Goal: Task Accomplishment & Management: Manage account settings

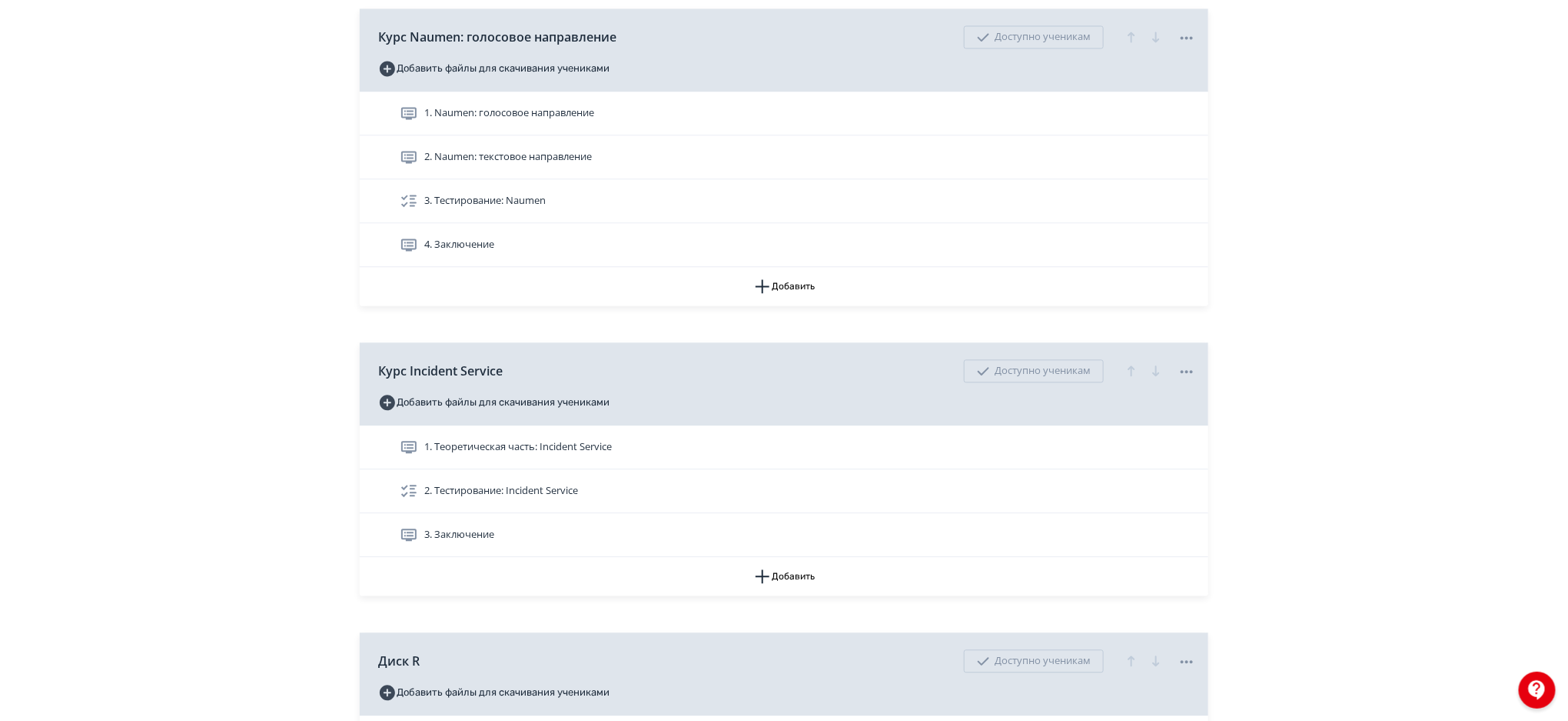
scroll to position [1548, 0]
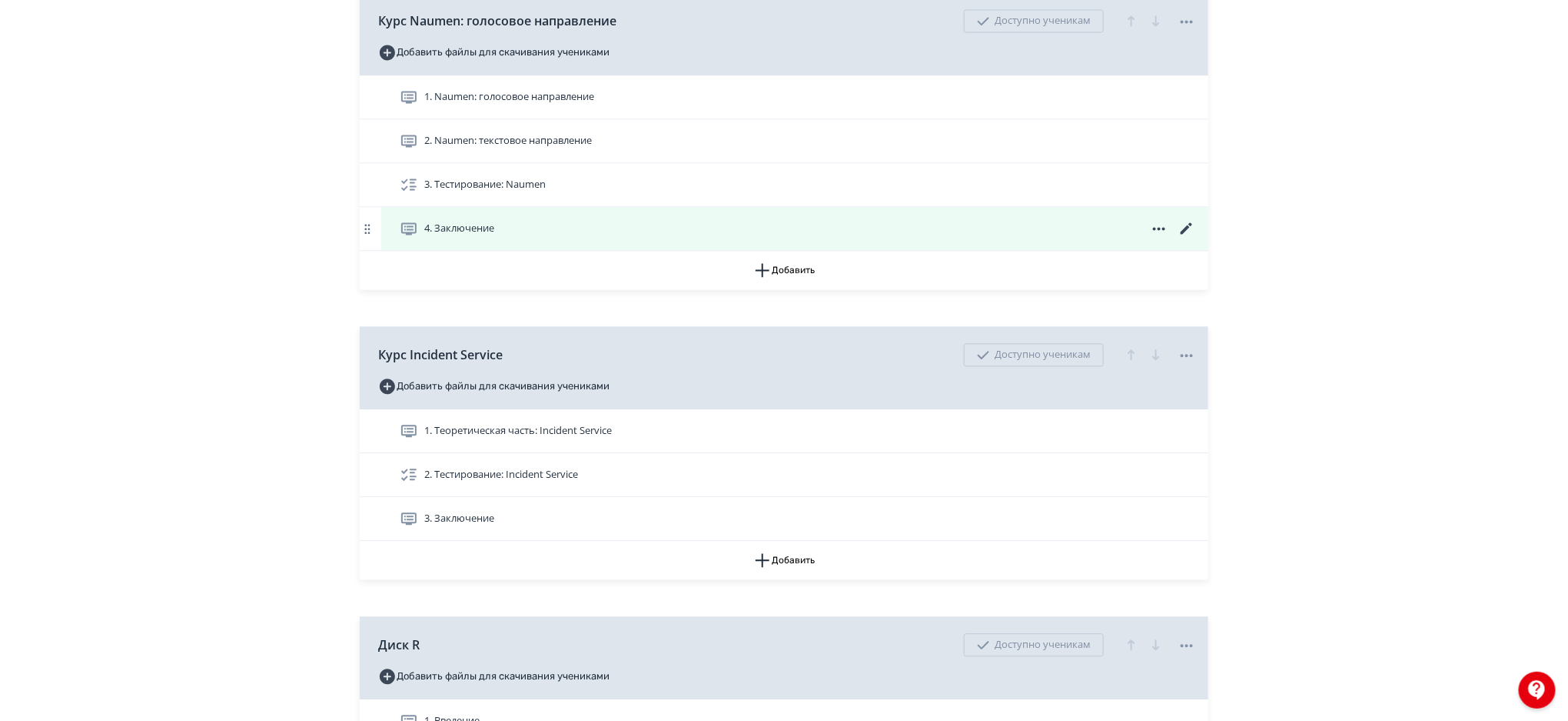
click at [1188, 222] on icon at bounding box center [1188, 228] width 19 height 19
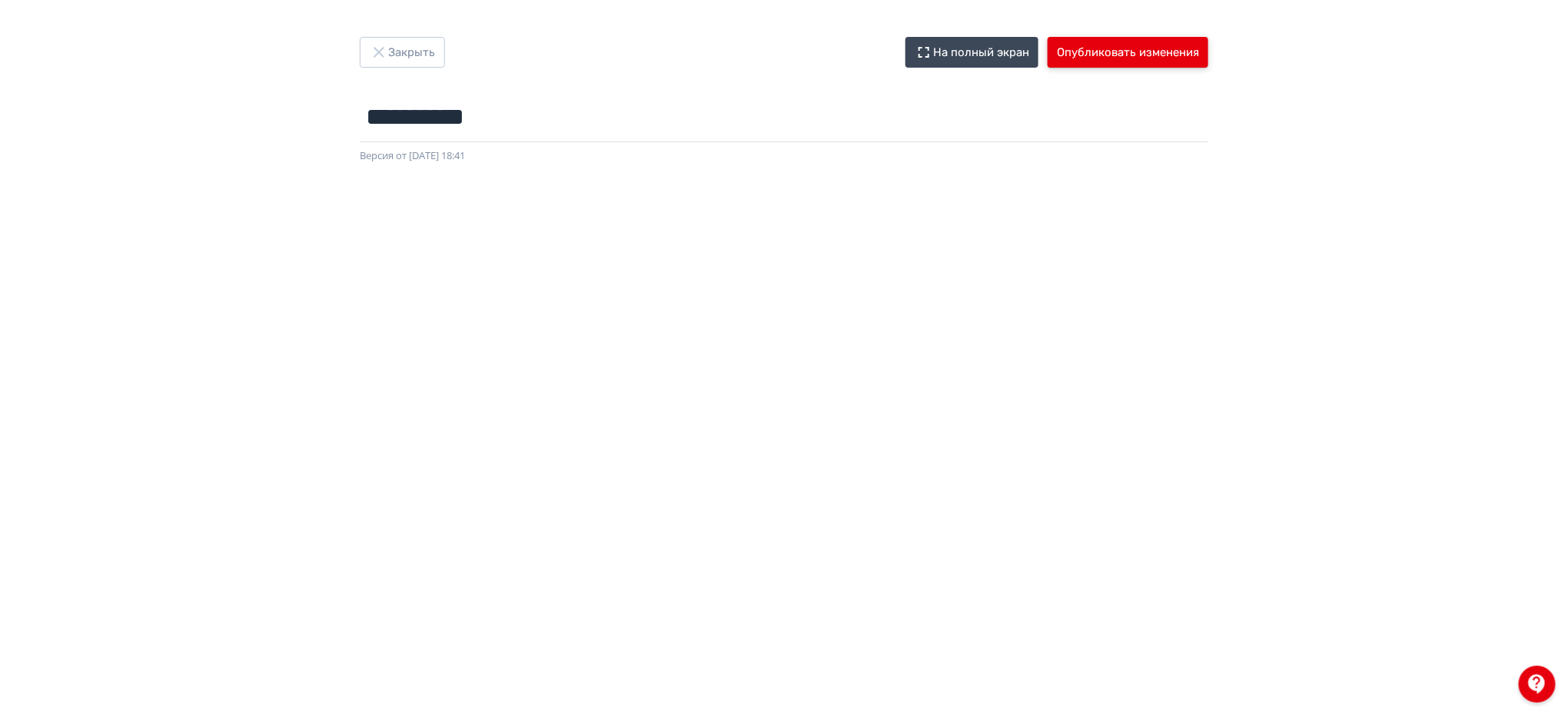
click at [1166, 40] on button "Опубликовать изменения" at bounding box center [1127, 52] width 161 height 31
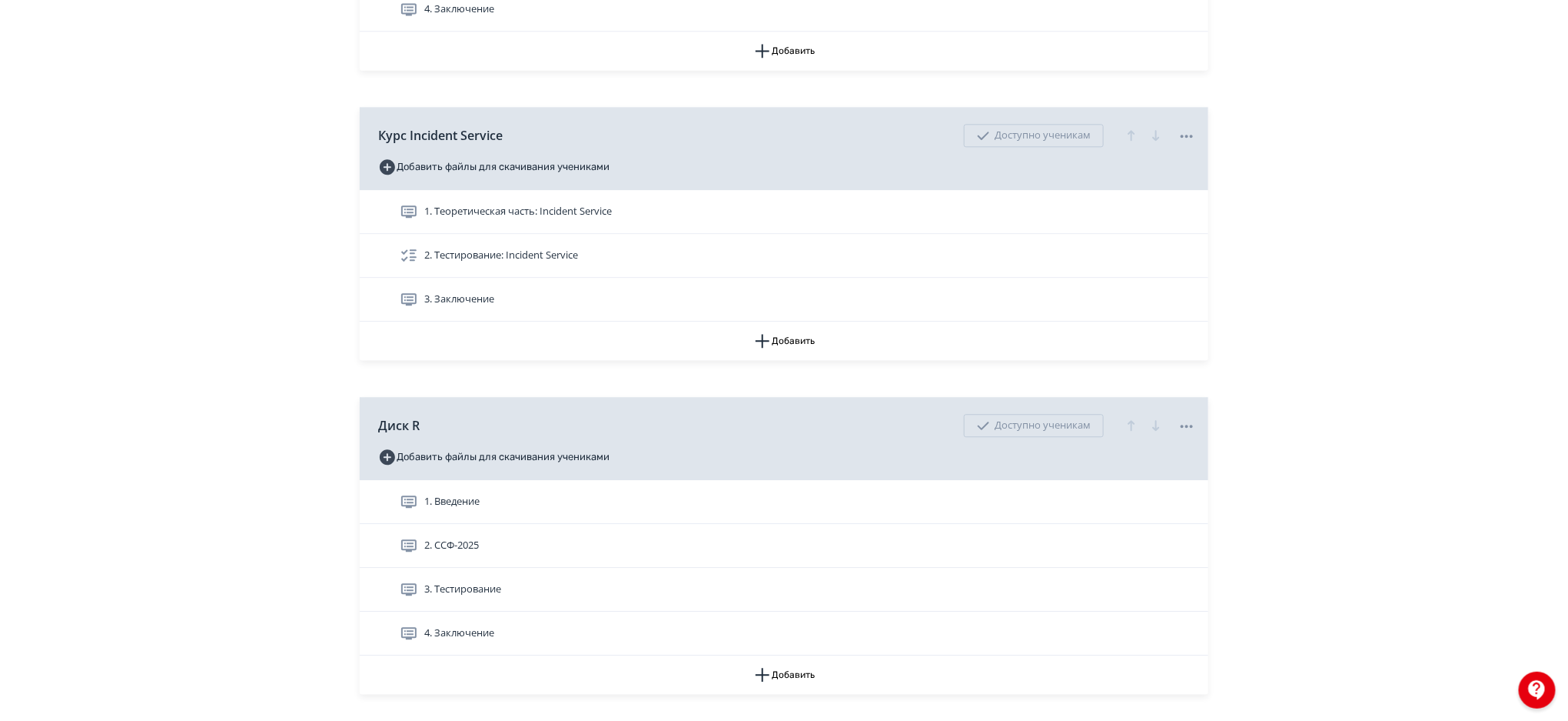
scroll to position [1751, 0]
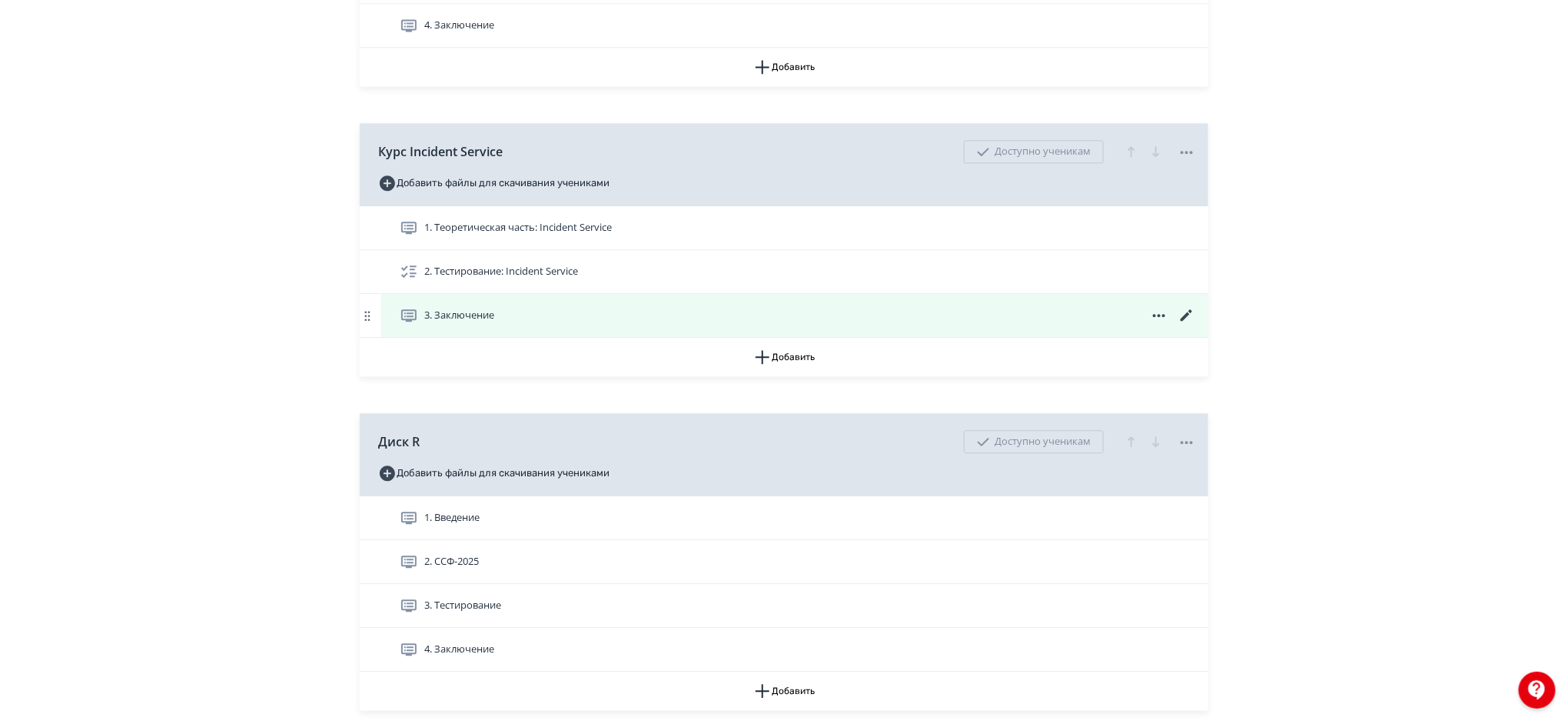
click at [1184, 316] on icon at bounding box center [1187, 315] width 11 height 11
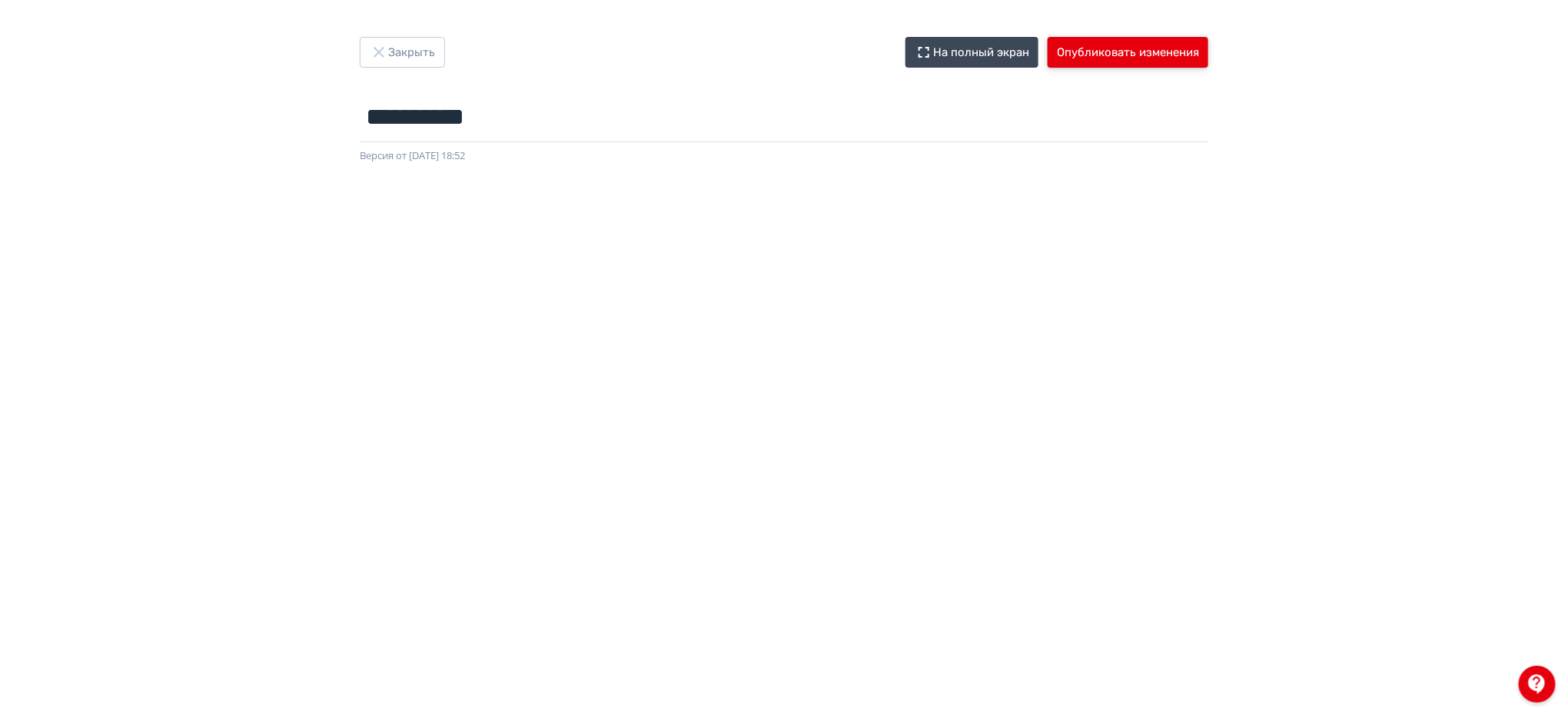
click at [1141, 61] on button "Опубликовать изменения" at bounding box center [1127, 52] width 161 height 31
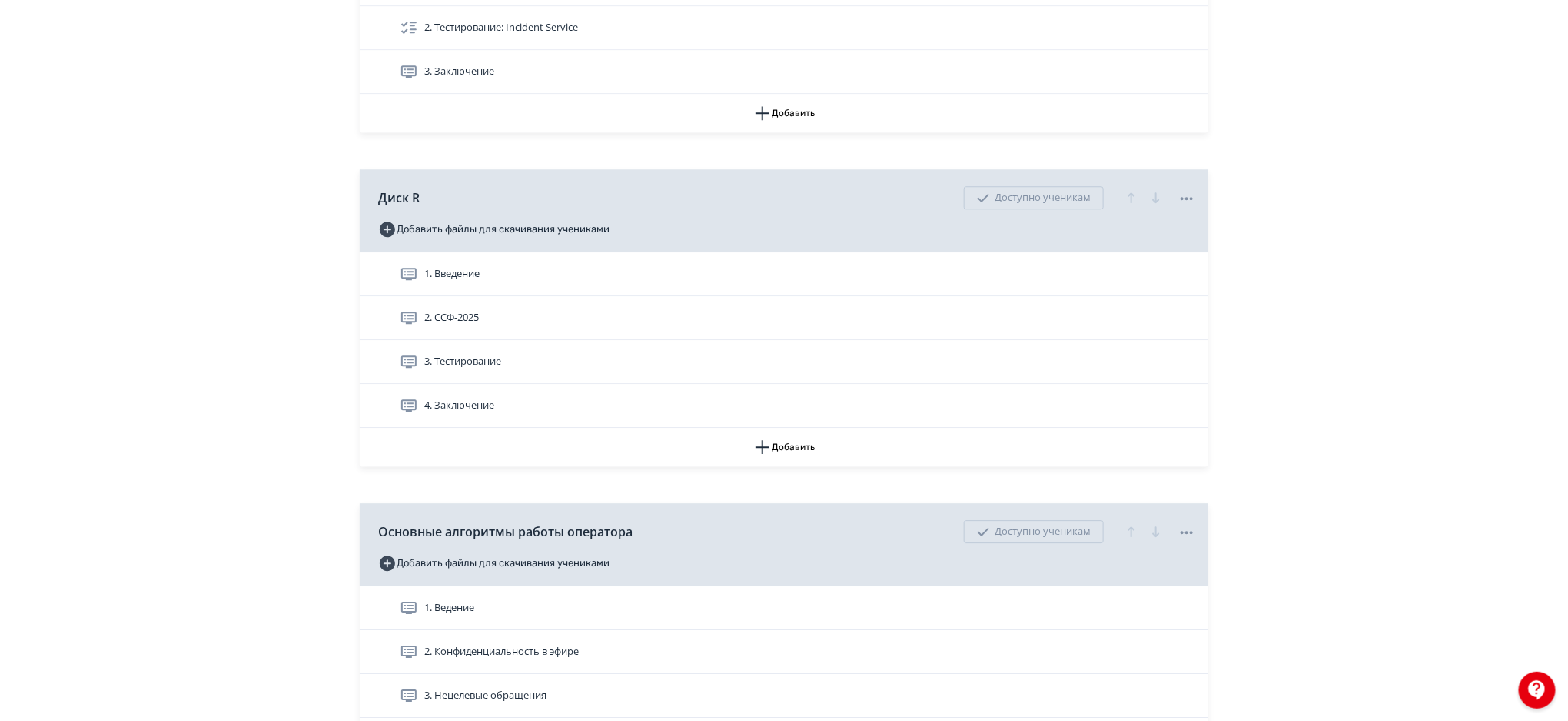
scroll to position [2019, 0]
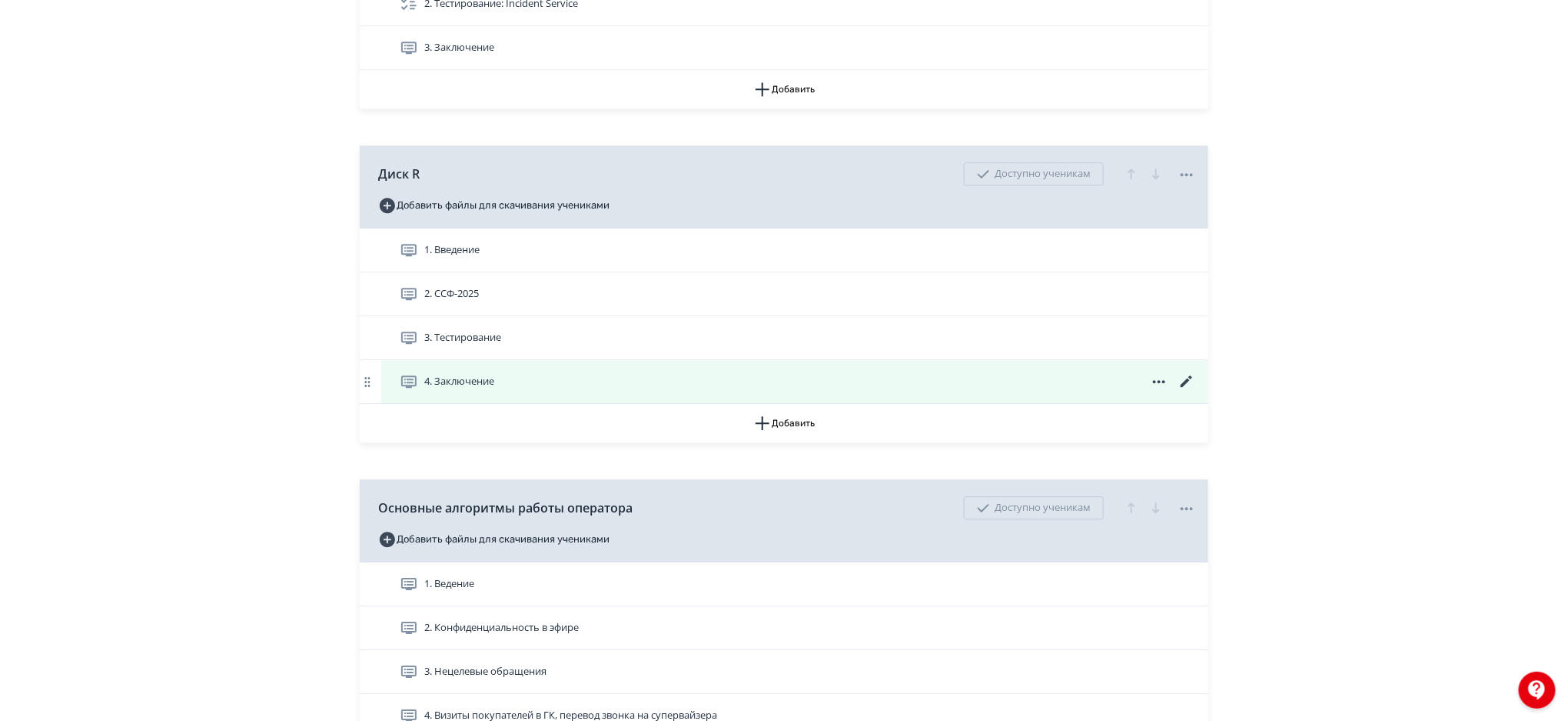
click at [1191, 373] on icon at bounding box center [1188, 382] width 19 height 19
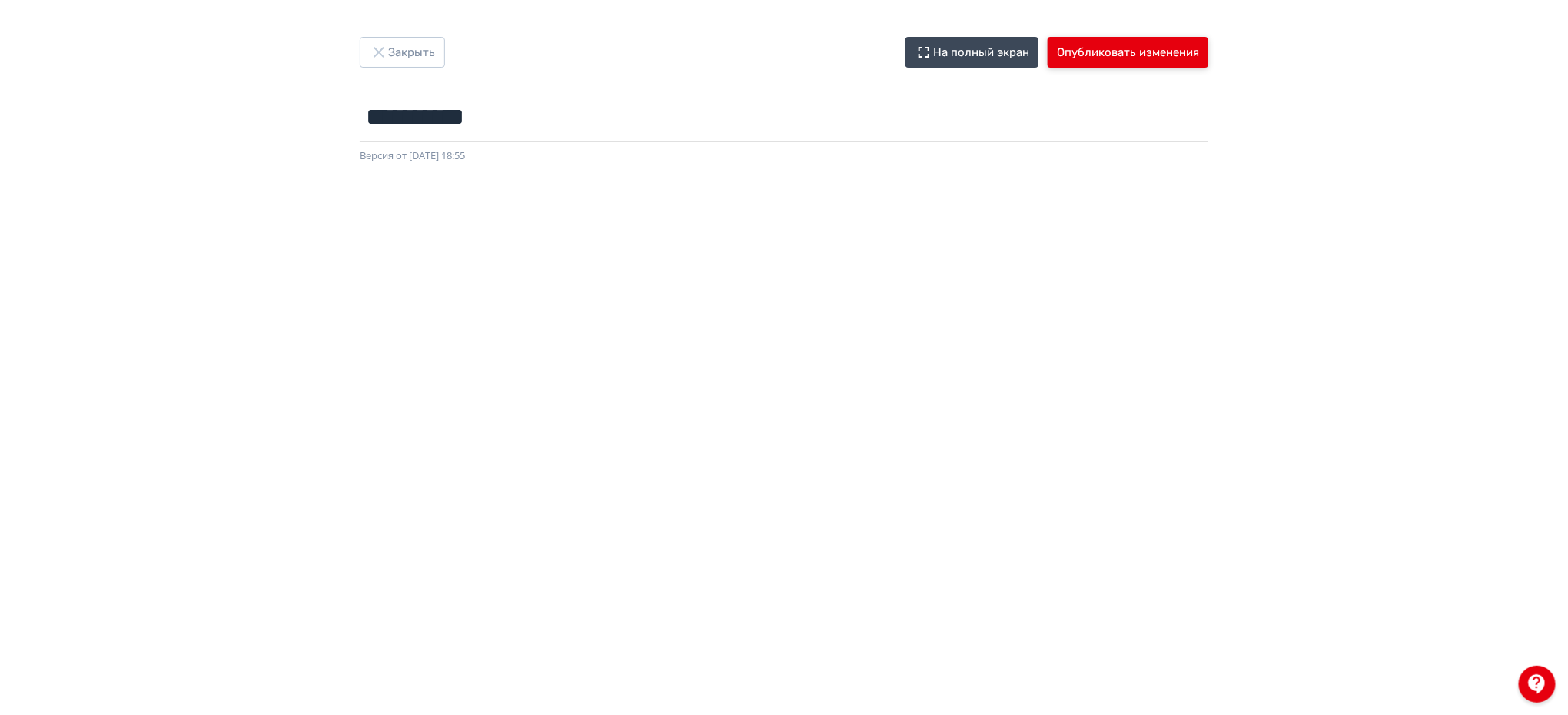
click at [1141, 59] on button "Опубликовать изменения" at bounding box center [1127, 52] width 161 height 31
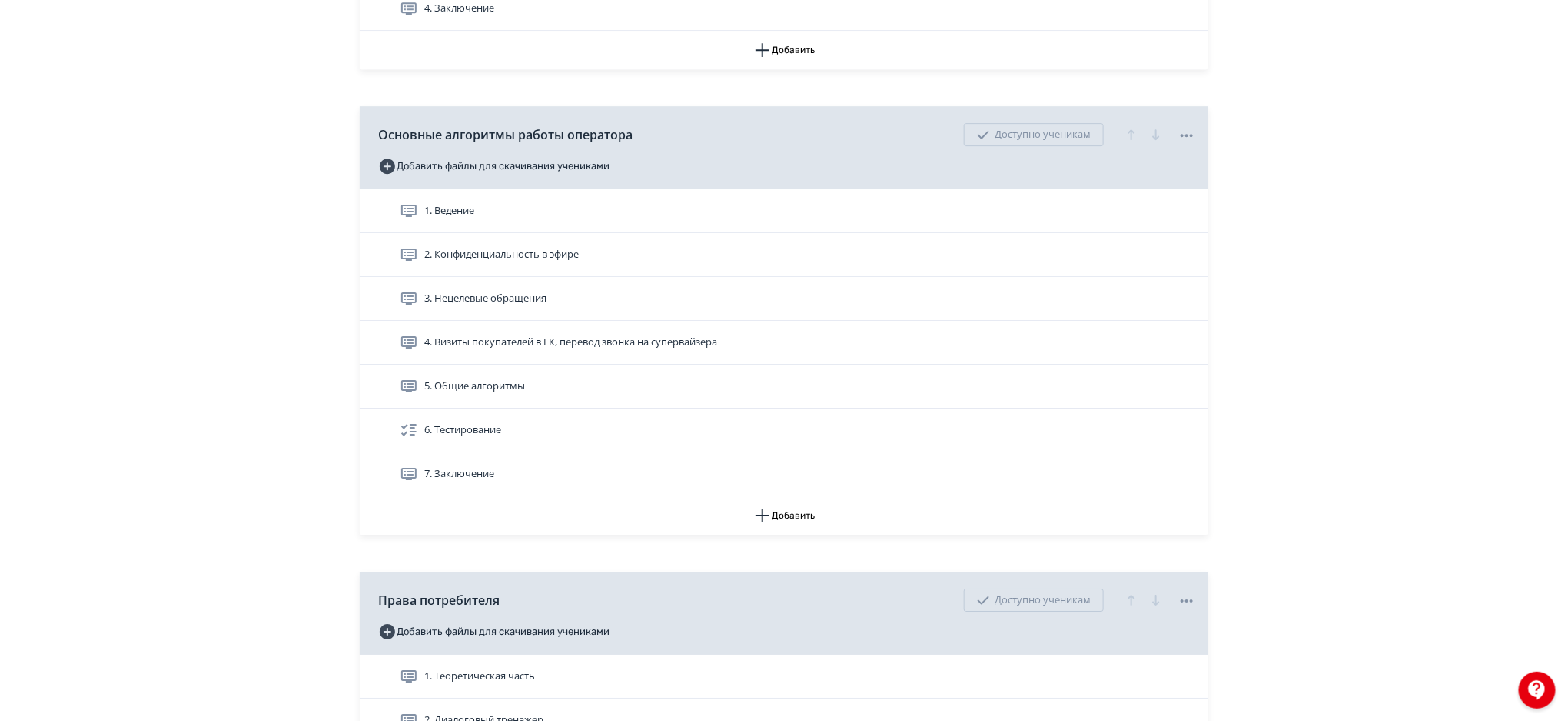
scroll to position [2407, 0]
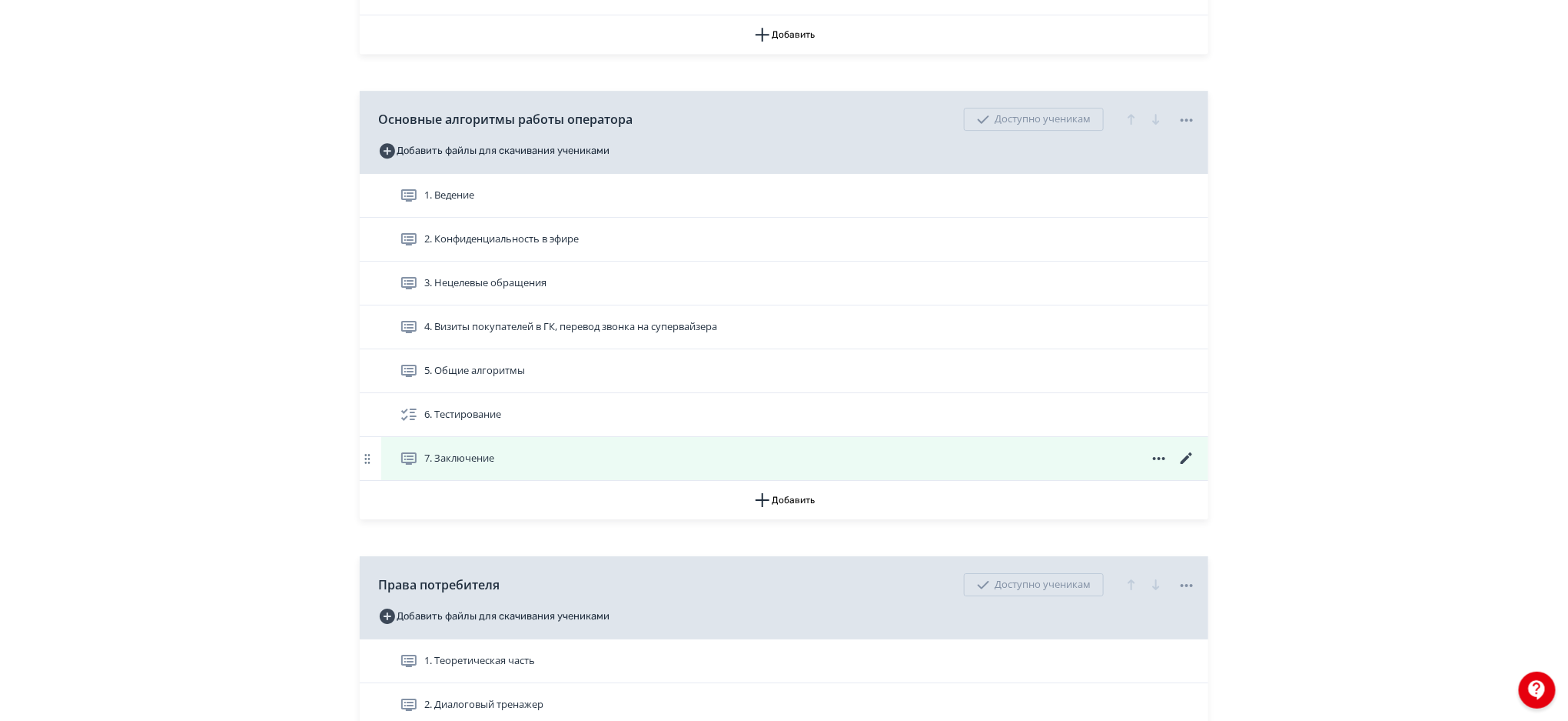
click at [1186, 455] on icon at bounding box center [1188, 459] width 19 height 19
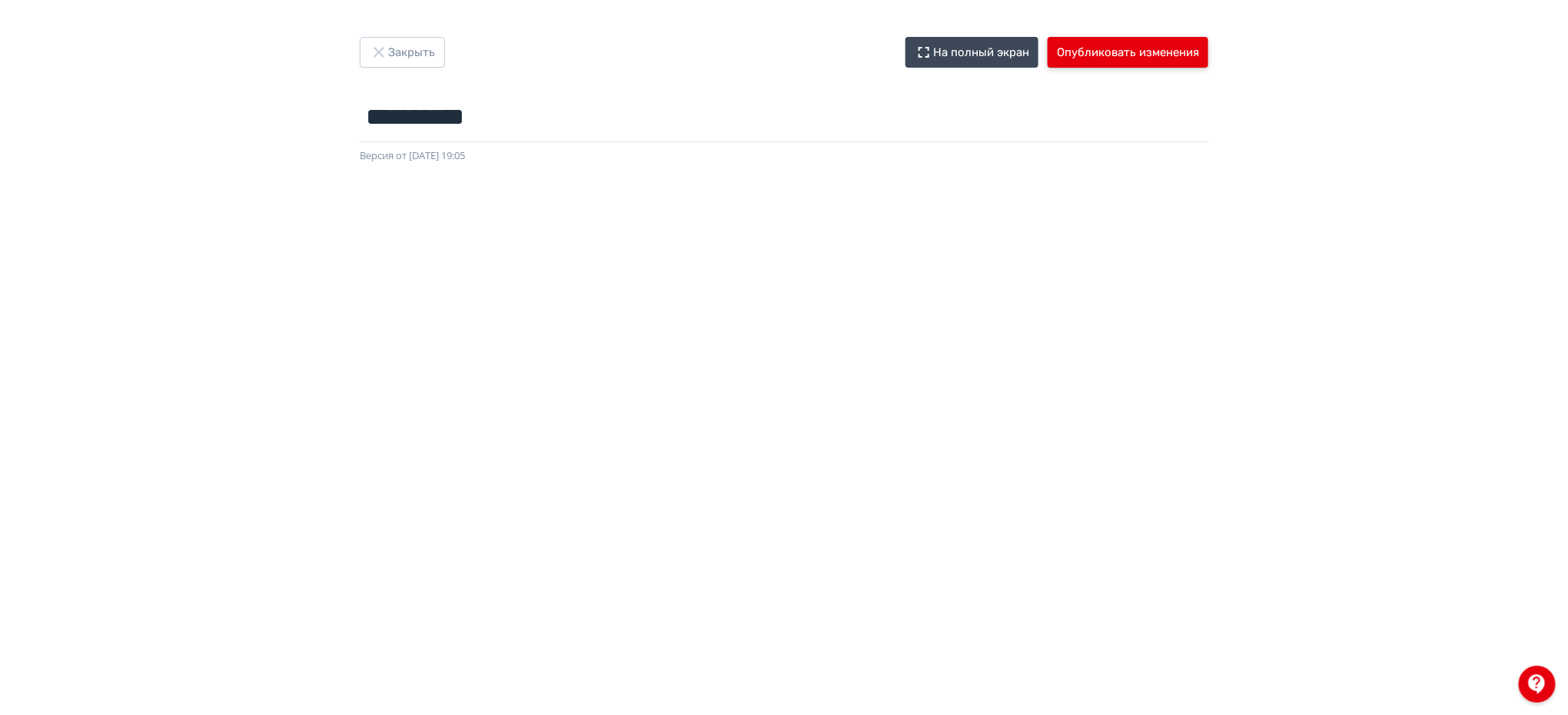
click at [1191, 49] on button "Опубликовать изменения" at bounding box center [1127, 52] width 161 height 31
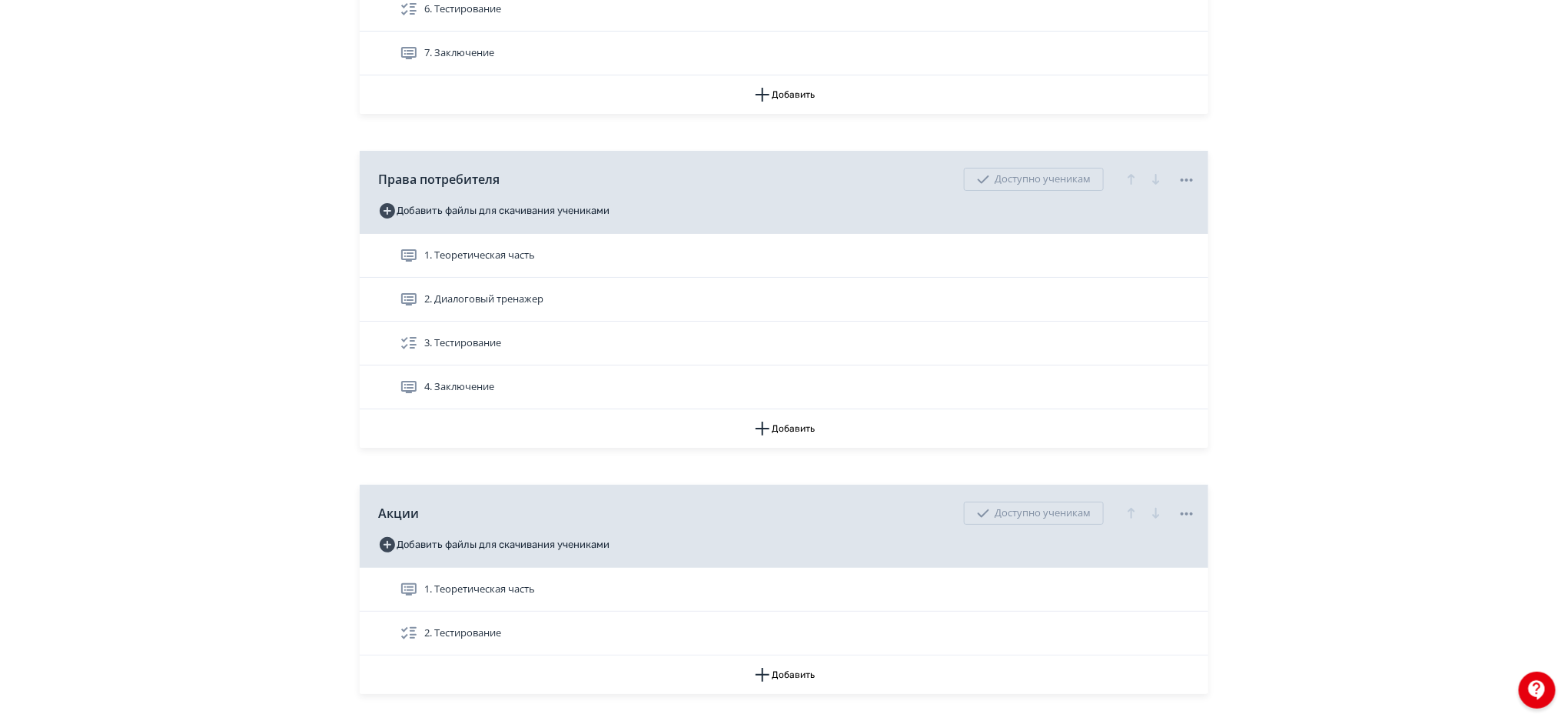
scroll to position [2838, 0]
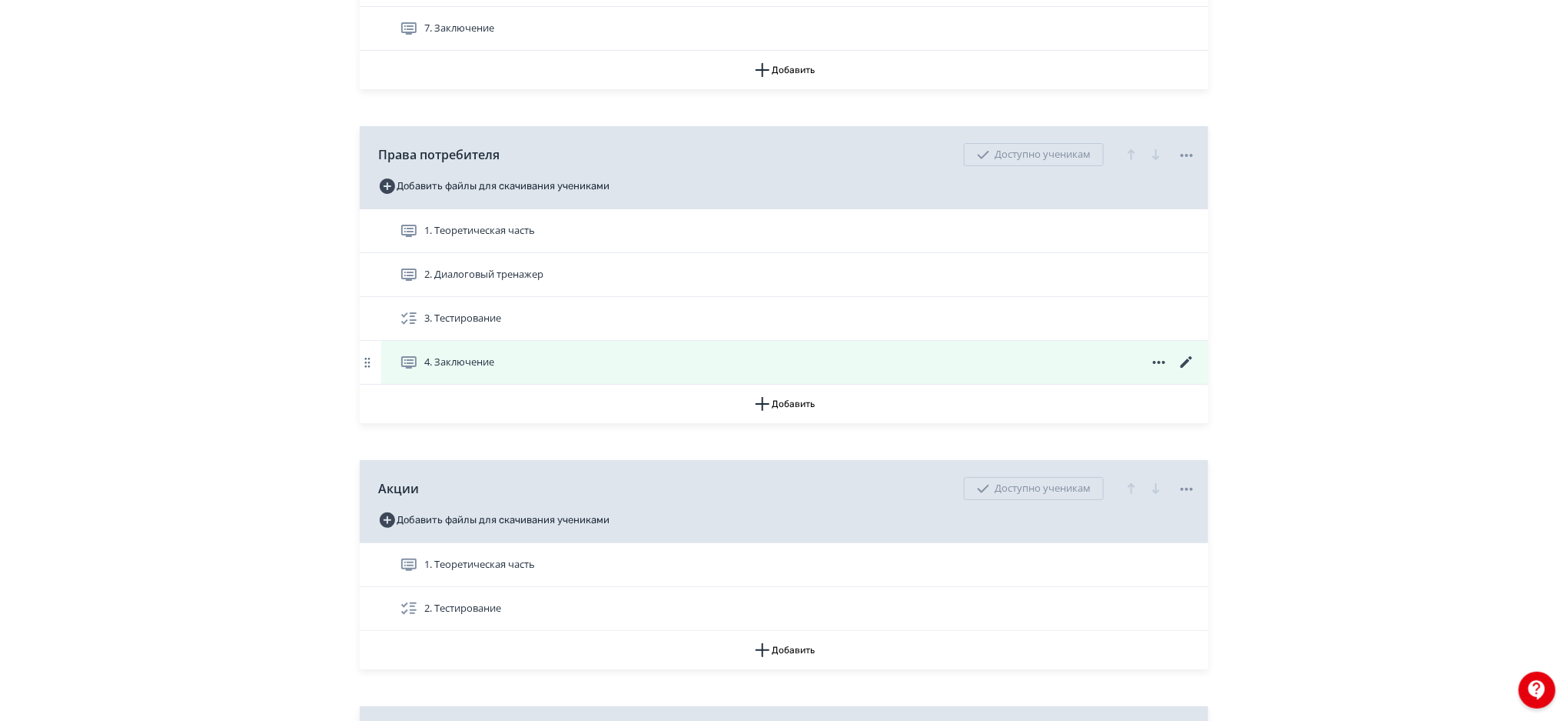
click at [1188, 362] on icon at bounding box center [1187, 362] width 11 height 11
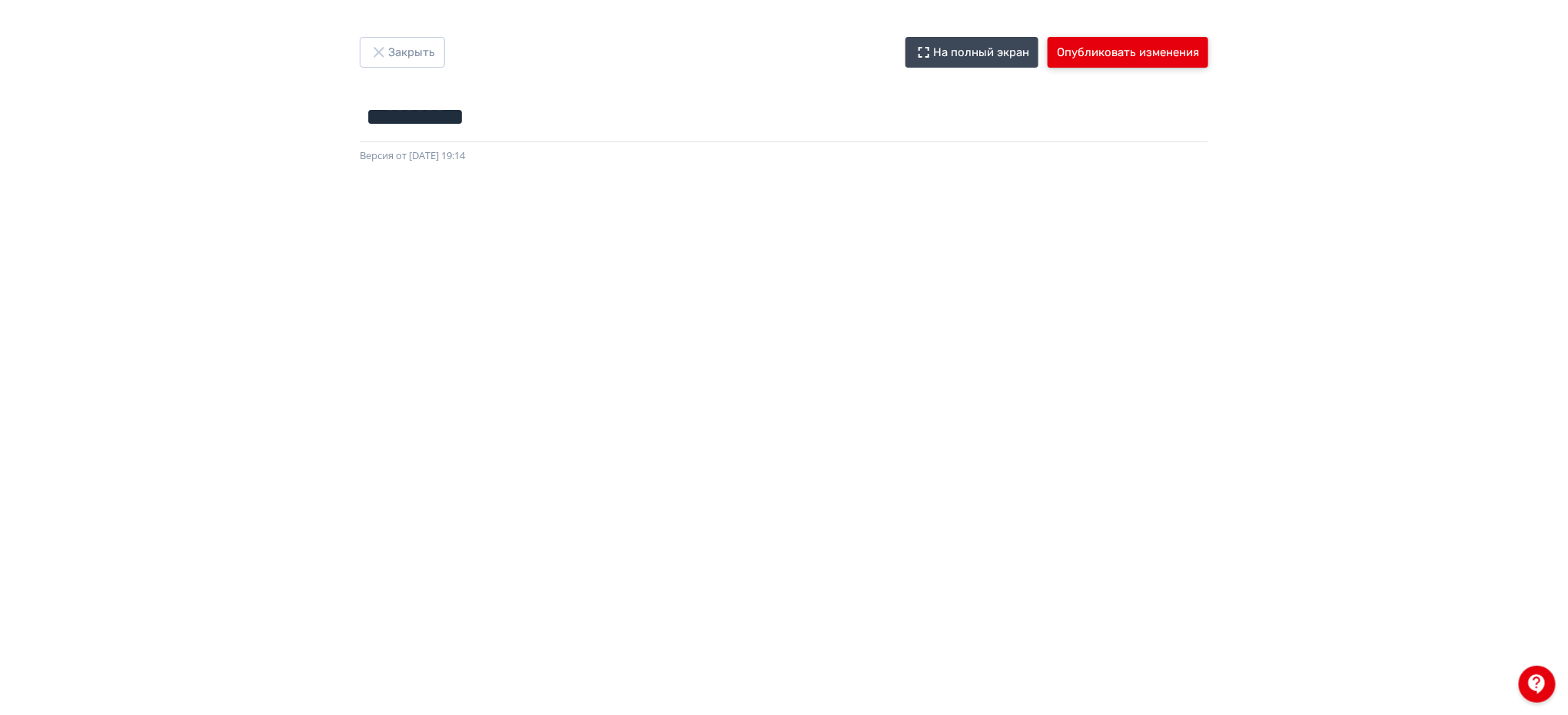
click at [1146, 56] on button "Опубликовать изменения" at bounding box center [1127, 52] width 161 height 31
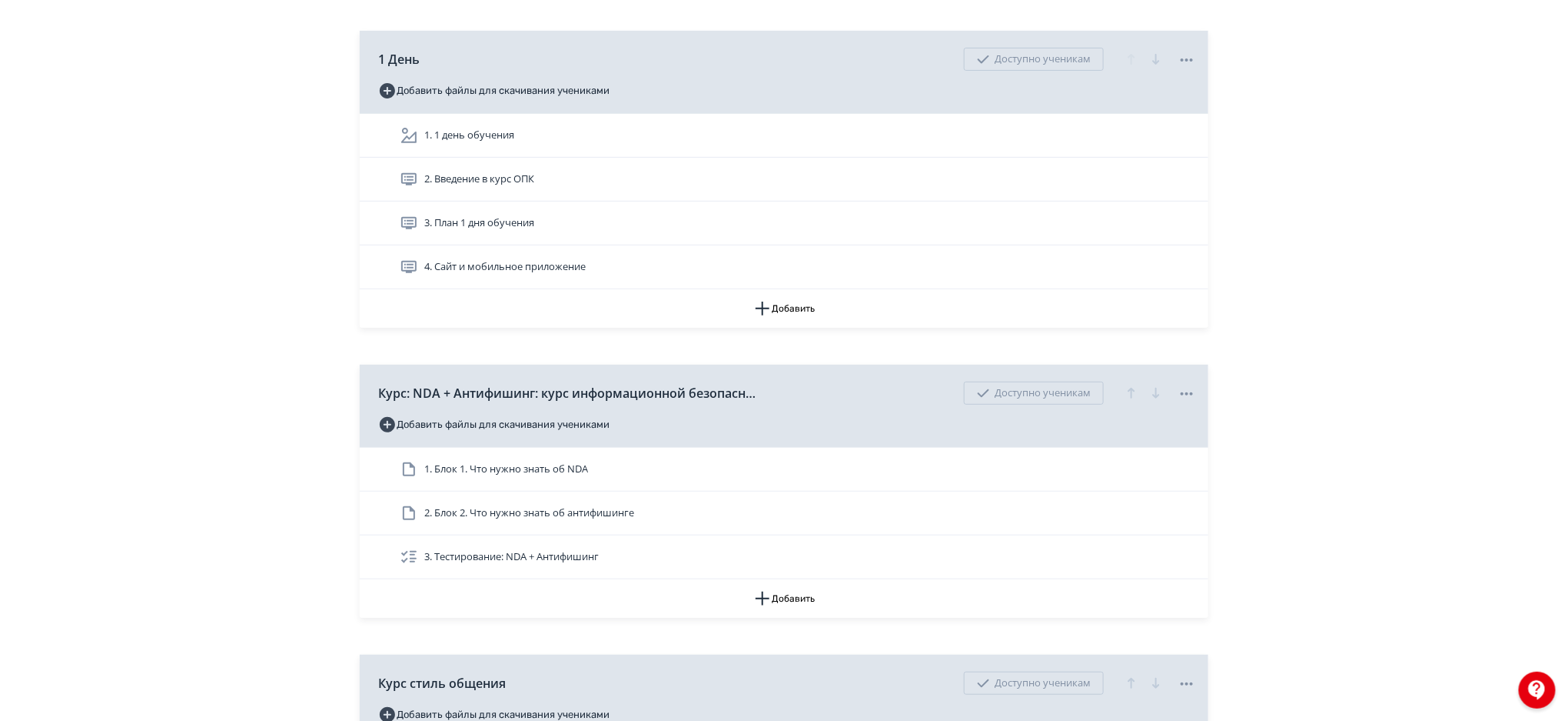
scroll to position [243, 0]
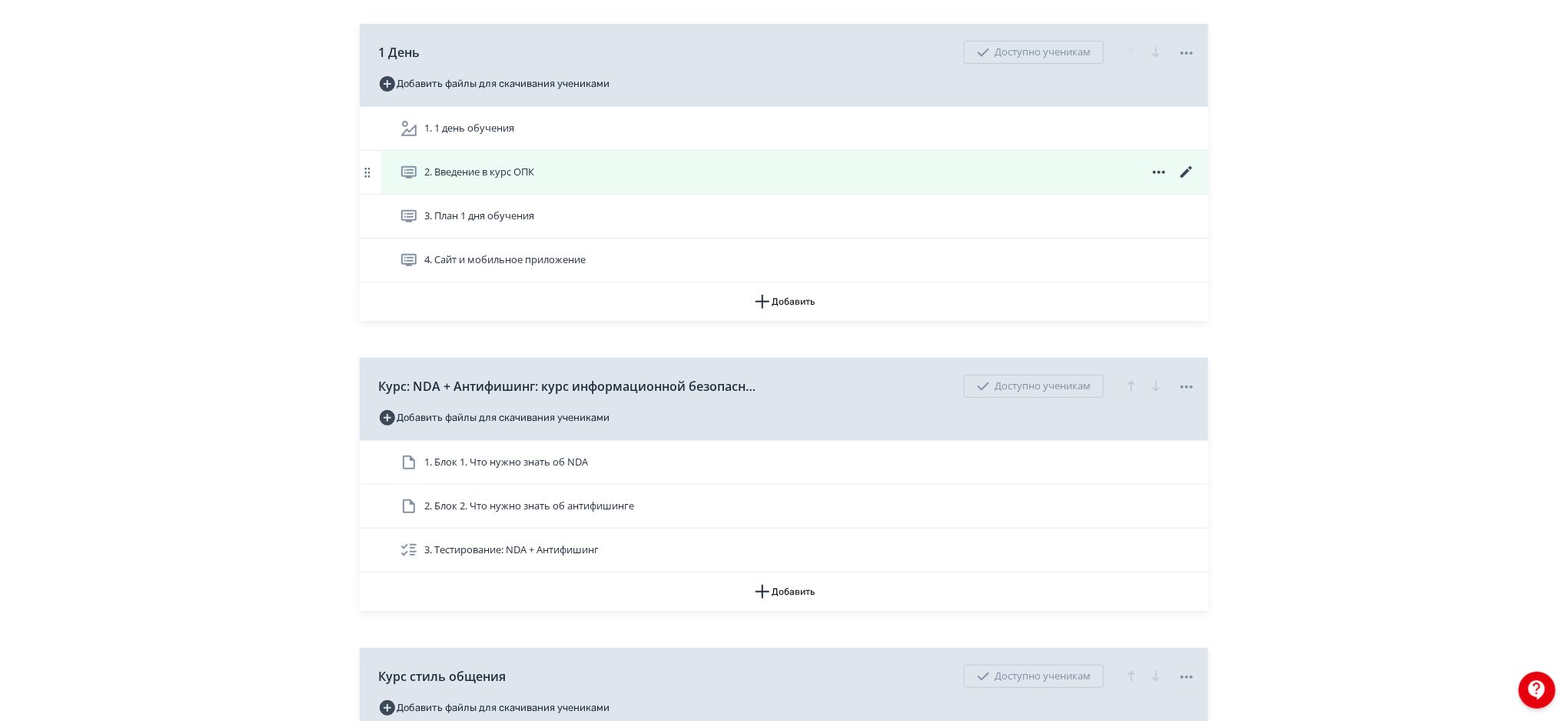
click at [1079, 166] on div "2. Введение в курс ОПК" at bounding box center [799, 172] width 797 height 19
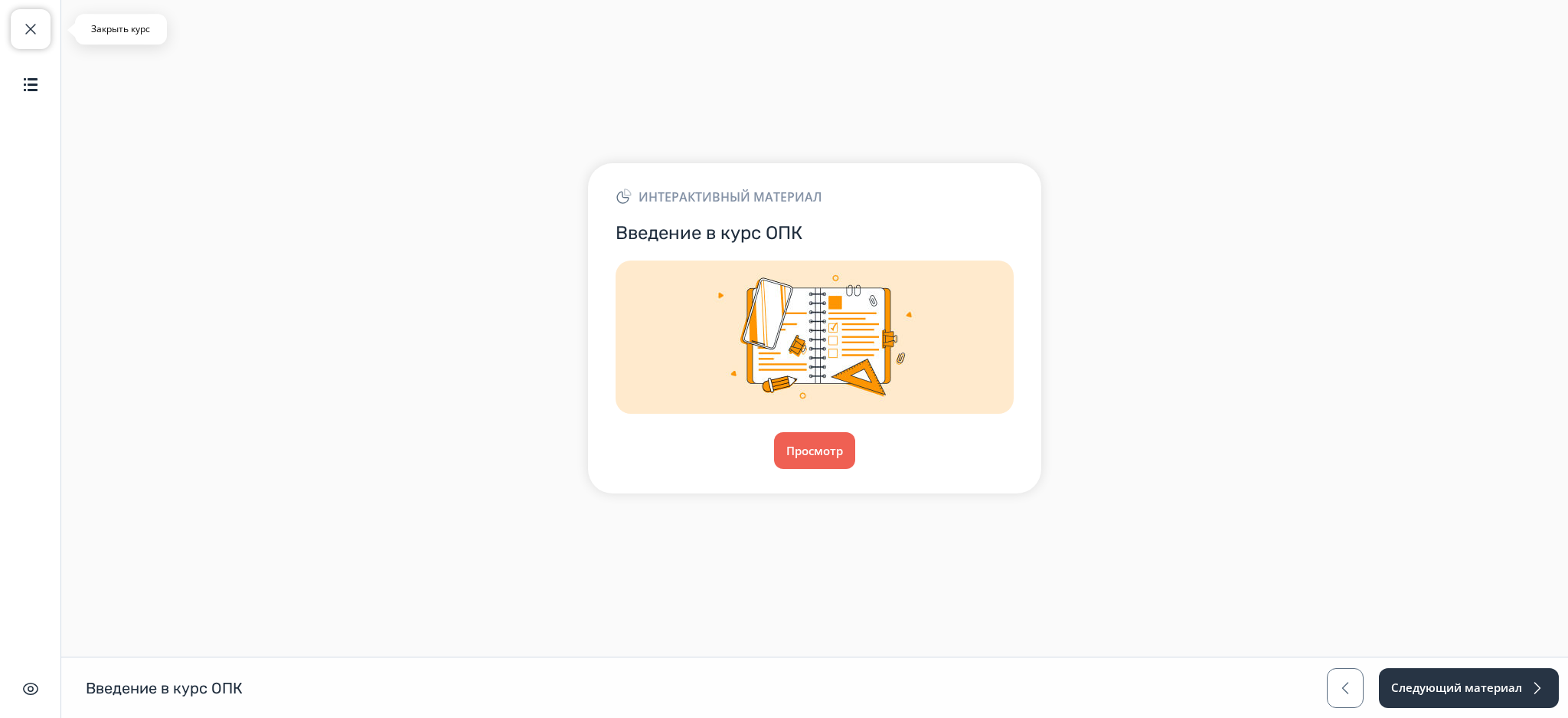
click at [34, 17] on button "Закрыть курс" at bounding box center [30, 29] width 40 height 40
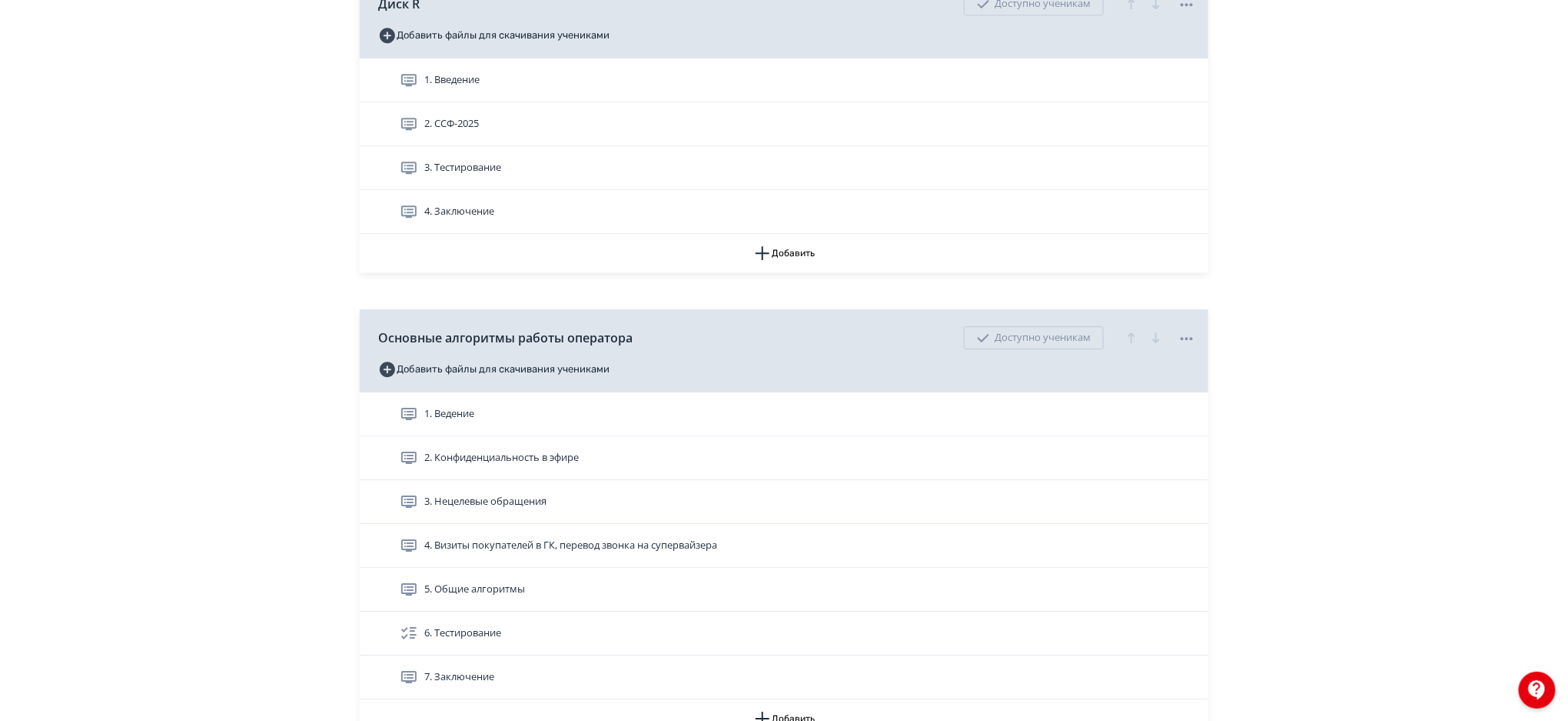
scroll to position [2173, 0]
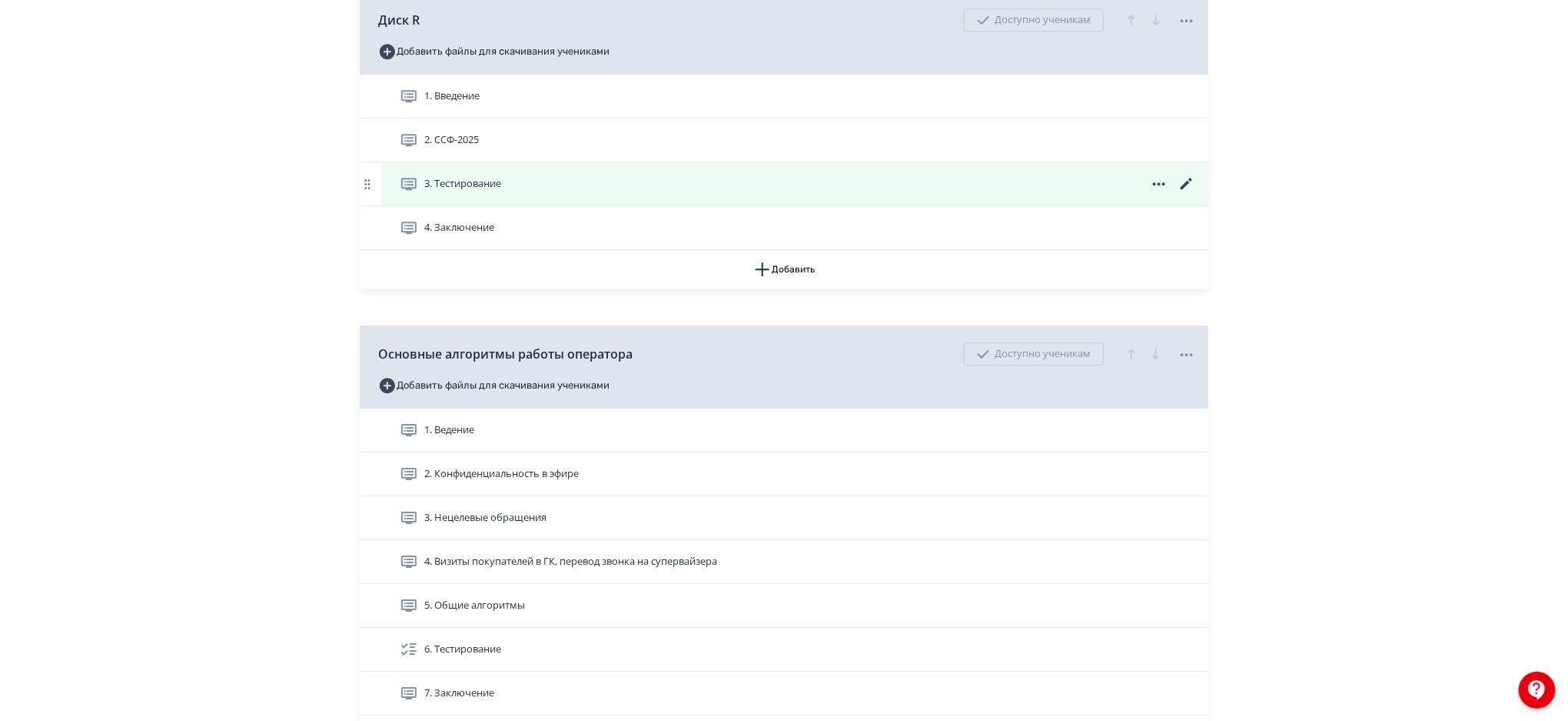
click at [1188, 180] on icon at bounding box center [1188, 184] width 19 height 19
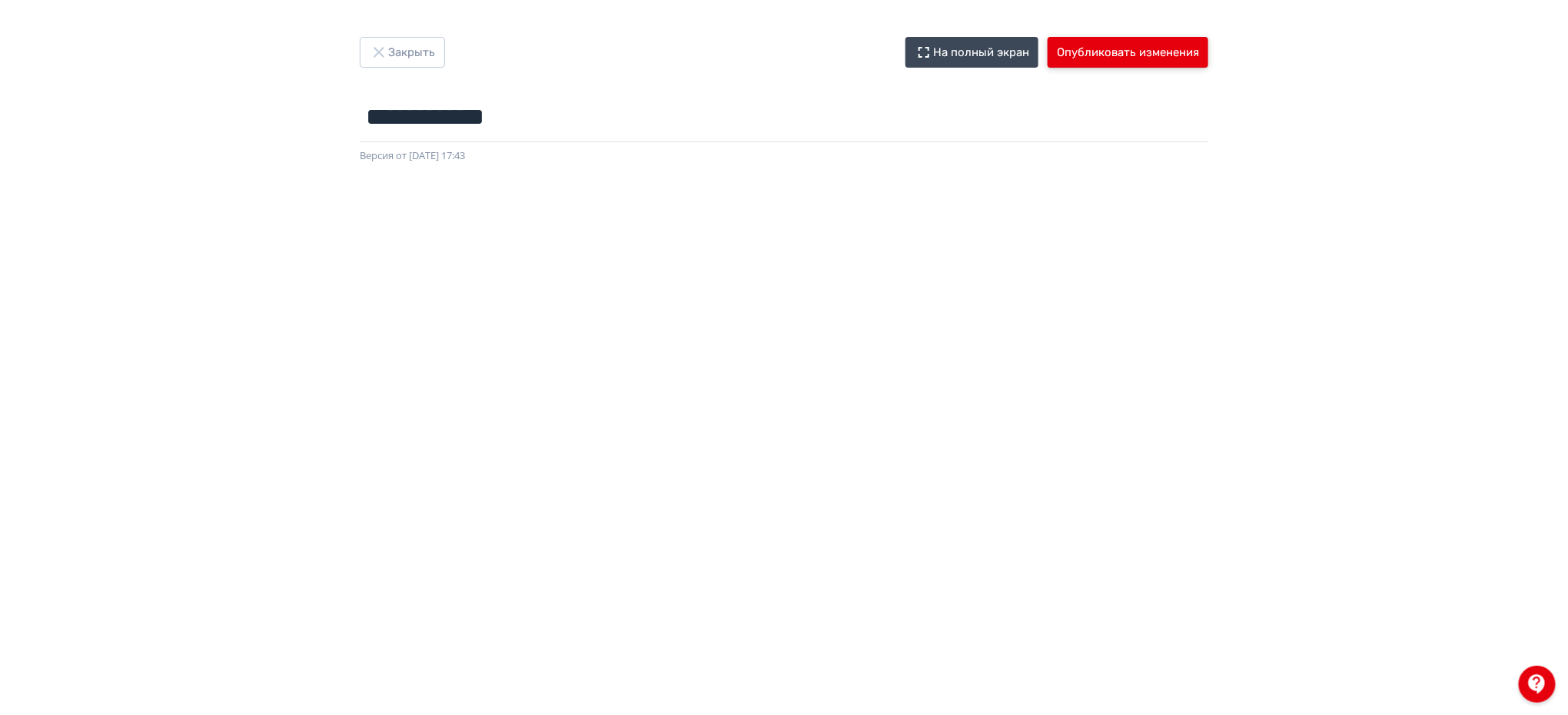
click at [1115, 66] on button "Опубликовать изменения" at bounding box center [1127, 52] width 161 height 31
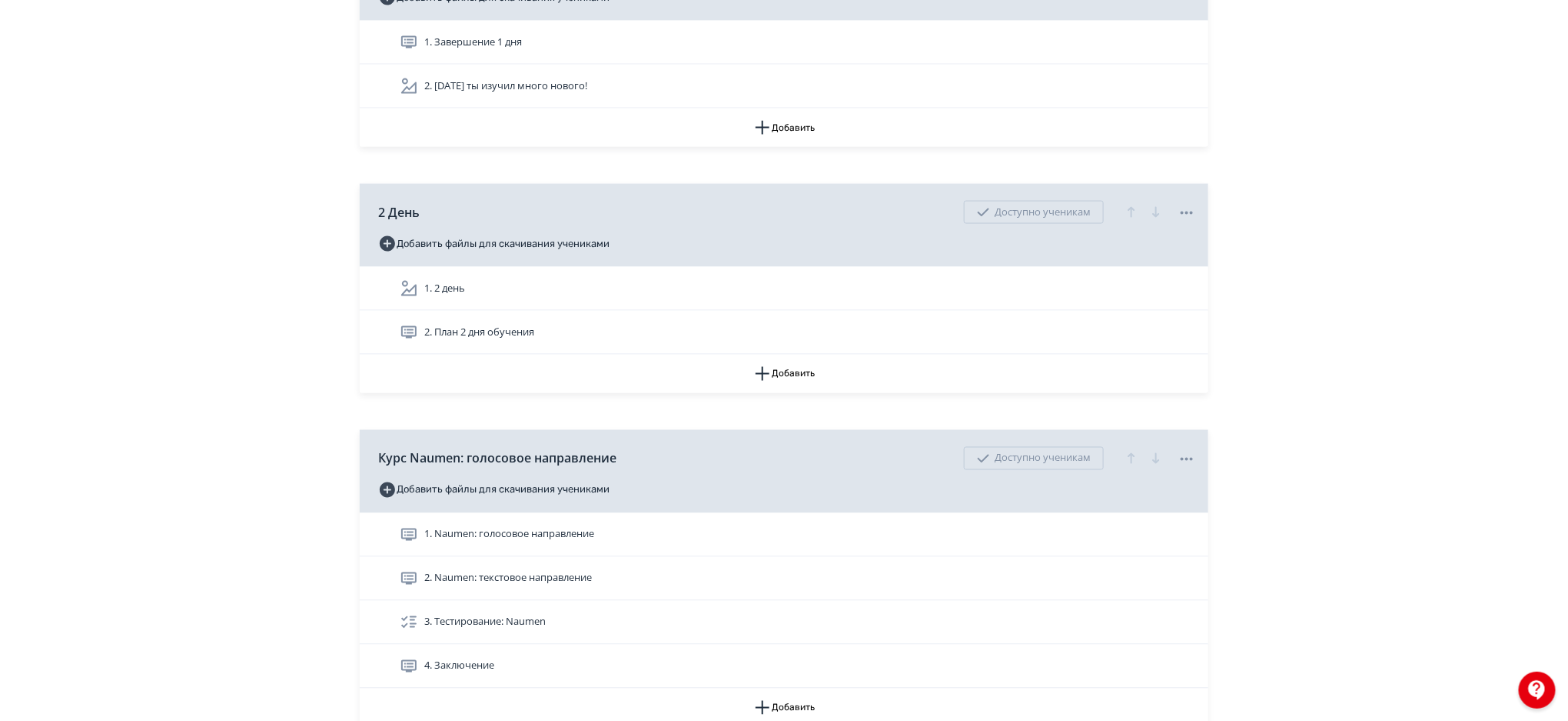
scroll to position [1110, 0]
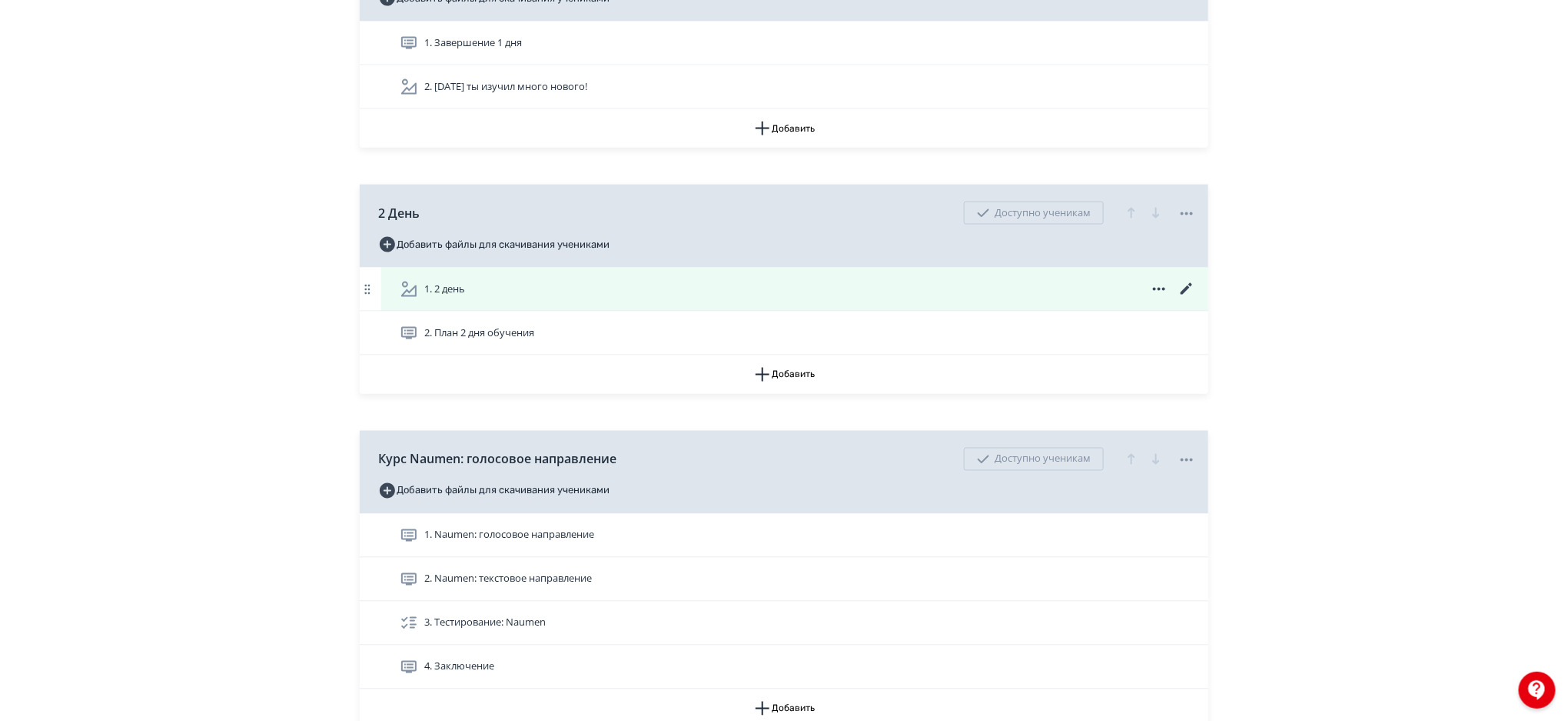
click at [947, 284] on div "1. 2 день" at bounding box center [799, 290] width 797 height 19
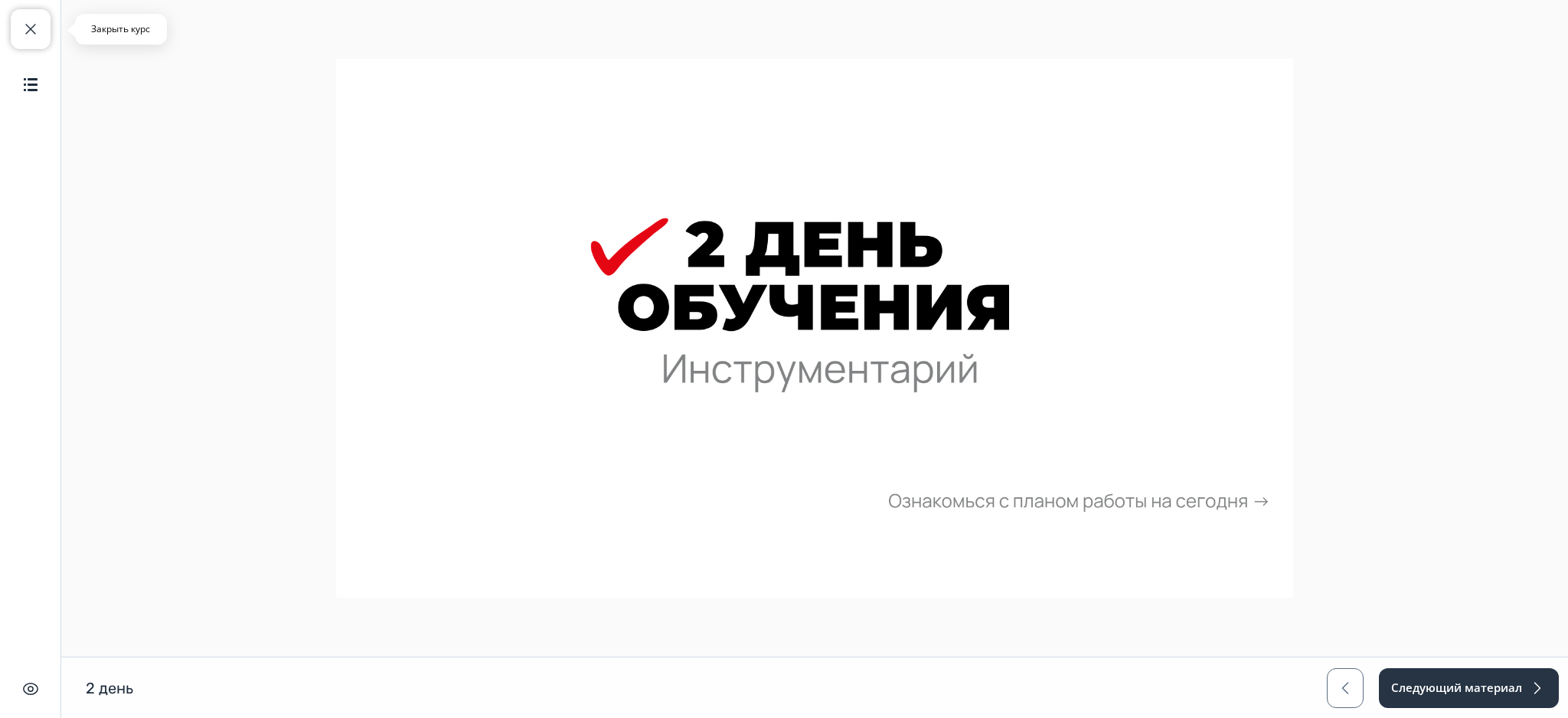
click at [29, 34] on span "button" at bounding box center [31, 29] width 19 height 19
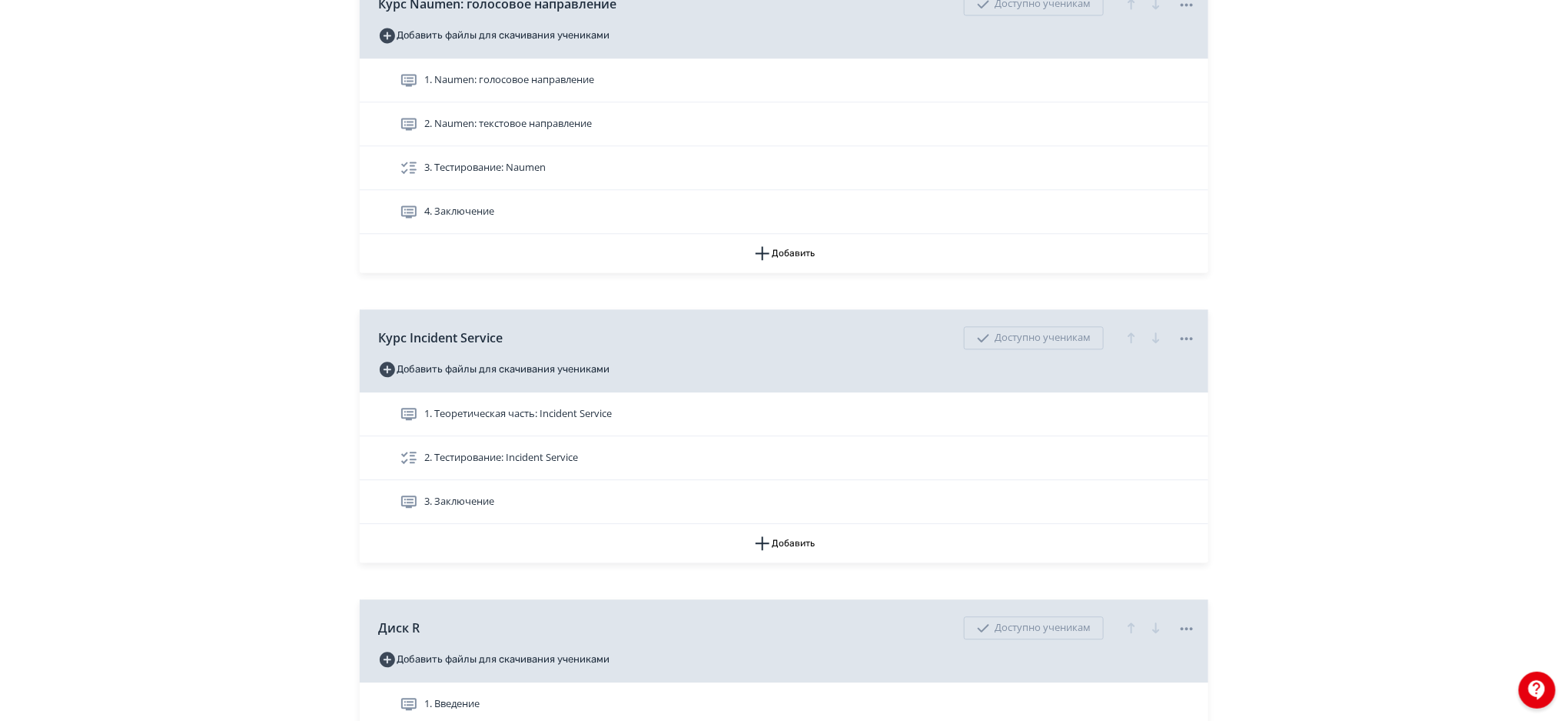
scroll to position [1548, 0]
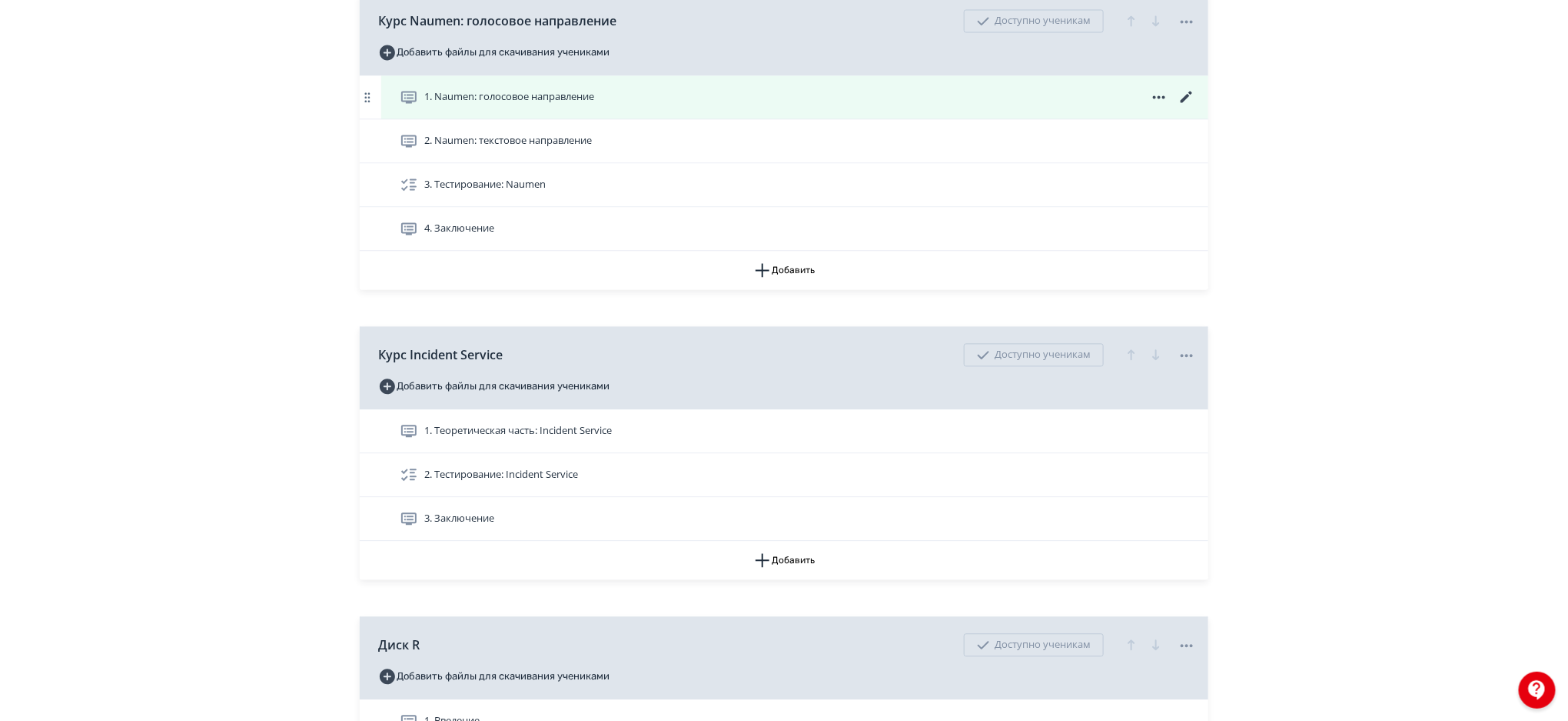
click at [1183, 93] on icon at bounding box center [1188, 97] width 19 height 19
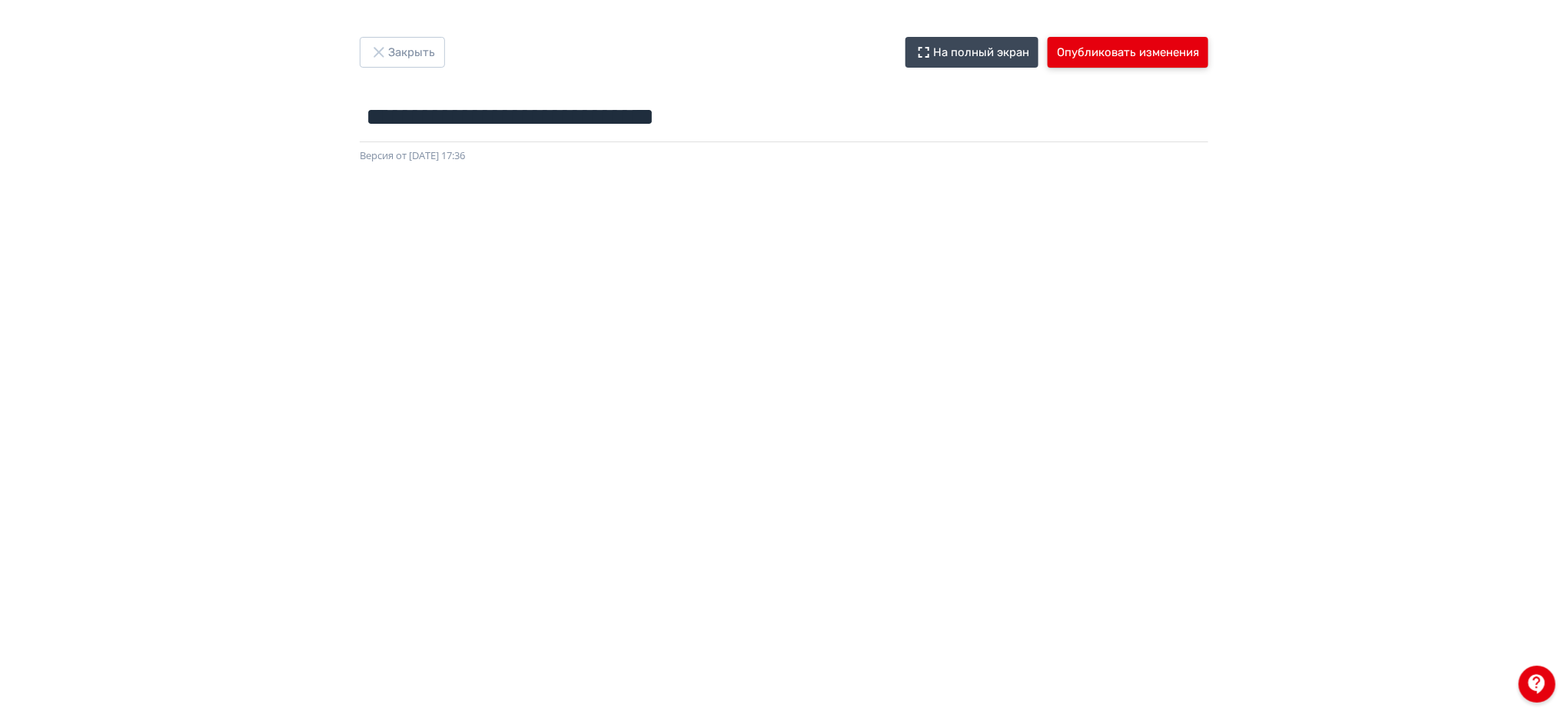
click at [1147, 46] on button "Опубликовать изменения" at bounding box center [1127, 52] width 161 height 31
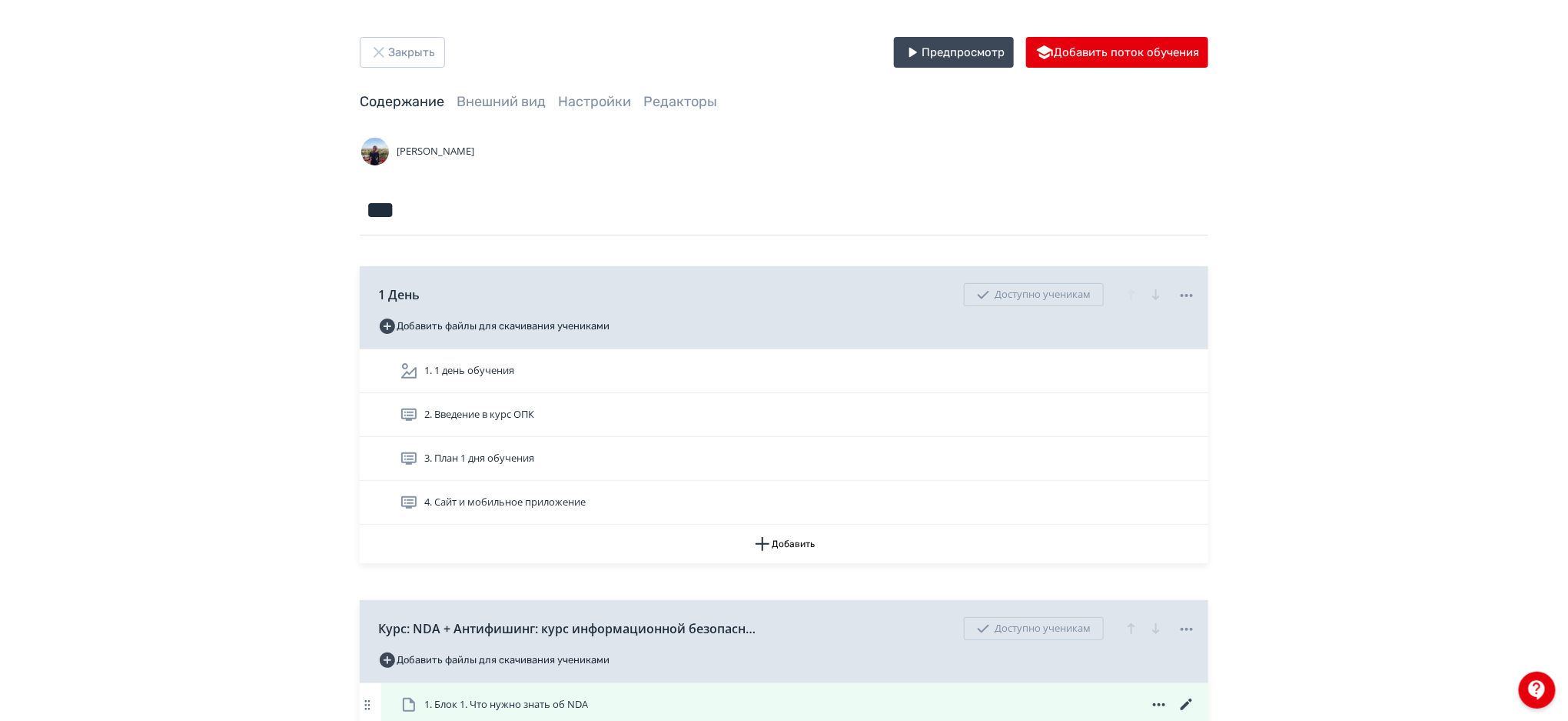
click at [497, 719] on div "1. Блок 1. Что нужно знать об NDA" at bounding box center [795, 705] width 828 height 43
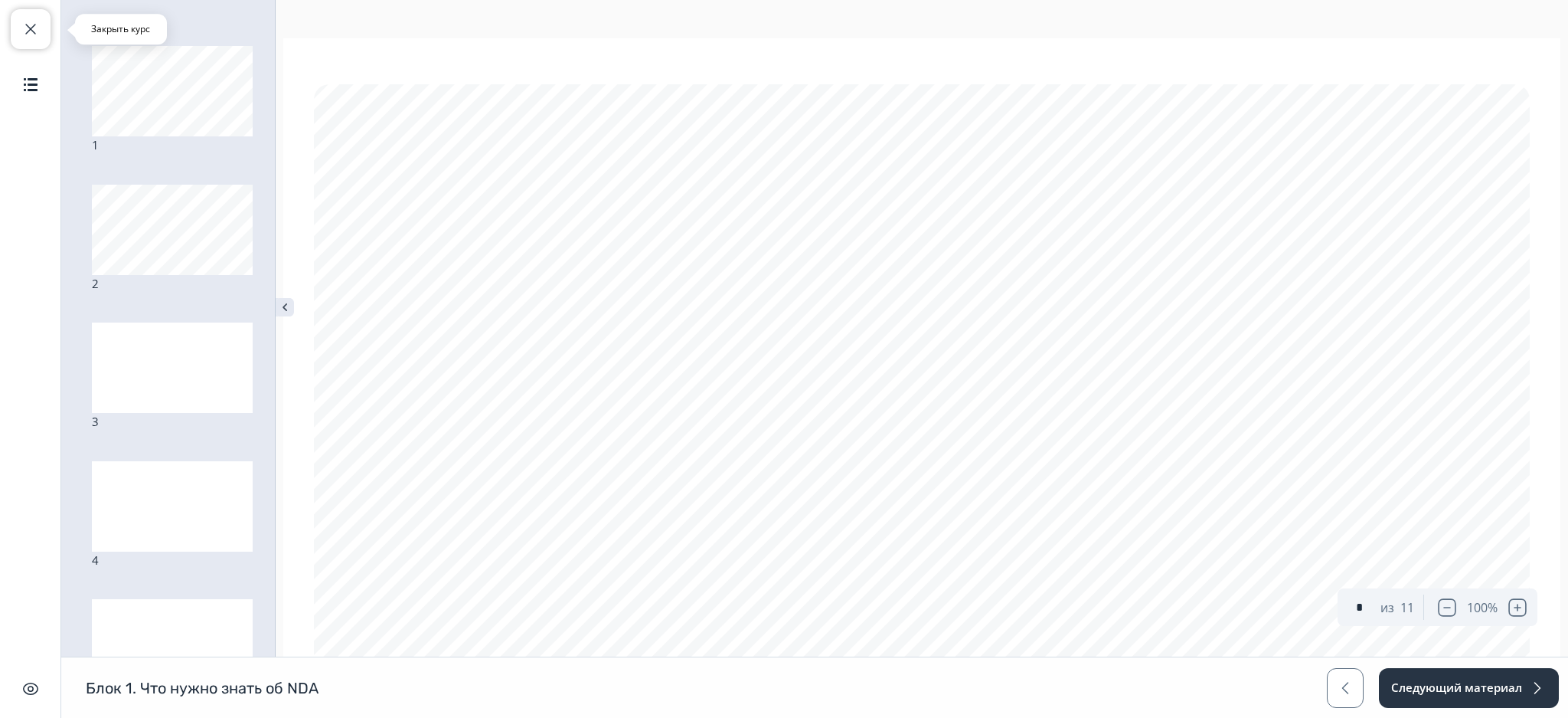
click at [19, 26] on button "Закрыть курс" at bounding box center [30, 29] width 40 height 40
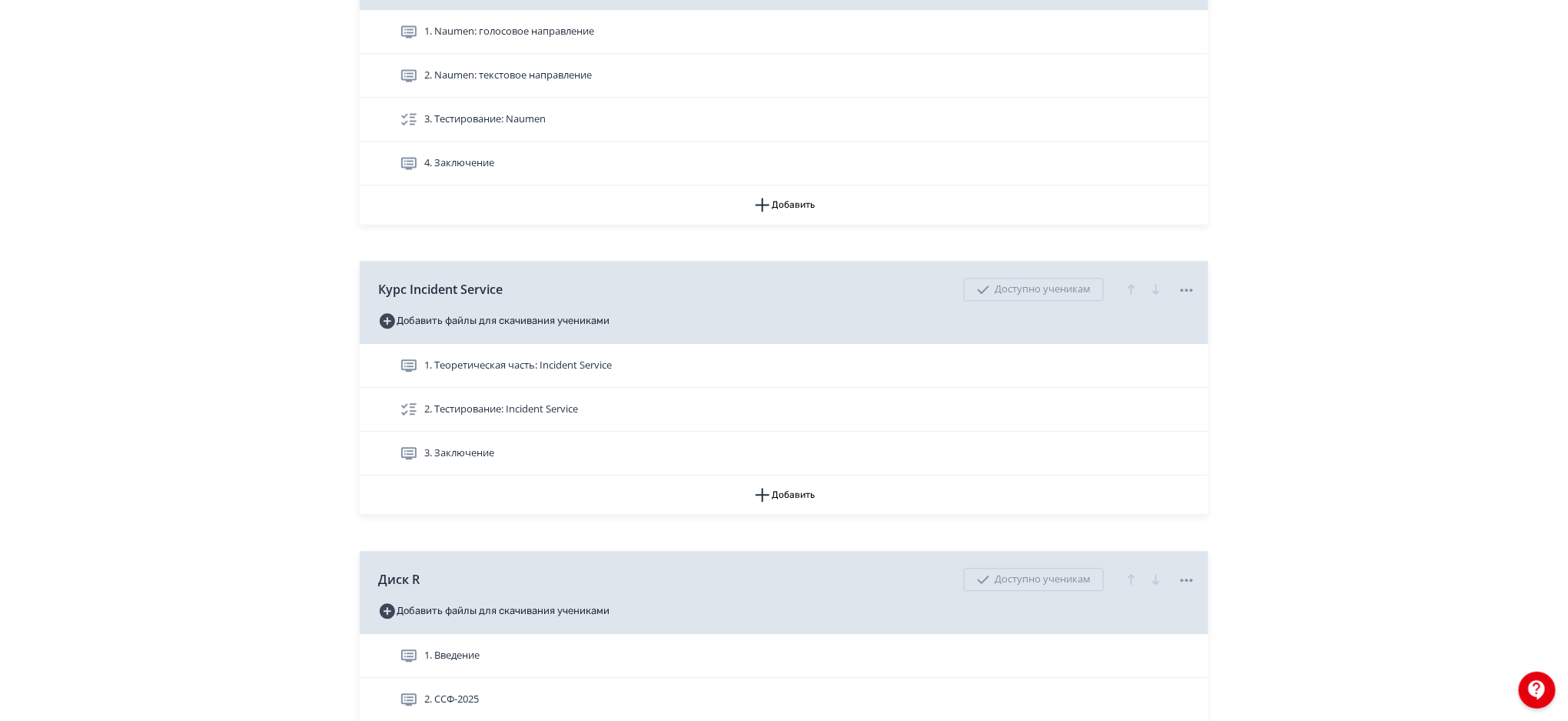
scroll to position [1590, 0]
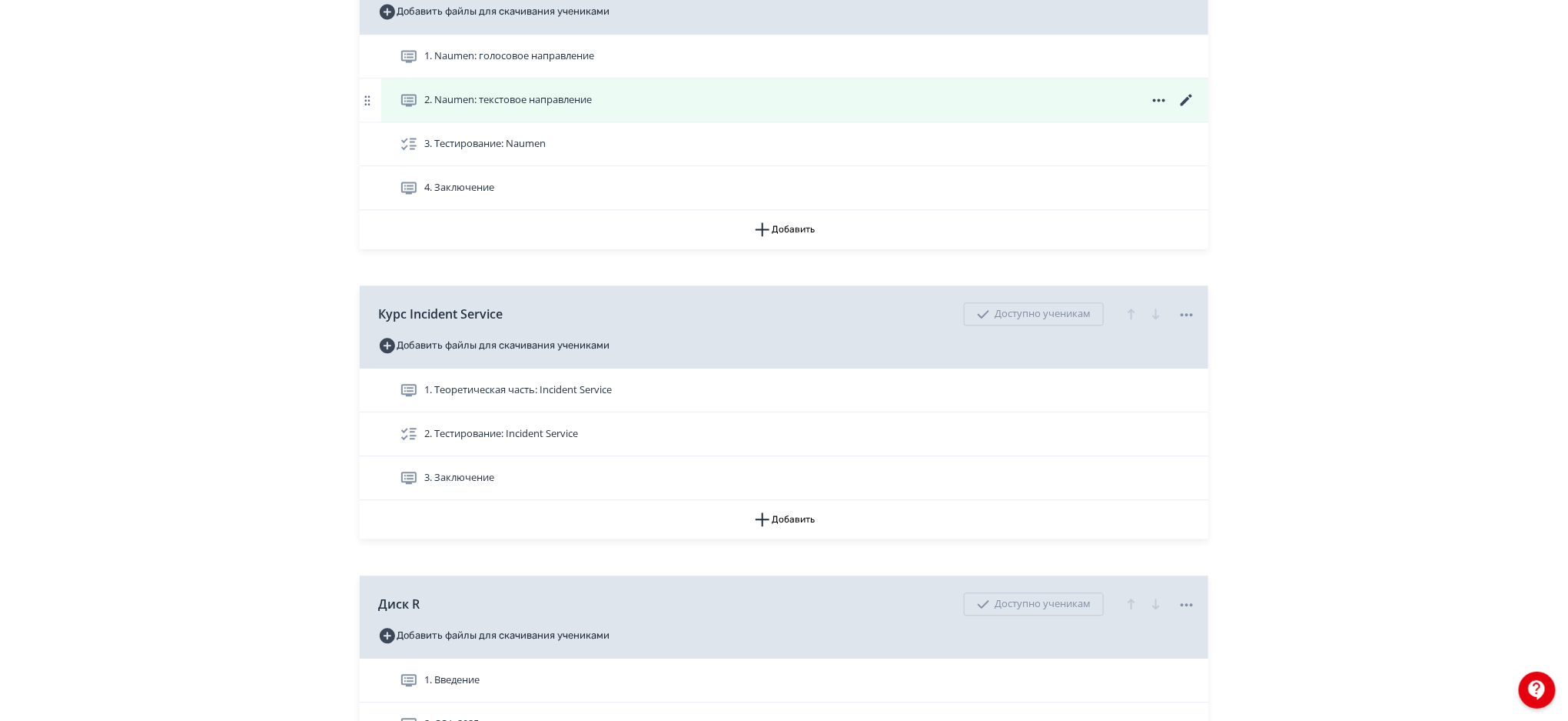
click at [1183, 98] on icon at bounding box center [1188, 101] width 19 height 19
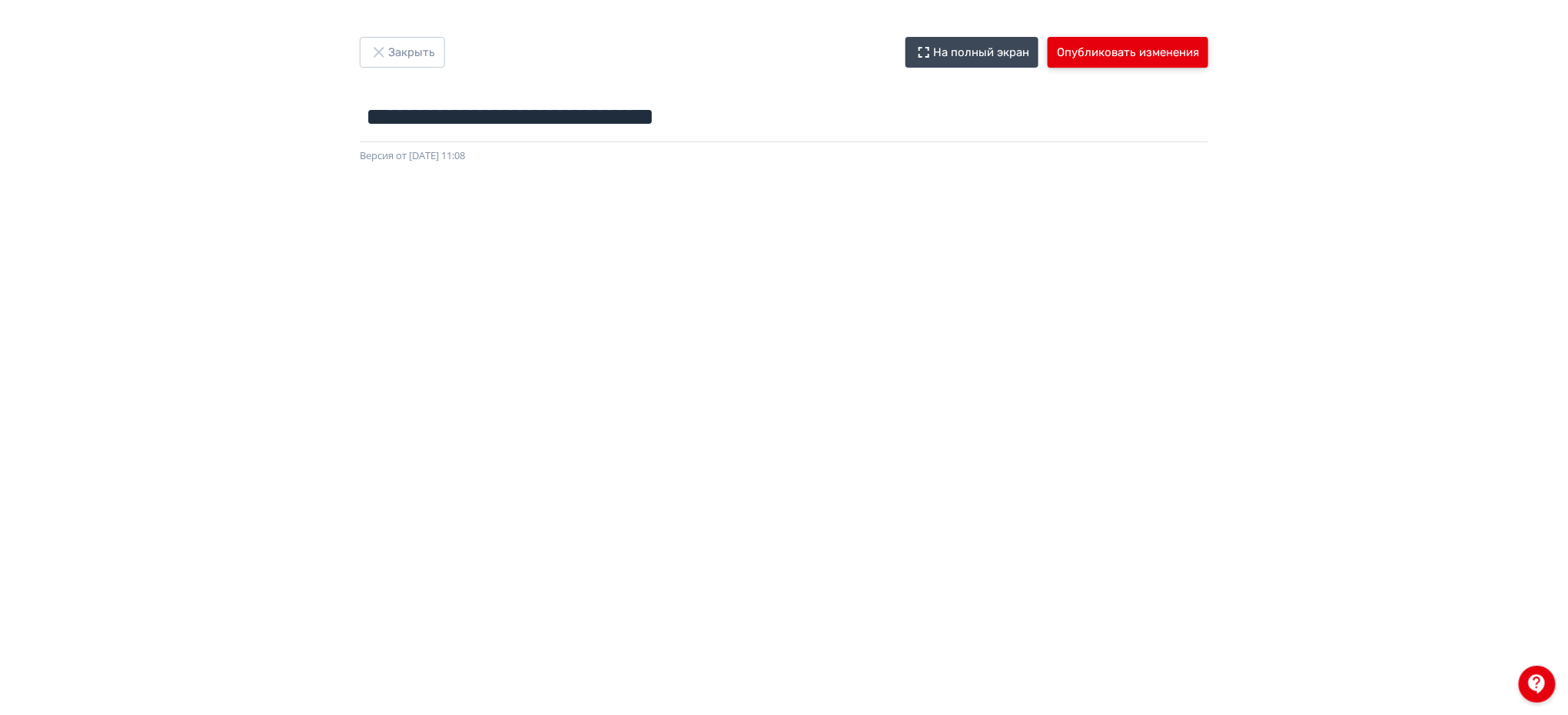
click at [1130, 50] on button "Опубликовать изменения" at bounding box center [1127, 52] width 161 height 31
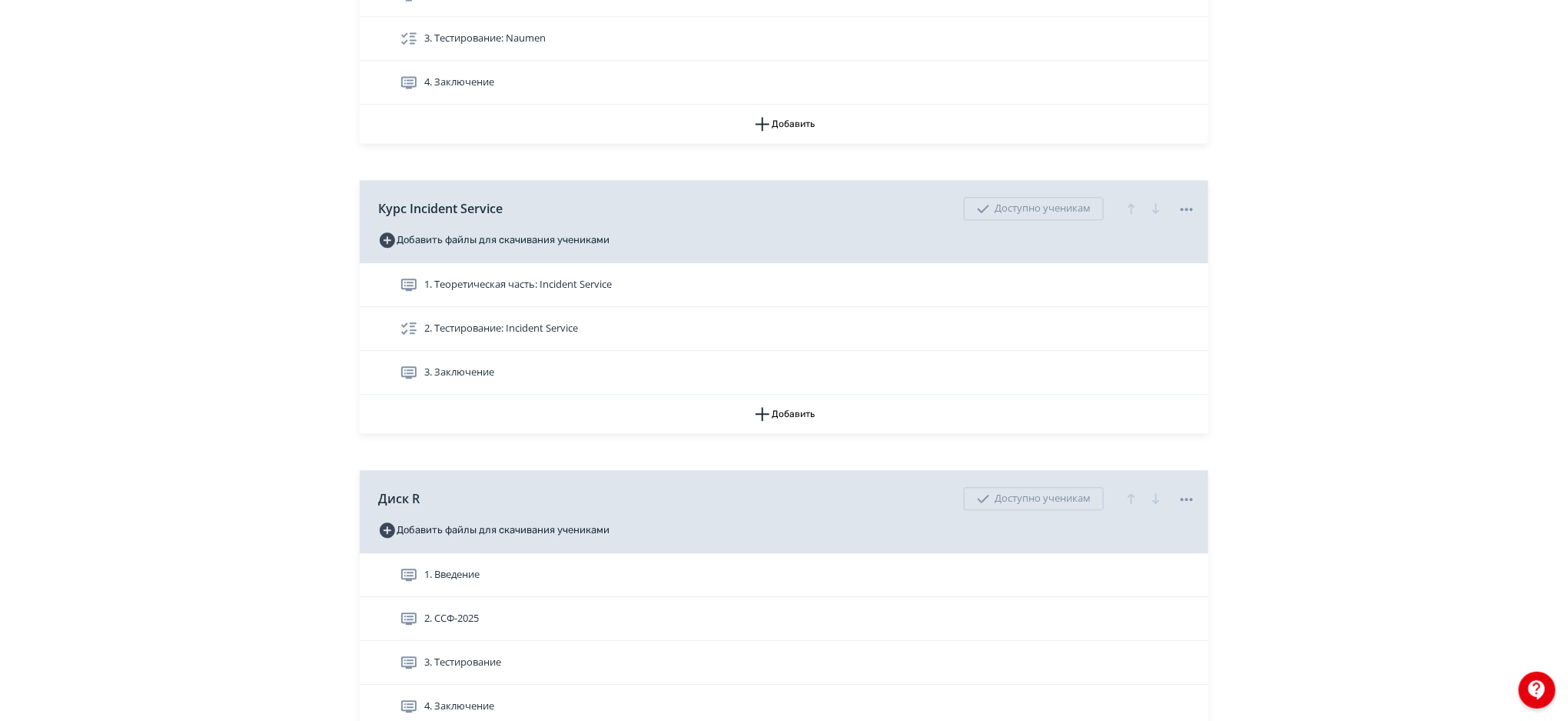
scroll to position [1712, 0]
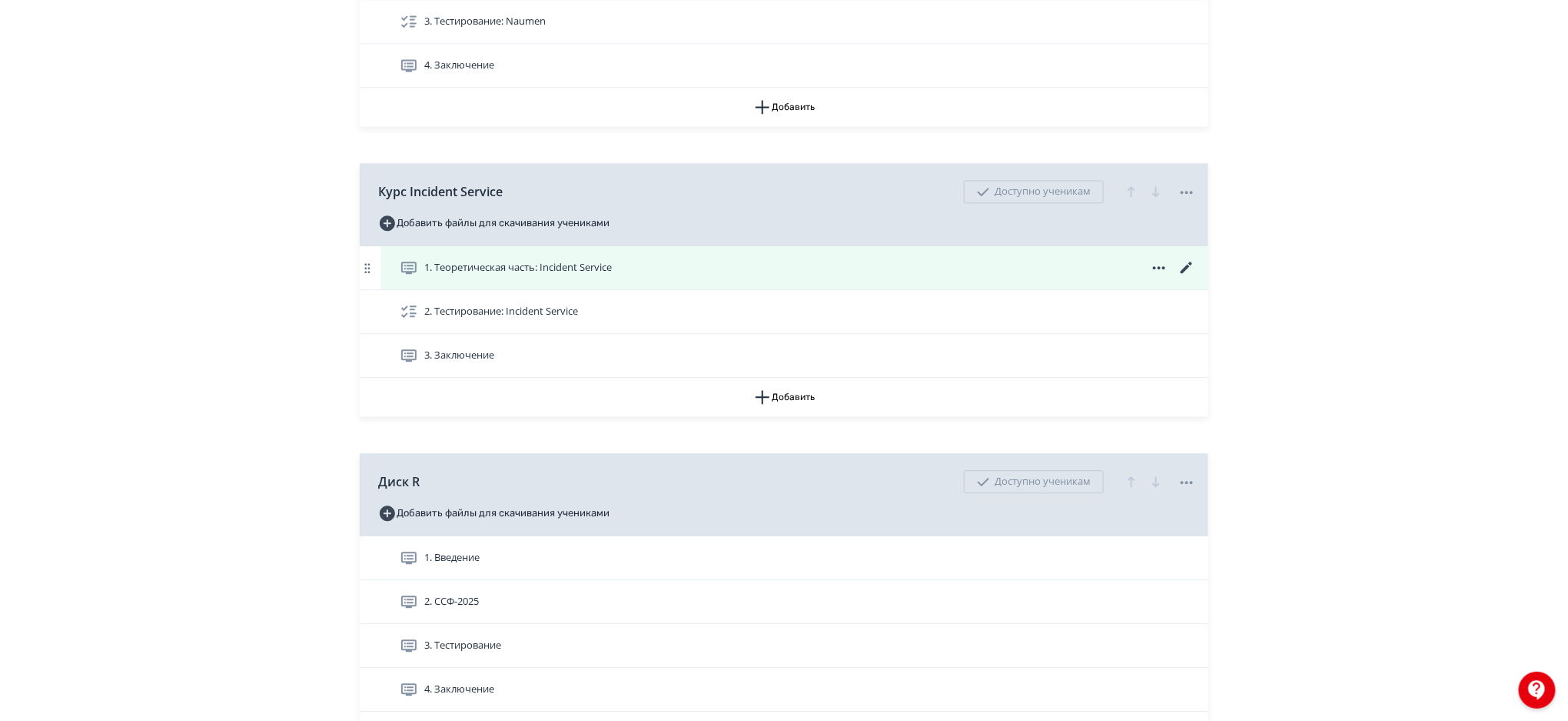
click at [1188, 268] on icon at bounding box center [1187, 267] width 11 height 11
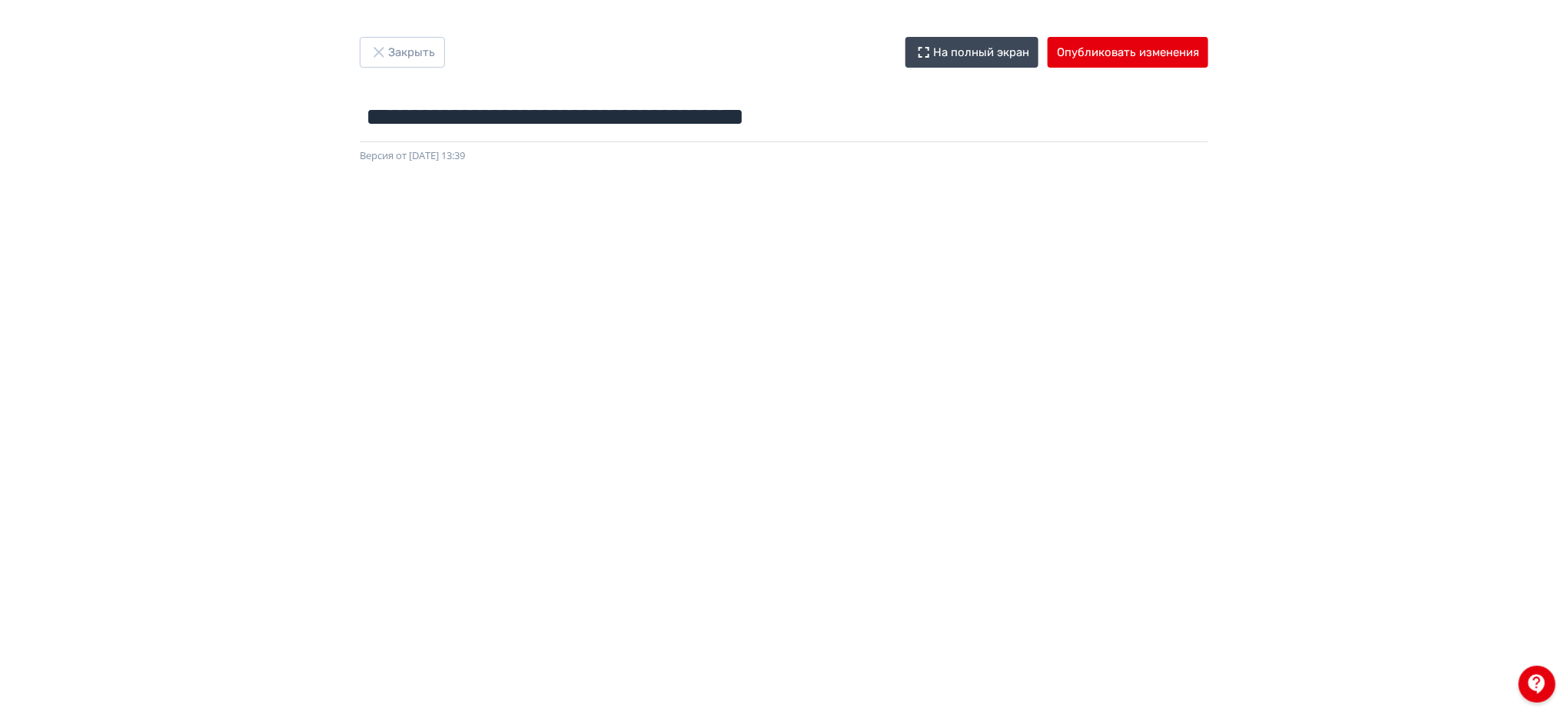
scroll to position [19, 0]
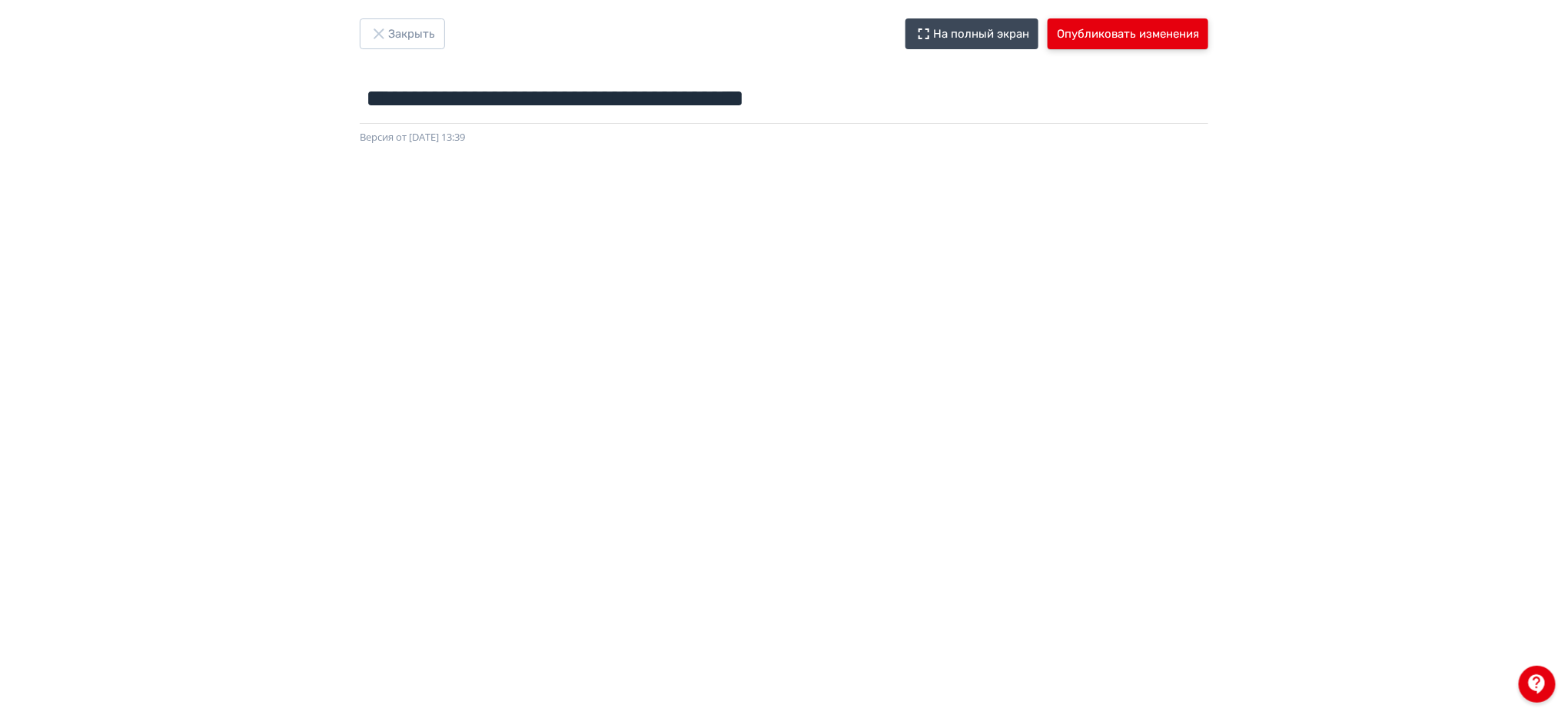
click at [1163, 31] on button "Опубликовать изменения" at bounding box center [1127, 34] width 161 height 31
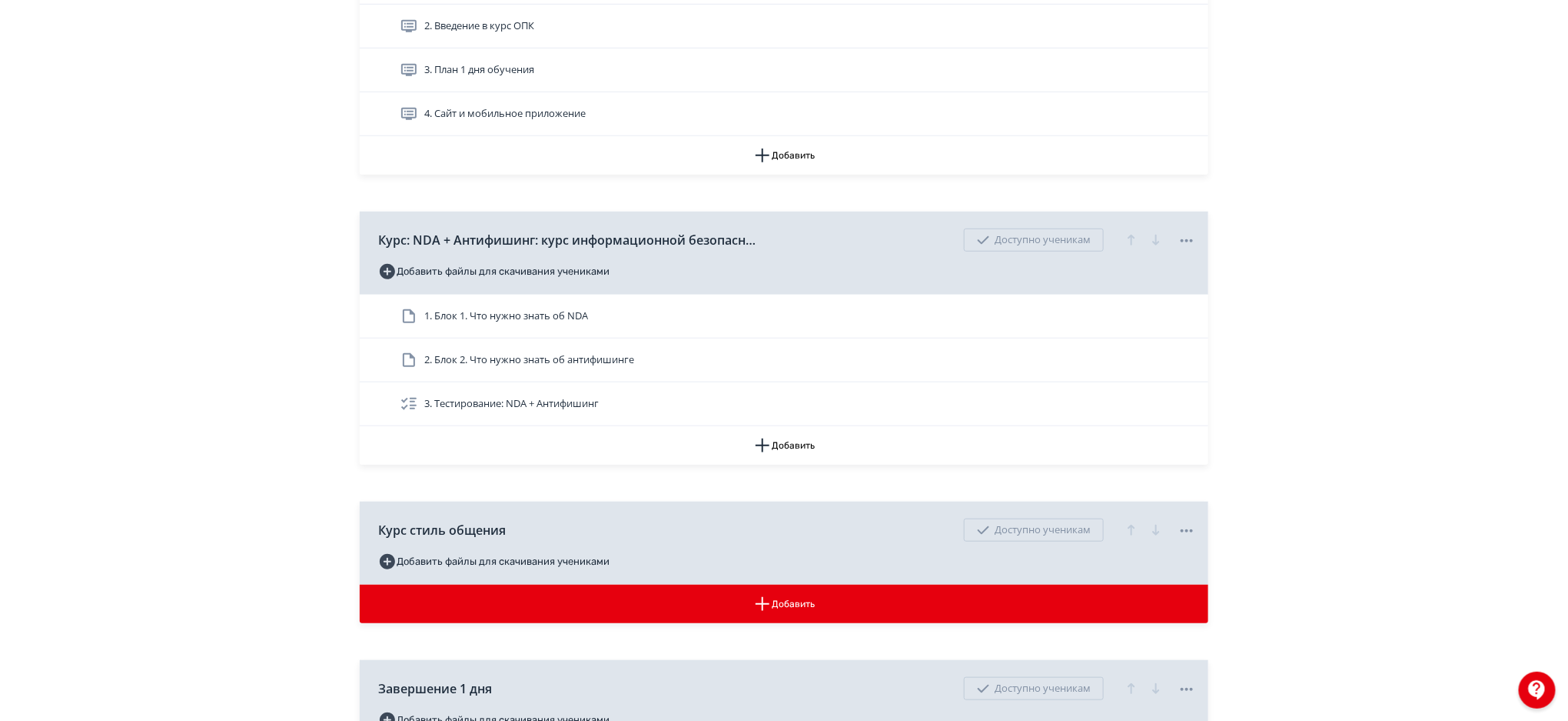
scroll to position [364, 0]
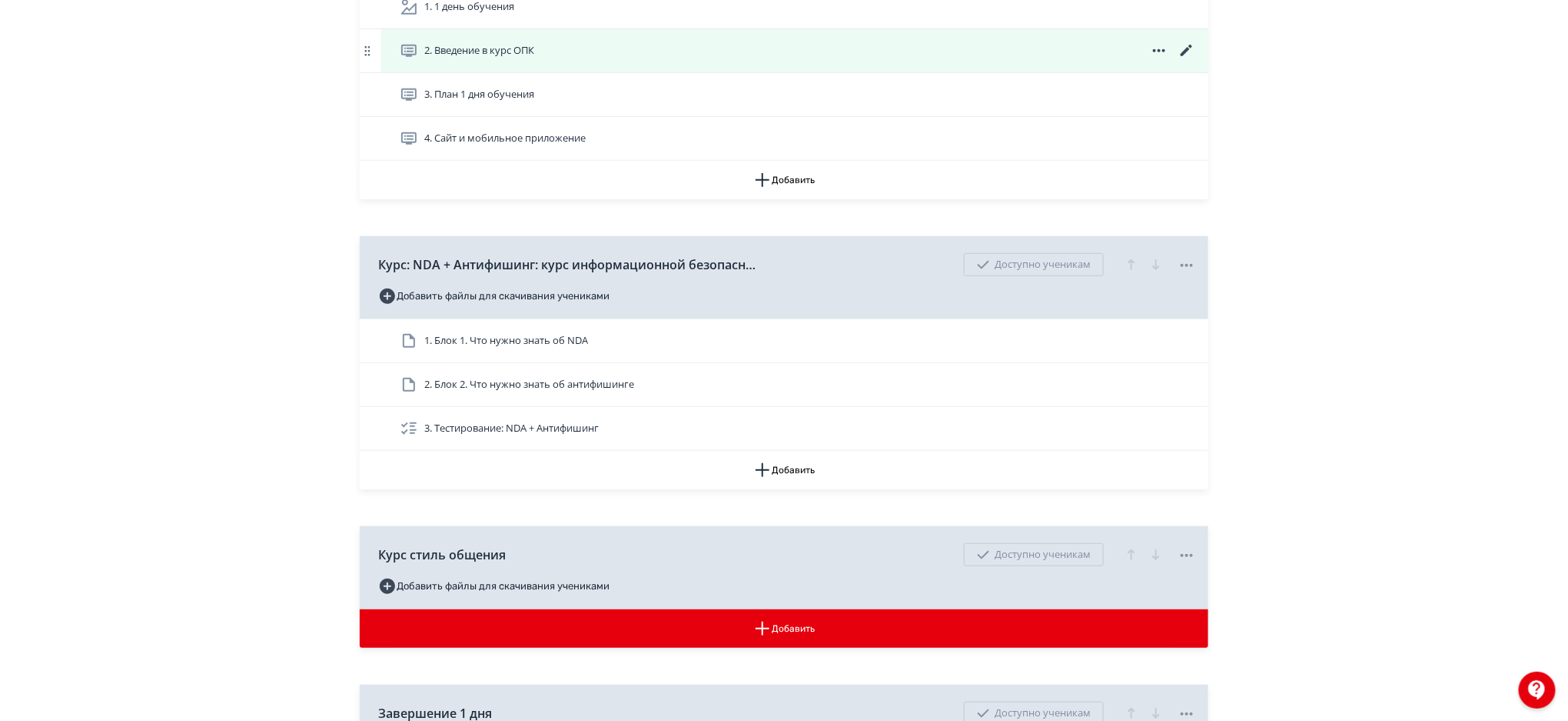
click at [890, 63] on div "2. Введение в курс ОПК" at bounding box center [795, 51] width 828 height 43
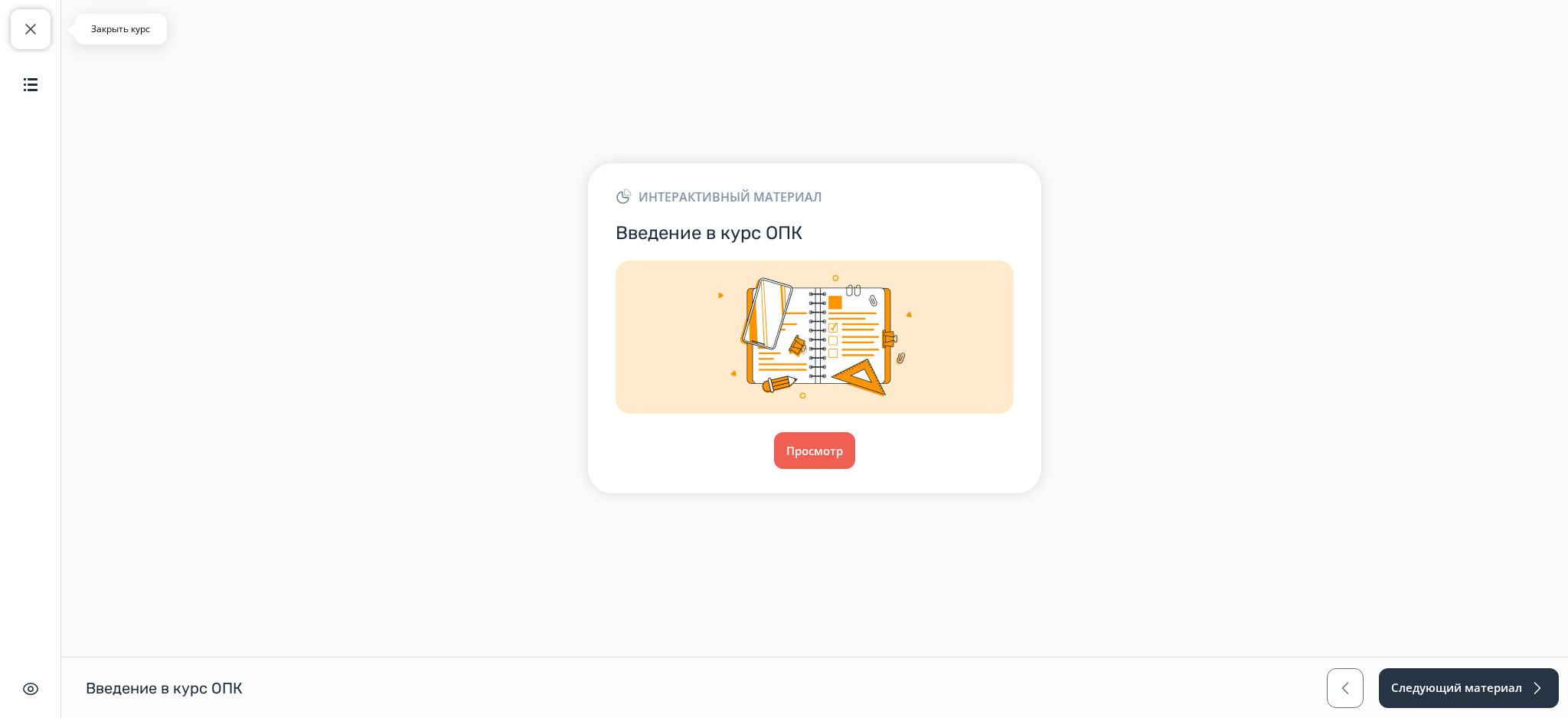
click at [35, 29] on span "button" at bounding box center [31, 29] width 19 height 19
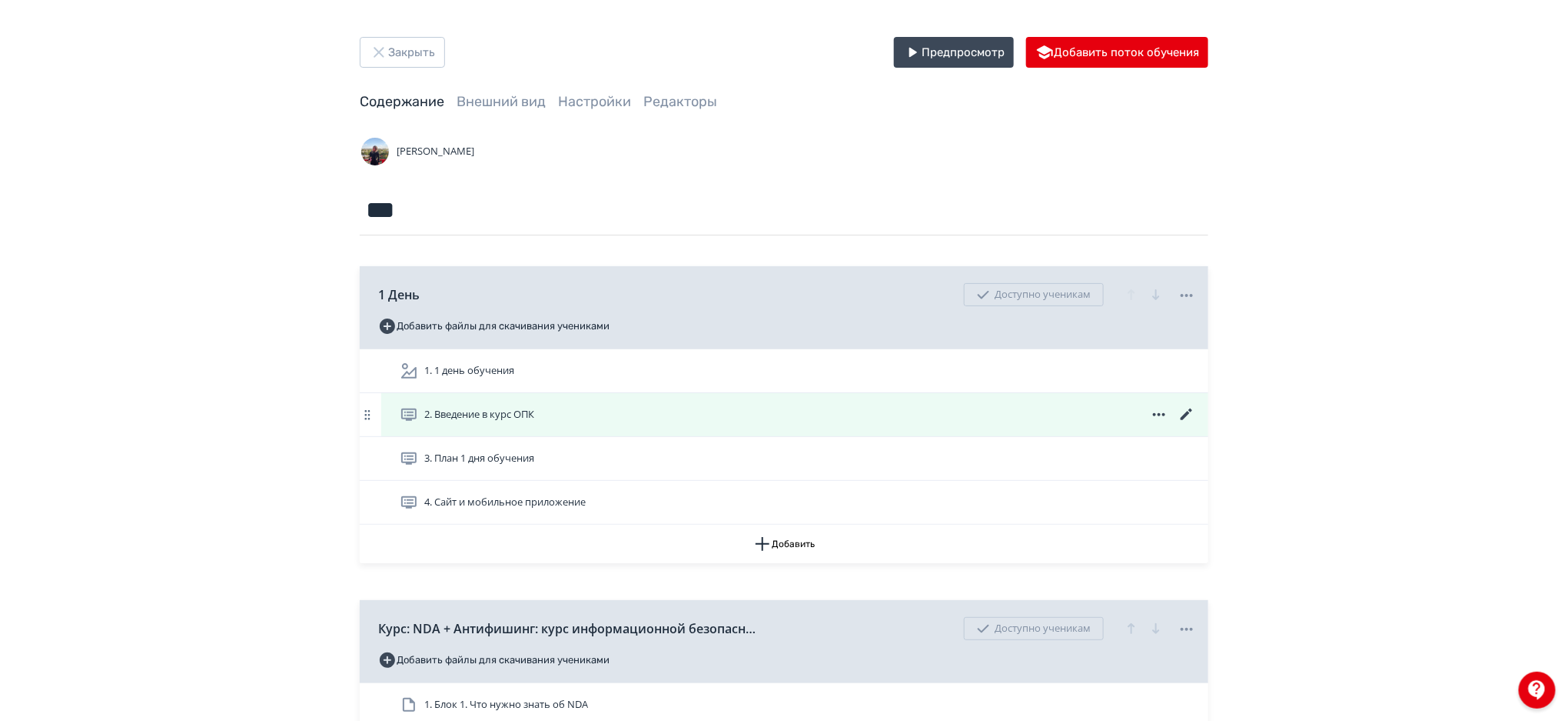
click at [1184, 415] on icon at bounding box center [1187, 415] width 11 height 11
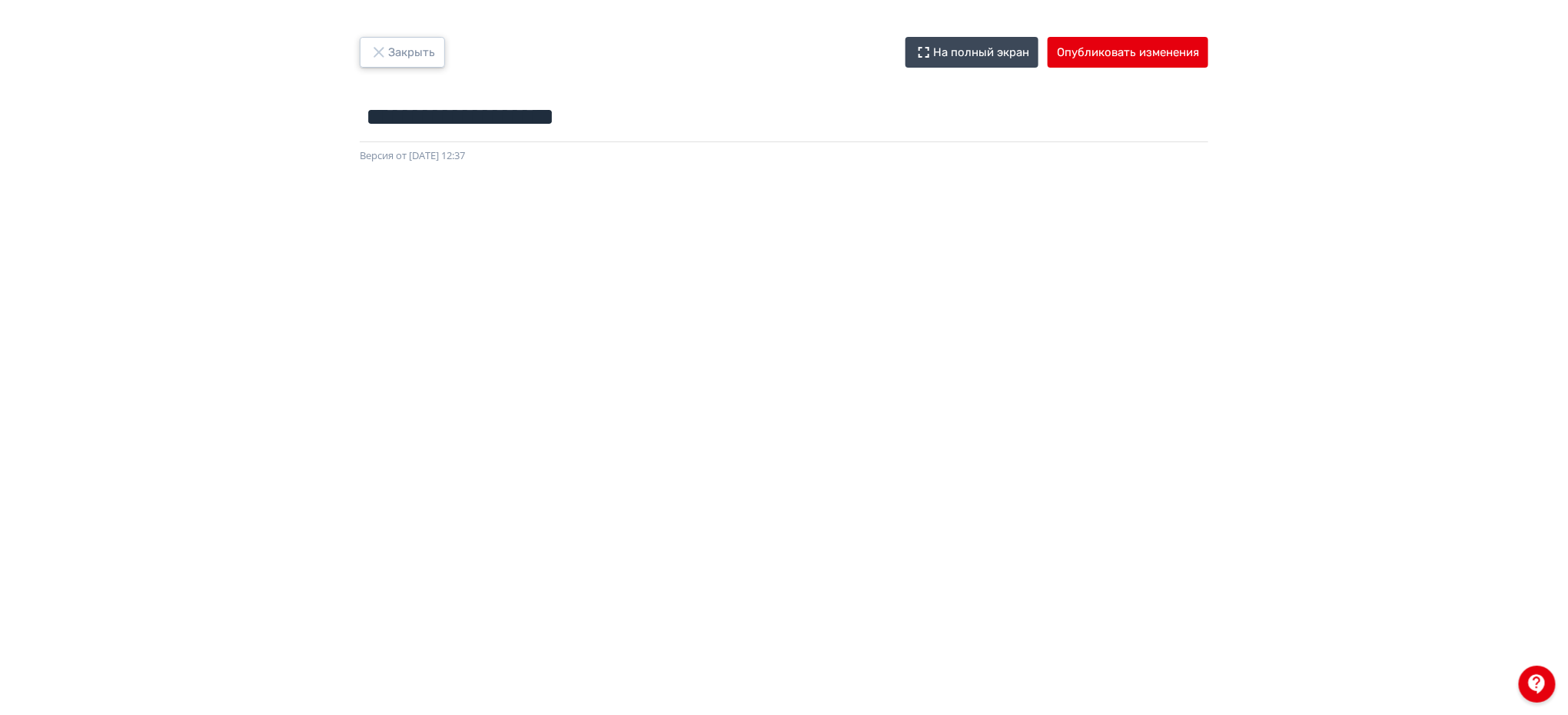
click at [419, 47] on button "Закрыть" at bounding box center [402, 52] width 85 height 31
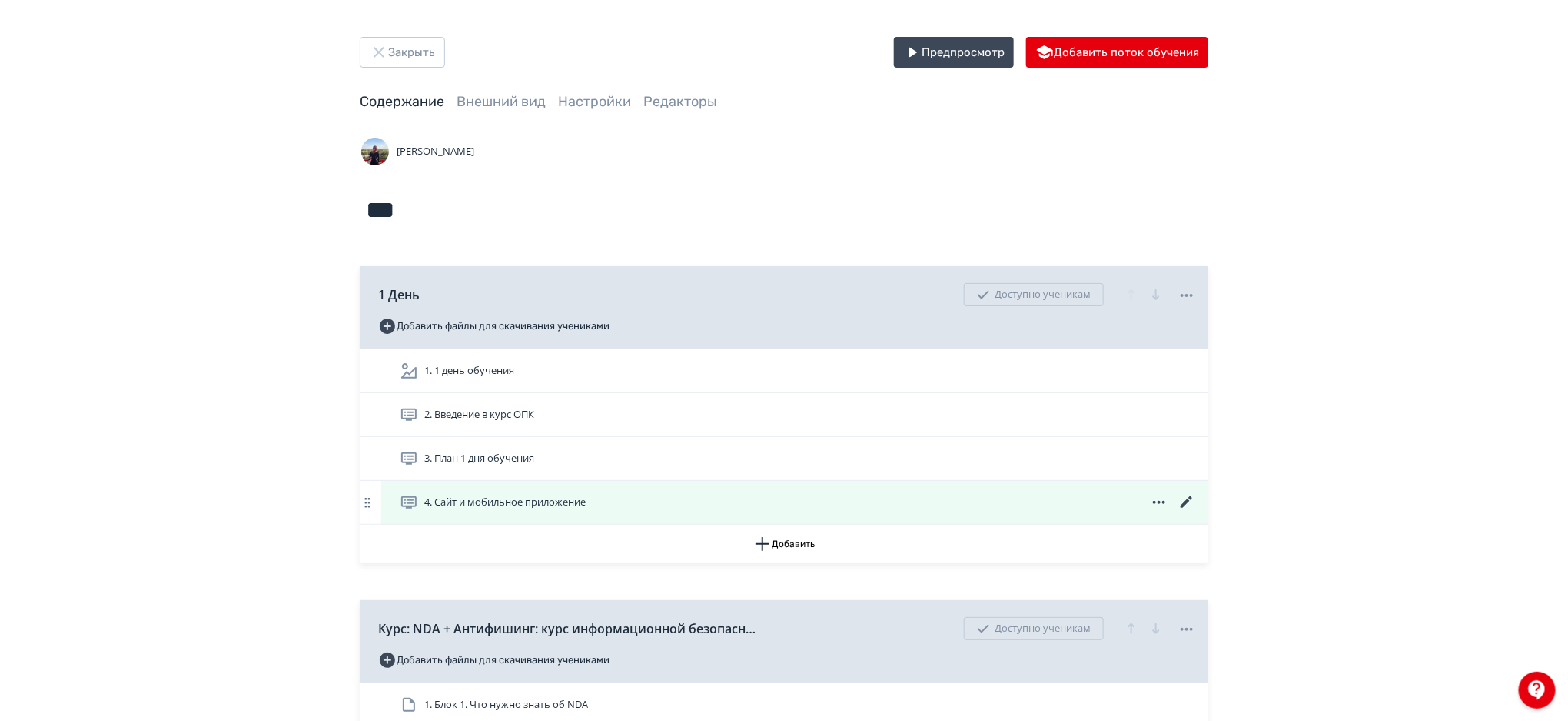
click at [1187, 501] on icon at bounding box center [1187, 502] width 11 height 11
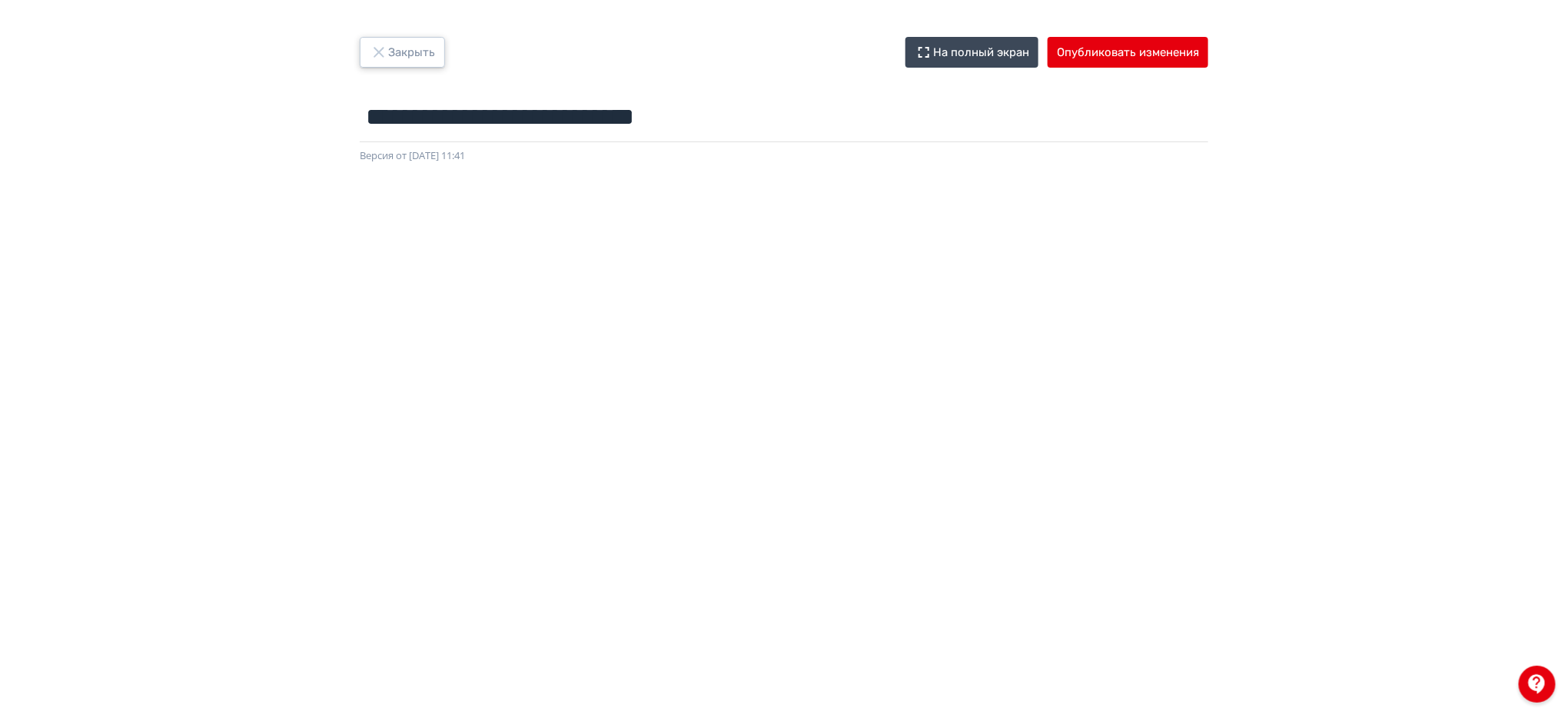
click at [404, 50] on button "Закрыть" at bounding box center [402, 52] width 85 height 31
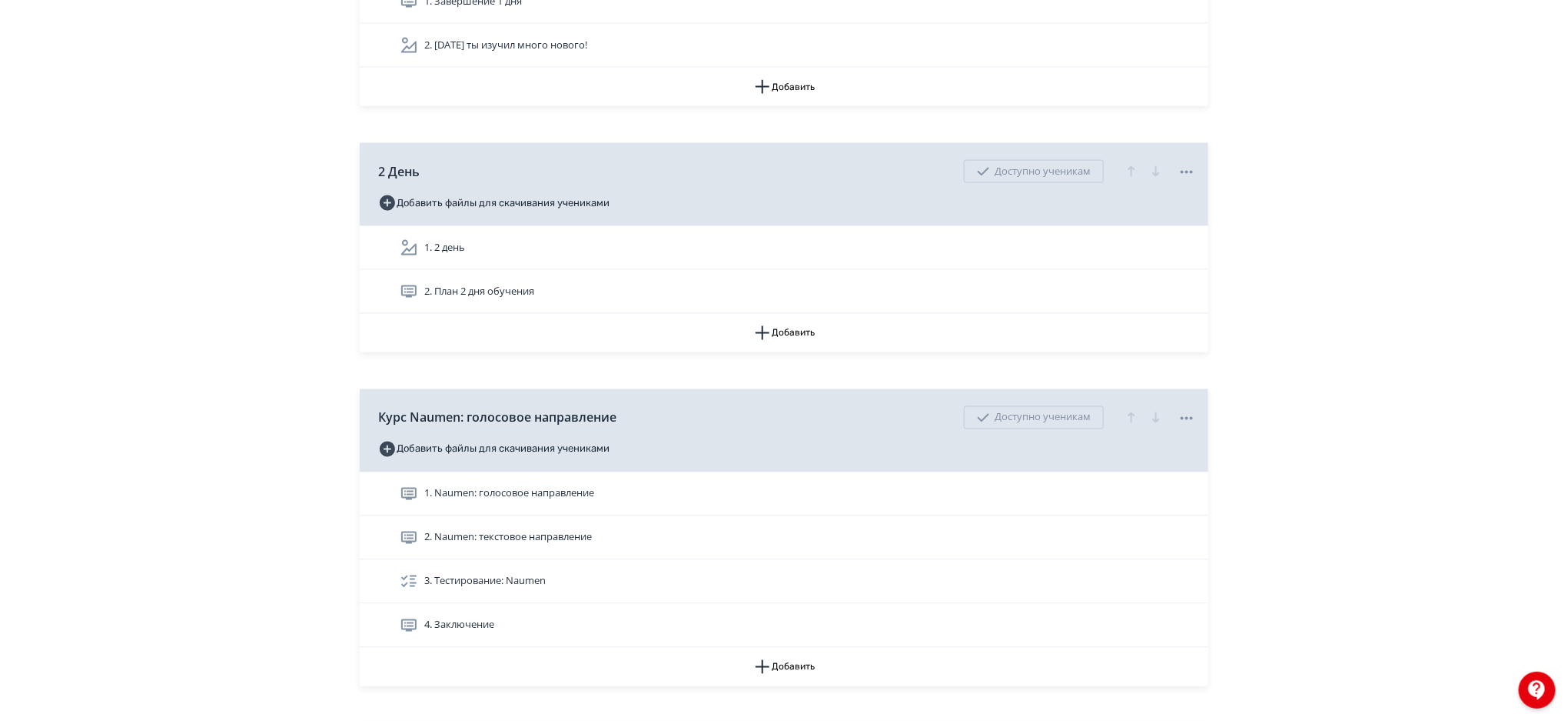
scroll to position [1183, 0]
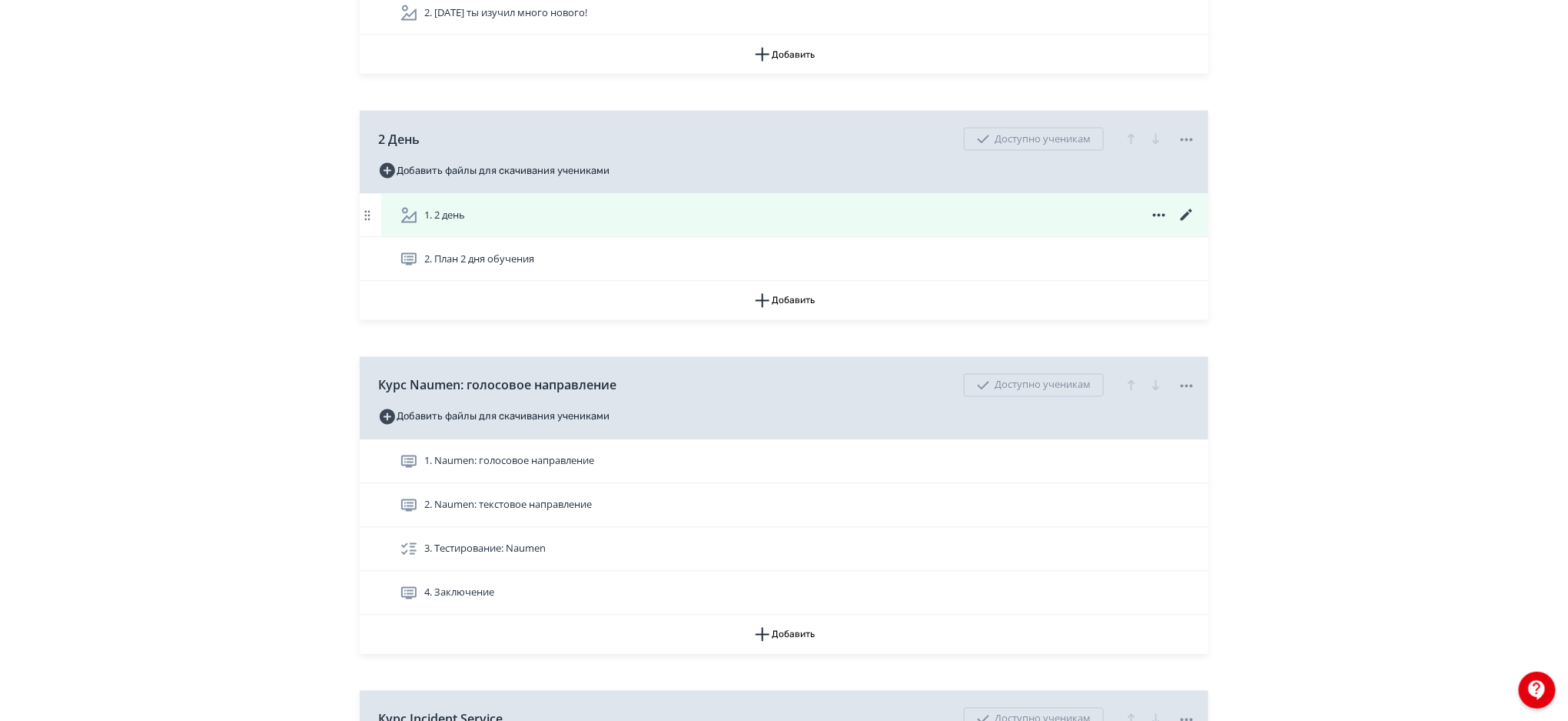
click at [1183, 211] on icon at bounding box center [1188, 215] width 19 height 19
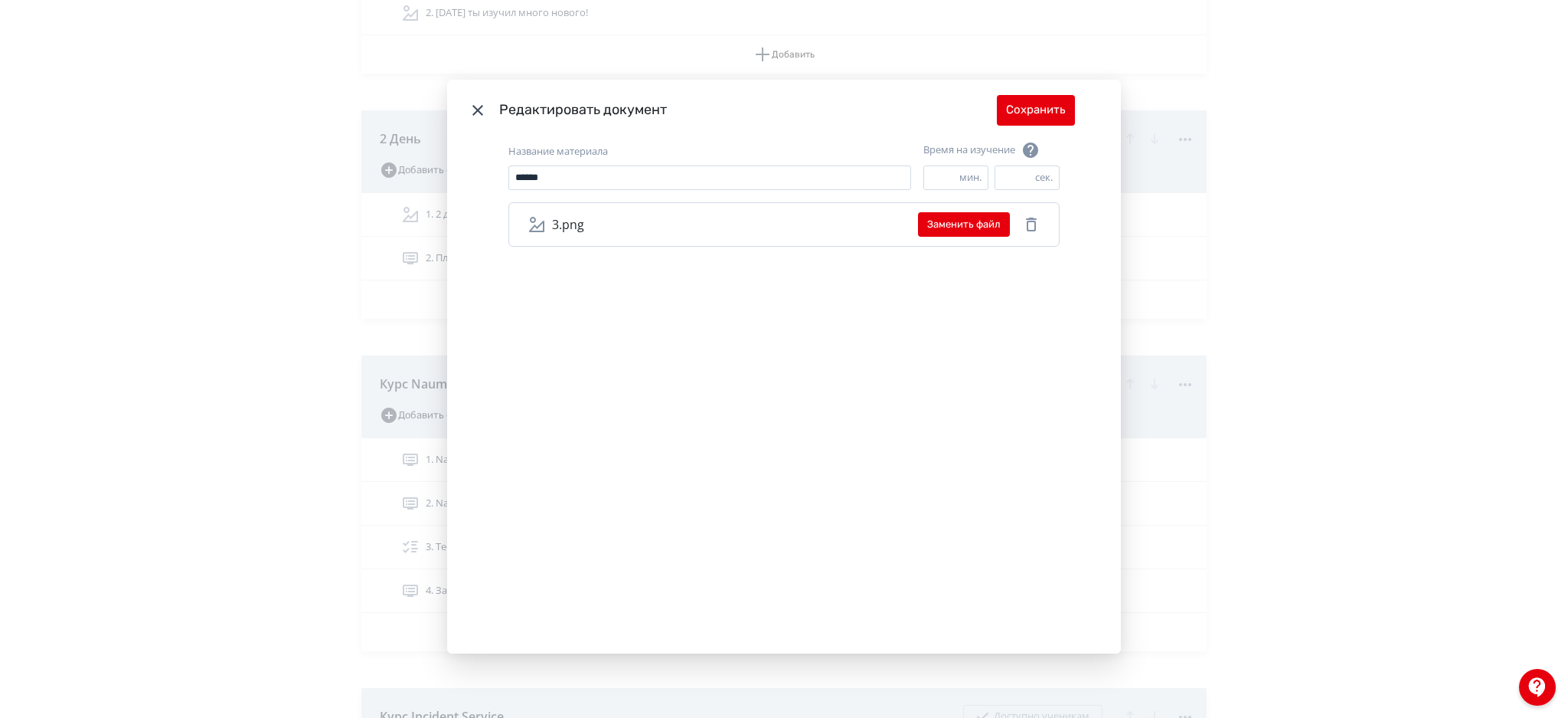
click at [473, 110] on icon "Modal" at bounding box center [478, 110] width 19 height 19
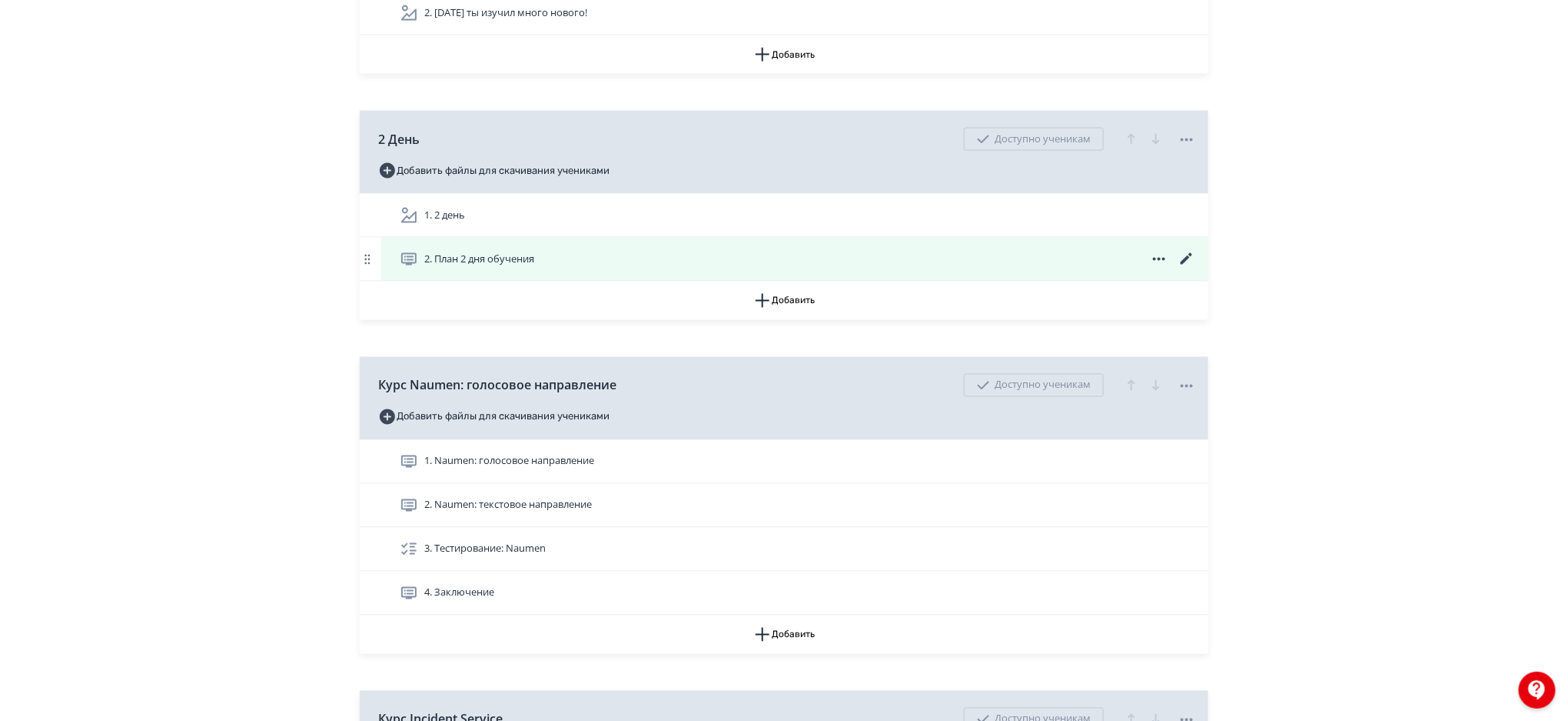
click at [1183, 255] on icon at bounding box center [1188, 259] width 19 height 19
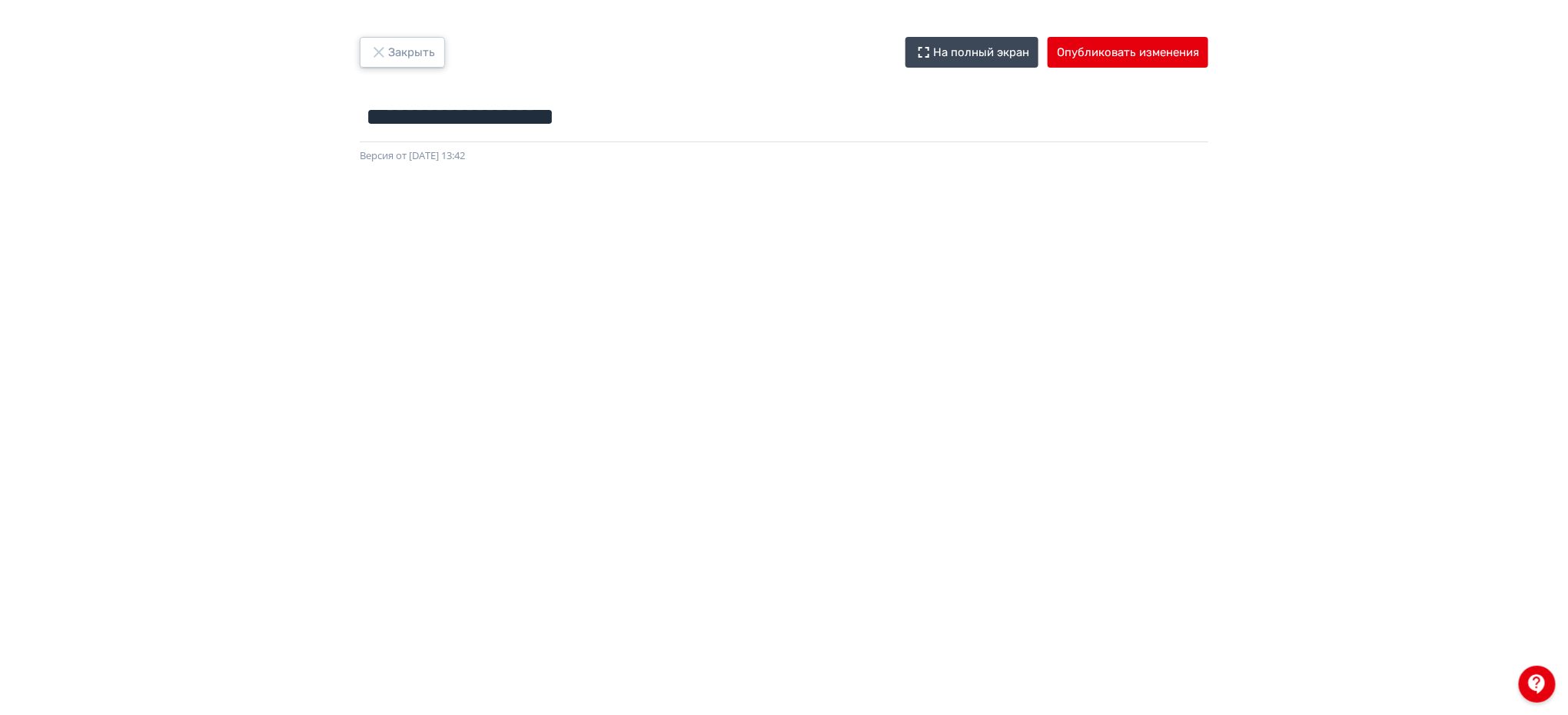
click at [394, 53] on button "Закрыть" at bounding box center [402, 52] width 85 height 31
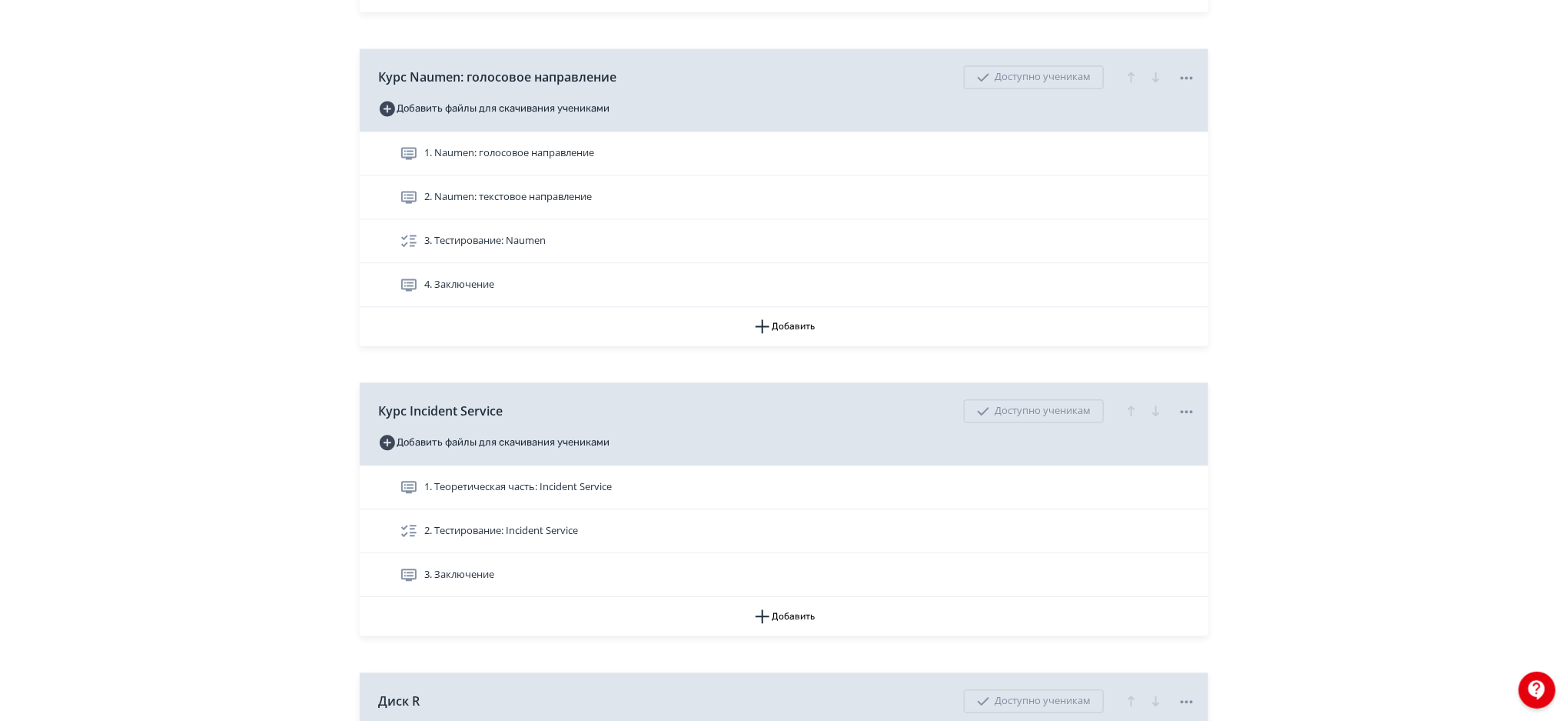
scroll to position [1467, 0]
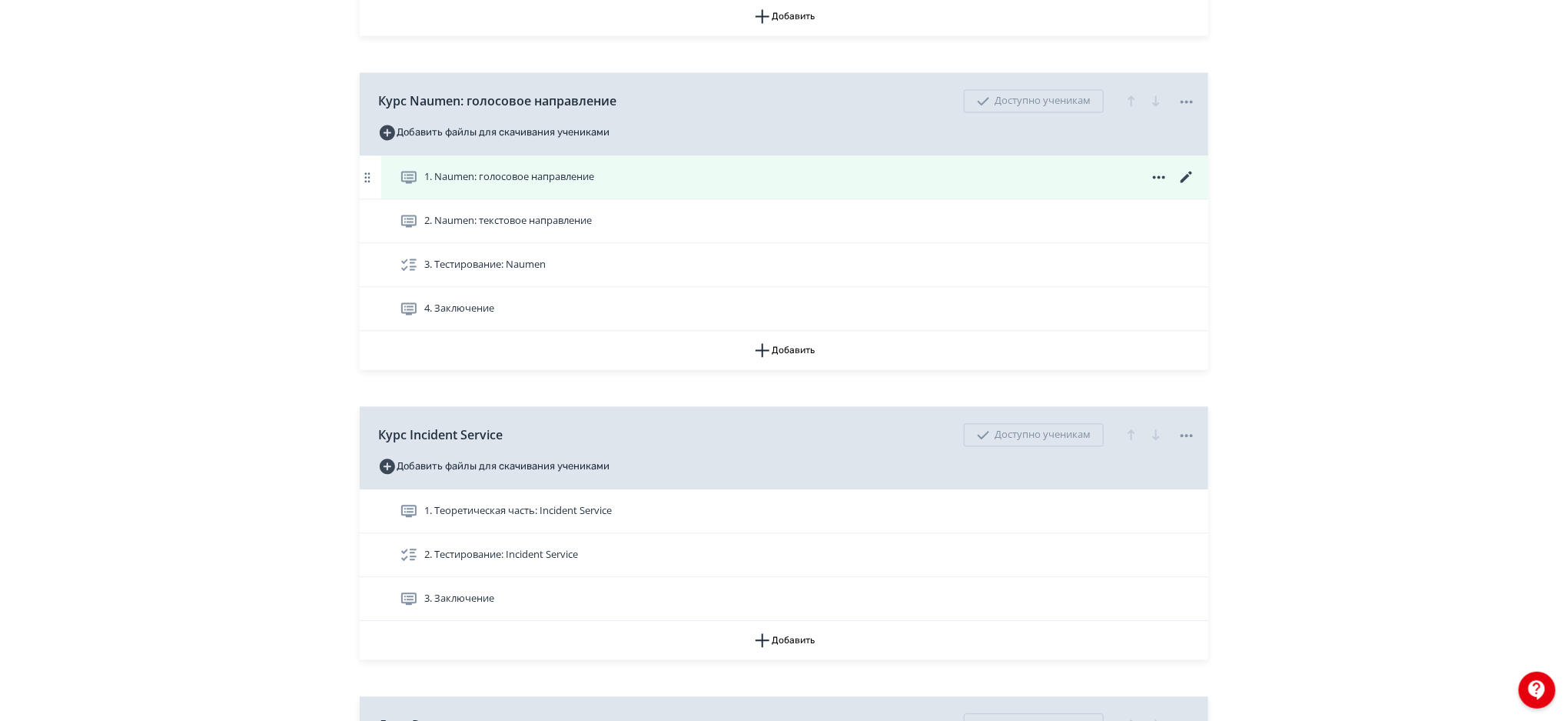
click at [1183, 180] on icon at bounding box center [1187, 177] width 11 height 11
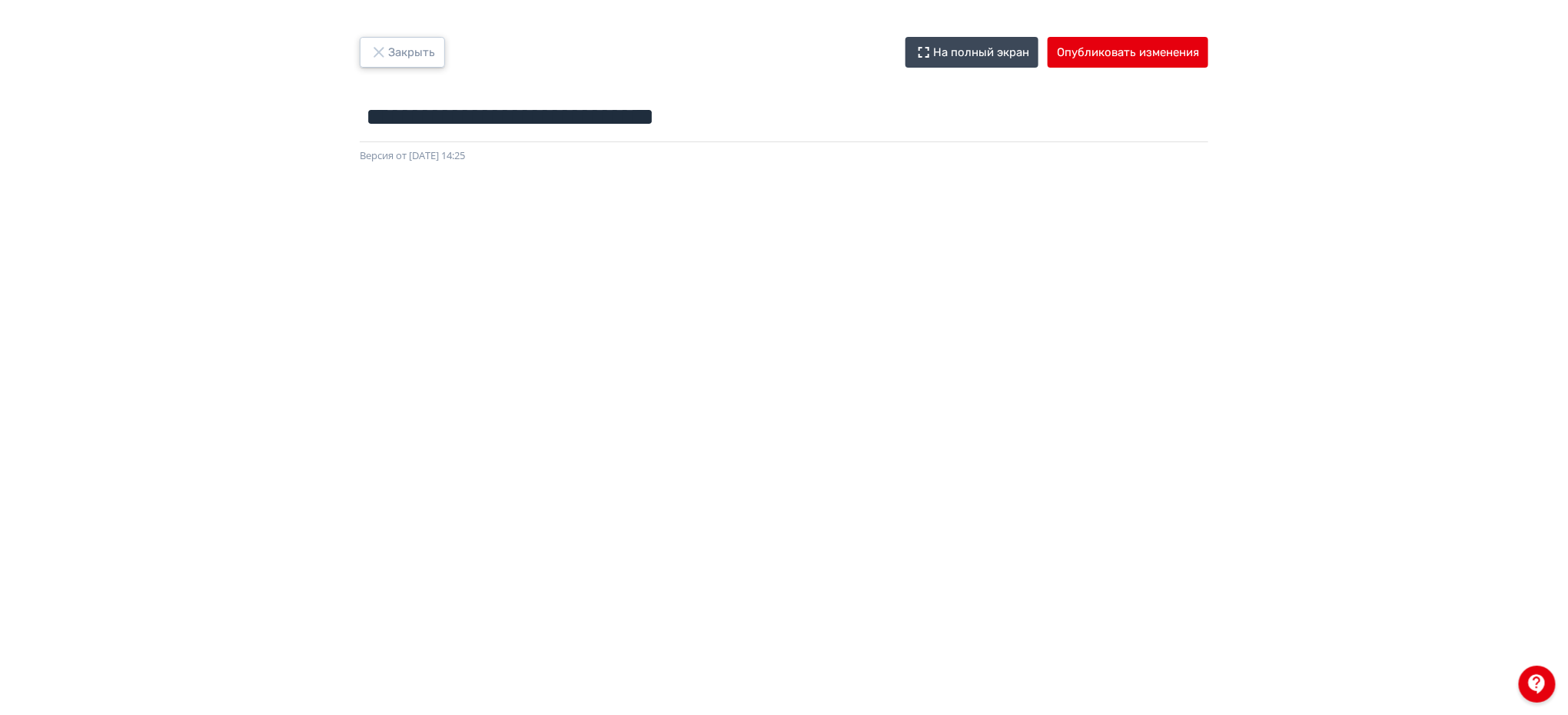
click at [397, 61] on button "Закрыть" at bounding box center [402, 52] width 85 height 31
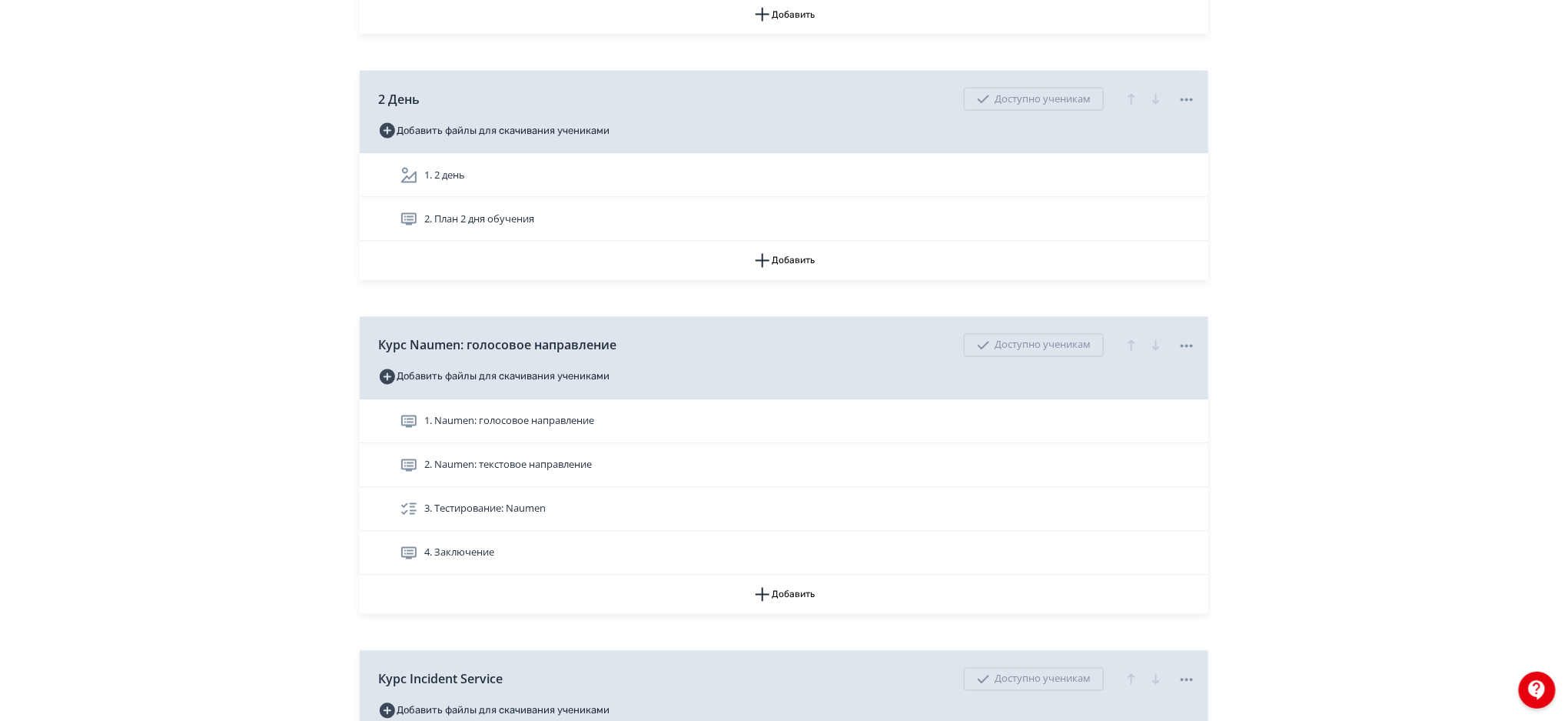
scroll to position [1200, 0]
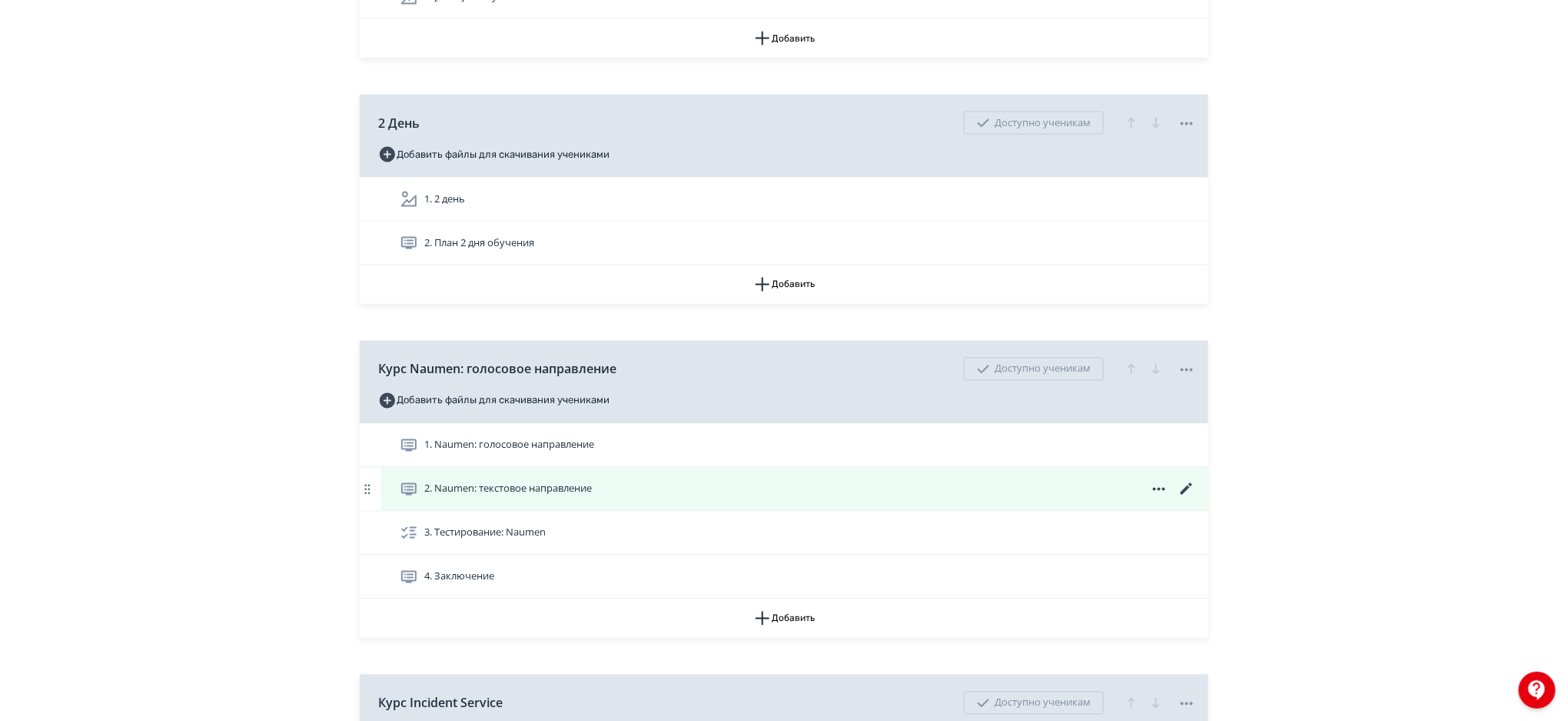
click at [1189, 483] on icon at bounding box center [1188, 490] width 19 height 19
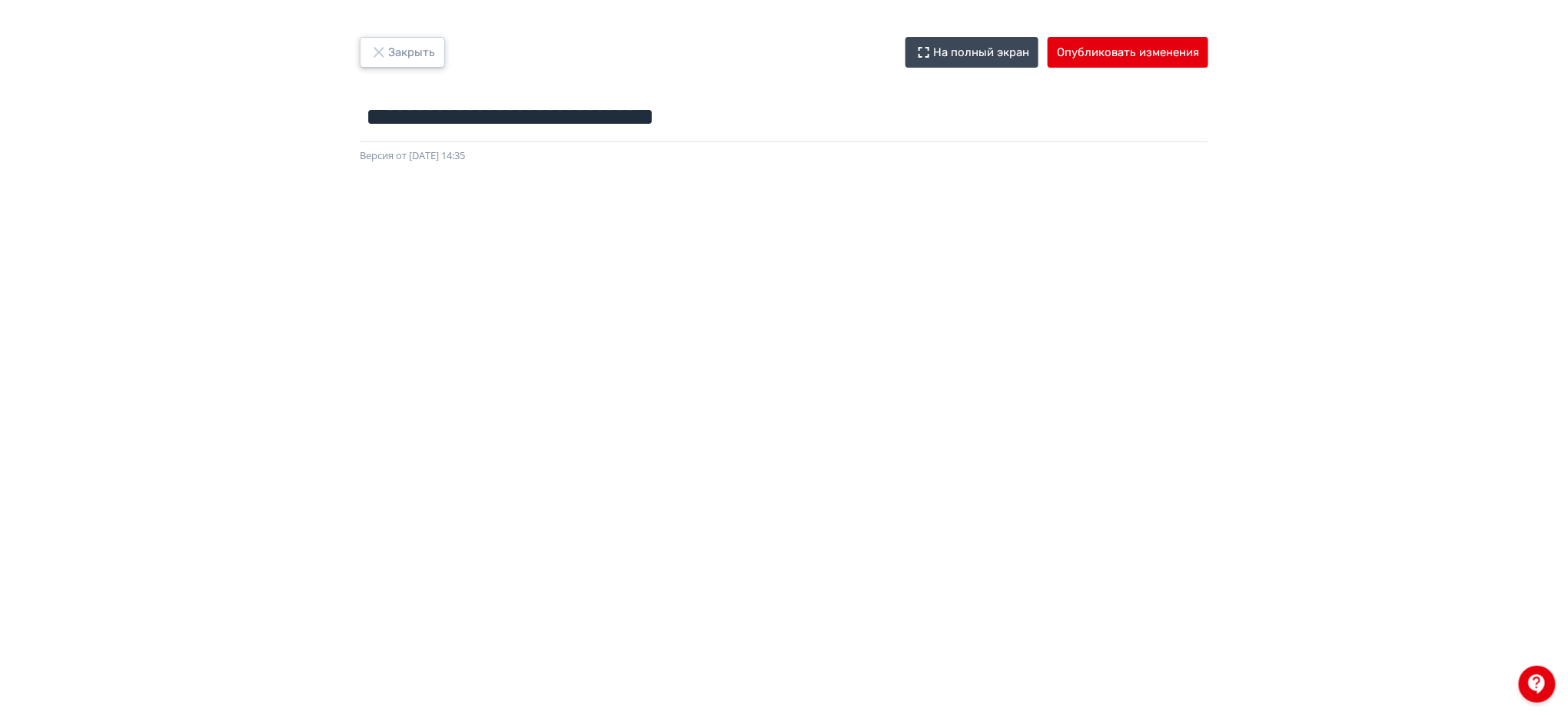
click at [416, 49] on button "Закрыть" at bounding box center [402, 52] width 85 height 31
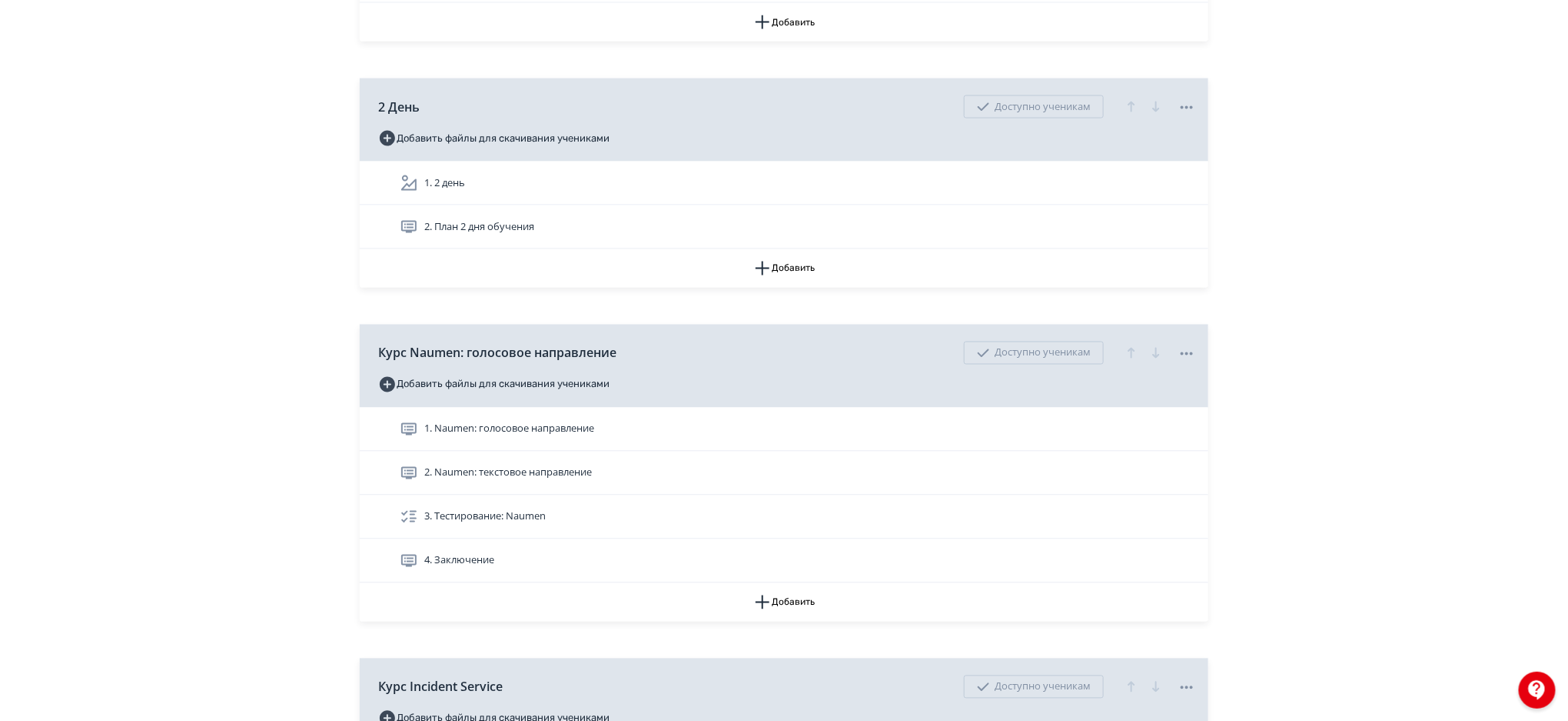
scroll to position [1240, 0]
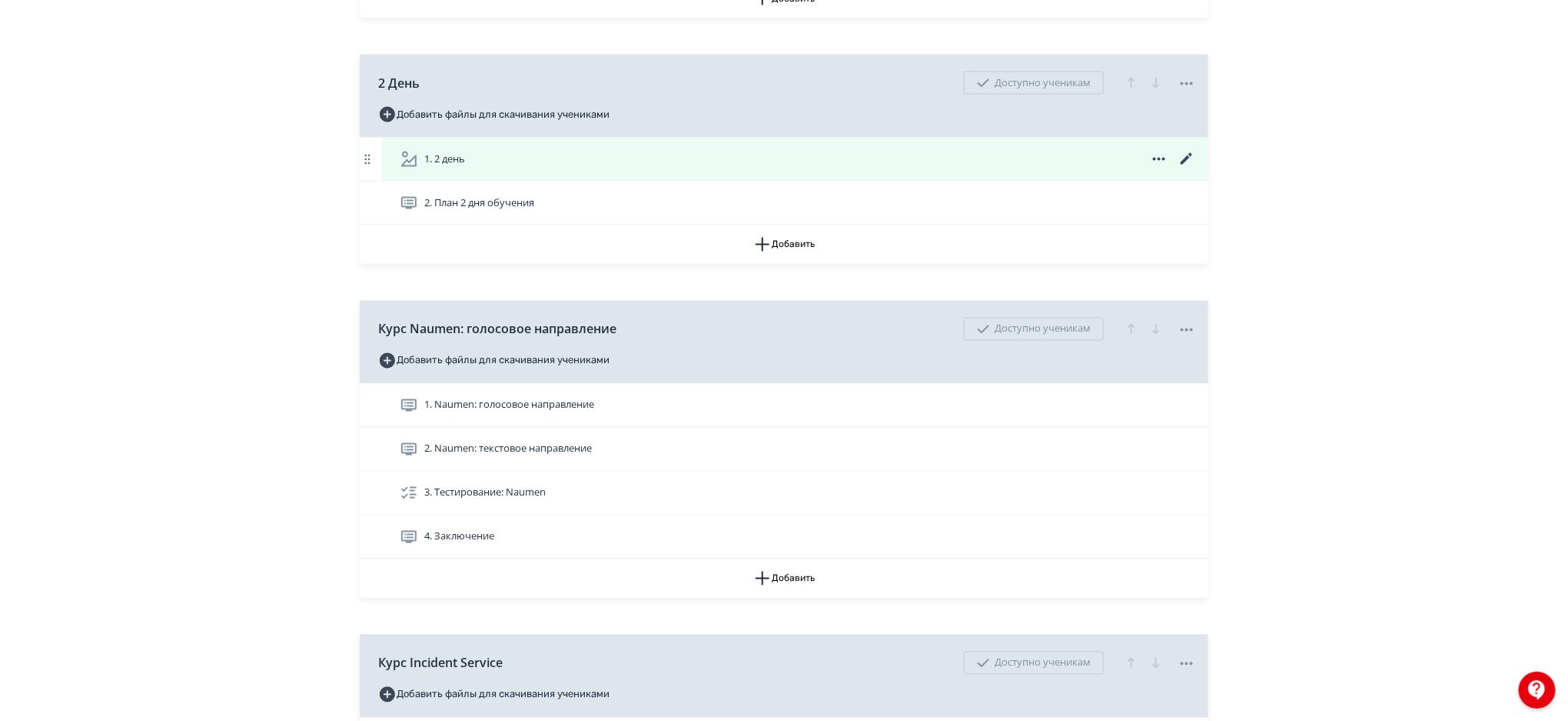
click at [893, 159] on div "1. 2 день" at bounding box center [799, 160] width 797 height 19
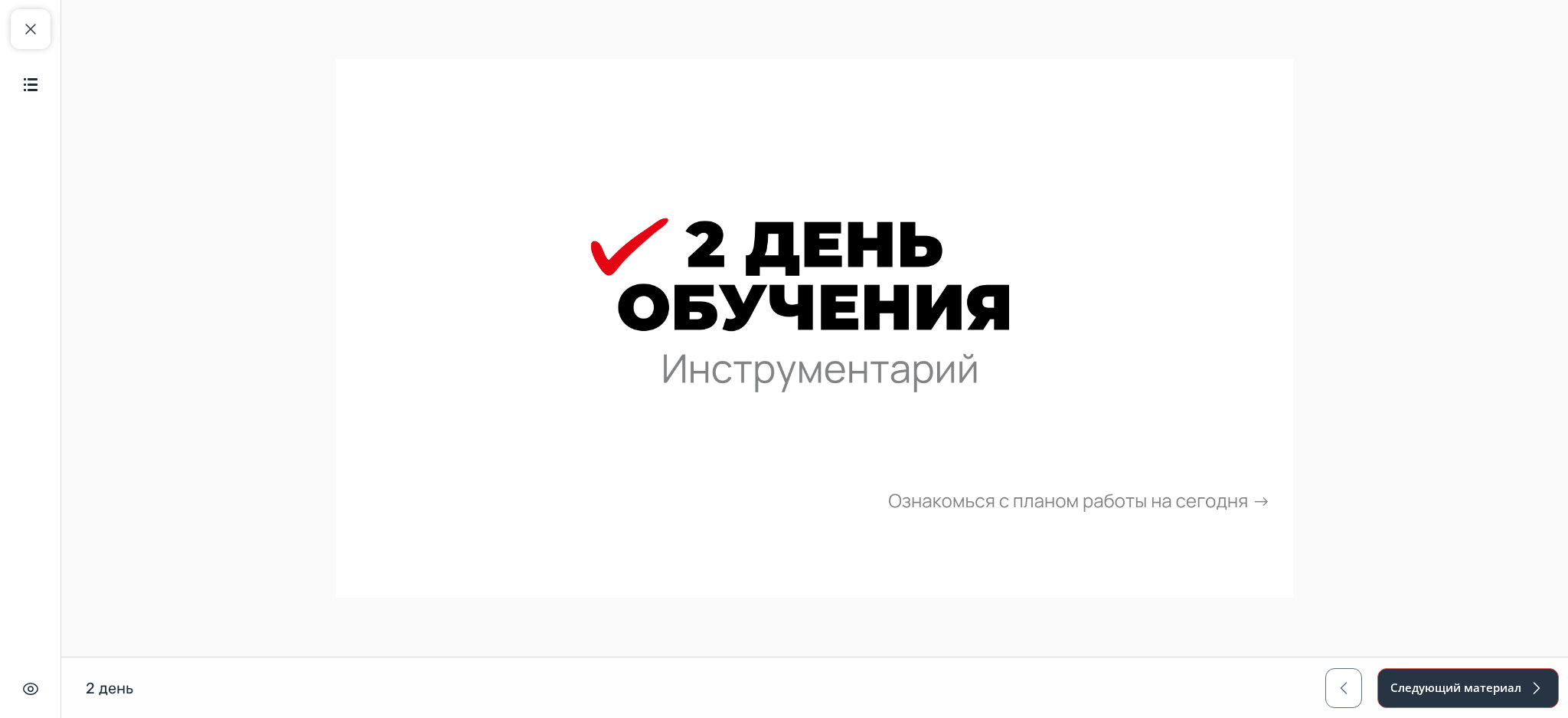
click at [1422, 679] on button "Следующий материал" at bounding box center [1468, 688] width 181 height 40
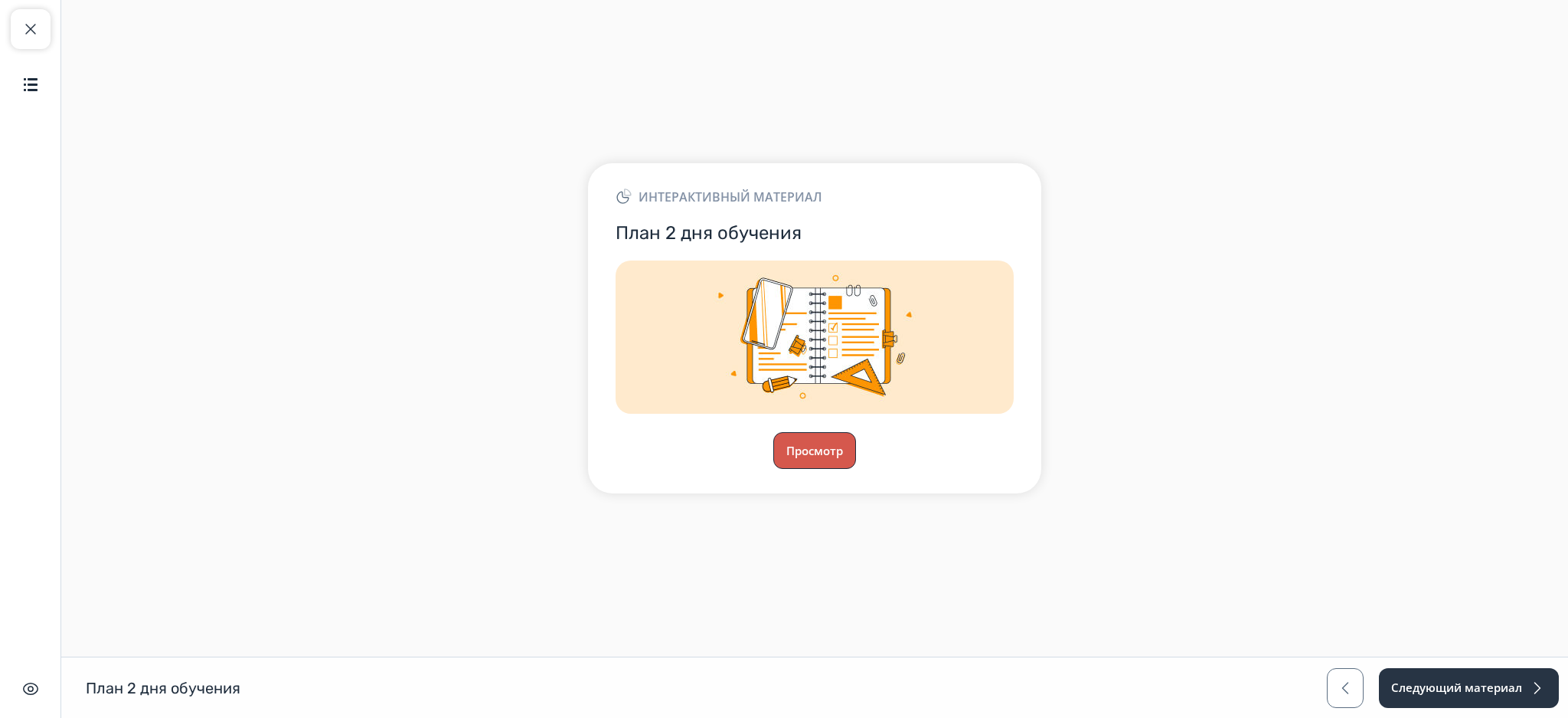
click at [817, 453] on button "Просмотр" at bounding box center [815, 450] width 82 height 37
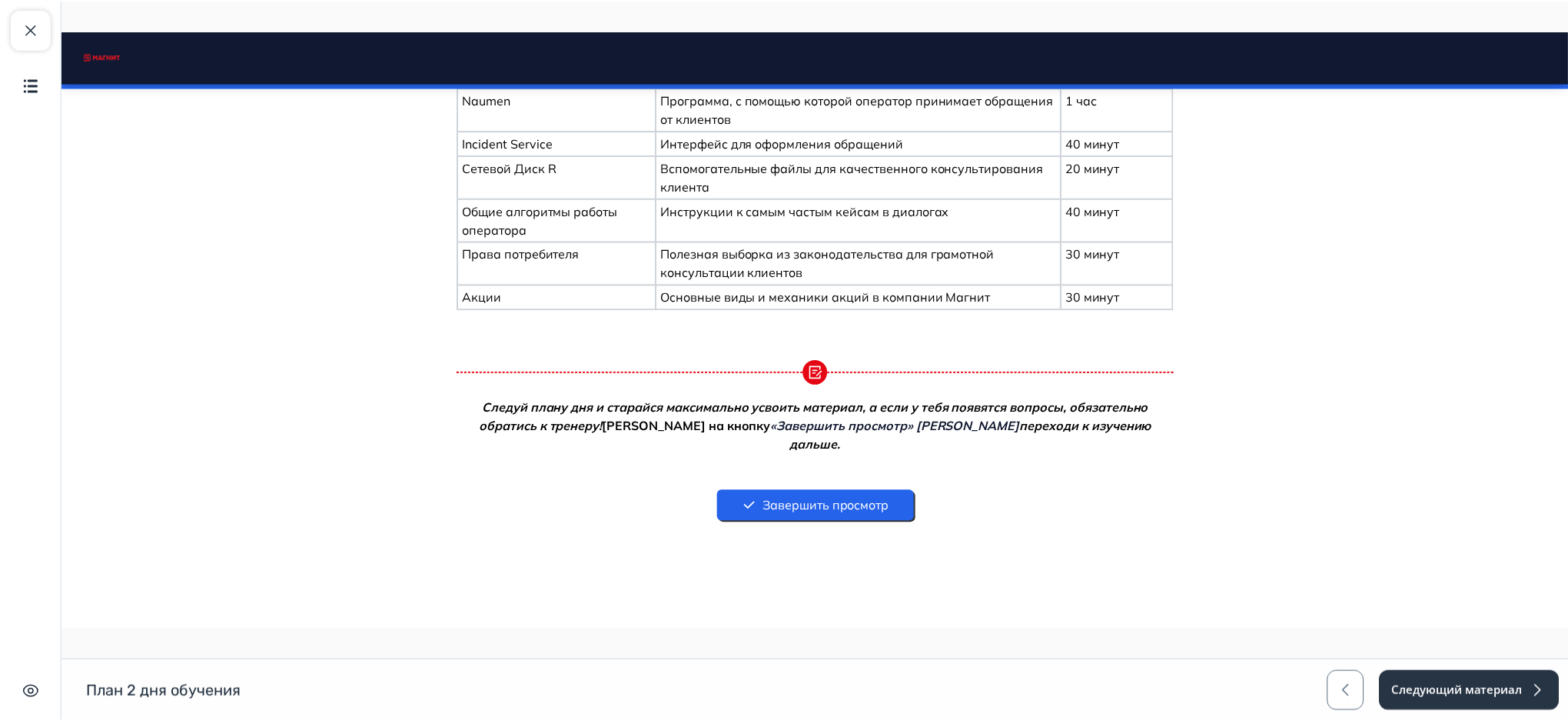
scroll to position [471, 0]
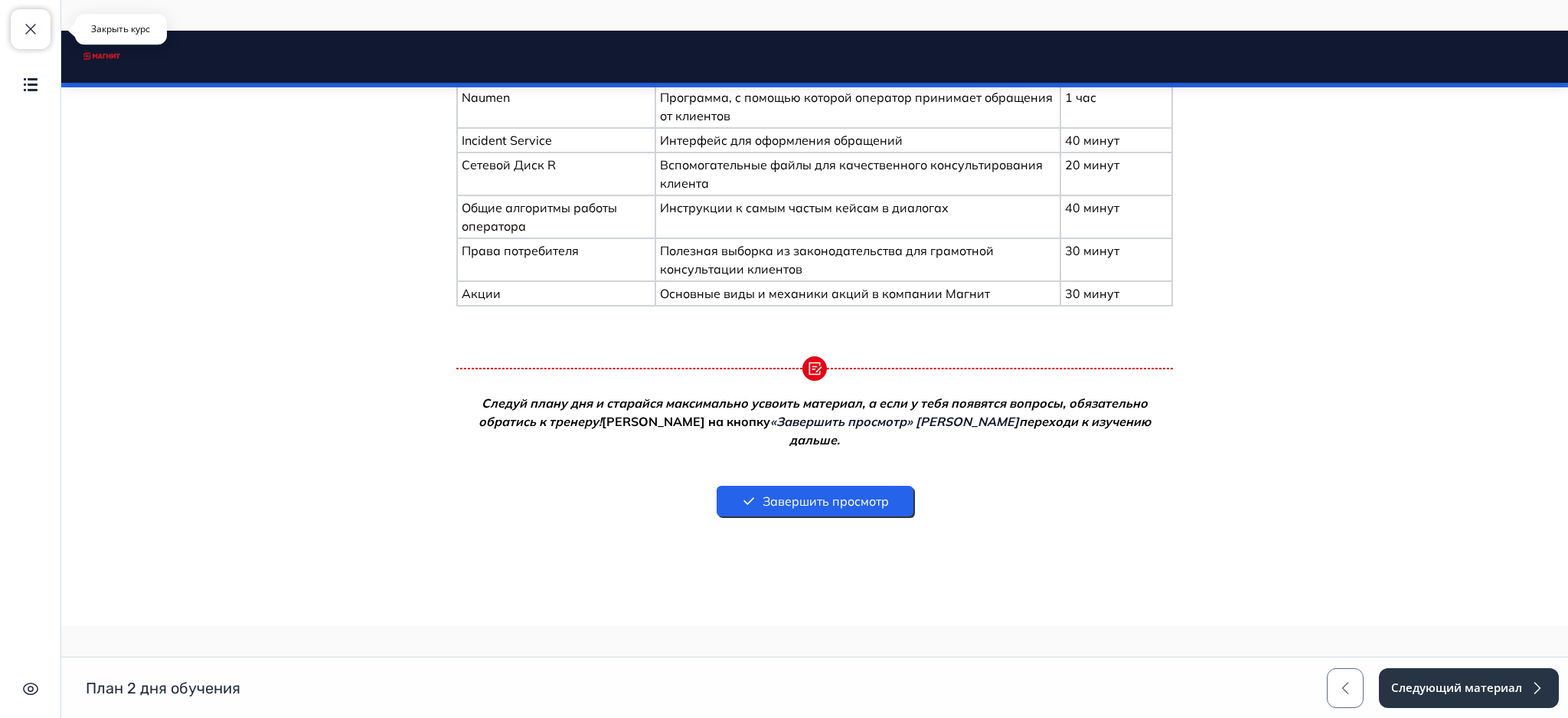
click at [34, 26] on span "button" at bounding box center [31, 29] width 19 height 19
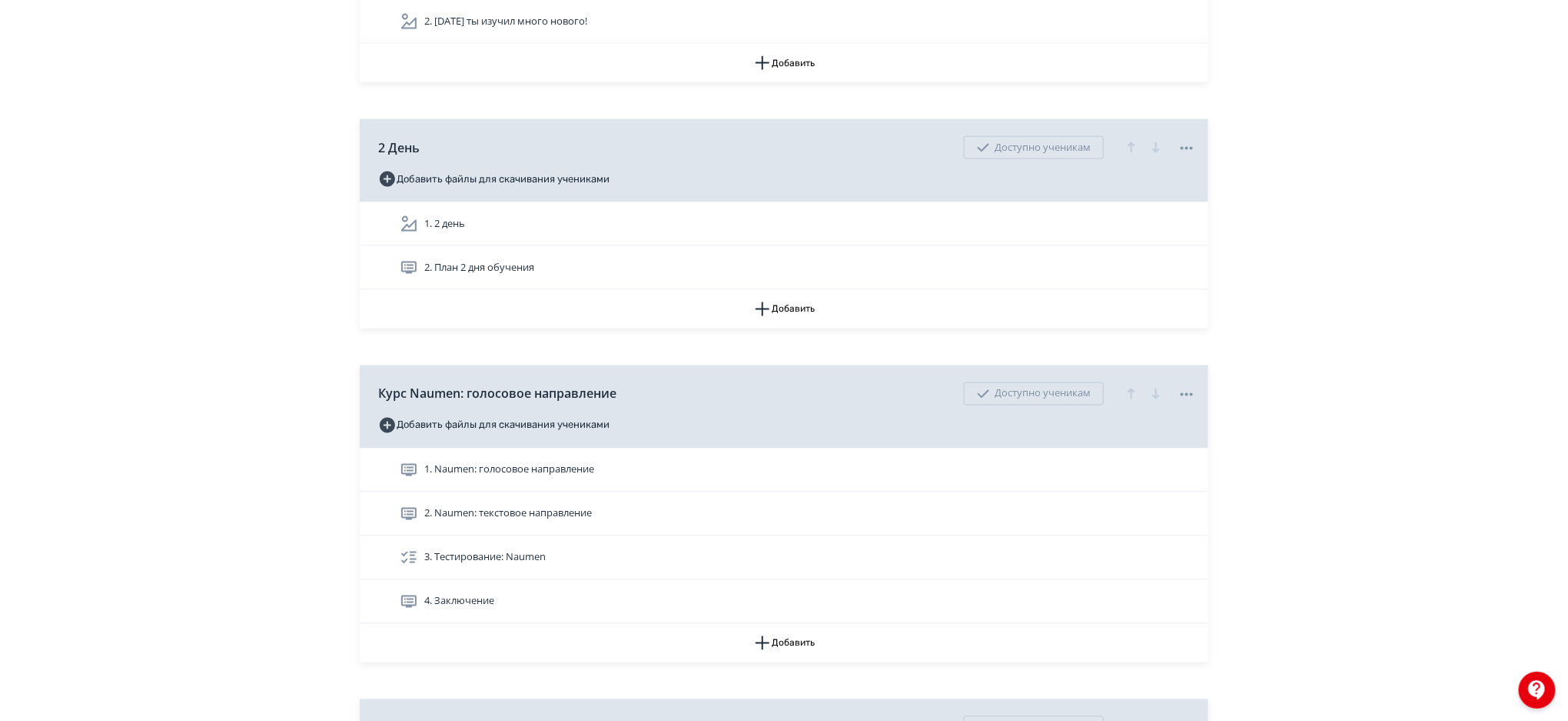
scroll to position [1209, 0]
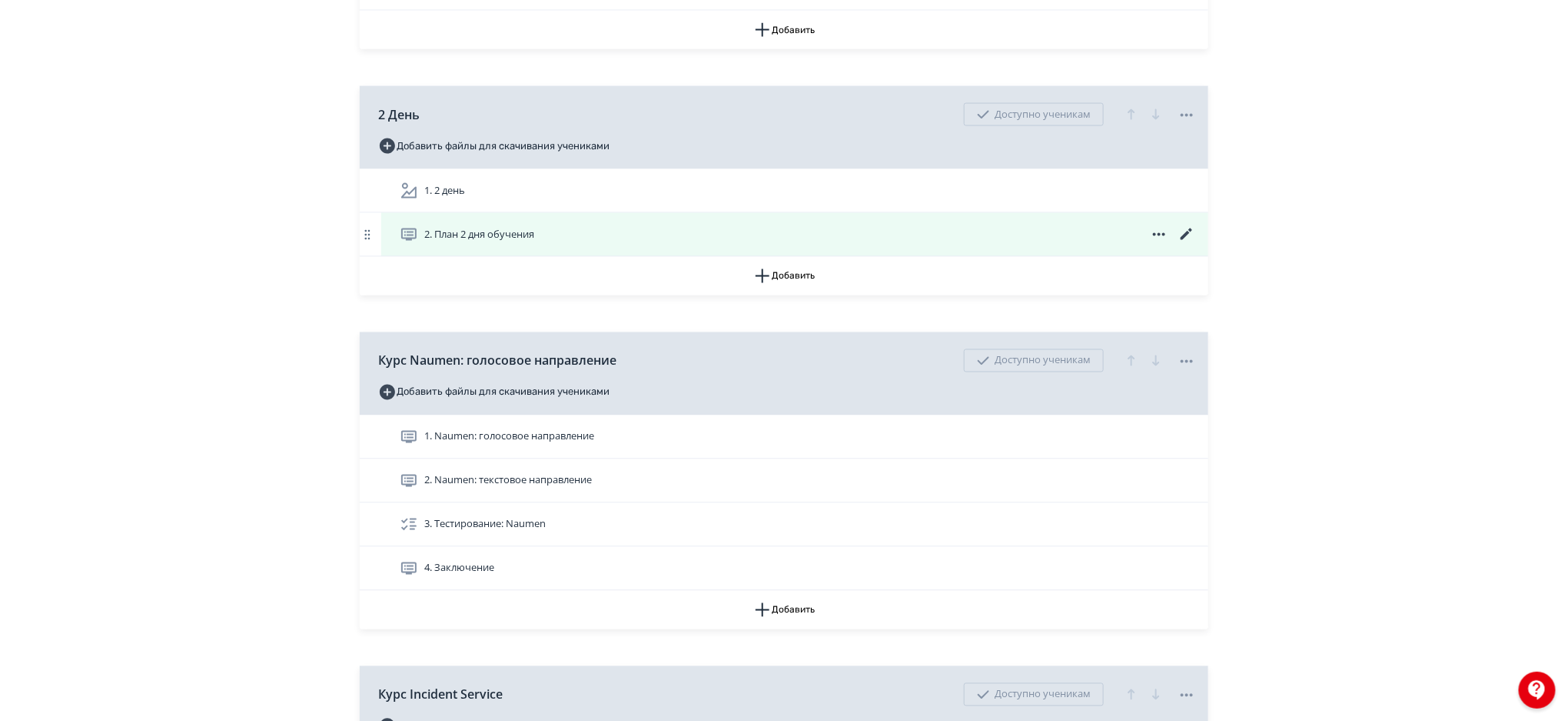
click at [1185, 231] on icon at bounding box center [1188, 235] width 19 height 19
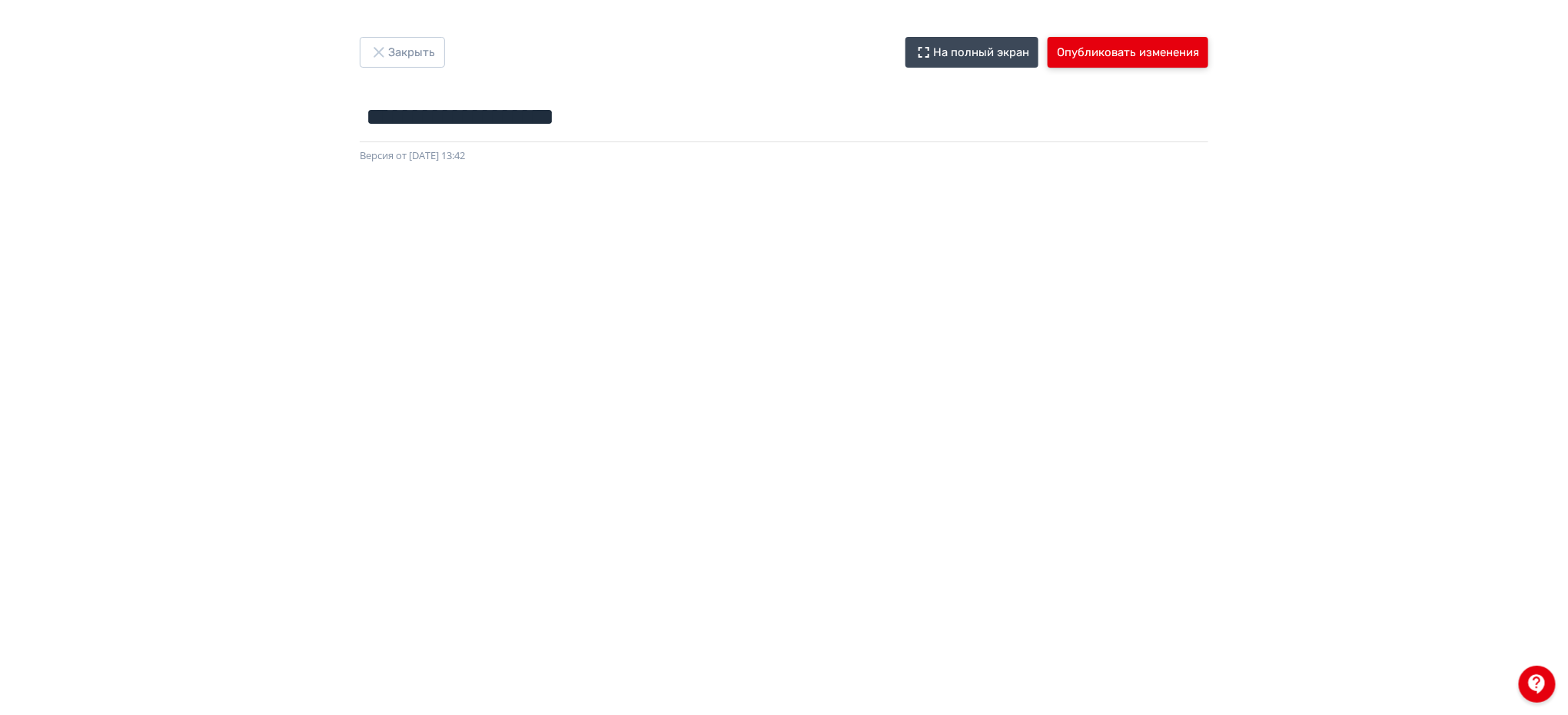
click at [1110, 63] on button "Опубликовать изменения" at bounding box center [1127, 52] width 161 height 31
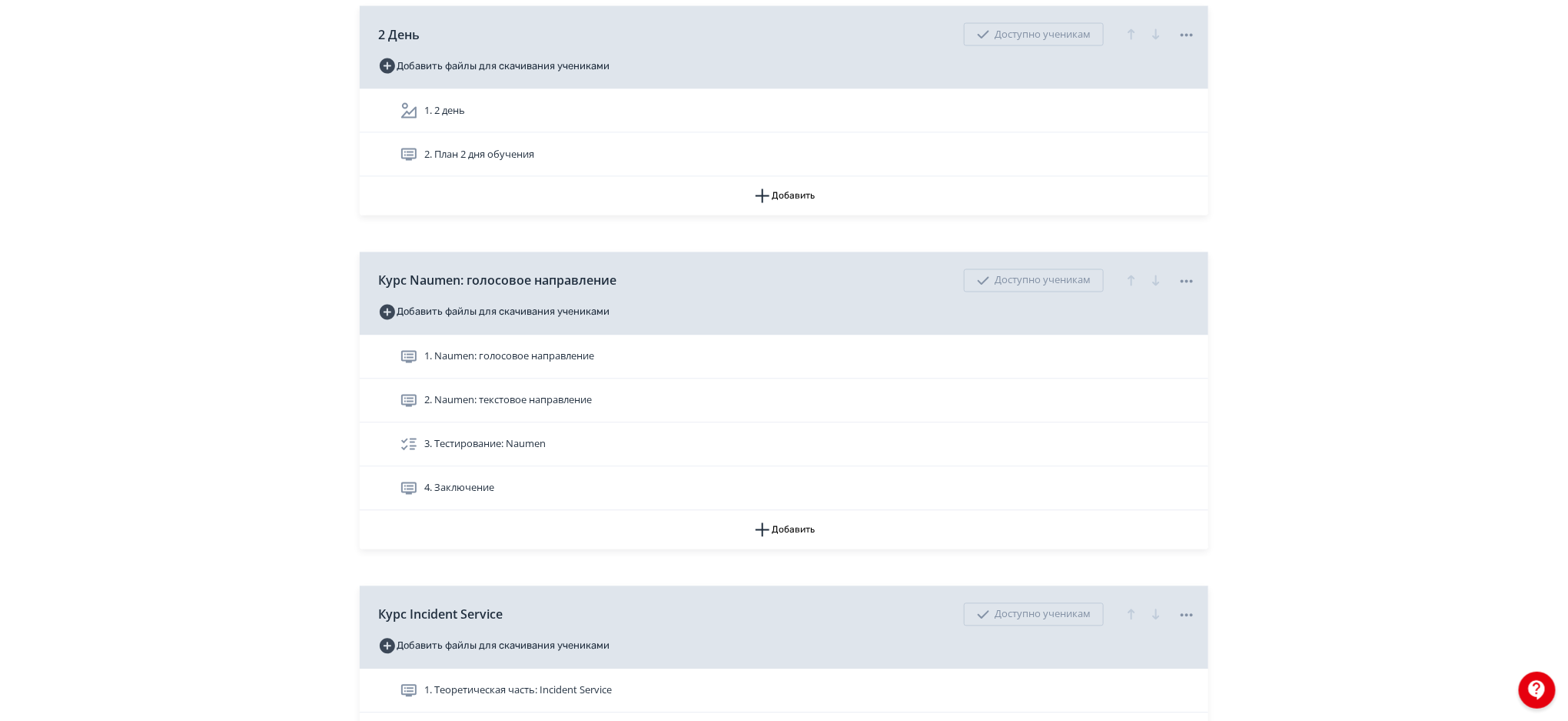
scroll to position [1215, 0]
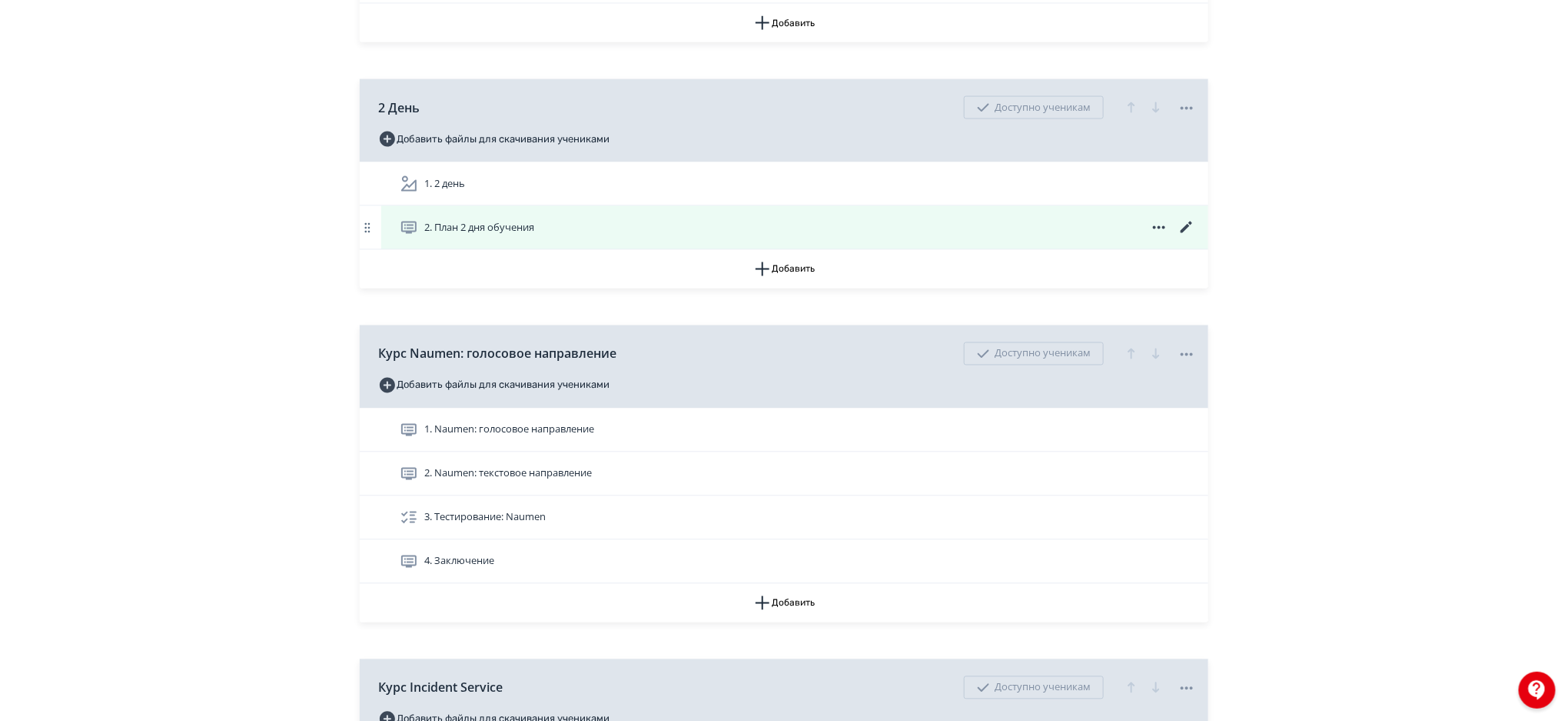
click at [749, 231] on div "2. План 2 дня обучения" at bounding box center [799, 227] width 797 height 19
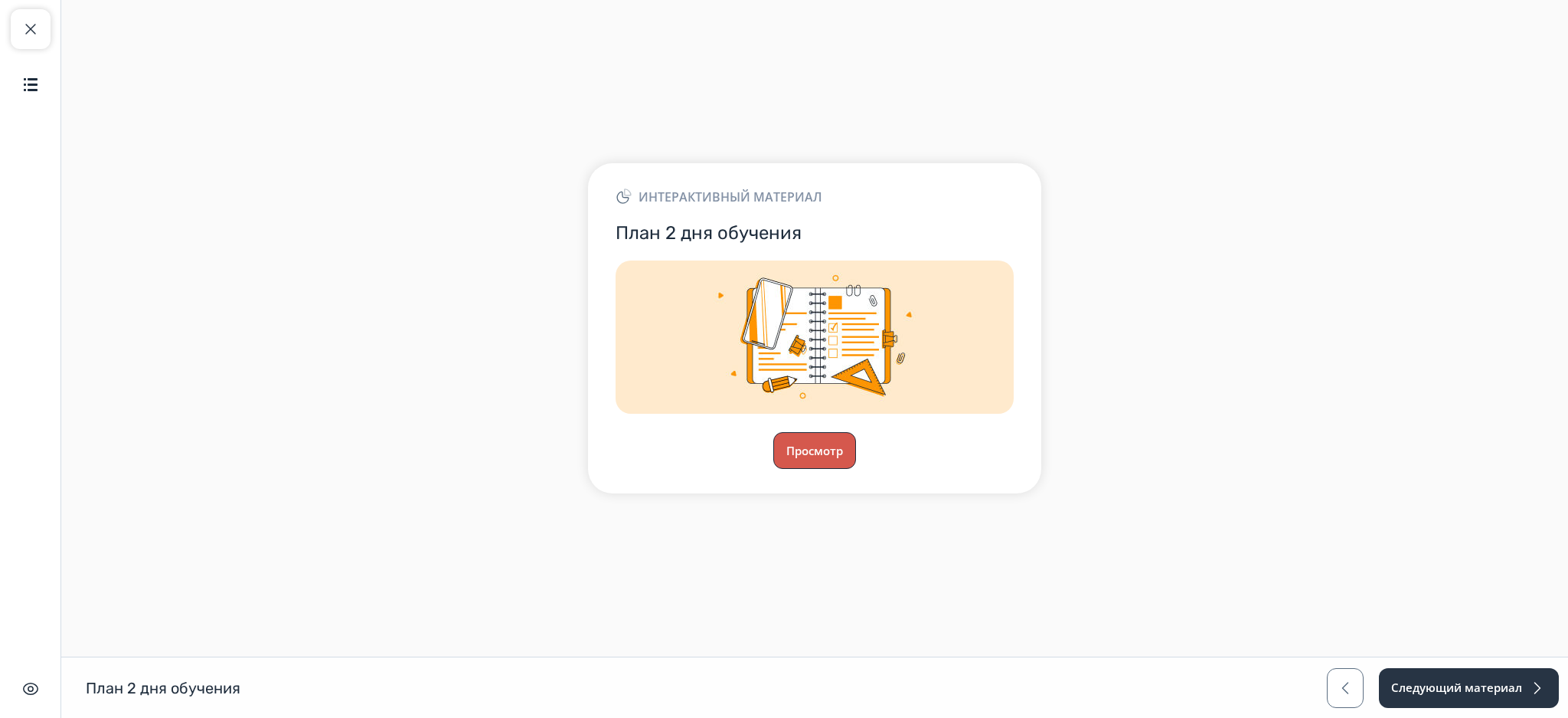
click at [798, 447] on button "Просмотр" at bounding box center [815, 450] width 82 height 37
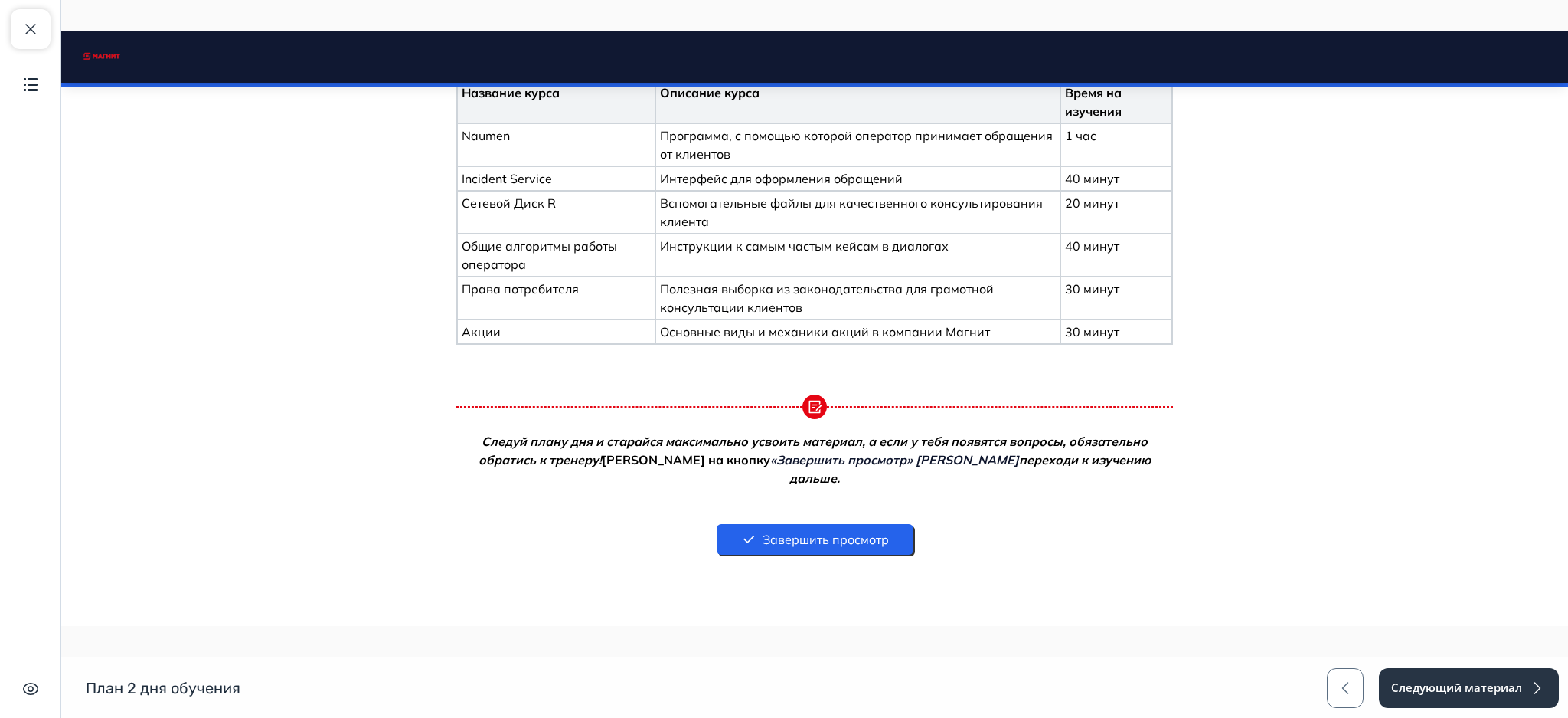
scroll to position [469, 0]
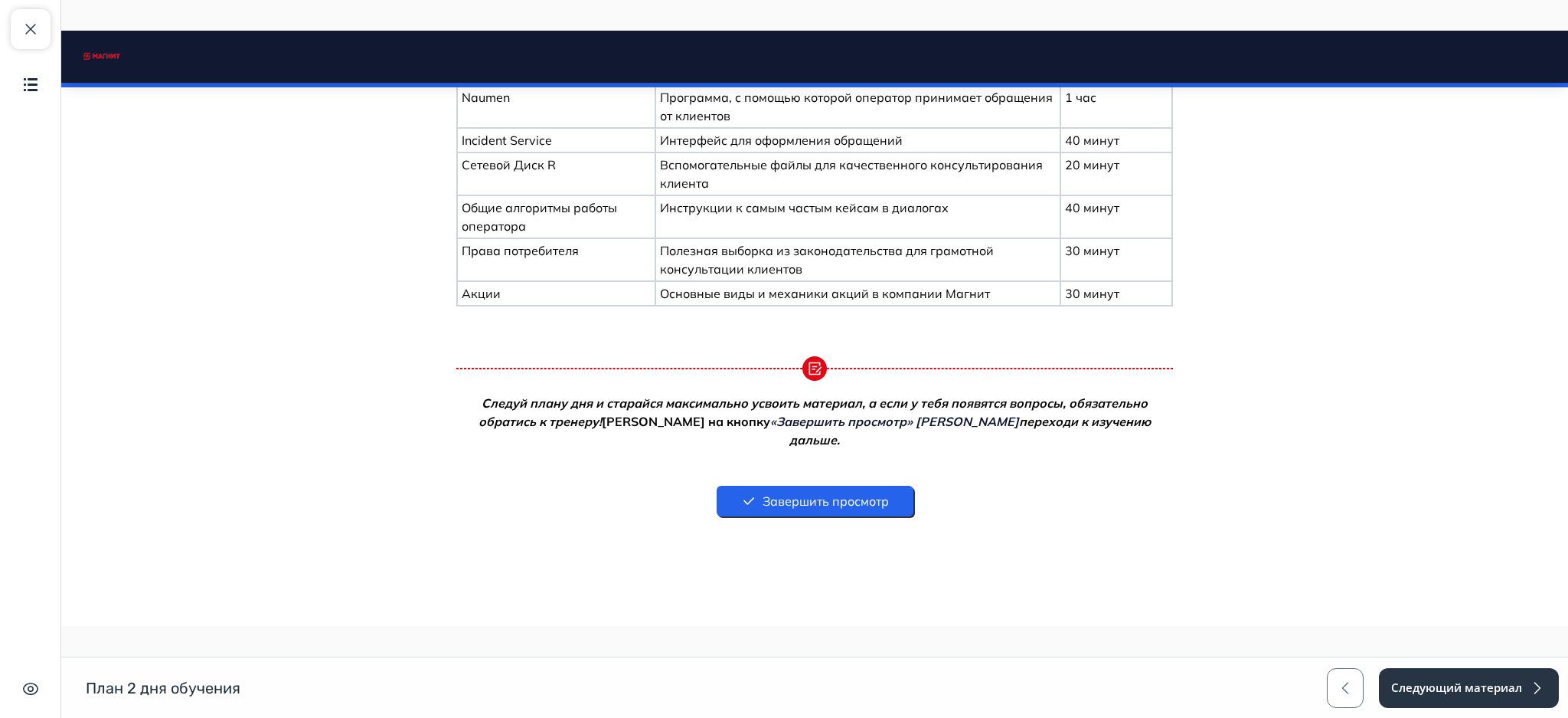
click at [884, 486] on button "Завершить просмотр" at bounding box center [815, 501] width 196 height 31
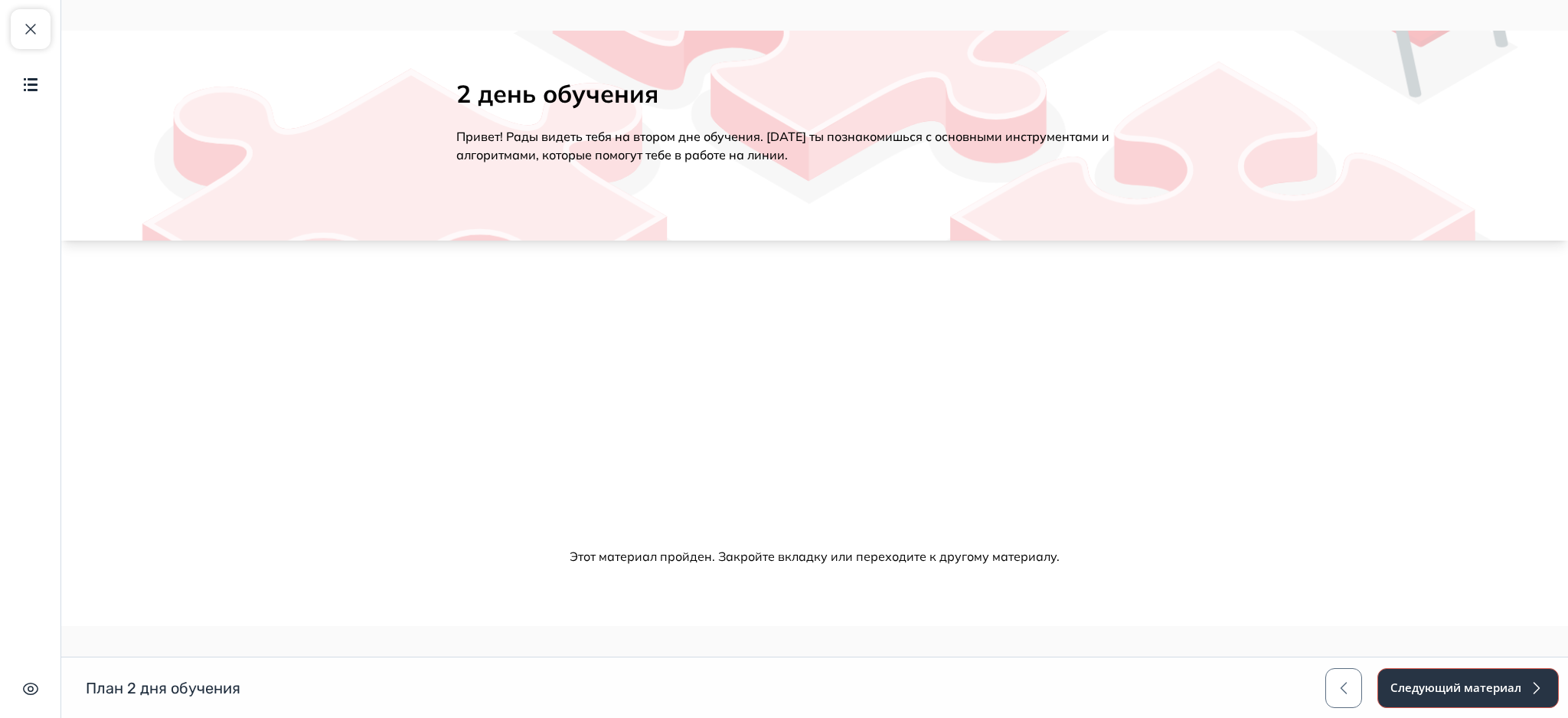
click at [1465, 678] on button "Следующий материал" at bounding box center [1468, 688] width 181 height 40
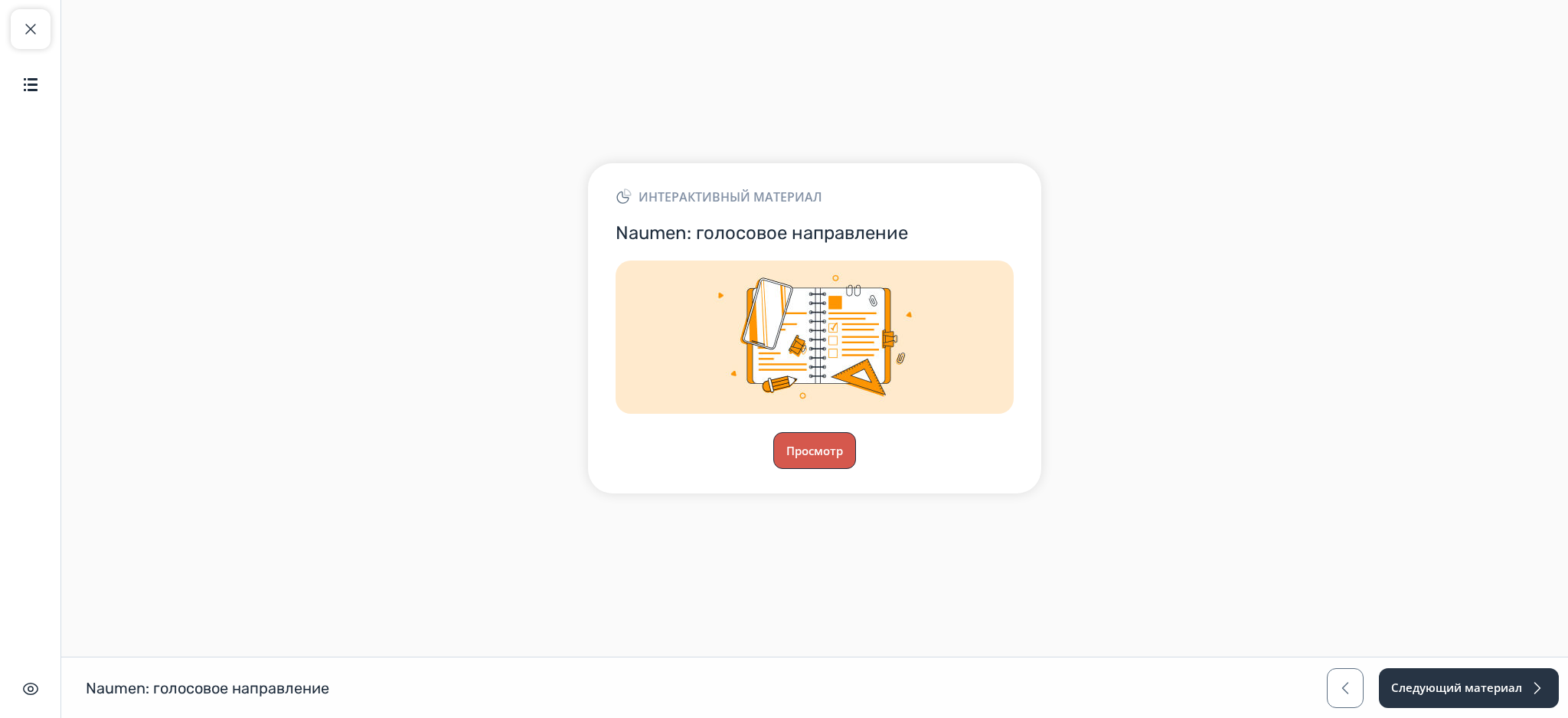
click at [832, 440] on button "Просмотр" at bounding box center [815, 450] width 82 height 37
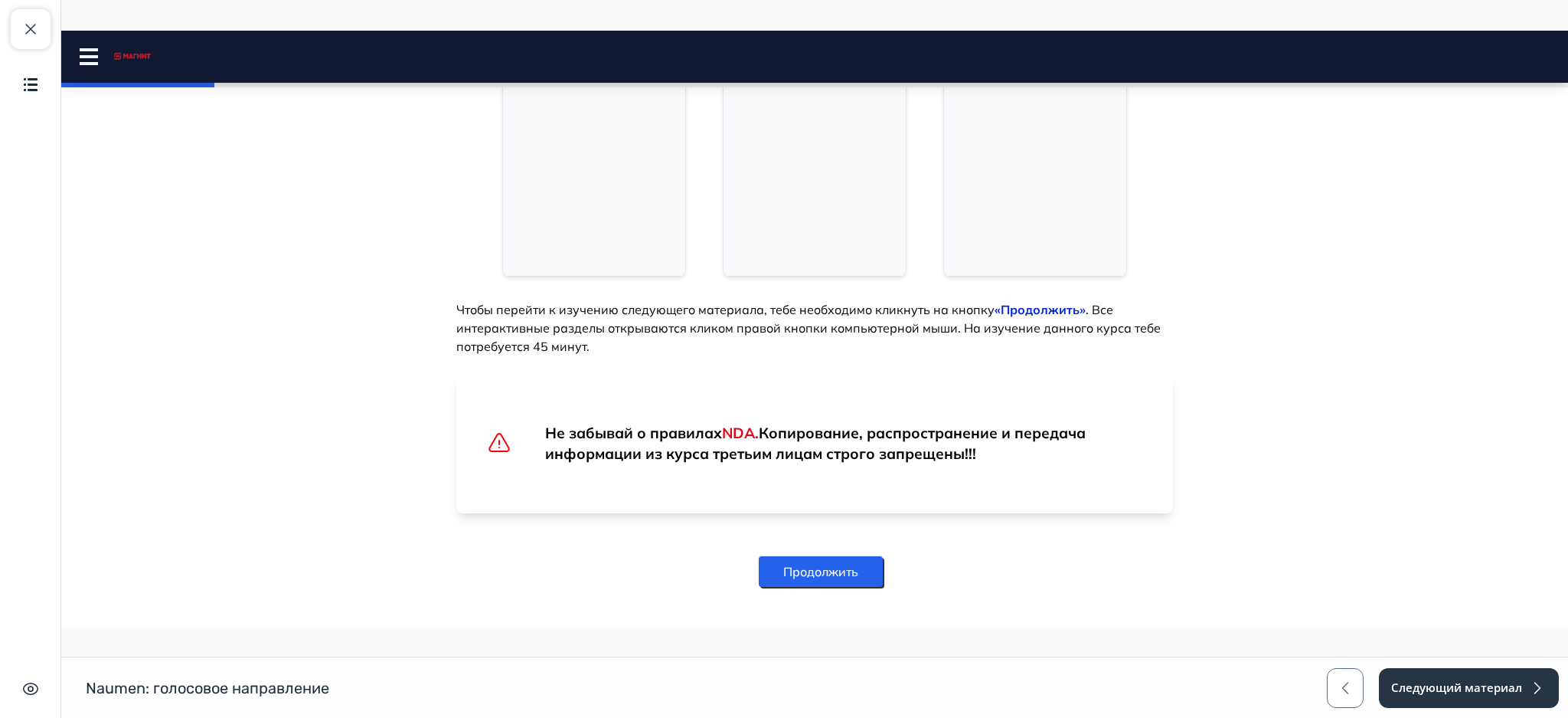
scroll to position [762, 0]
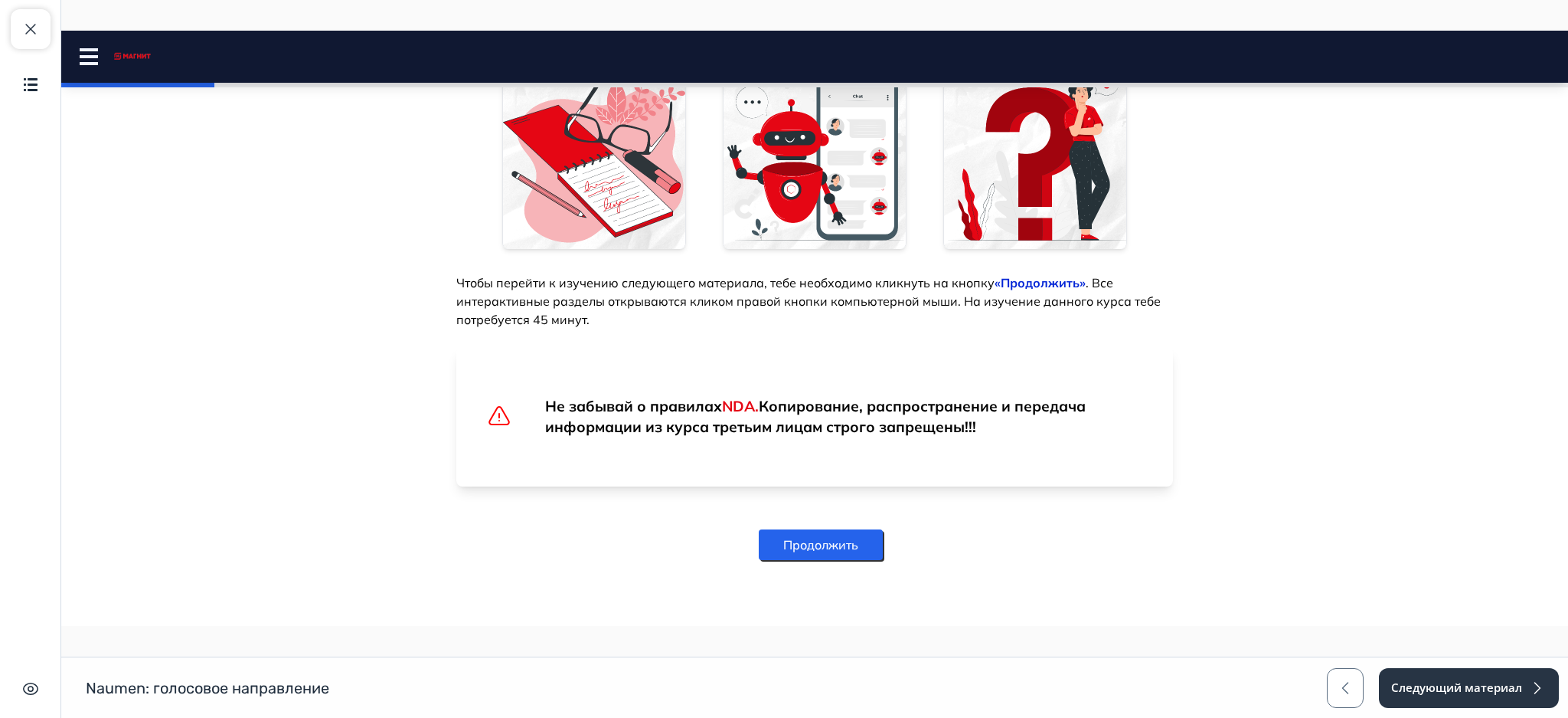
click at [833, 542] on button "Продолжить" at bounding box center [820, 544] width 124 height 31
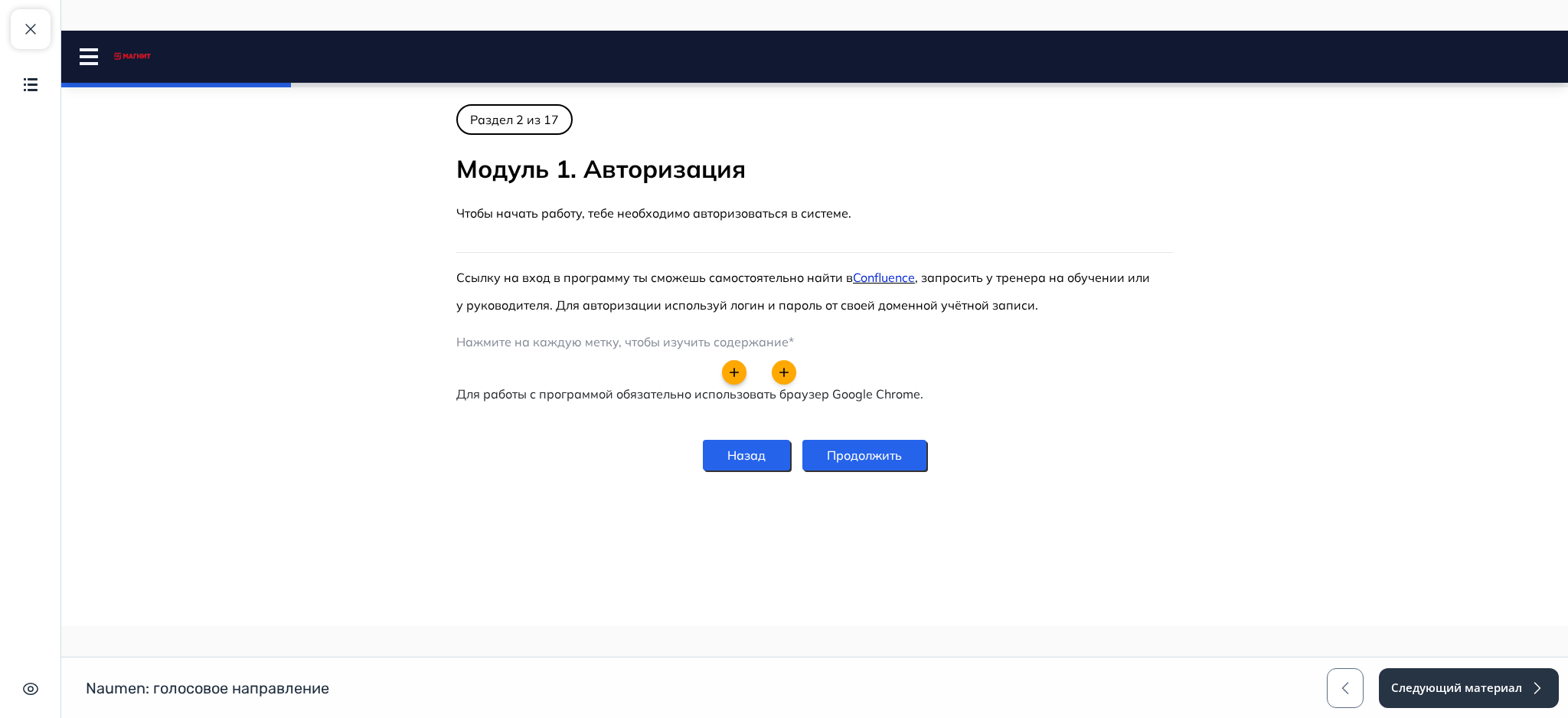
scroll to position [0, 0]
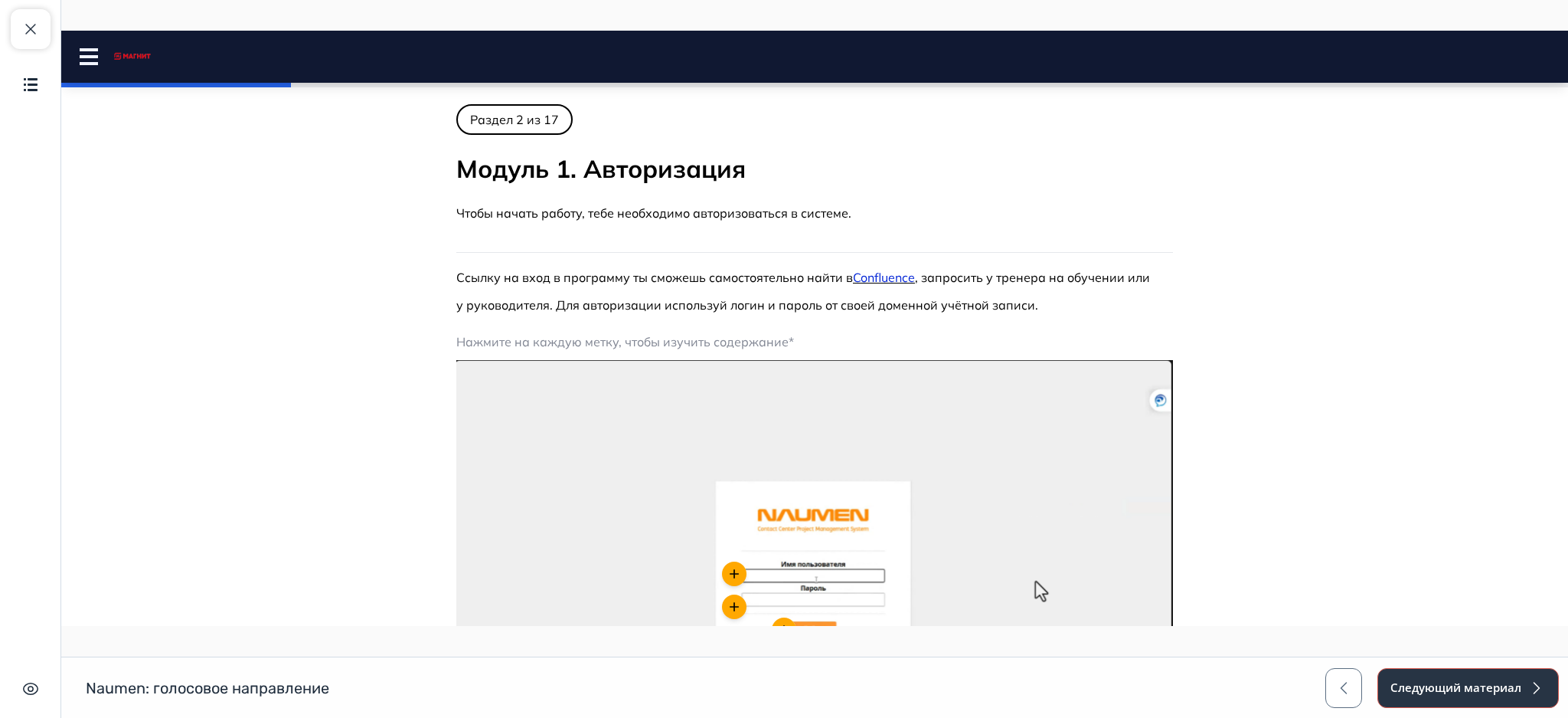
click at [1456, 681] on button "Следующий материал" at bounding box center [1468, 688] width 181 height 40
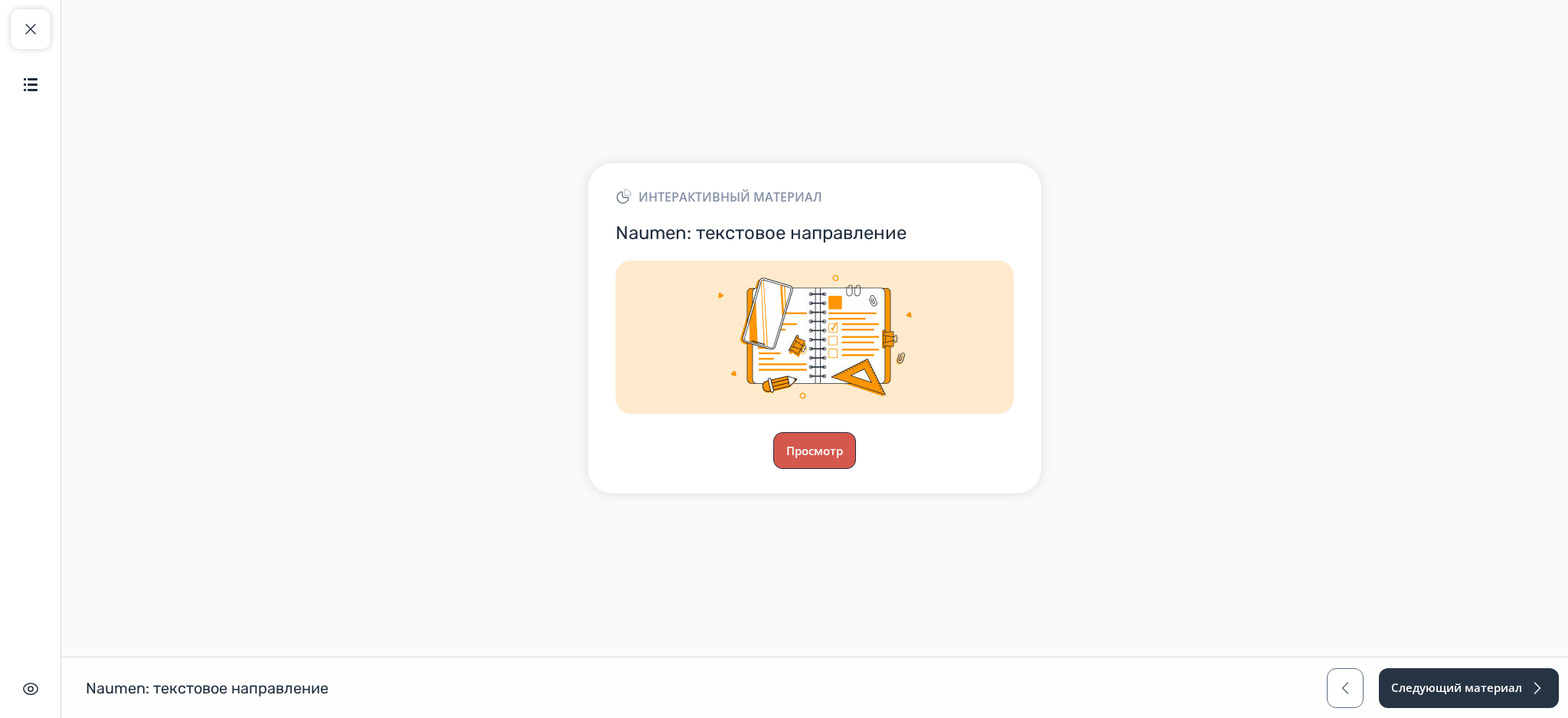
click at [841, 462] on button "Просмотр" at bounding box center [815, 450] width 82 height 37
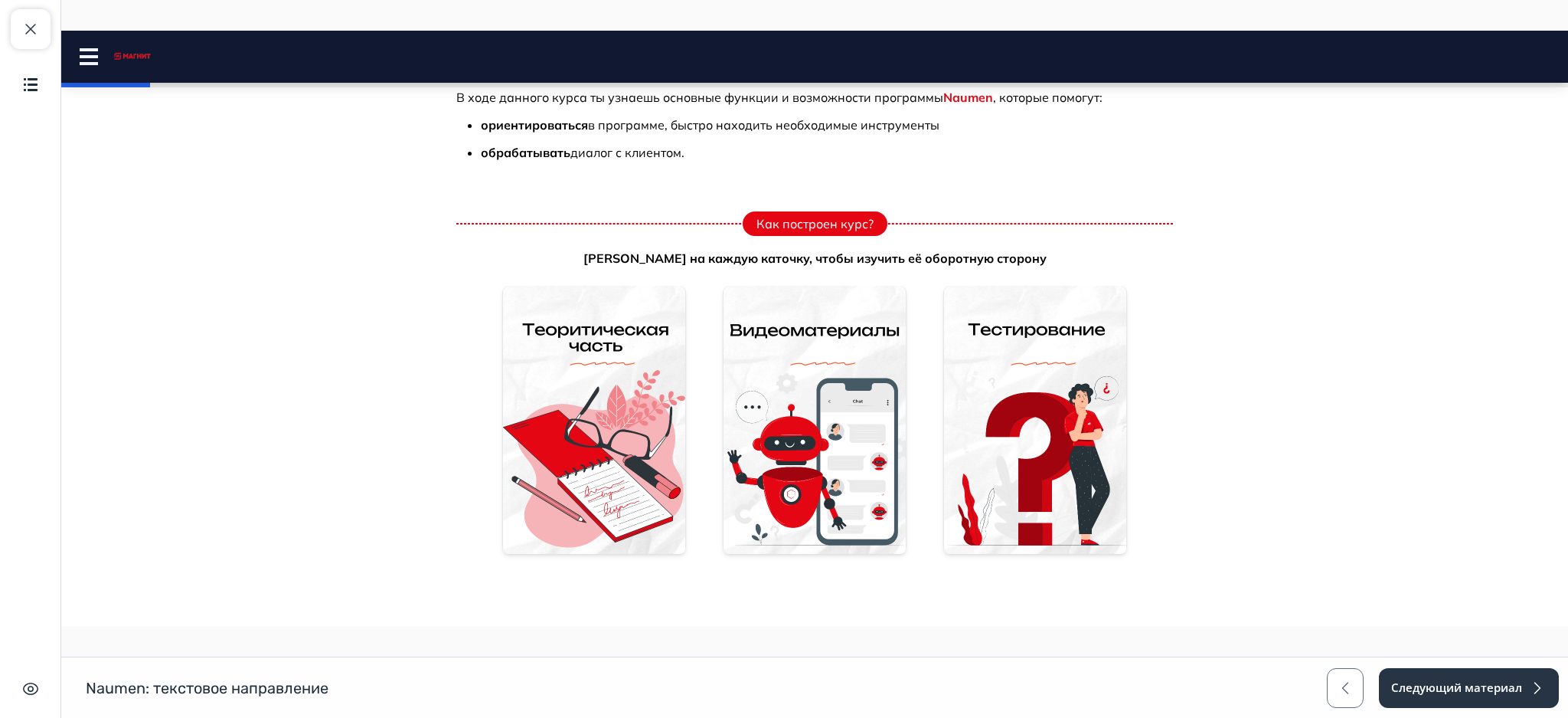
scroll to position [462, 0]
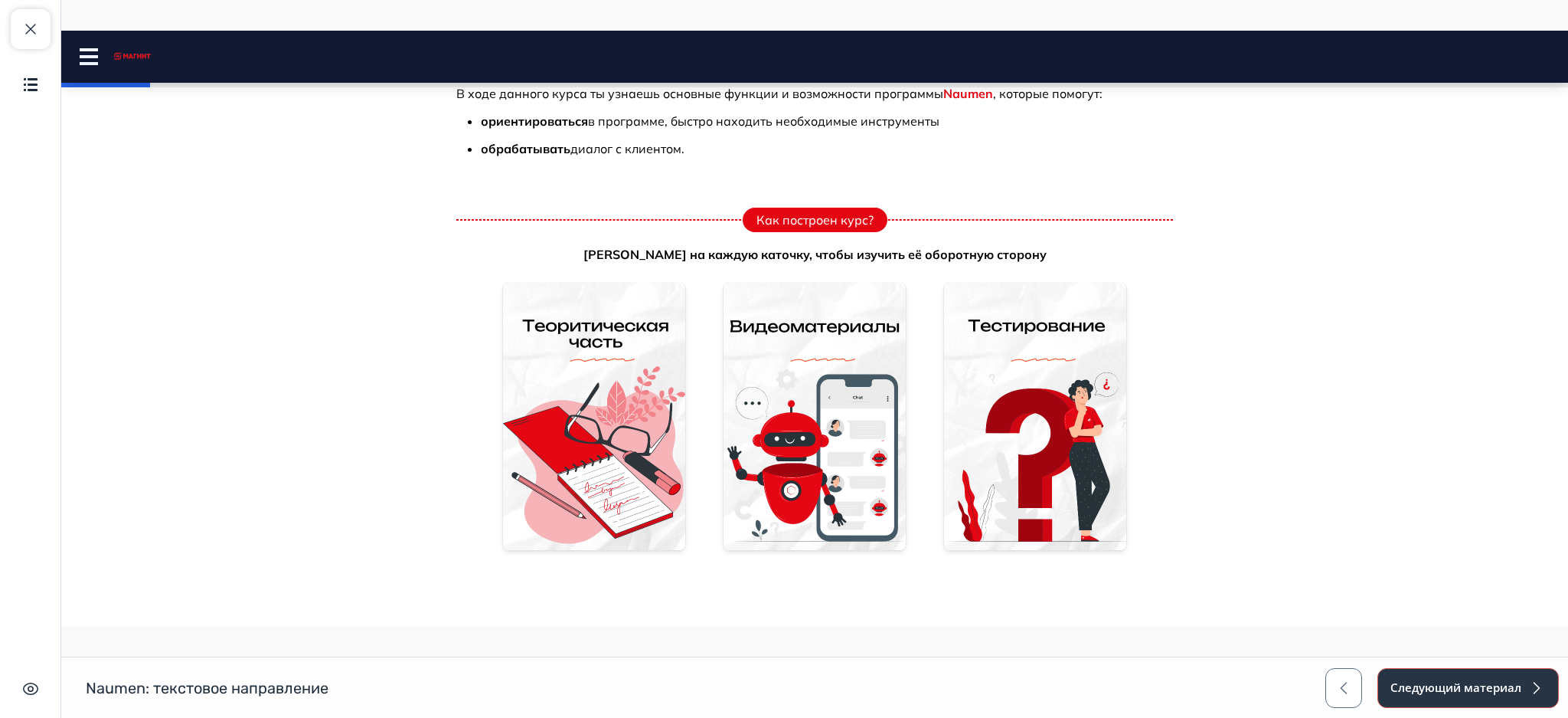
click at [1456, 678] on button "Следующий материал" at bounding box center [1468, 688] width 181 height 40
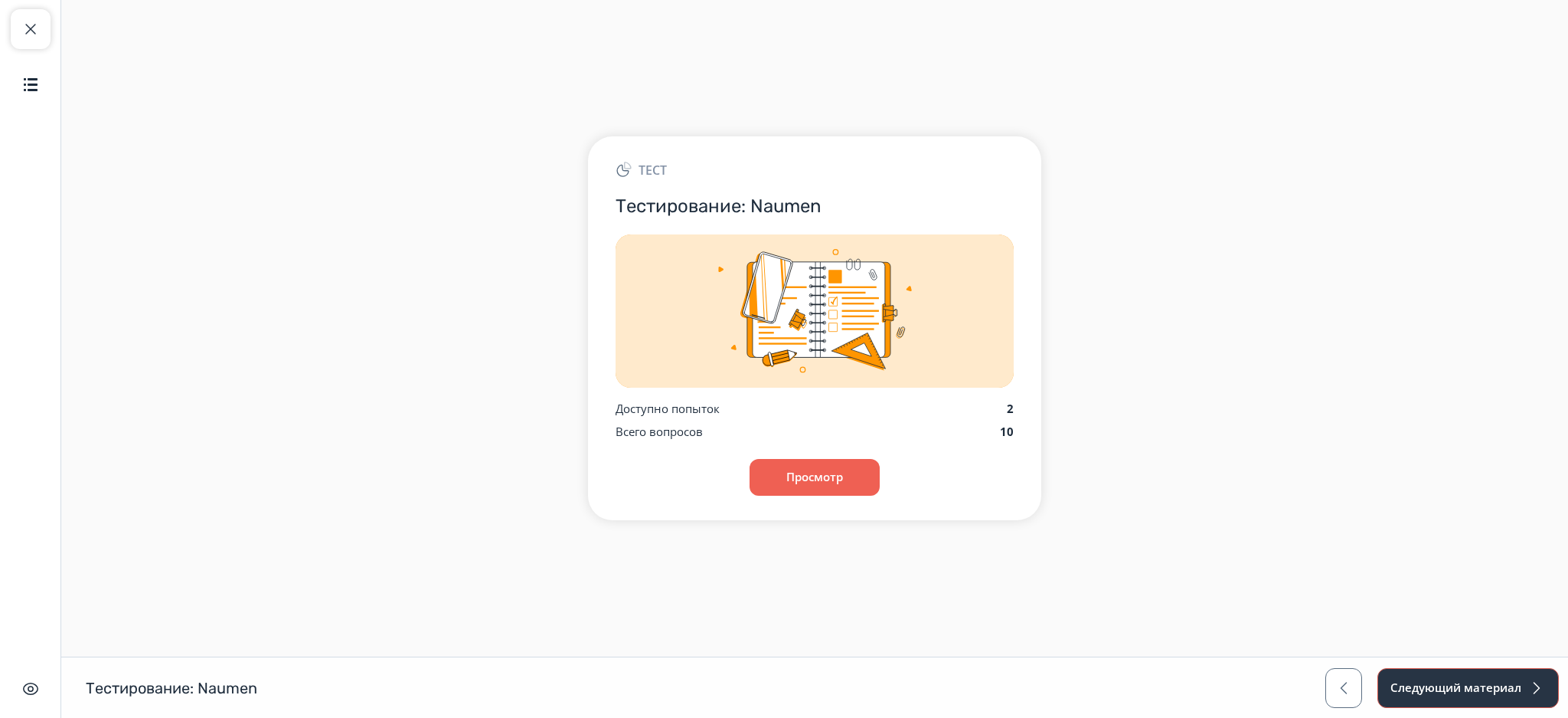
click at [1460, 684] on button "Следующий материал" at bounding box center [1468, 688] width 181 height 40
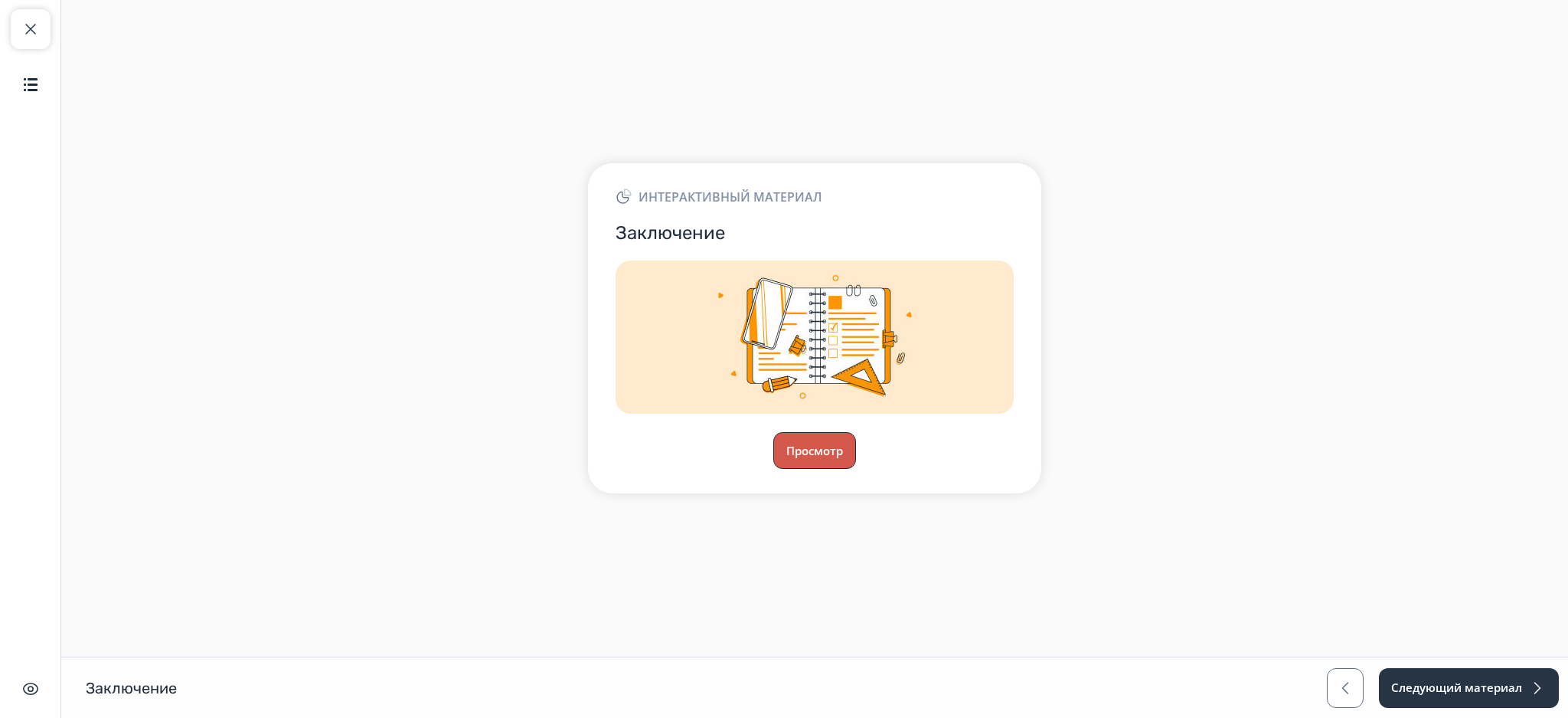
click at [827, 445] on button "Просмотр" at bounding box center [815, 450] width 82 height 37
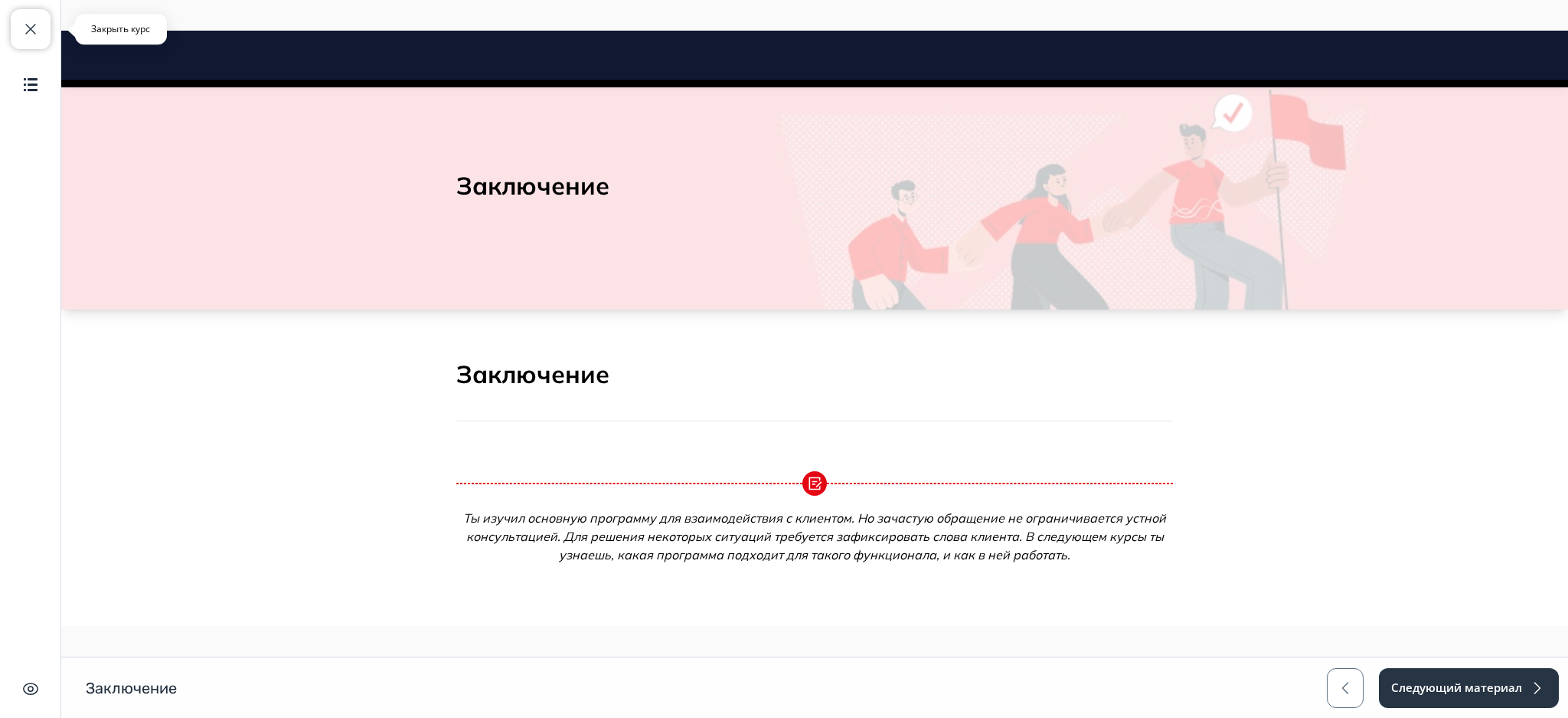
click at [37, 30] on span "button" at bounding box center [31, 29] width 19 height 19
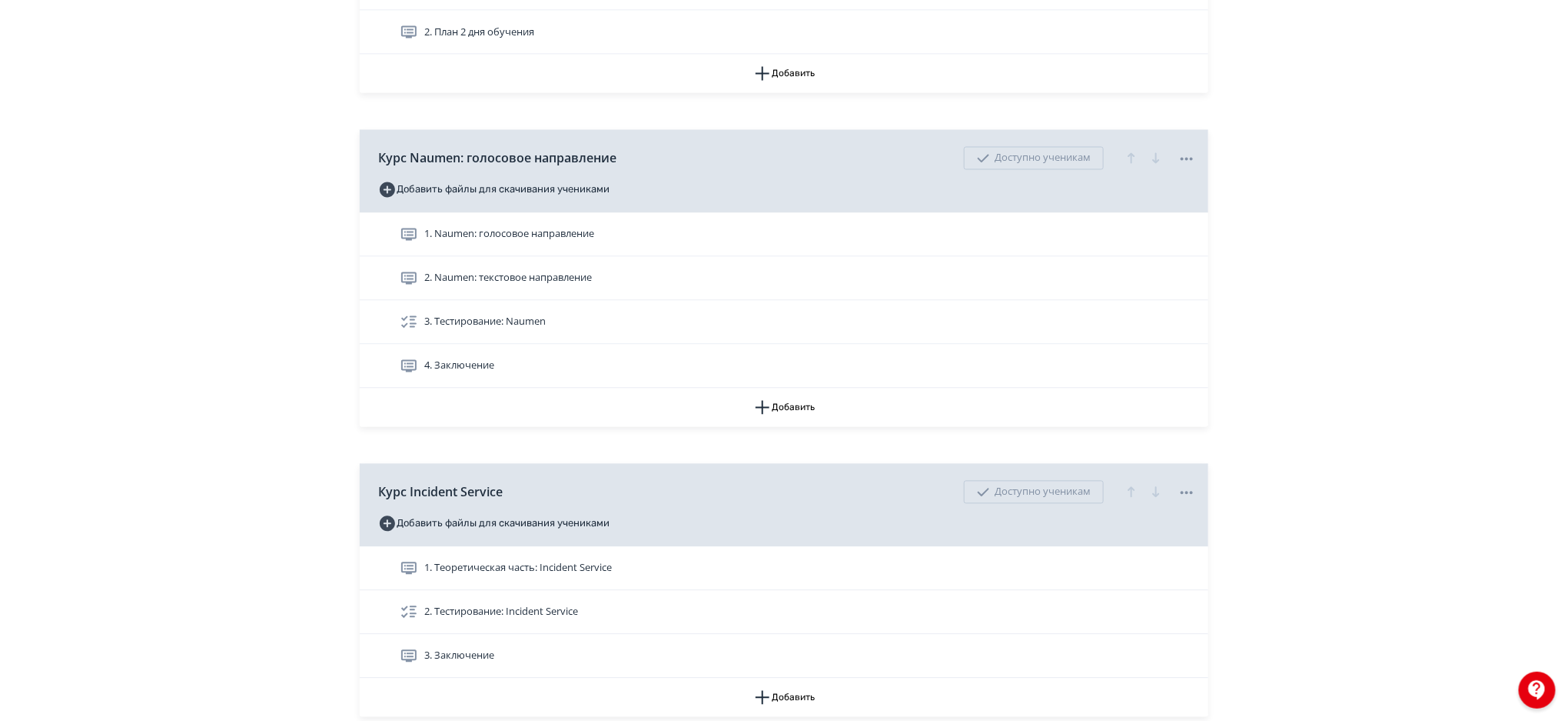
scroll to position [1419, 0]
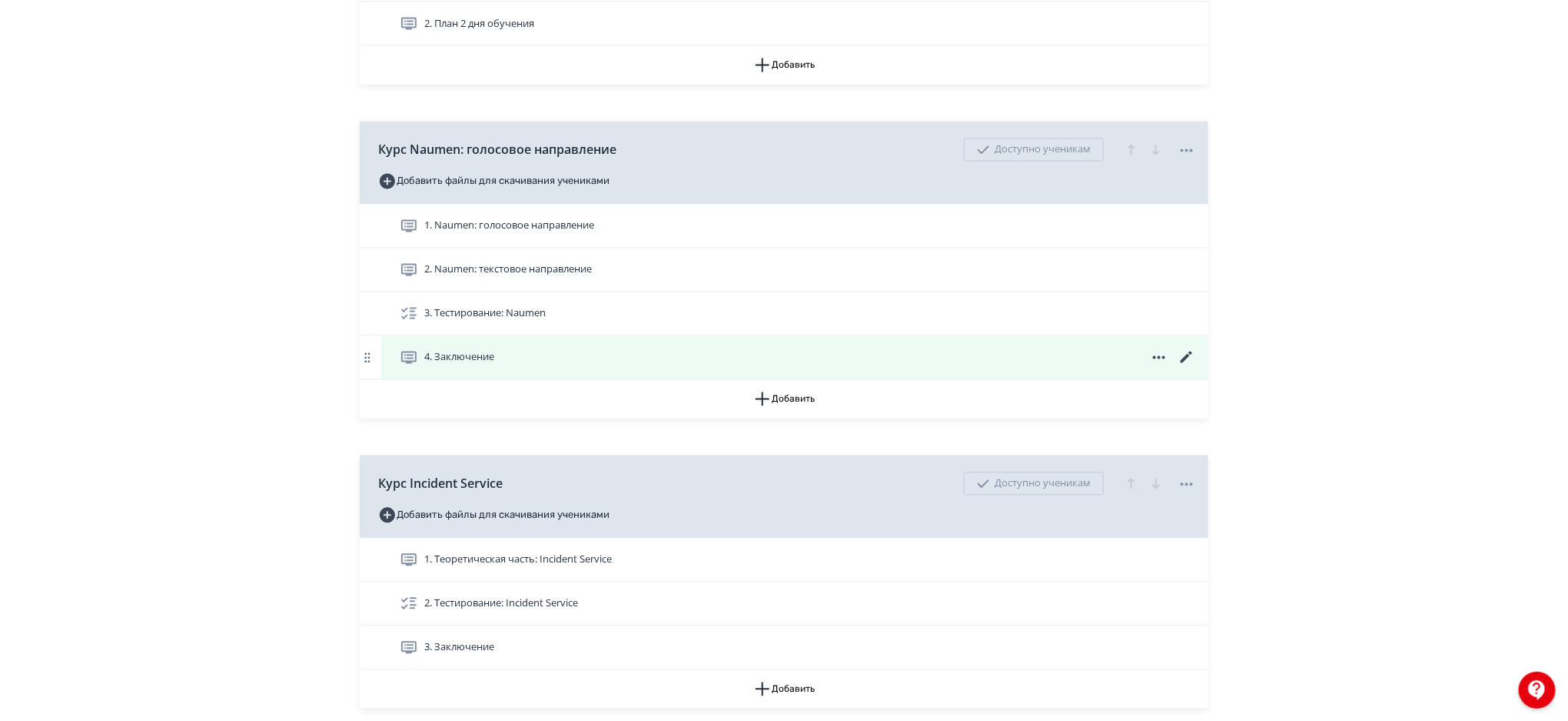
click at [1188, 351] on icon at bounding box center [1188, 358] width 19 height 19
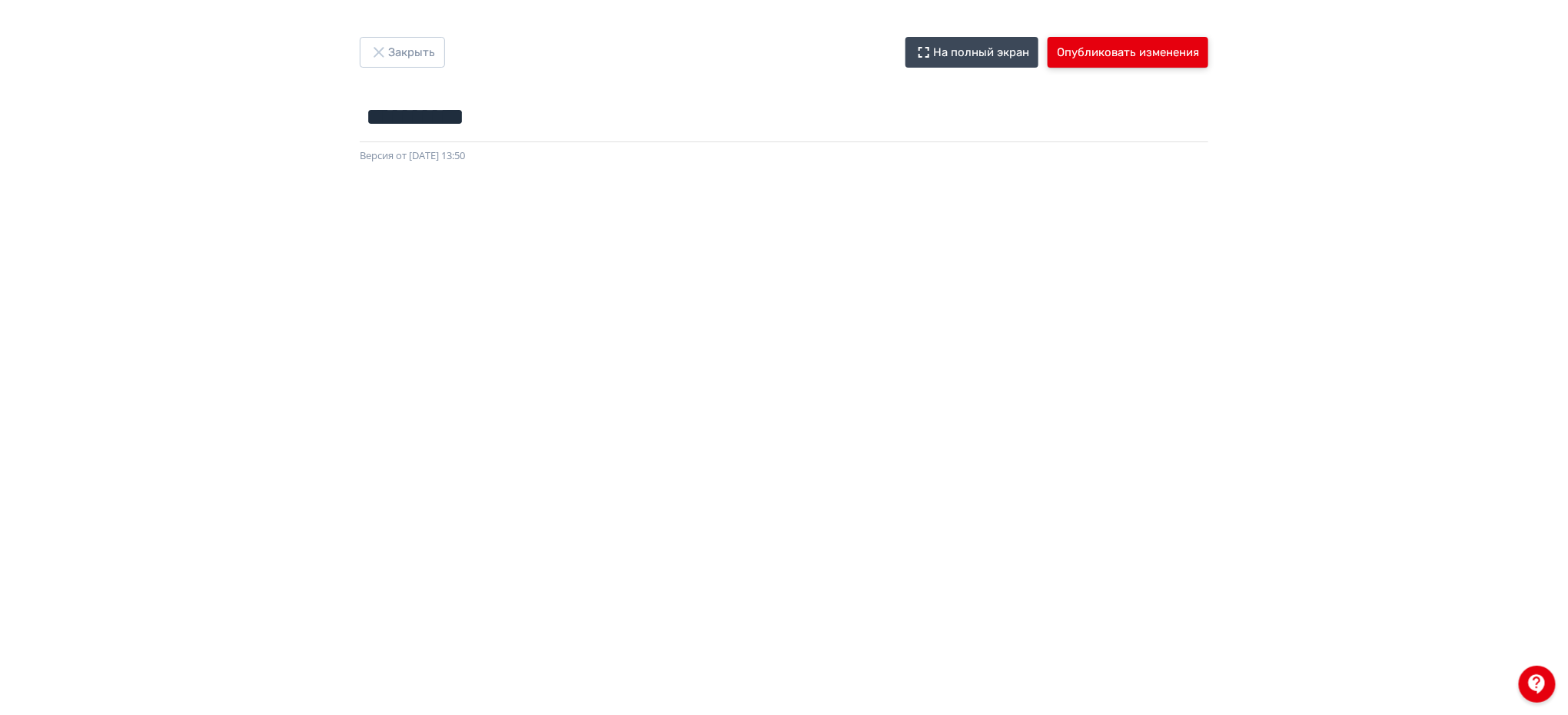
click at [1073, 48] on button "Опубликовать изменения" at bounding box center [1127, 52] width 161 height 31
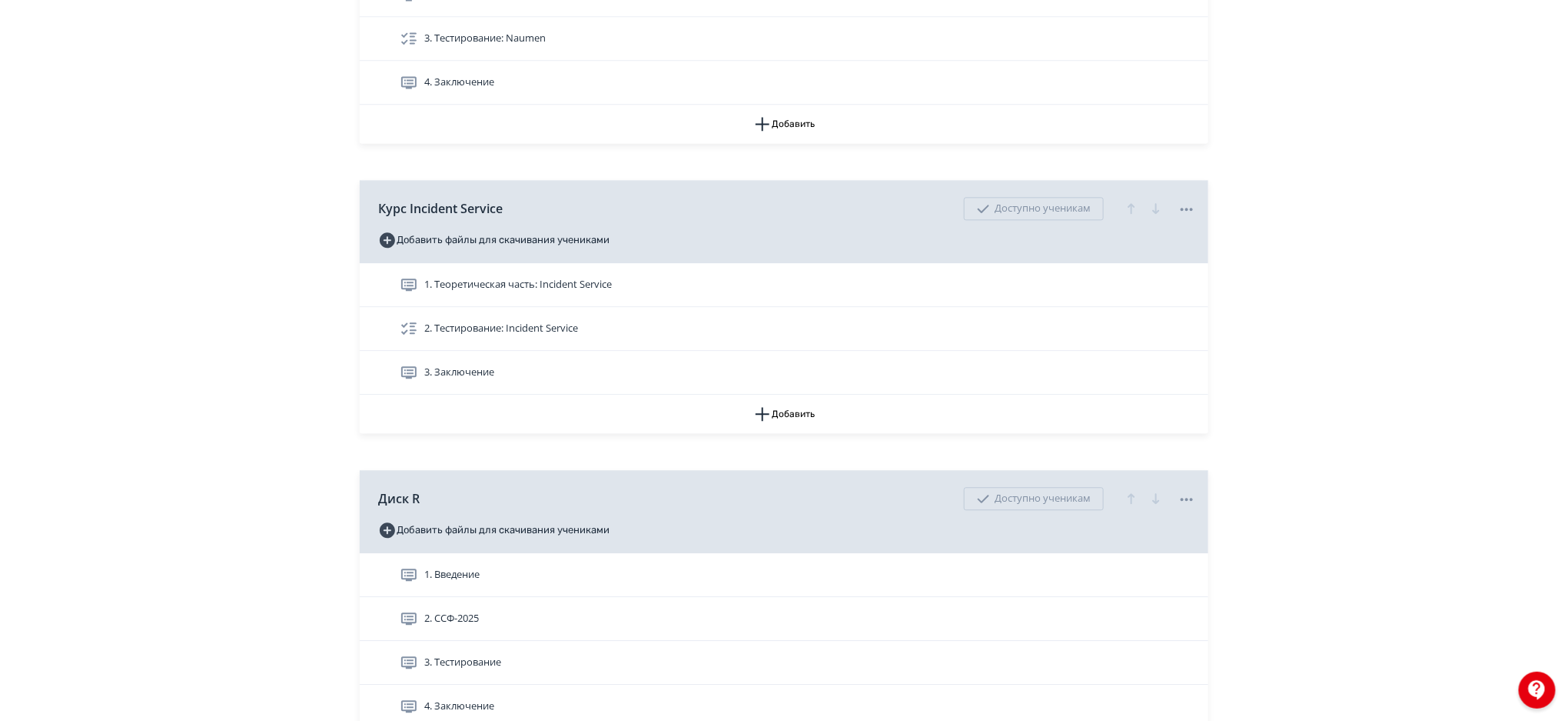
scroll to position [1735, 0]
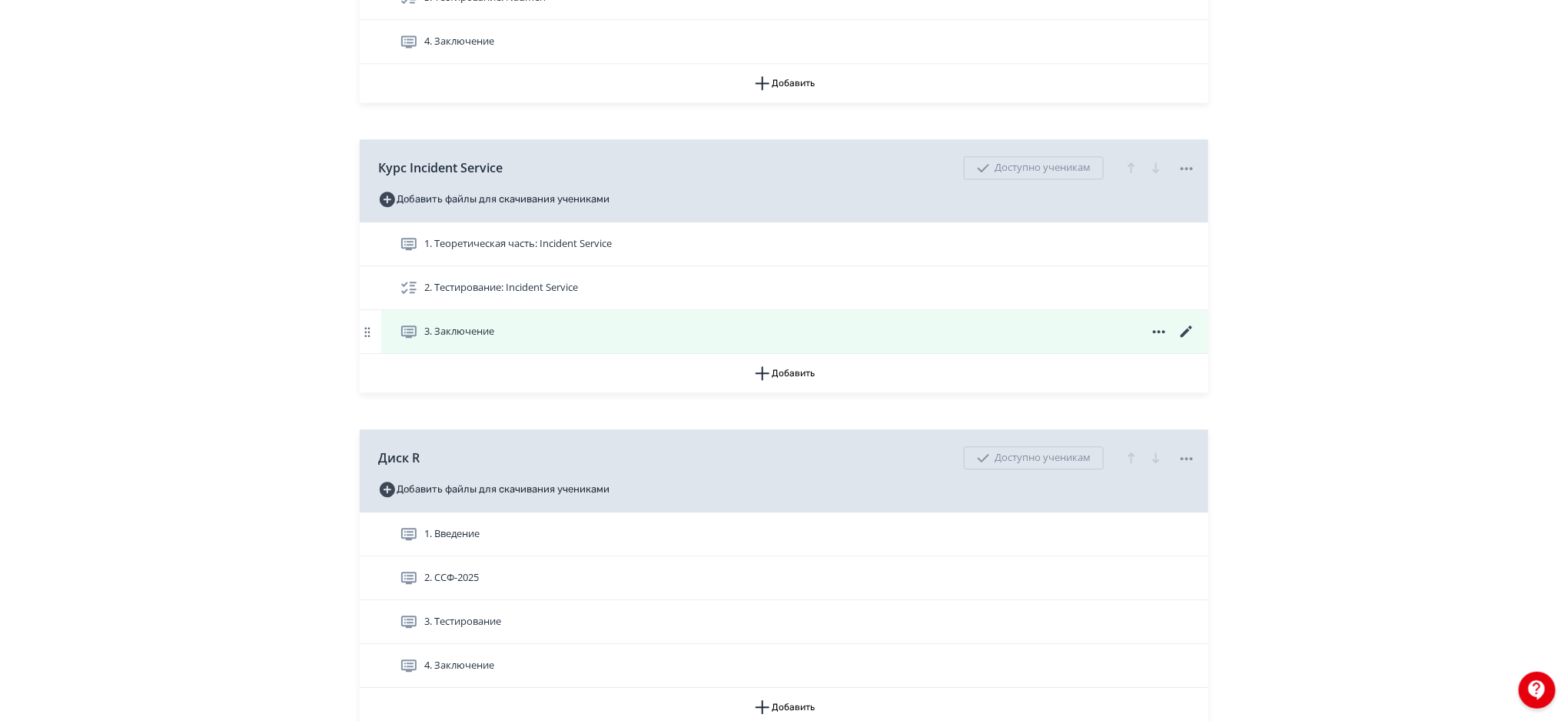
click at [1191, 324] on icon at bounding box center [1188, 332] width 19 height 19
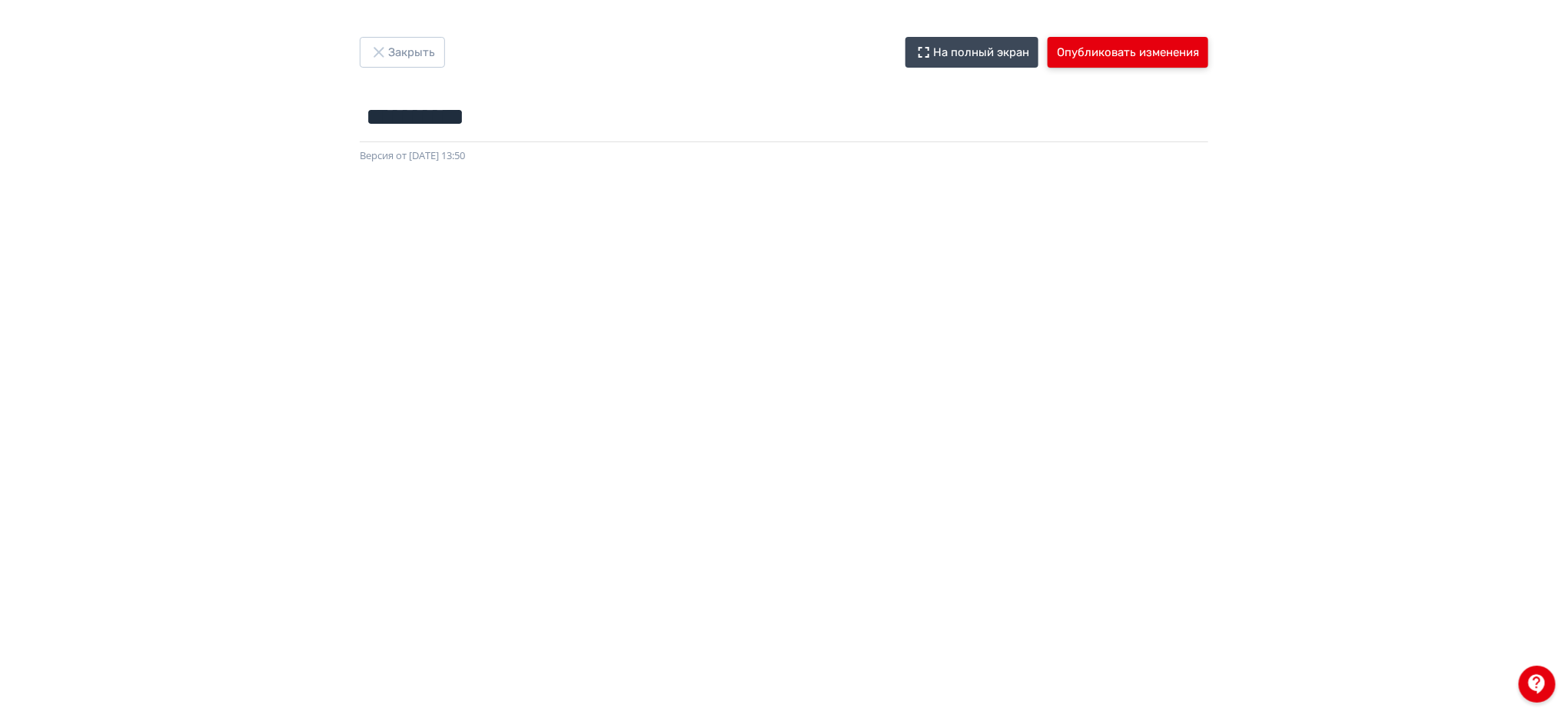
click at [1082, 63] on button "Опубликовать изменения" at bounding box center [1127, 52] width 161 height 31
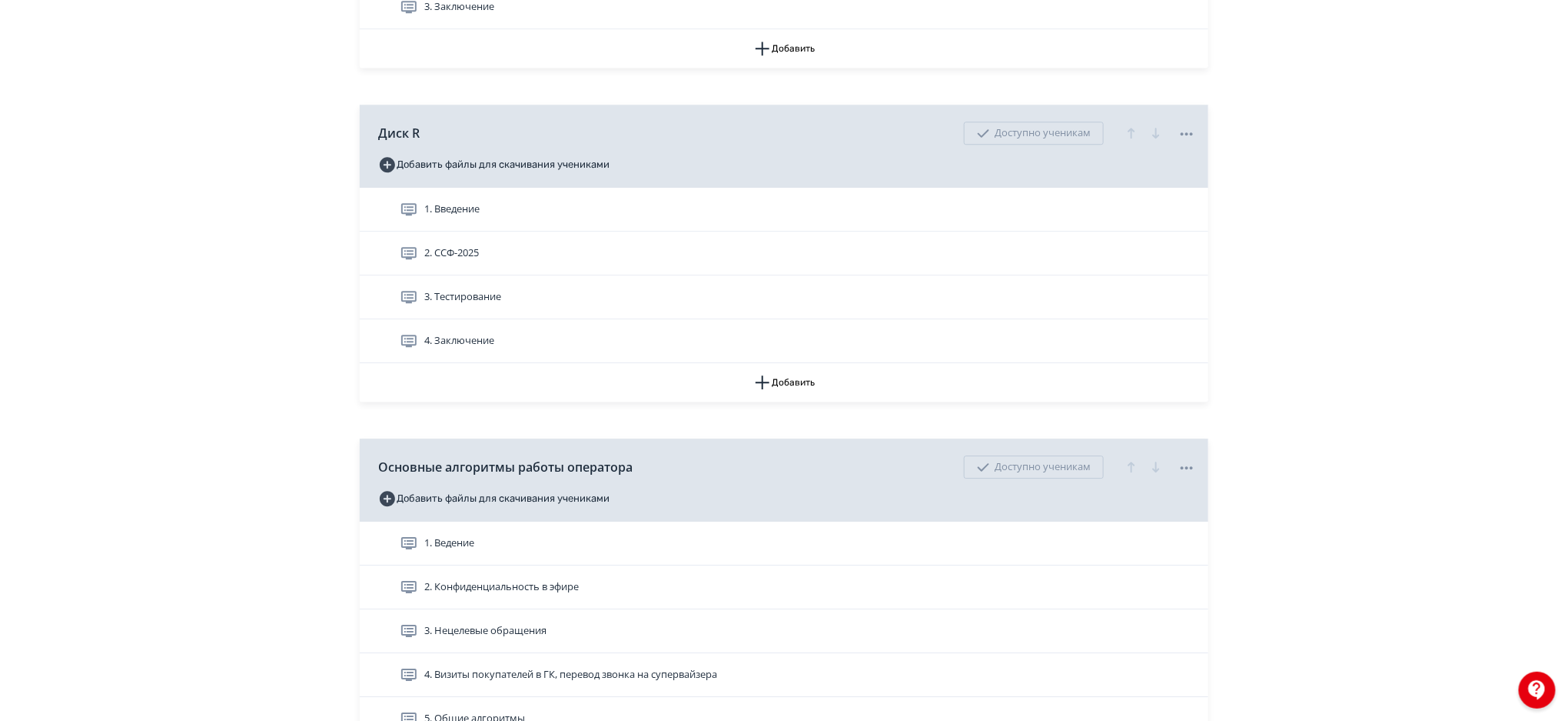
scroll to position [2068, 0]
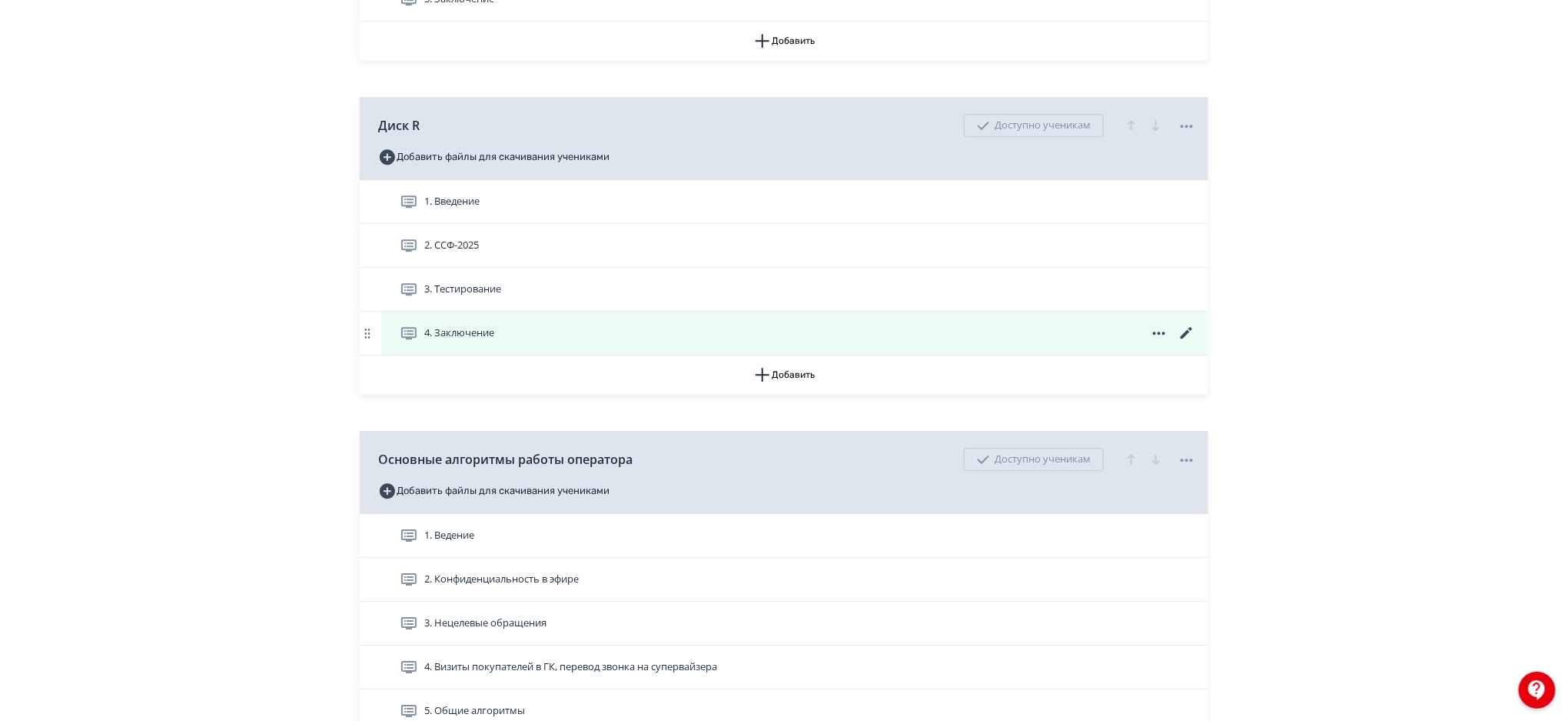
click at [1187, 337] on icon at bounding box center [1188, 334] width 19 height 19
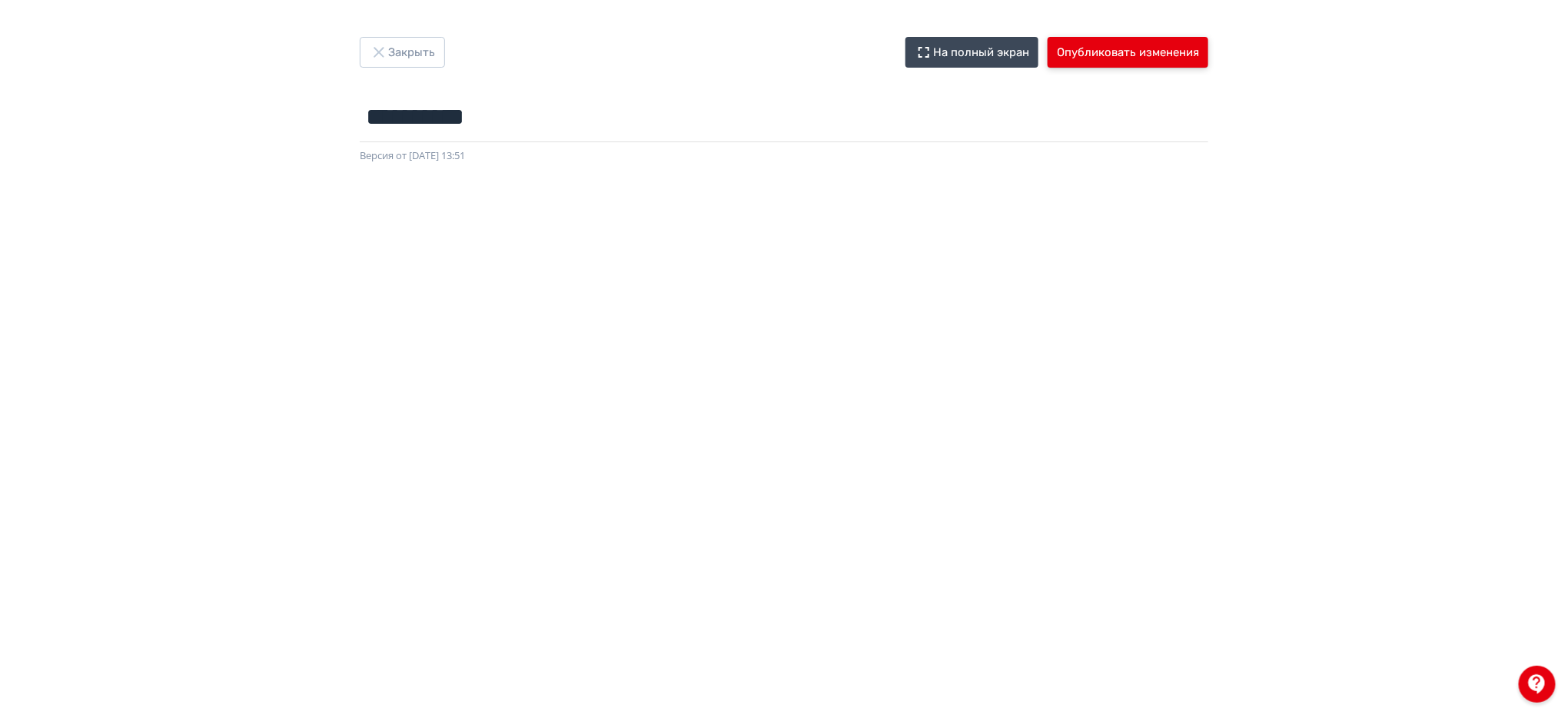
click at [1124, 44] on button "Опубликовать изменения" at bounding box center [1127, 52] width 161 height 31
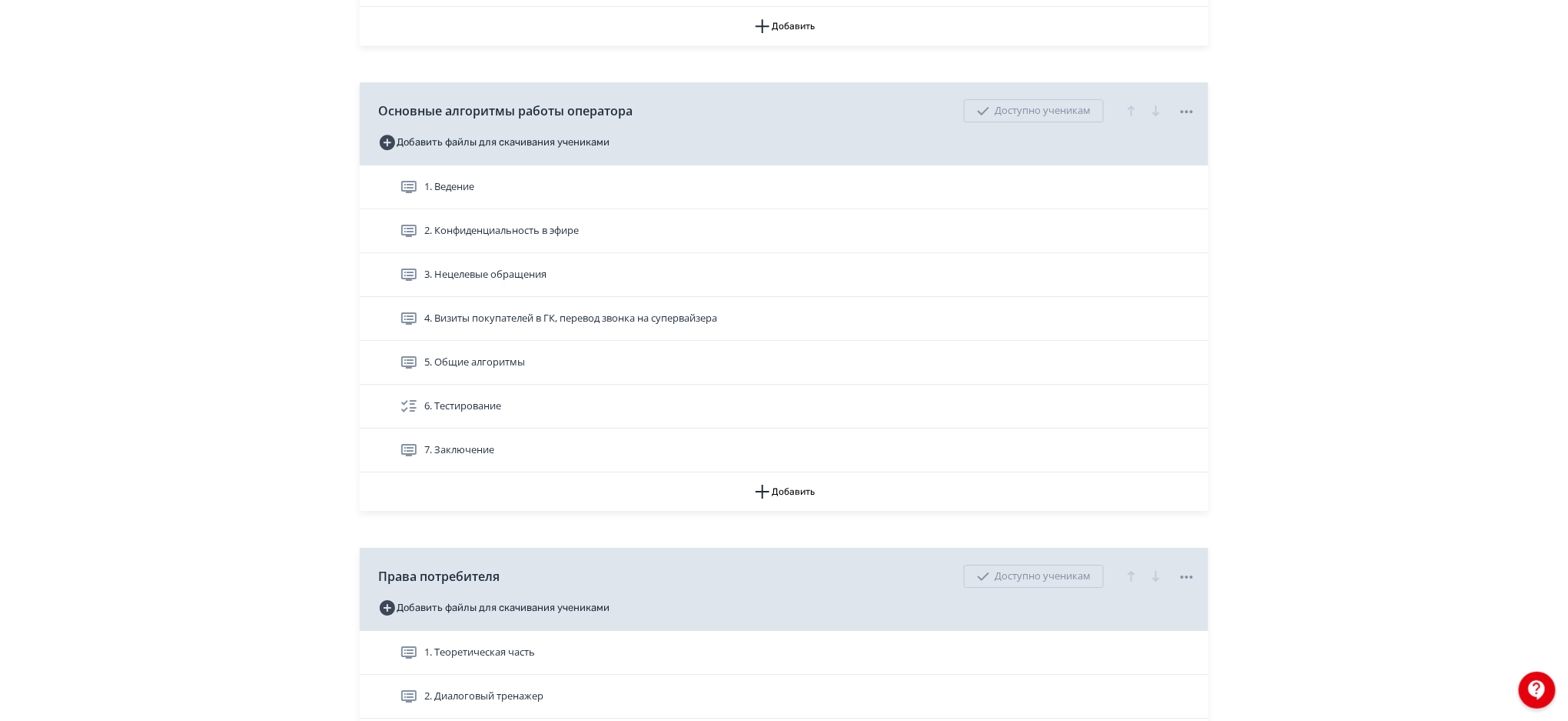
scroll to position [2489, 0]
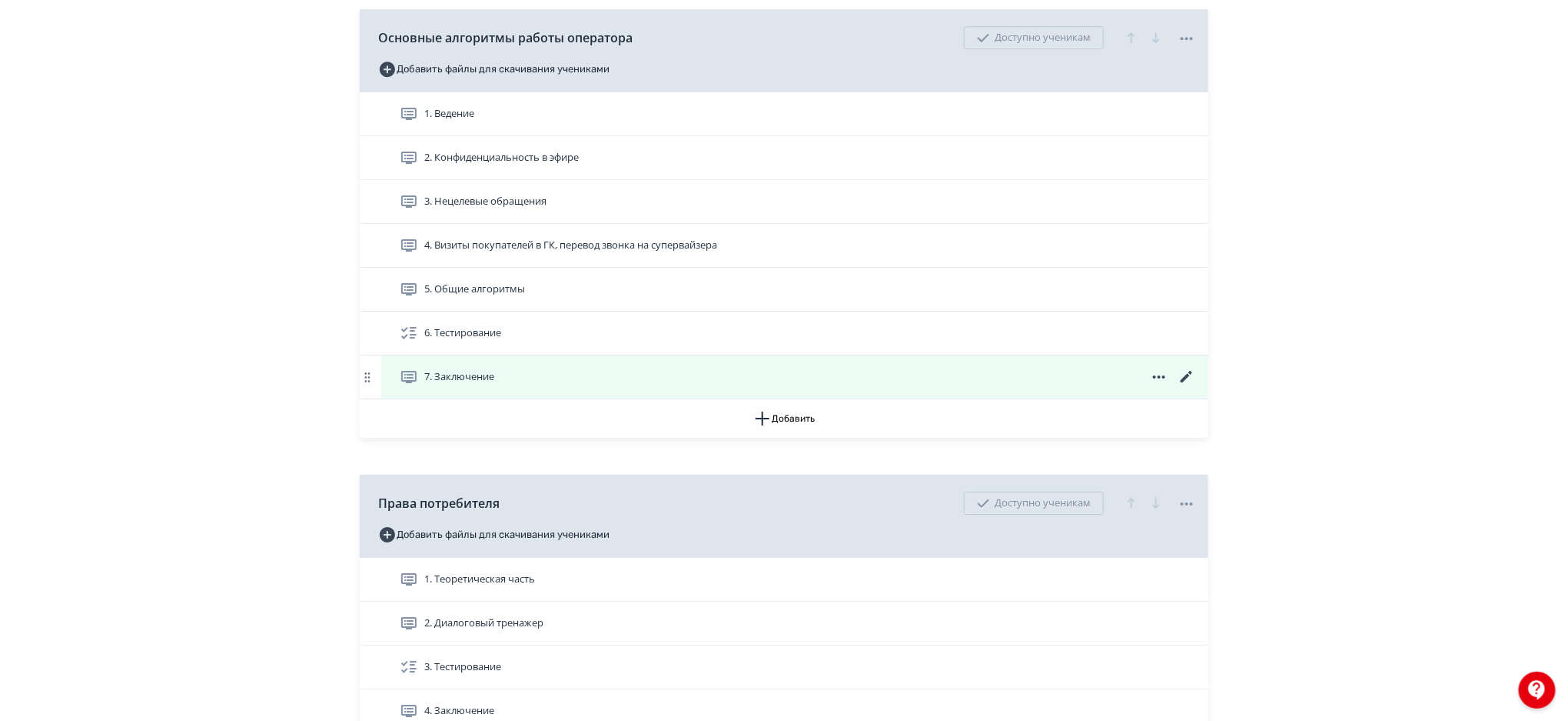
click at [1188, 372] on icon at bounding box center [1188, 377] width 19 height 19
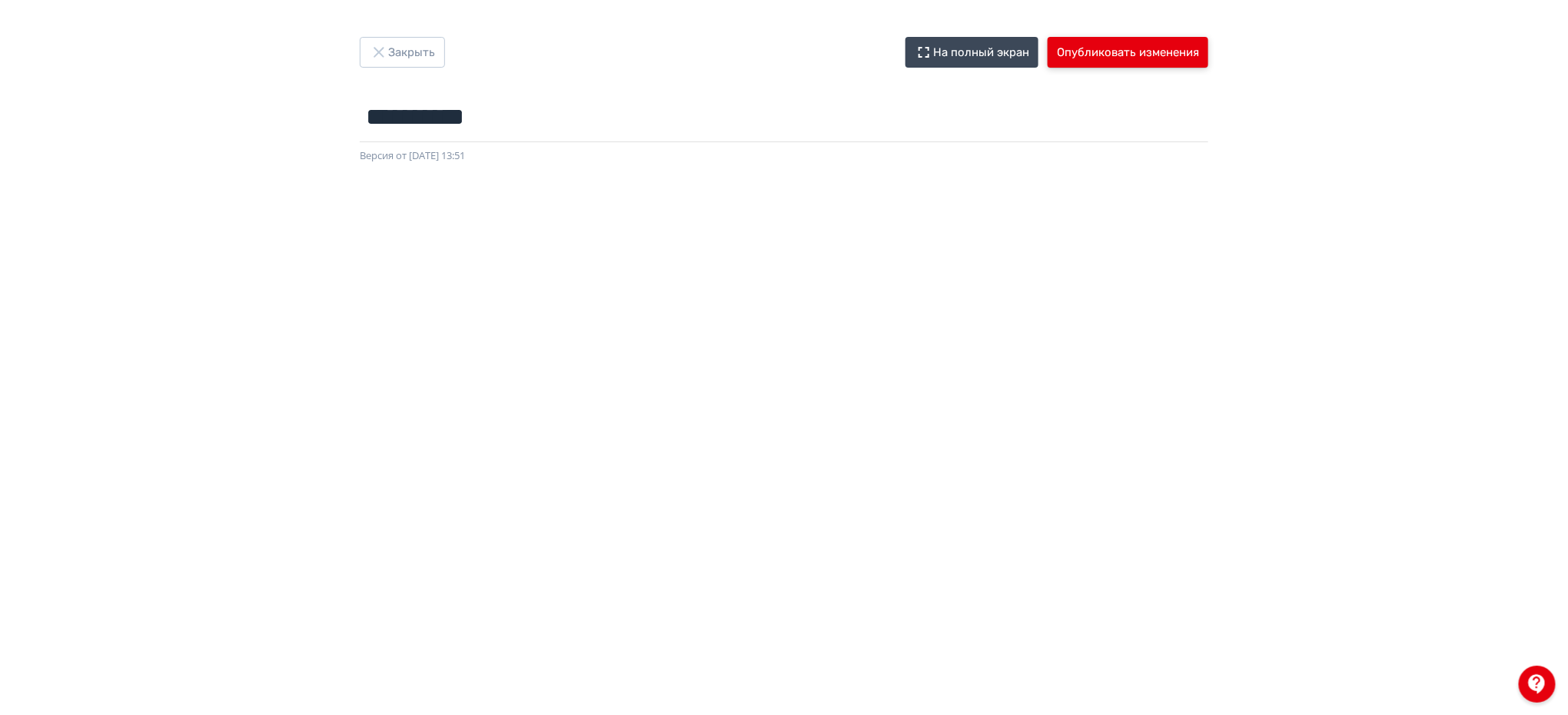
click at [1071, 59] on button "Опубликовать изменения" at bounding box center [1127, 52] width 161 height 31
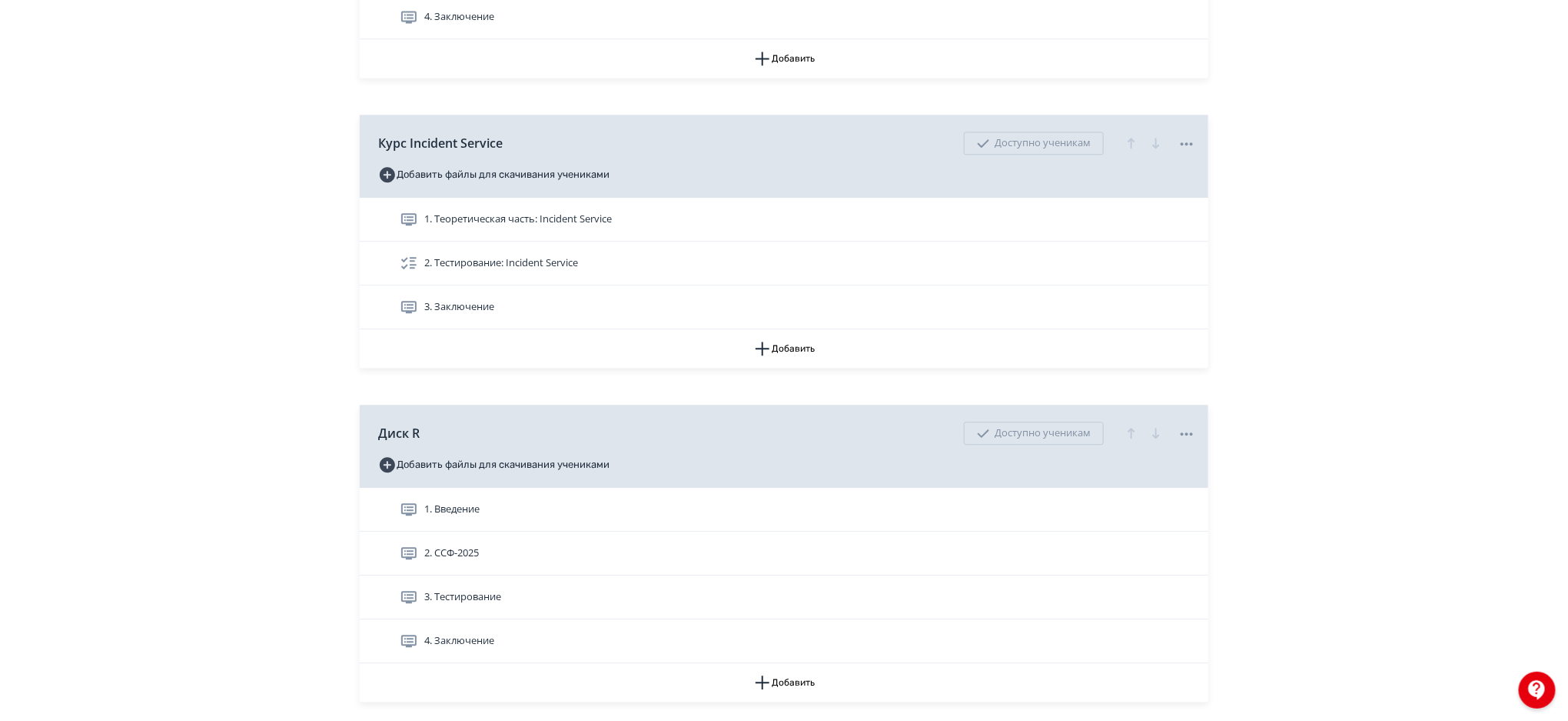
scroll to position [1768, 0]
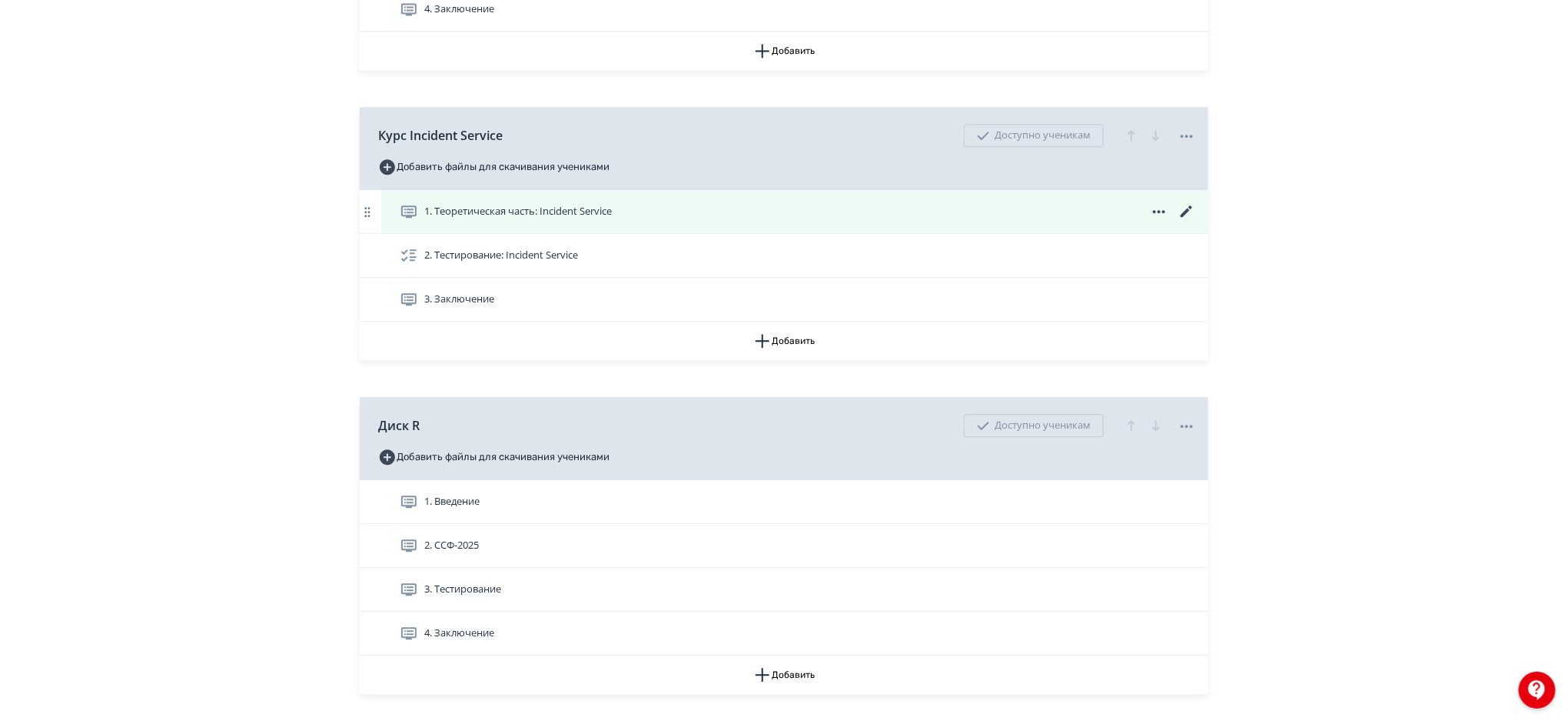
click at [952, 205] on div "1. Теоретическая часть: Incident Service" at bounding box center [799, 212] width 797 height 19
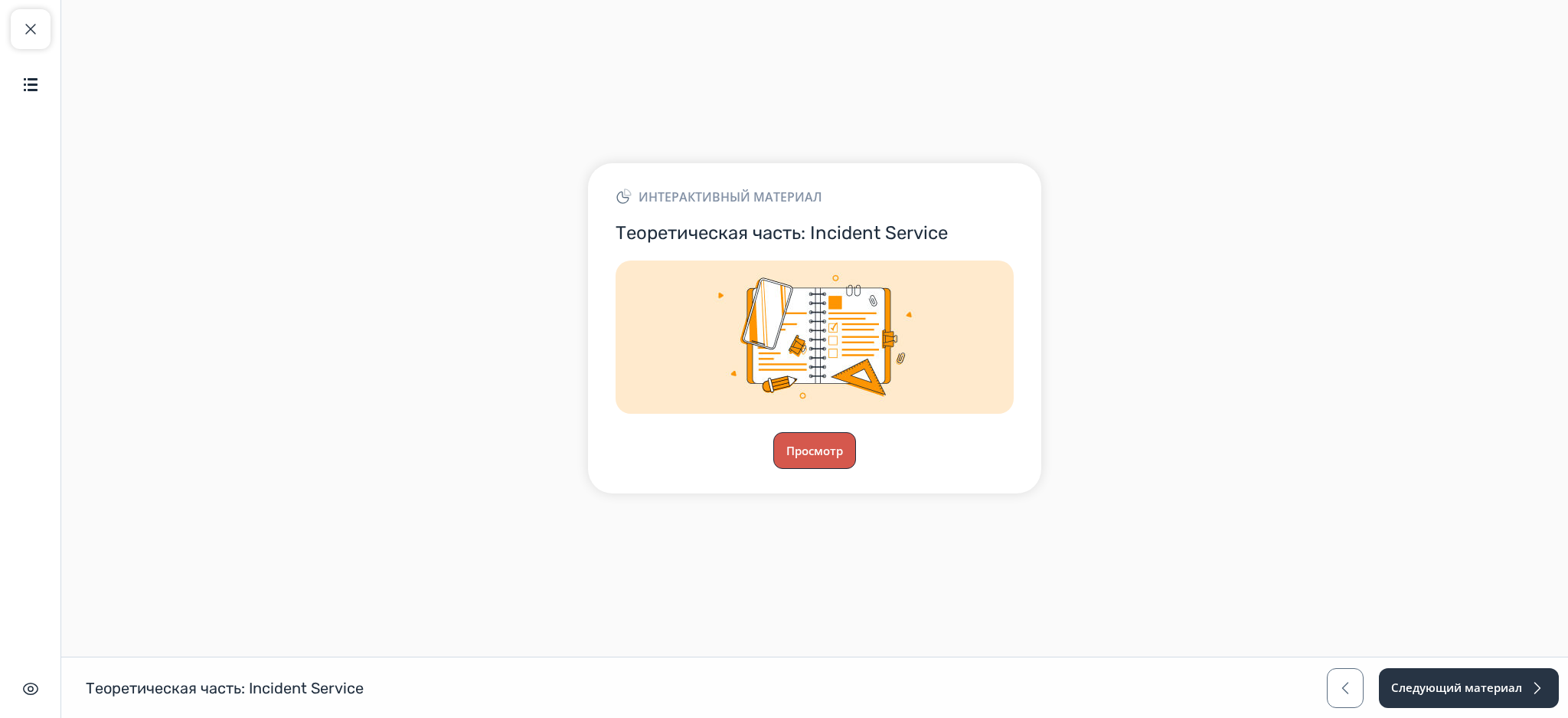
click at [812, 439] on button "Просмотр" at bounding box center [815, 450] width 82 height 37
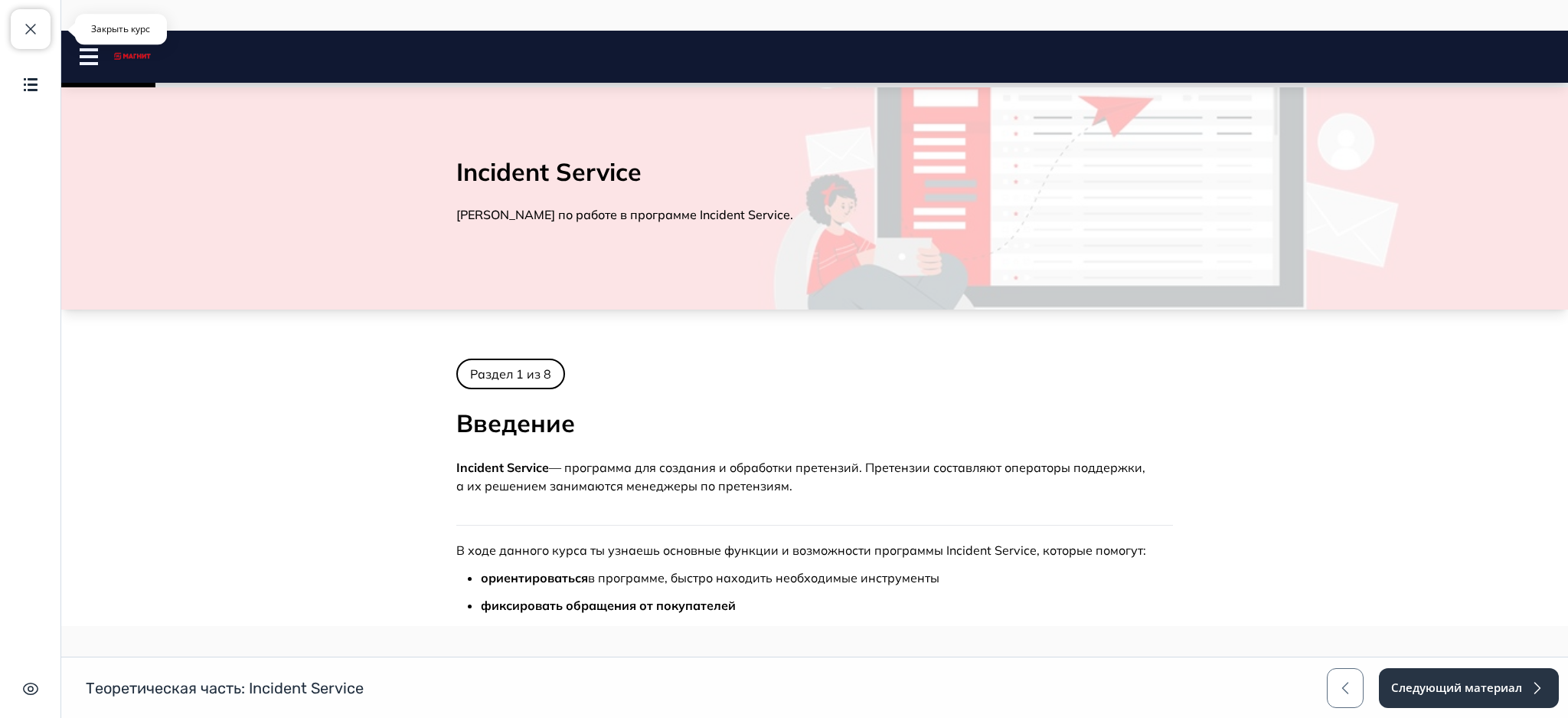
click at [40, 34] on button "Закрыть курс" at bounding box center [30, 29] width 40 height 40
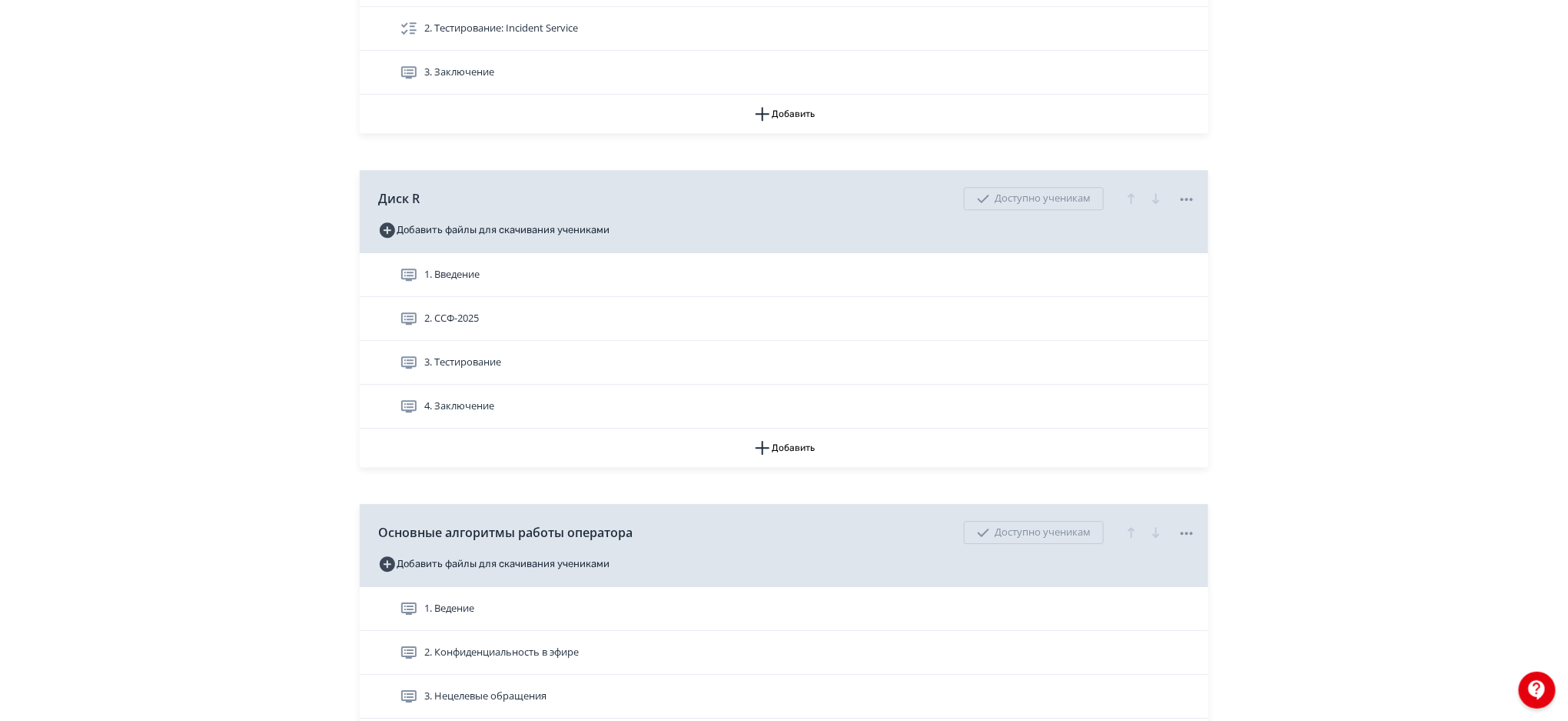
scroll to position [2061, 0]
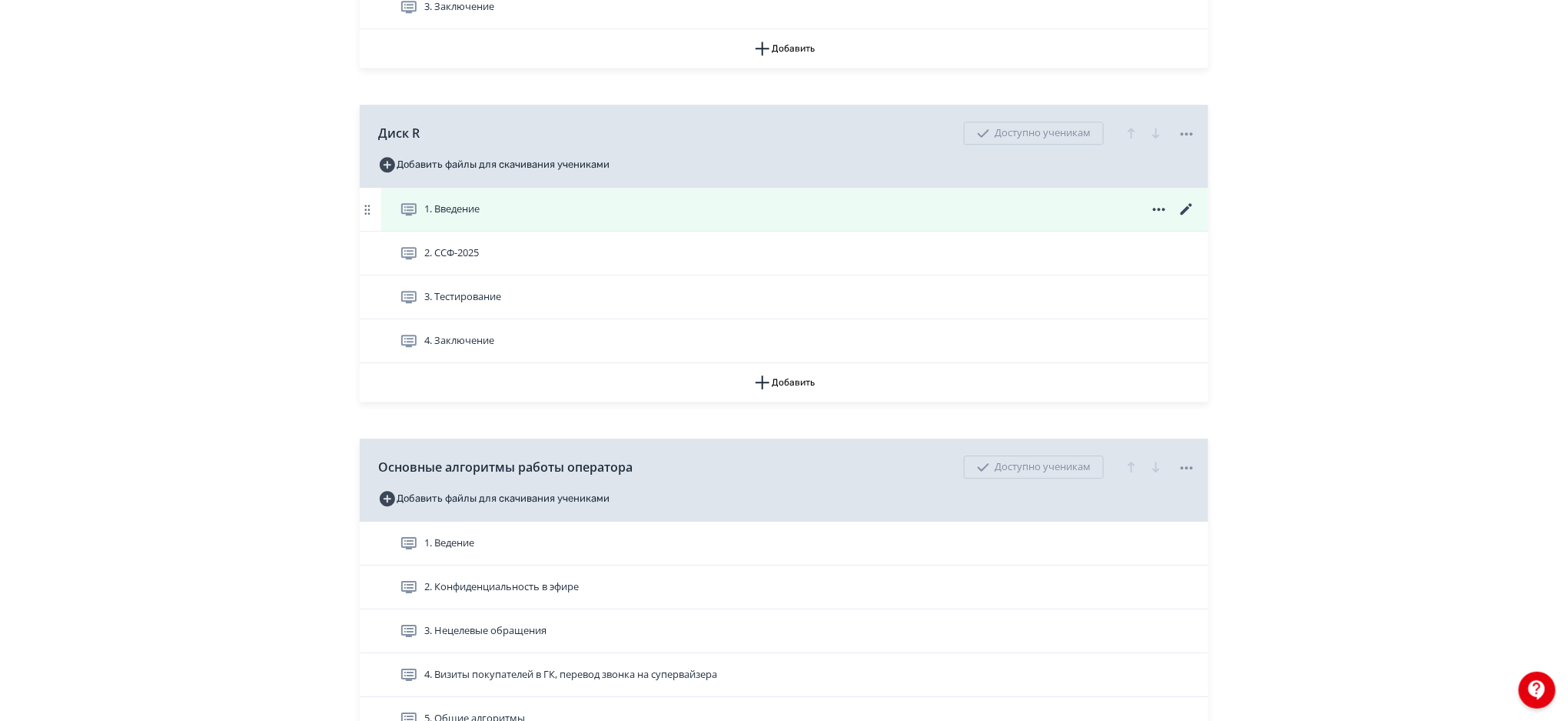
click at [747, 227] on div "1. Введение" at bounding box center [795, 210] width 828 height 43
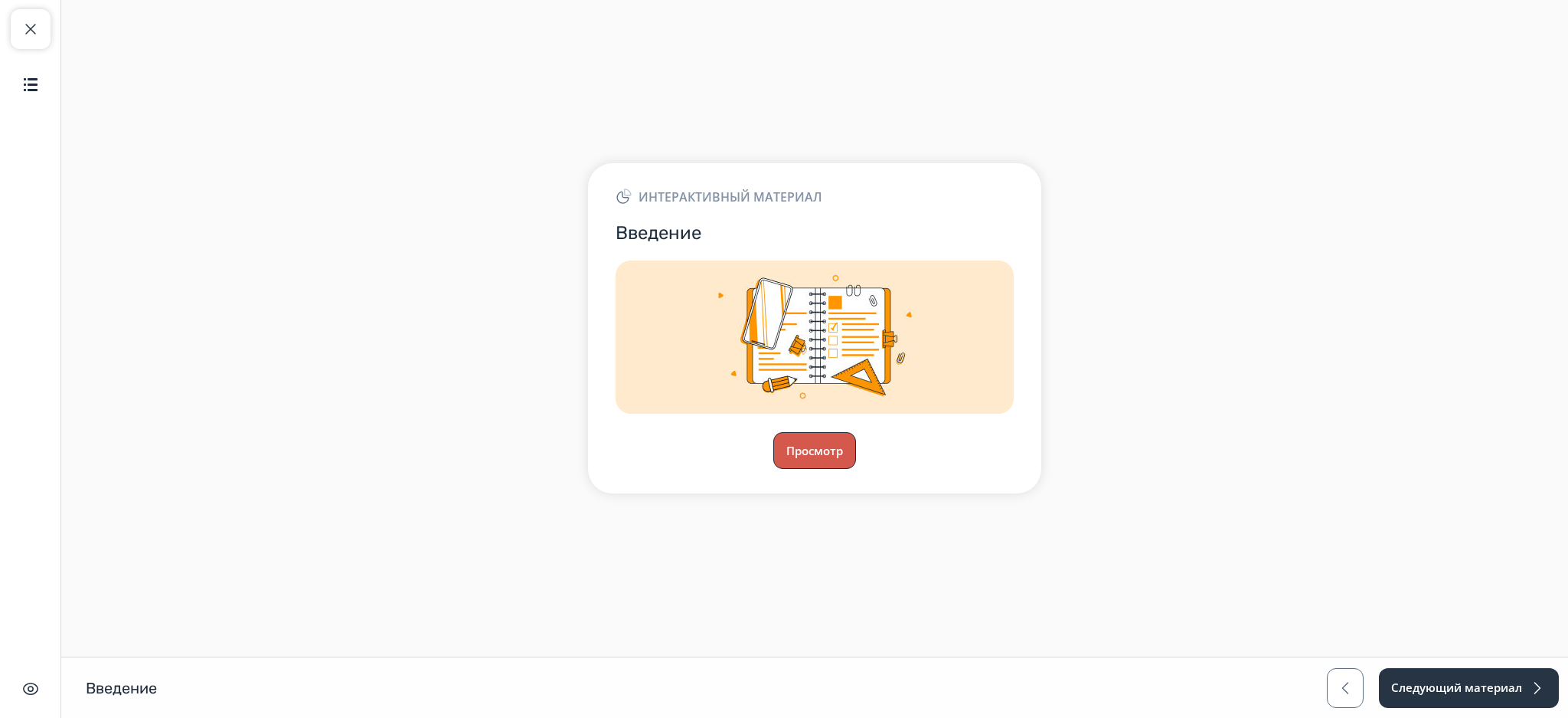
click at [837, 440] on button "Просмотр" at bounding box center [815, 450] width 82 height 37
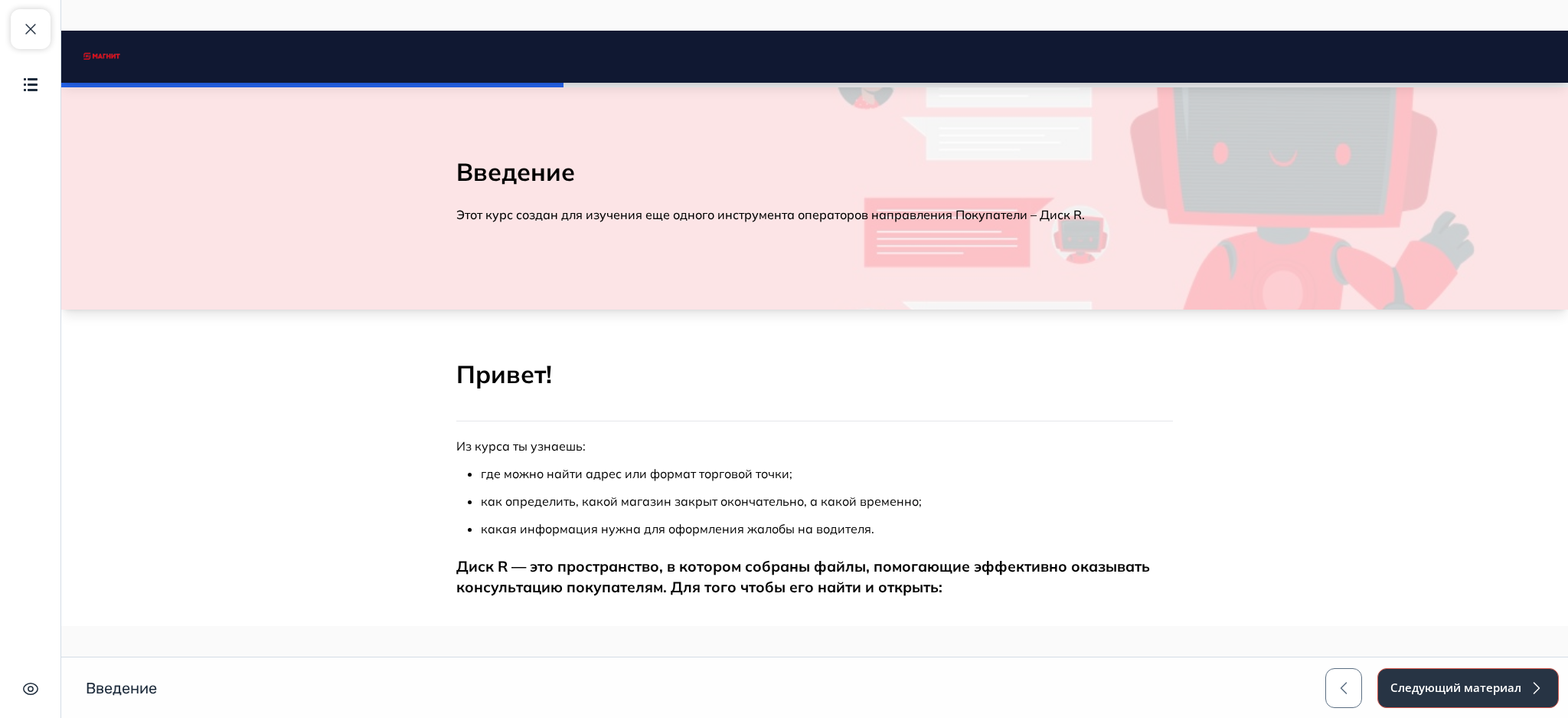
click at [1437, 686] on button "Следующий материал" at bounding box center [1468, 688] width 181 height 40
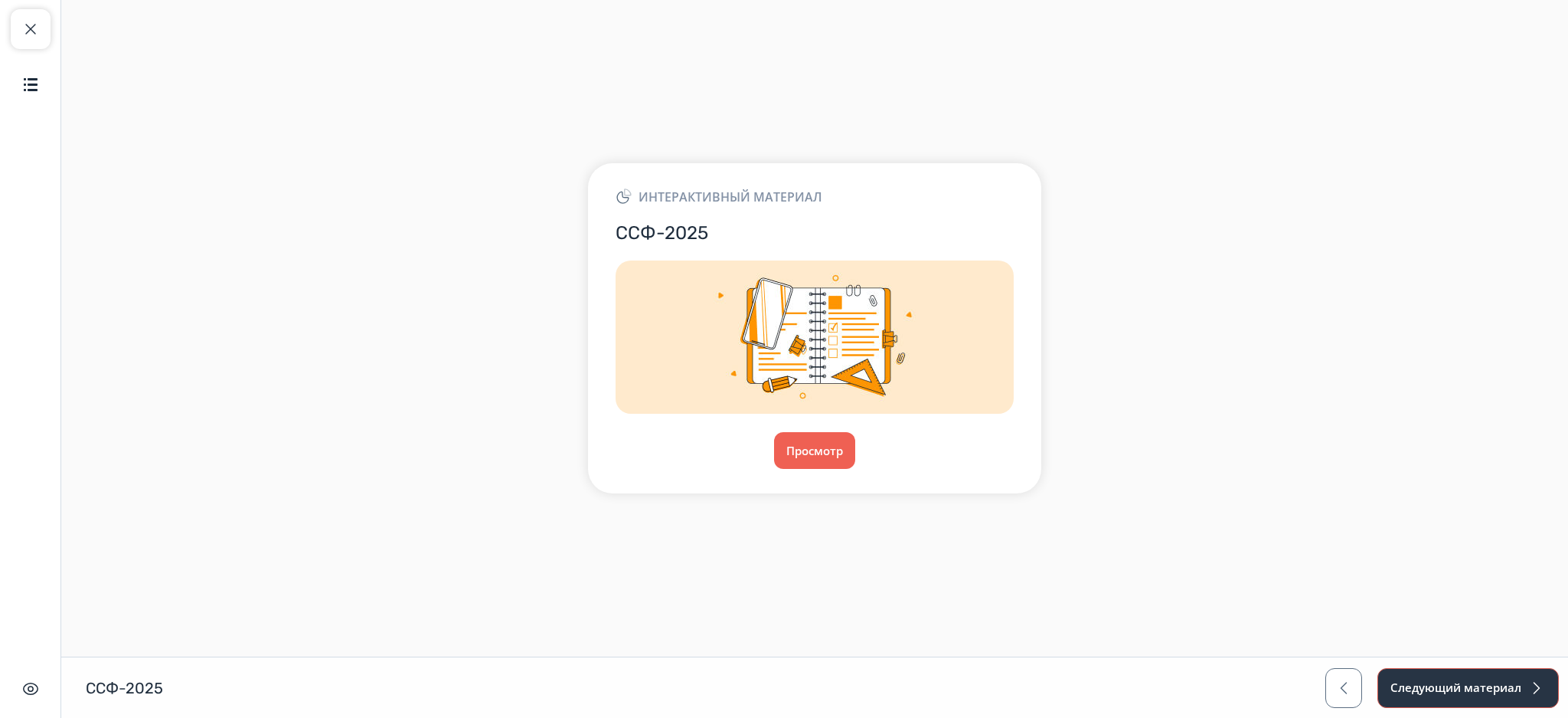
click at [1437, 686] on button "Следующий материал" at bounding box center [1468, 688] width 181 height 40
click at [1339, 688] on span "button" at bounding box center [1345, 688] width 19 height 19
click at [1335, 681] on button "button" at bounding box center [1344, 688] width 36 height 40
click at [835, 450] on button "Просмотр" at bounding box center [815, 450] width 82 height 37
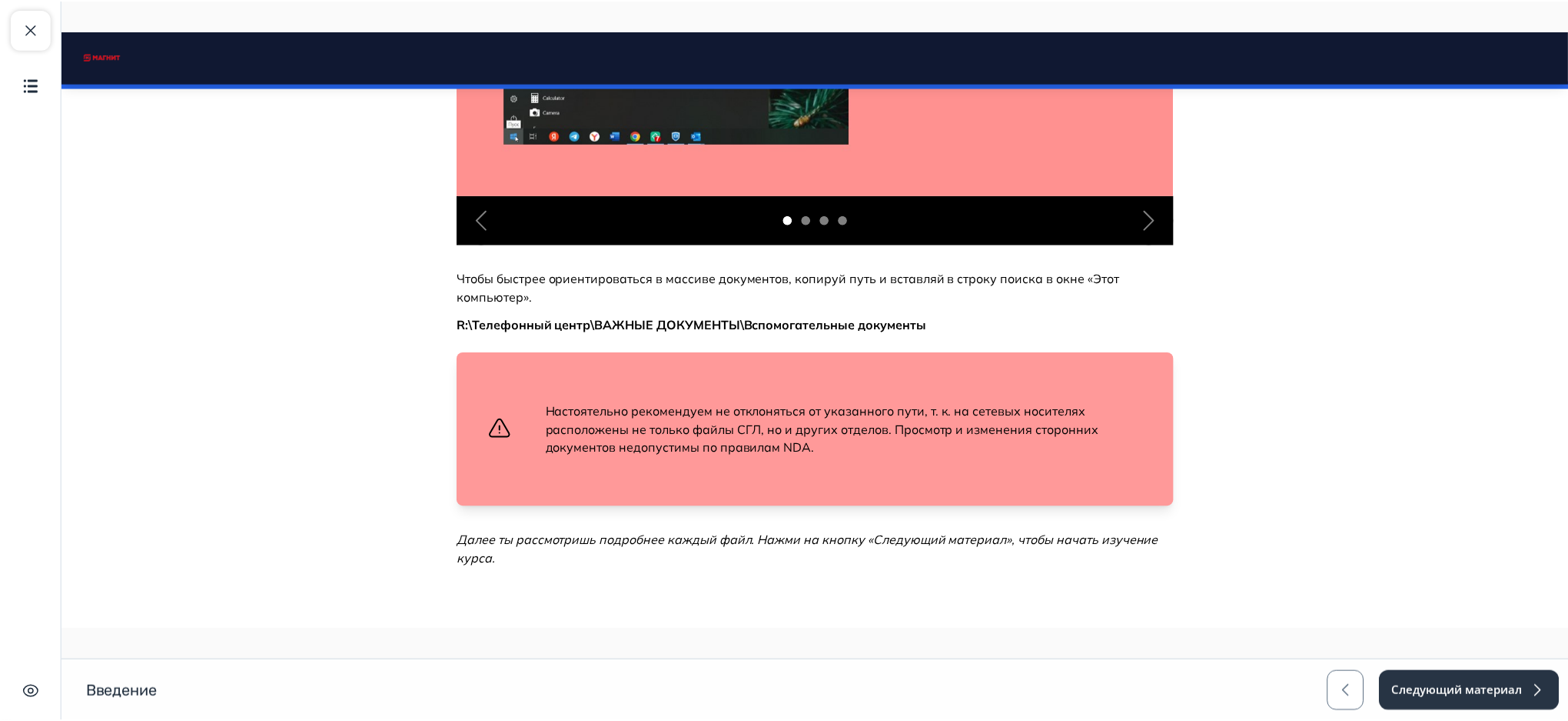
scroll to position [868, 0]
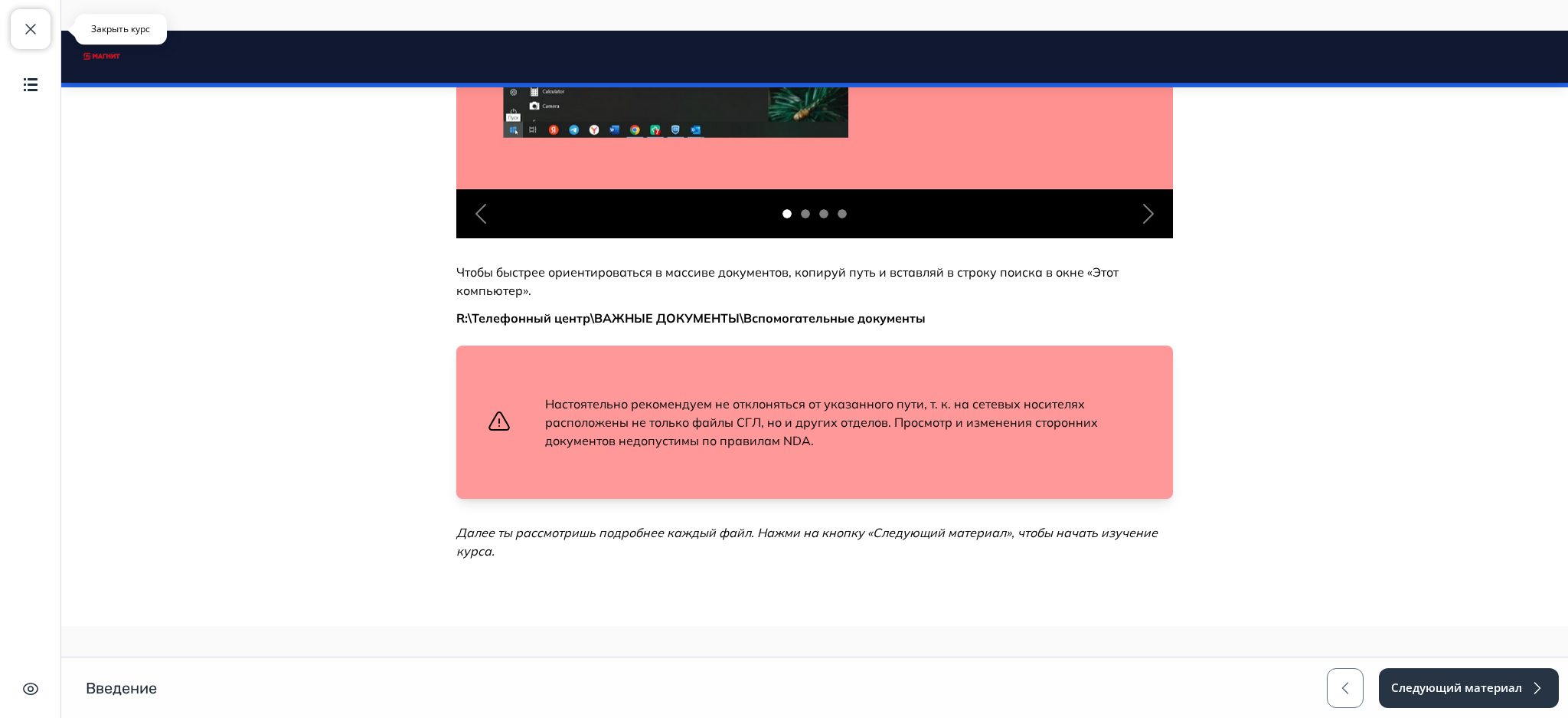
click at [32, 32] on span "button" at bounding box center [31, 29] width 19 height 19
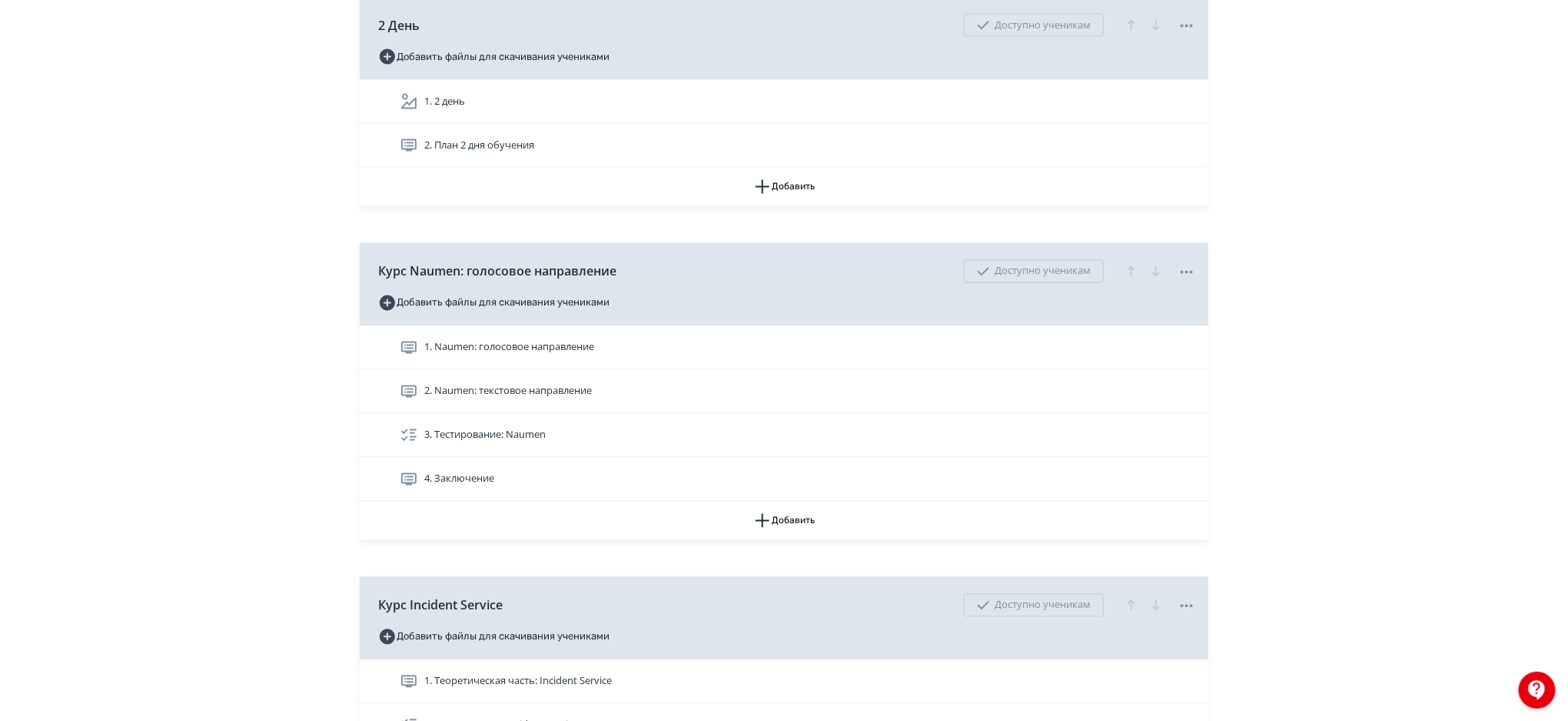
scroll to position [1306, 0]
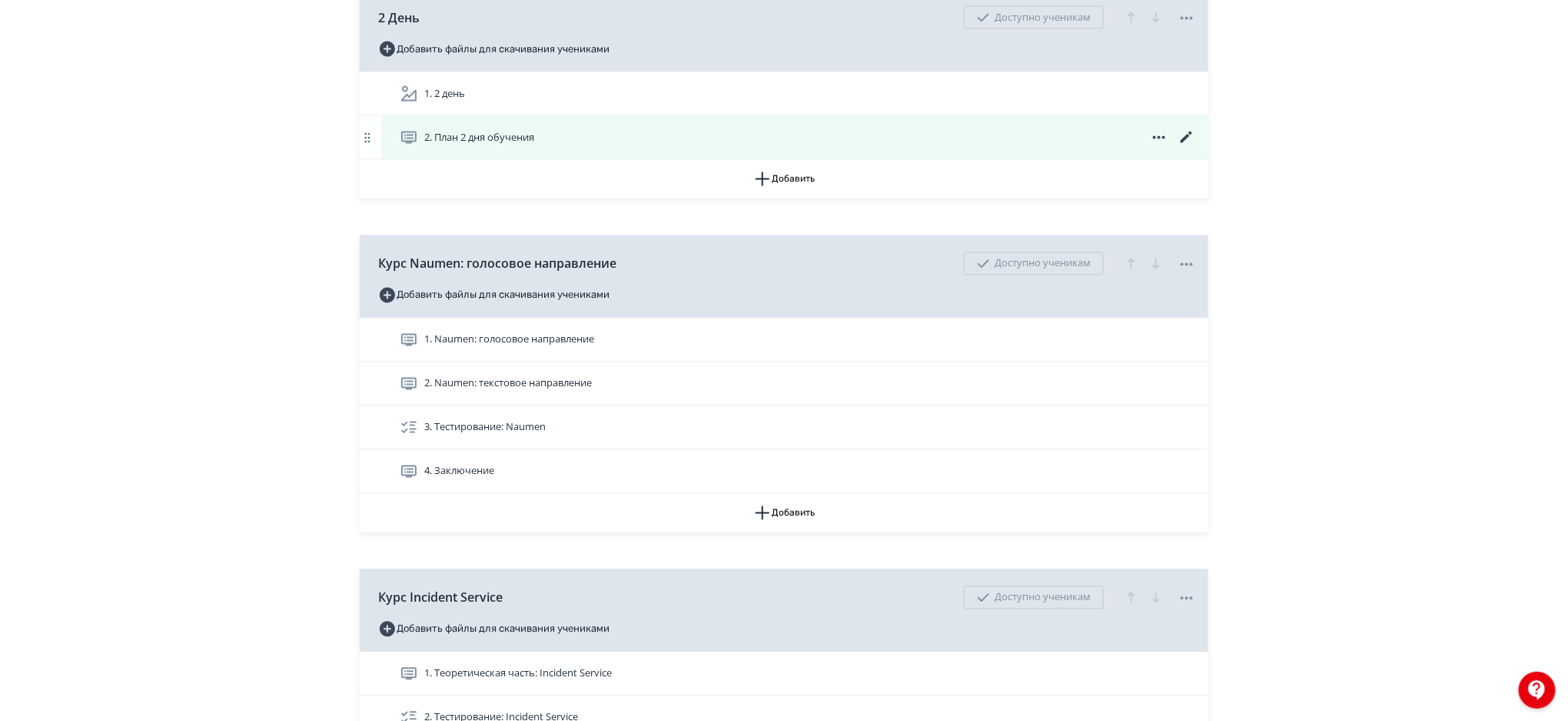
click at [1186, 142] on icon at bounding box center [1188, 138] width 19 height 19
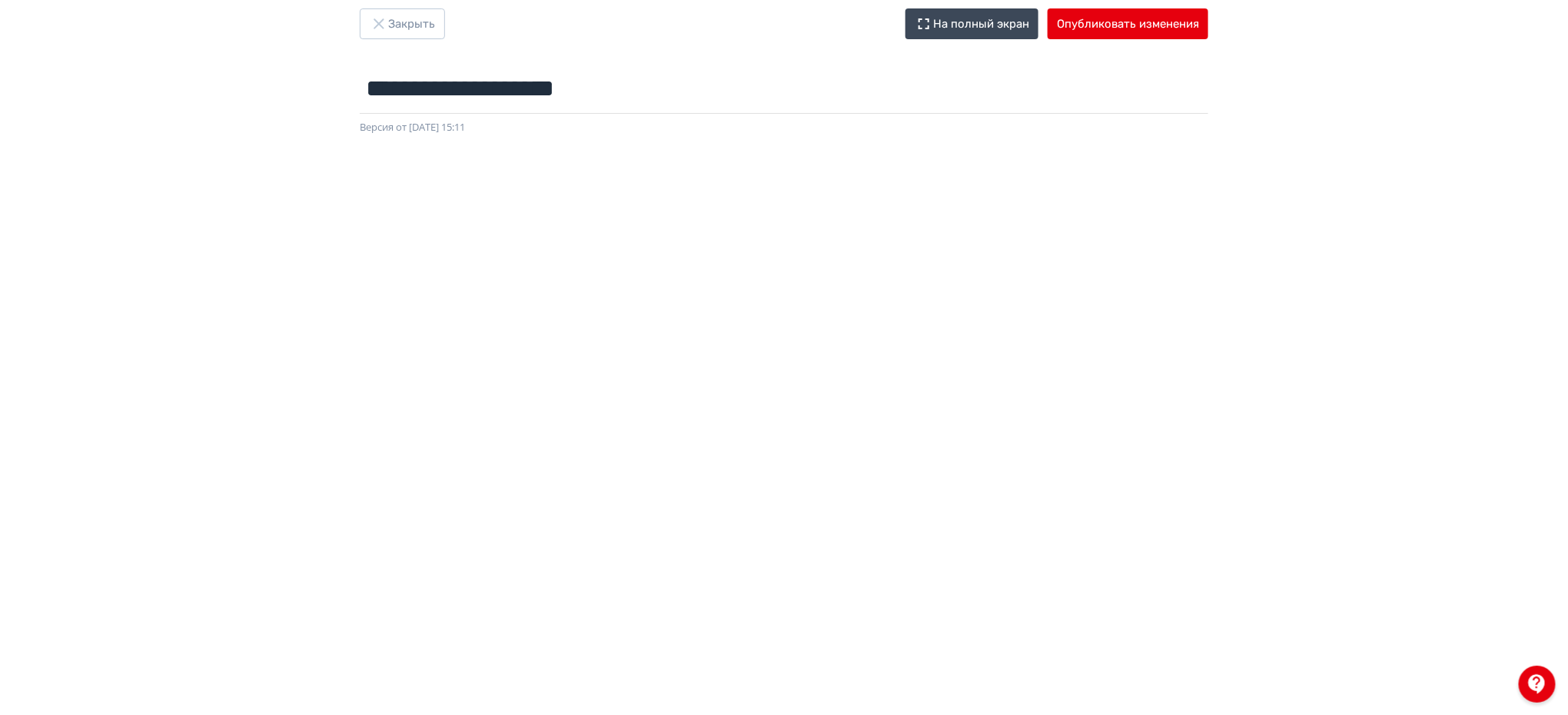
scroll to position [21, 0]
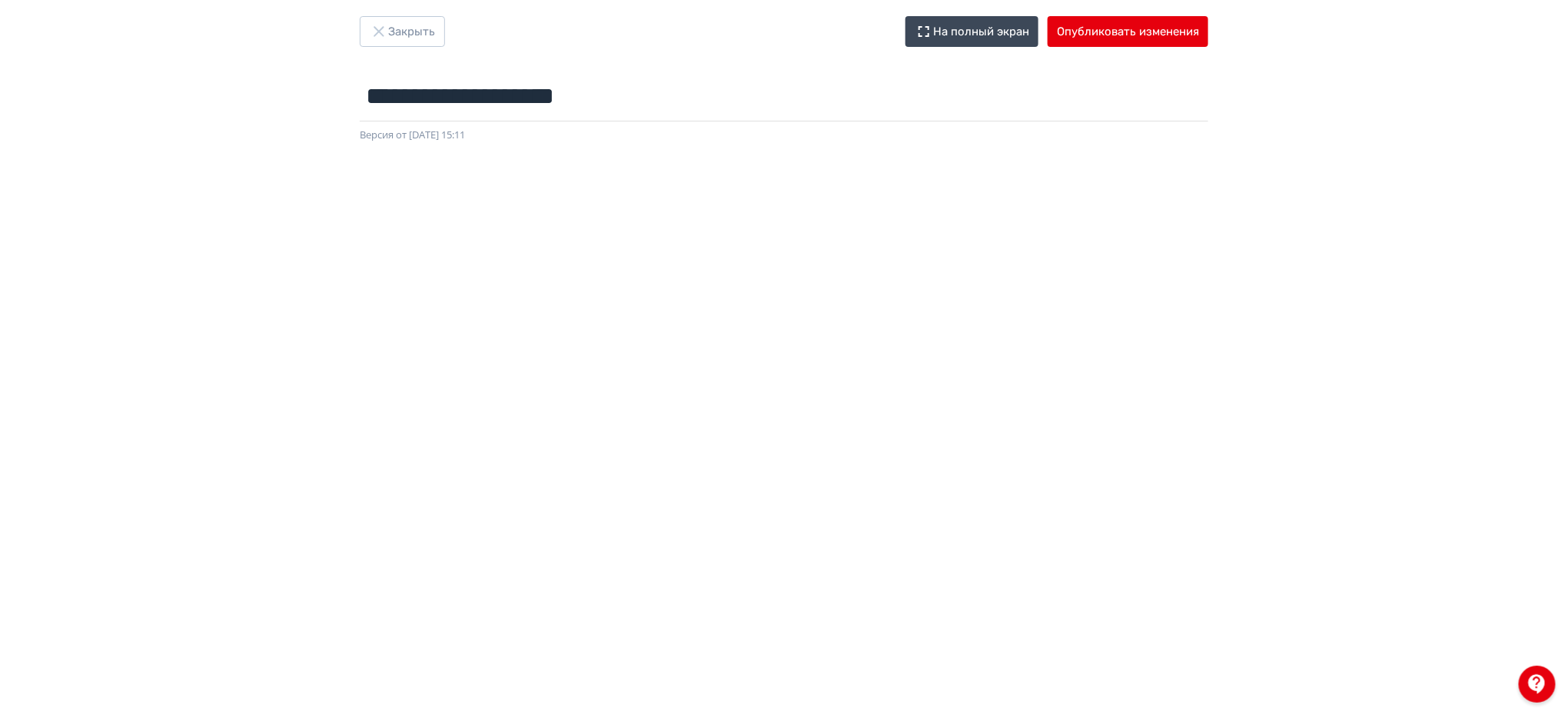
drag, startPoint x: 1568, startPoint y: 394, endPoint x: 1573, endPoint y: 496, distance: 102.1
click at [1568, 496] on html "**********" at bounding box center [784, 336] width 1568 height 715
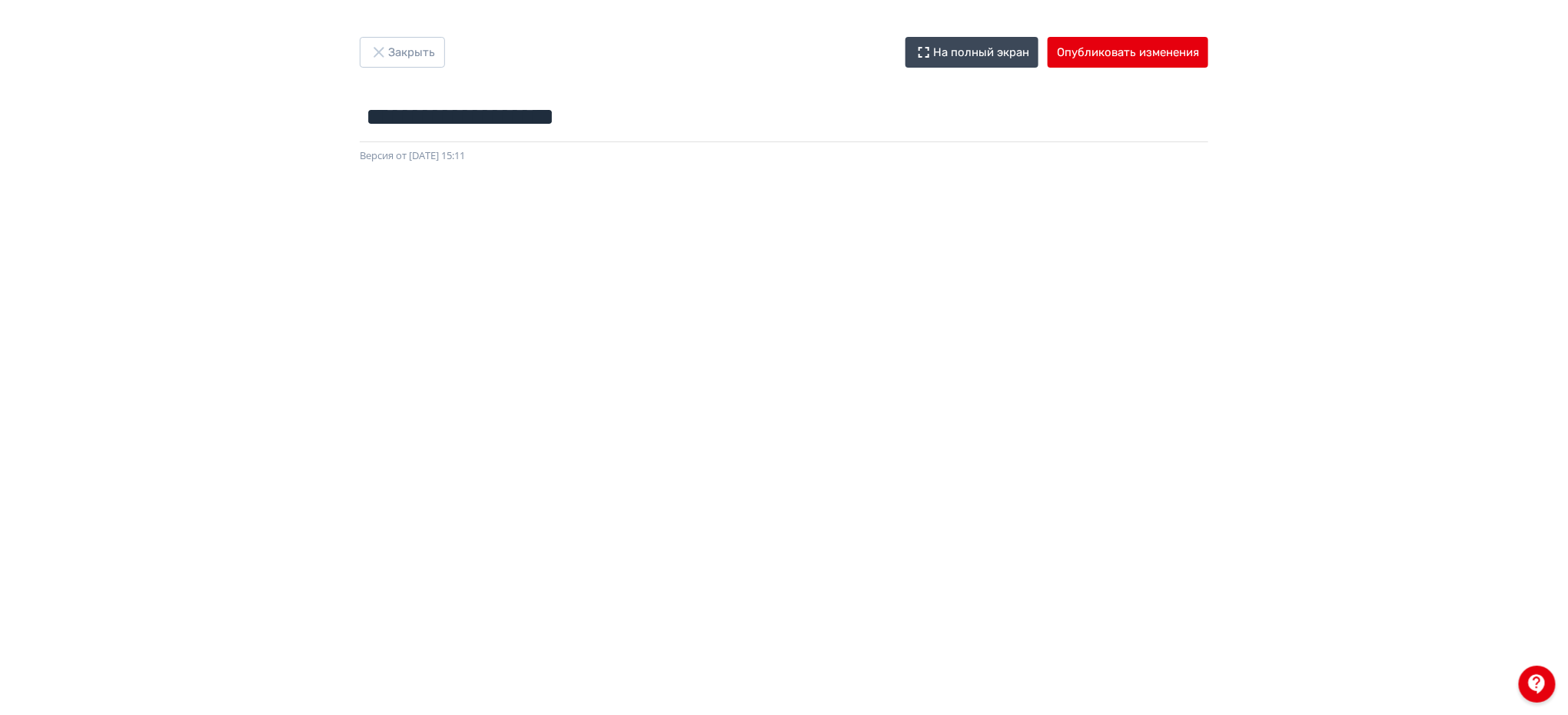
scroll to position [171, 0]
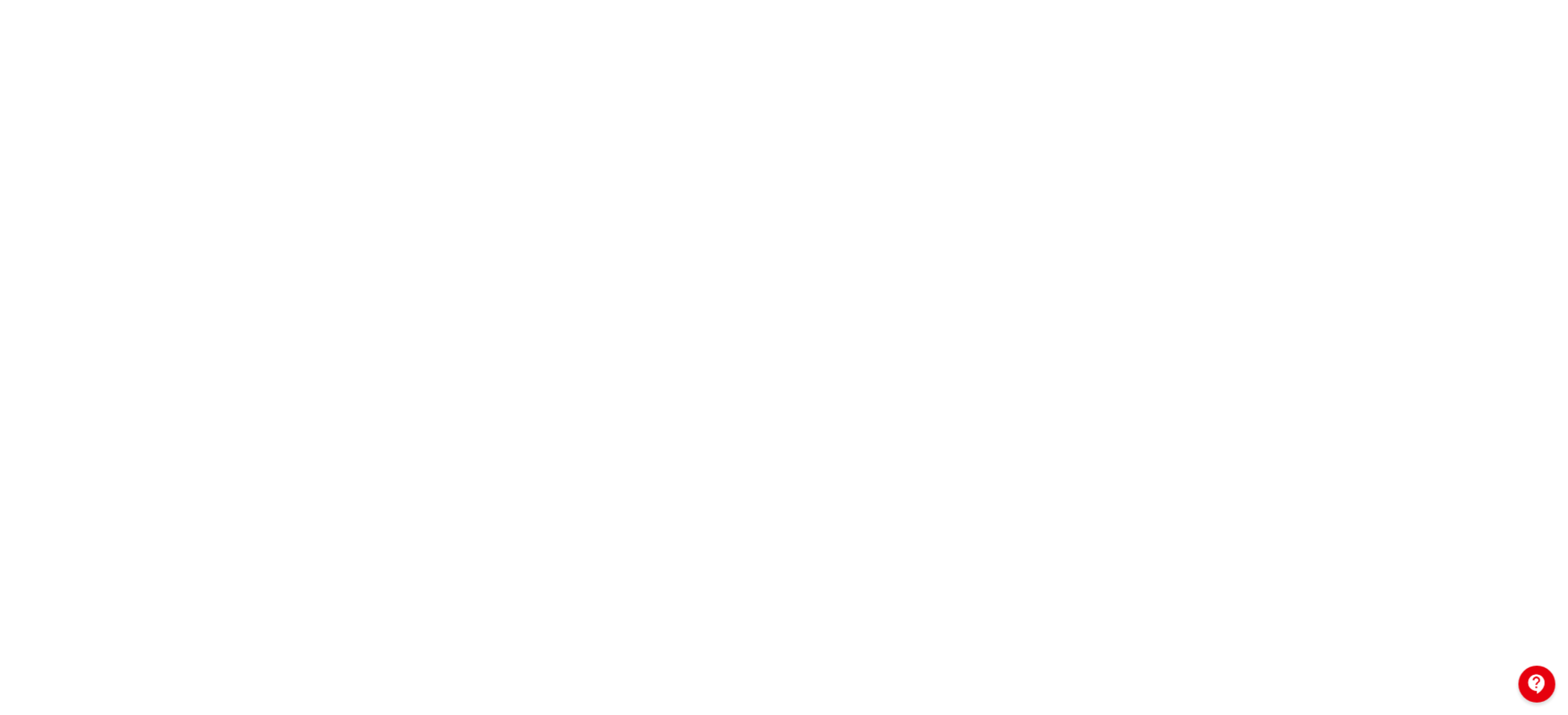
drag, startPoint x: 1566, startPoint y: 400, endPoint x: 1566, endPoint y: 349, distance: 51.0
click at [1566, 349] on div at bounding box center [784, 339] width 1568 height 692
drag, startPoint x: 1566, startPoint y: 349, endPoint x: 1572, endPoint y: 341, distance: 10.0
click at [1568, 341] on html "**********" at bounding box center [784, 186] width 1568 height 715
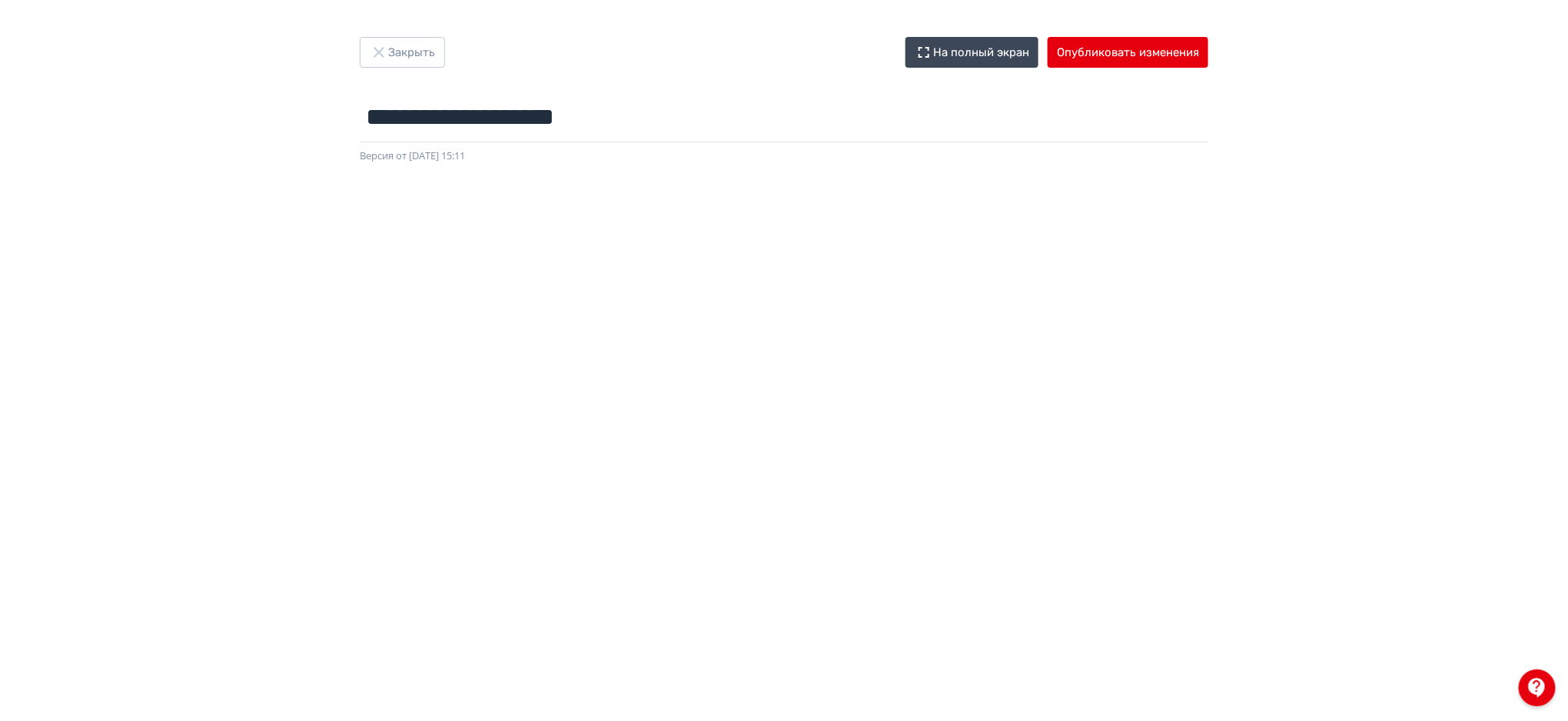
scroll to position [0, 0]
click at [387, 48] on button "Закрыть" at bounding box center [402, 52] width 85 height 31
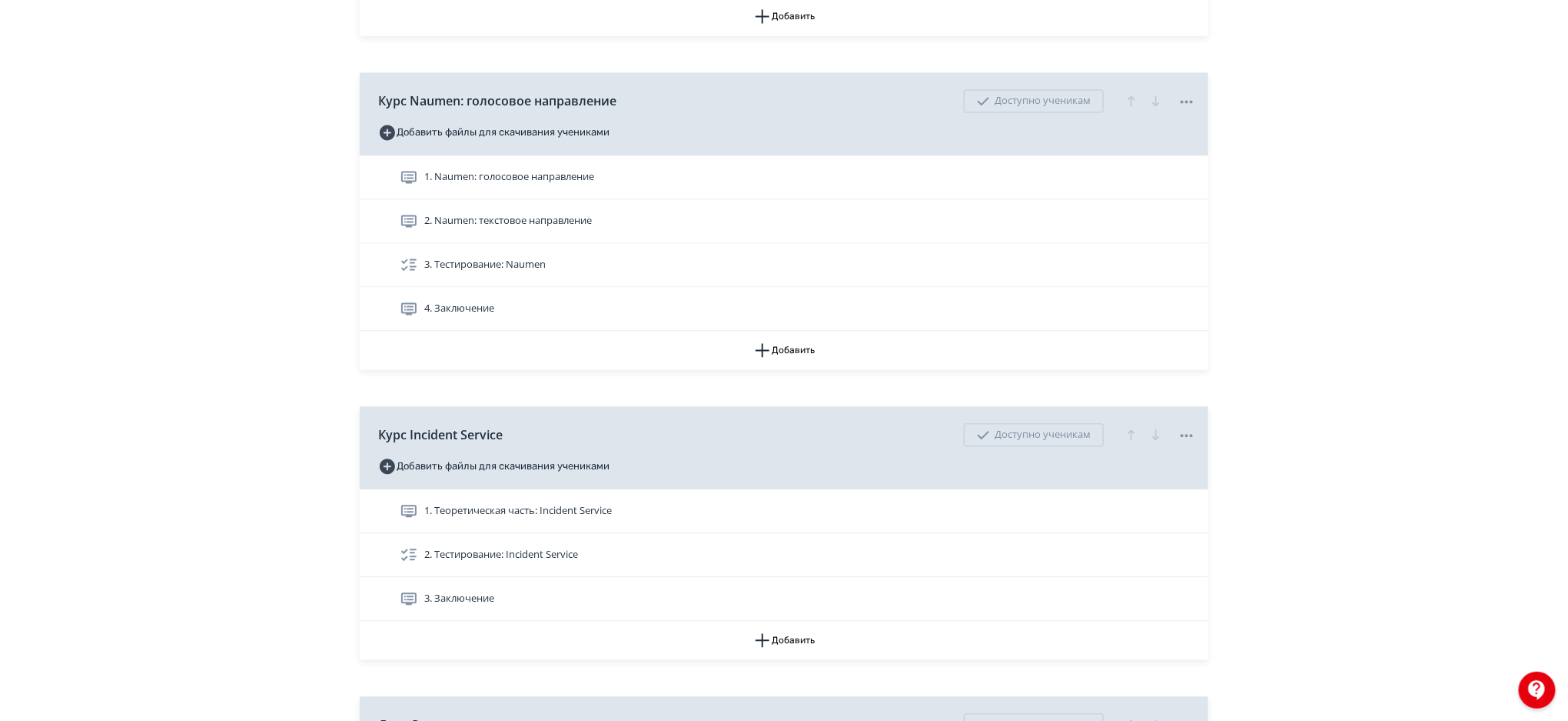
scroll to position [1476, 0]
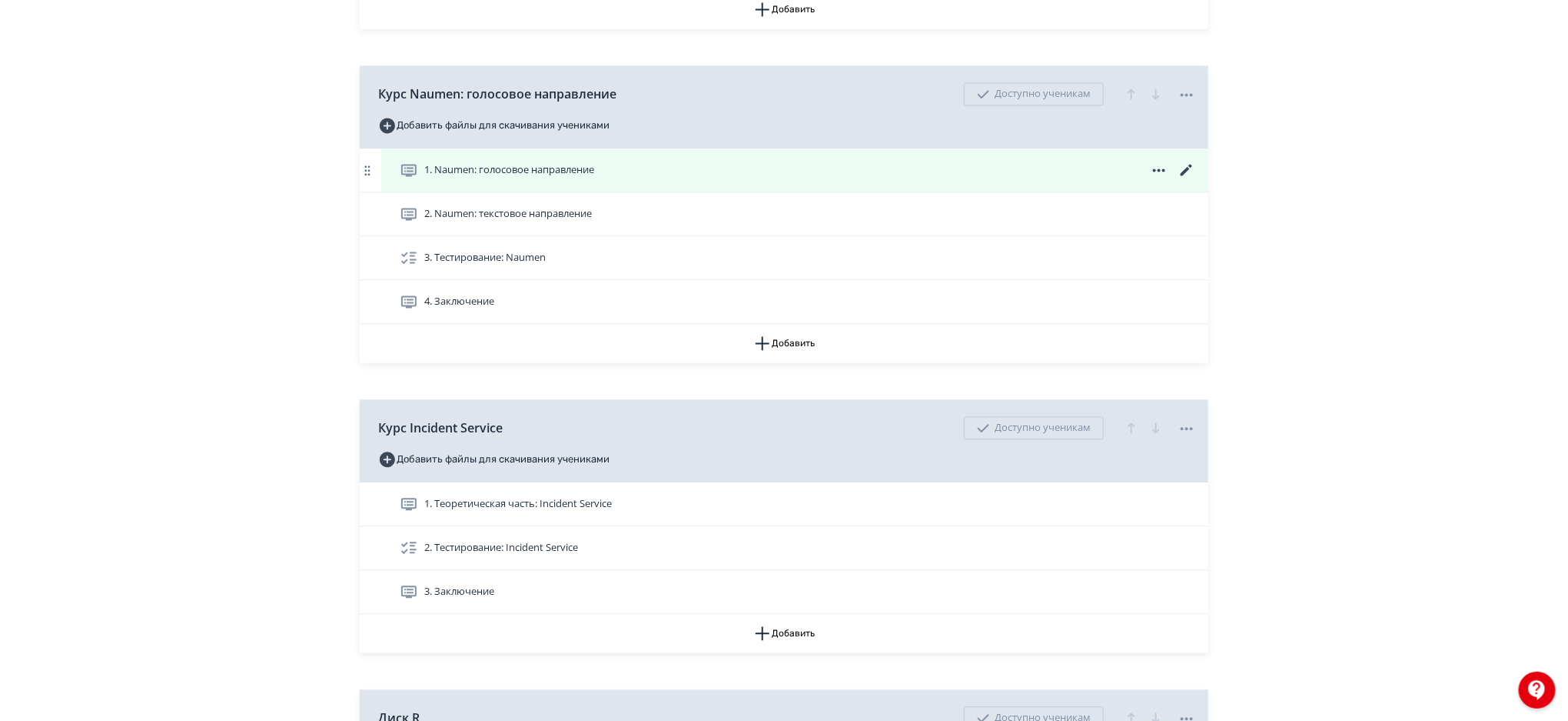
click at [1186, 170] on icon at bounding box center [1187, 169] width 11 height 11
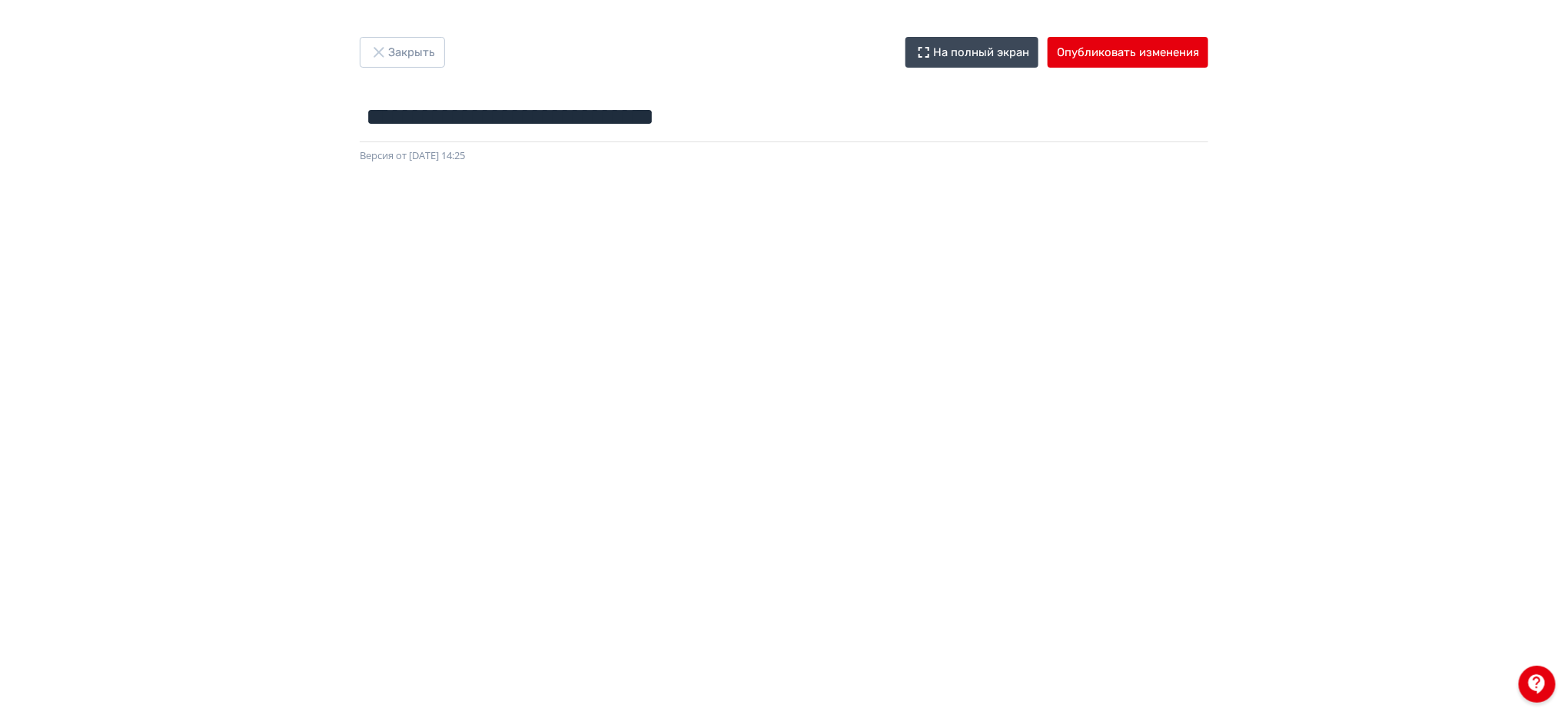
drag, startPoint x: 1568, startPoint y: 231, endPoint x: 1570, endPoint y: 239, distance: 8.2
click at [1568, 239] on html "**********" at bounding box center [784, 357] width 1568 height 715
click at [1154, 51] on button "Опубликовать изменения" at bounding box center [1127, 52] width 161 height 31
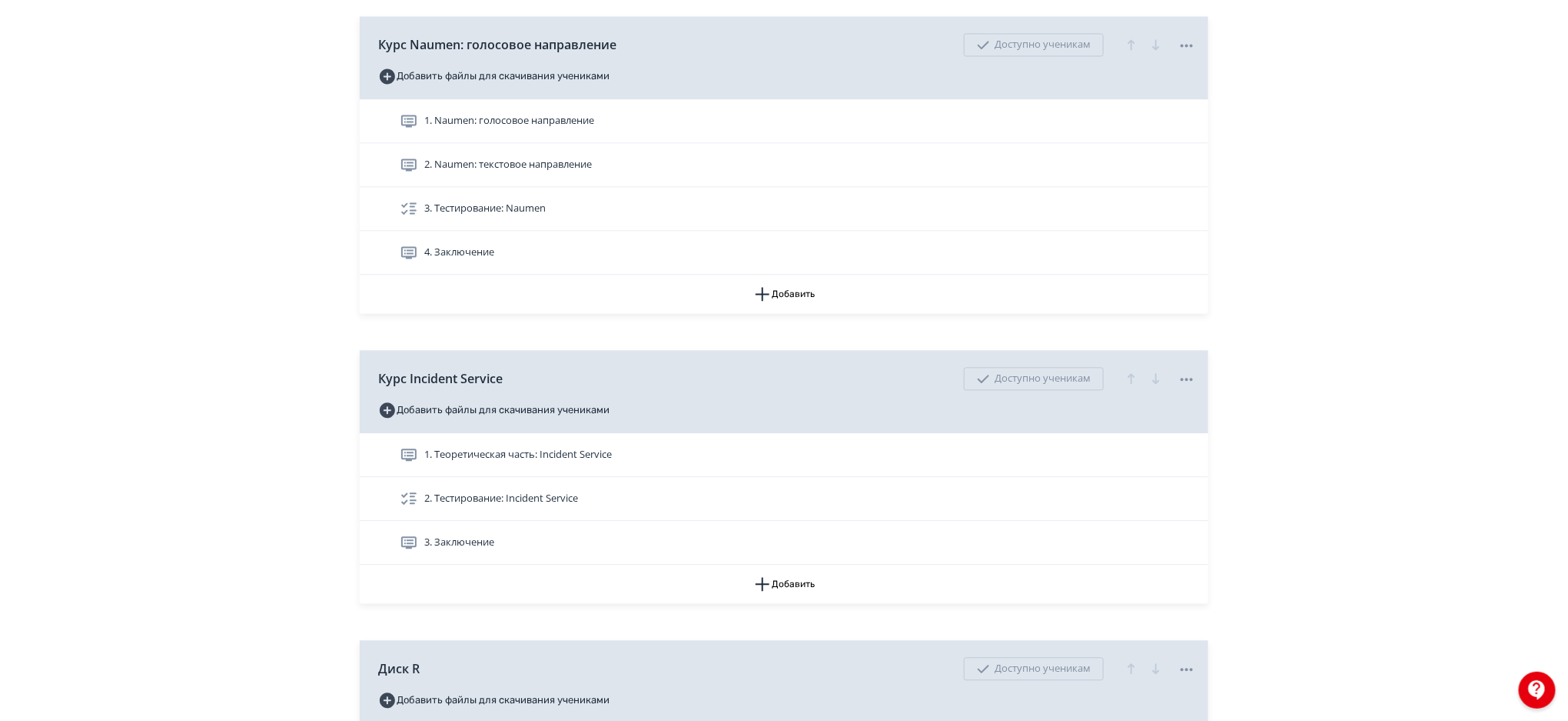
scroll to position [1379, 0]
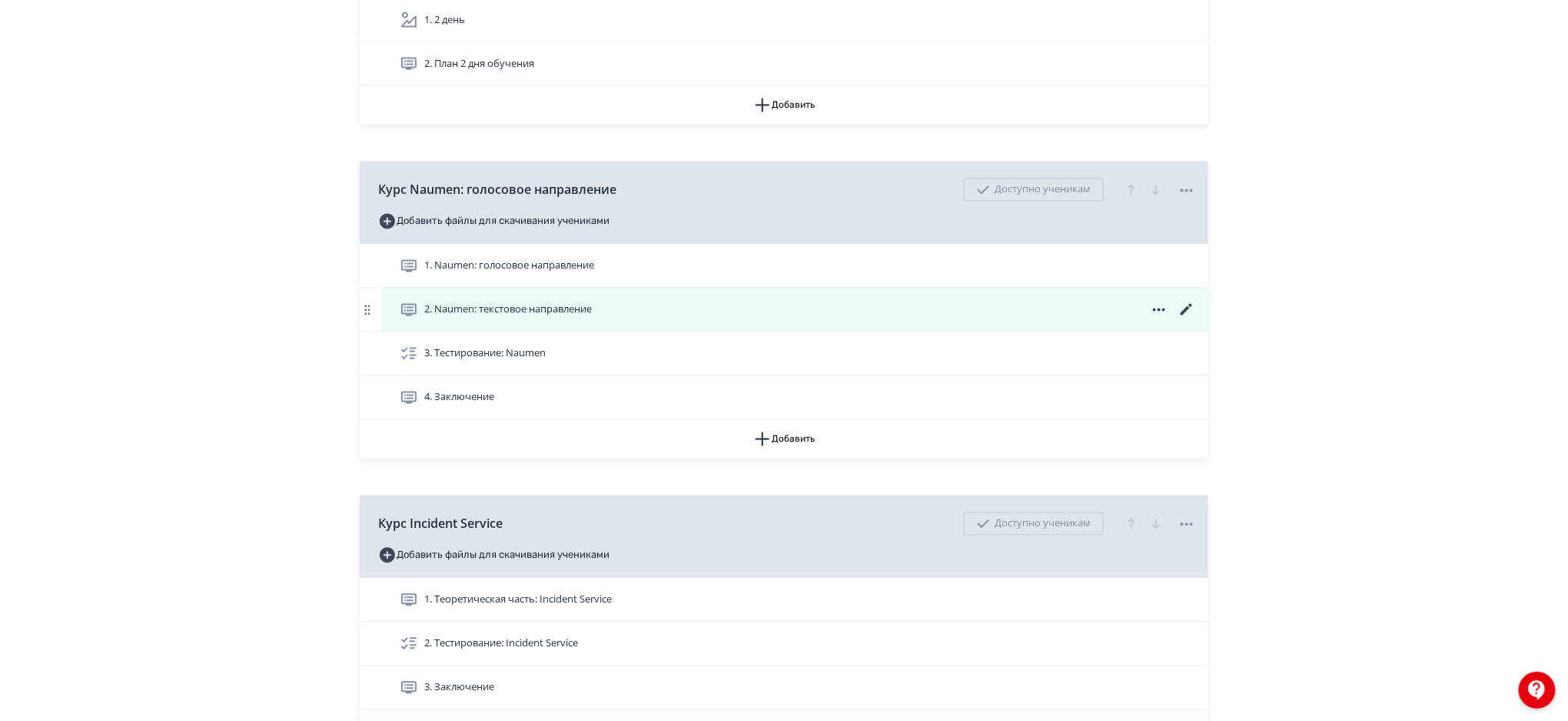
click at [1186, 303] on icon at bounding box center [1188, 310] width 19 height 19
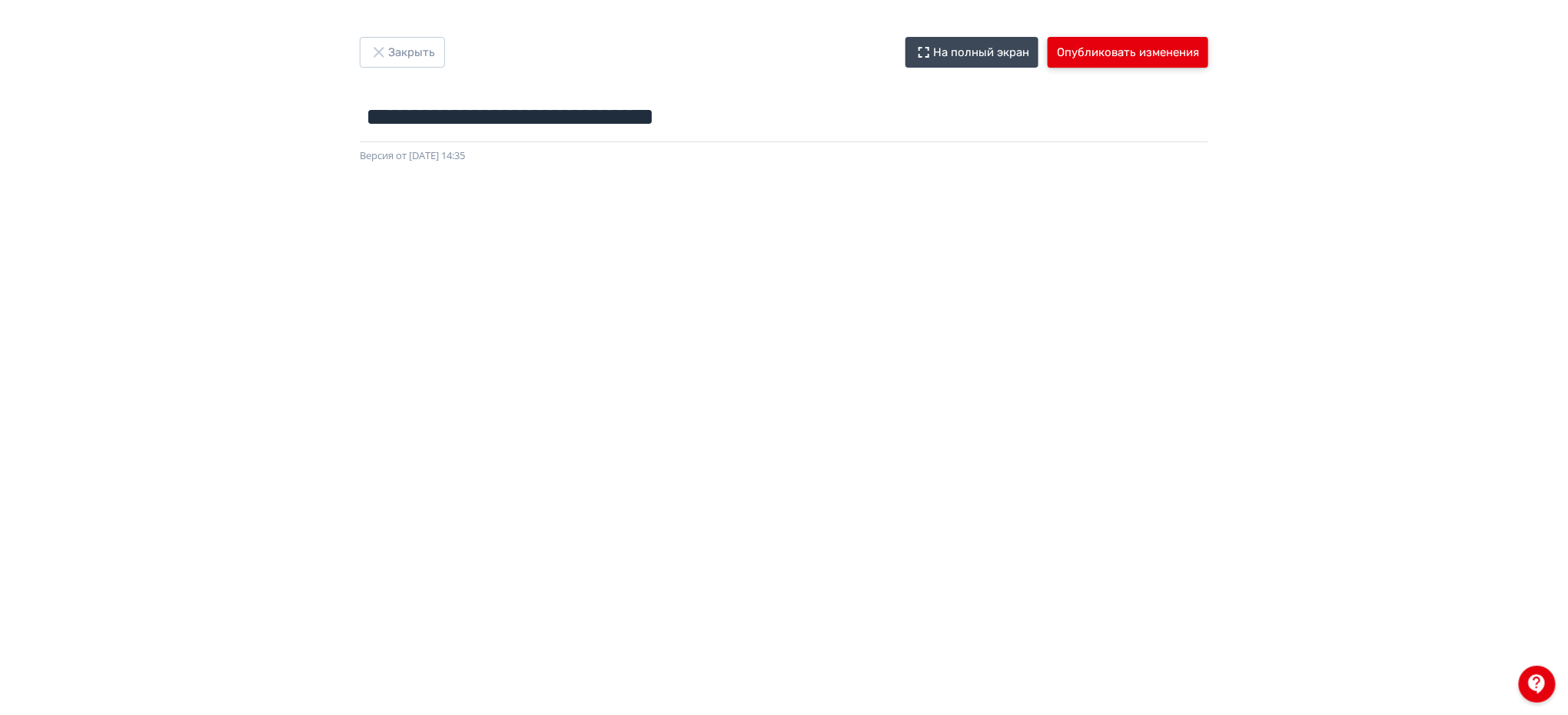
click at [1094, 61] on button "Опубликовать изменения" at bounding box center [1127, 52] width 161 height 31
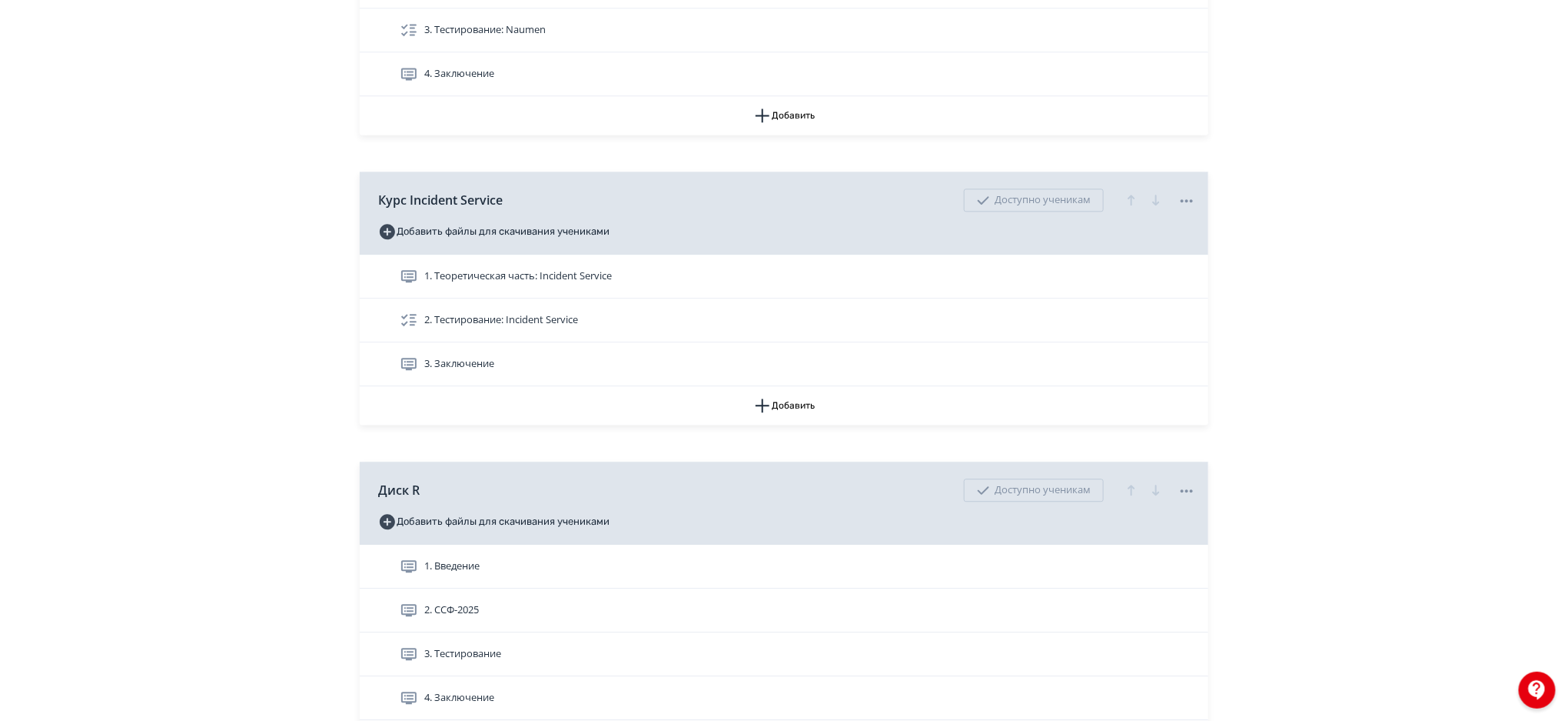
scroll to position [1687, 0]
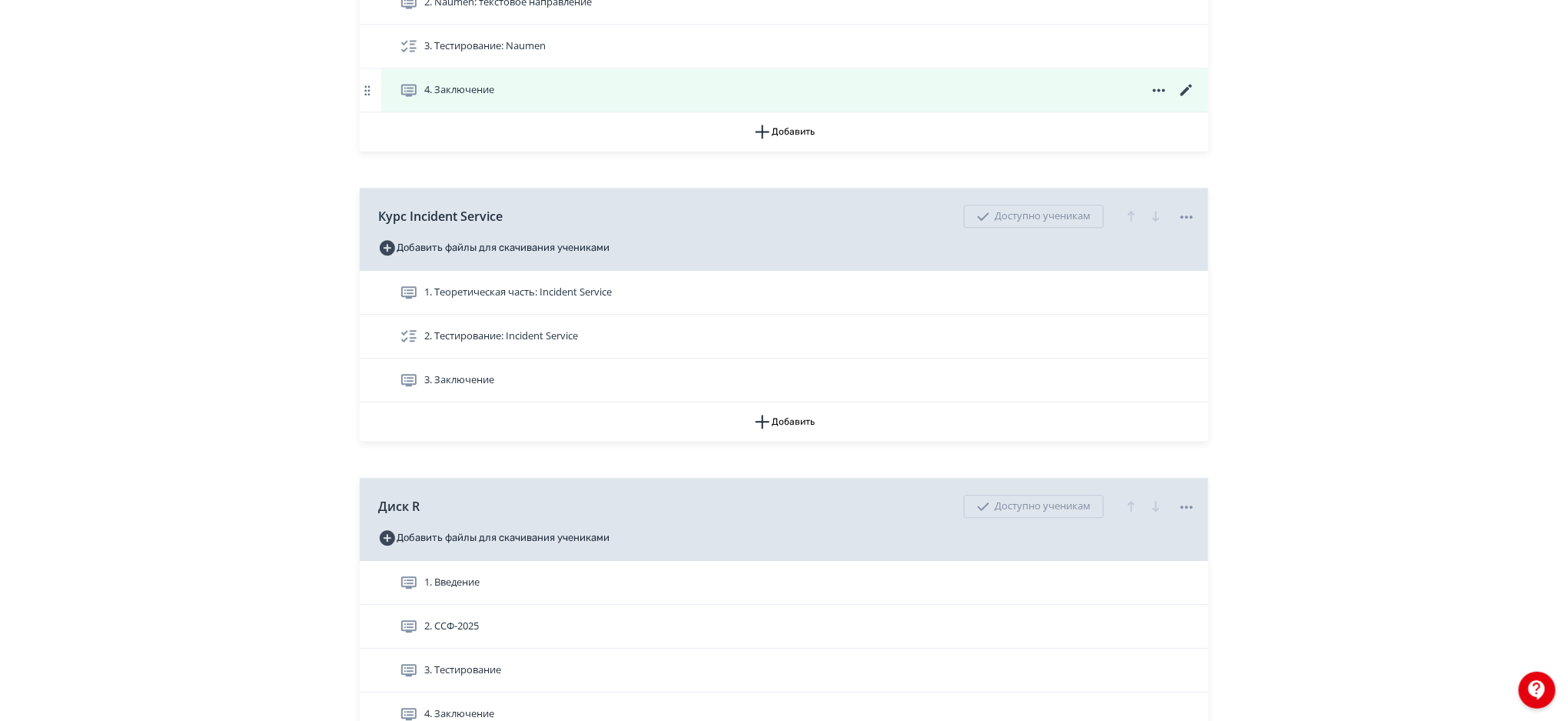
click at [1185, 86] on icon at bounding box center [1188, 90] width 19 height 19
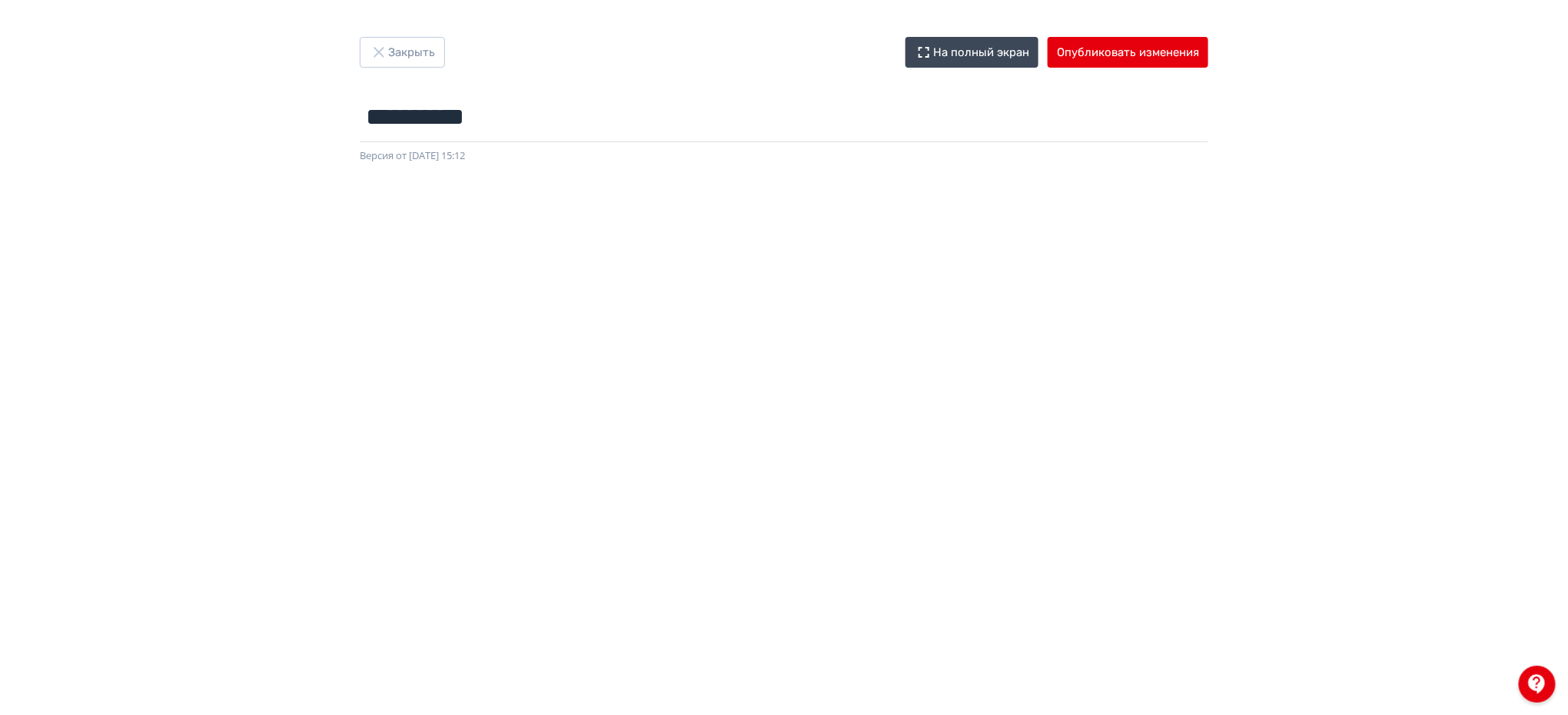
drag, startPoint x: 1568, startPoint y: 349, endPoint x: 1573, endPoint y: 464, distance: 115.1
click at [1568, 464] on html "**********" at bounding box center [784, 357] width 1568 height 715
click at [410, 61] on button "Закрыть" at bounding box center [402, 52] width 85 height 31
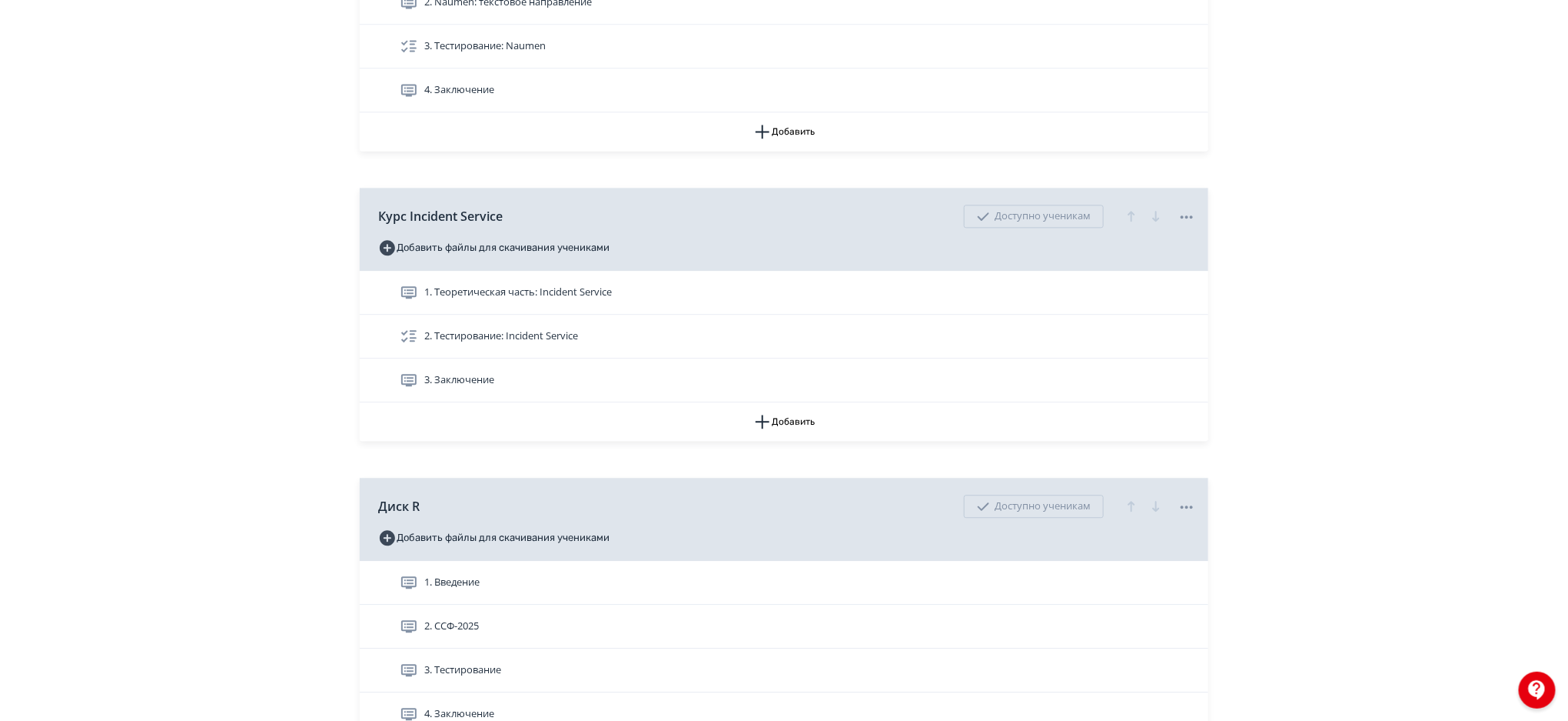
scroll to position [1679, 0]
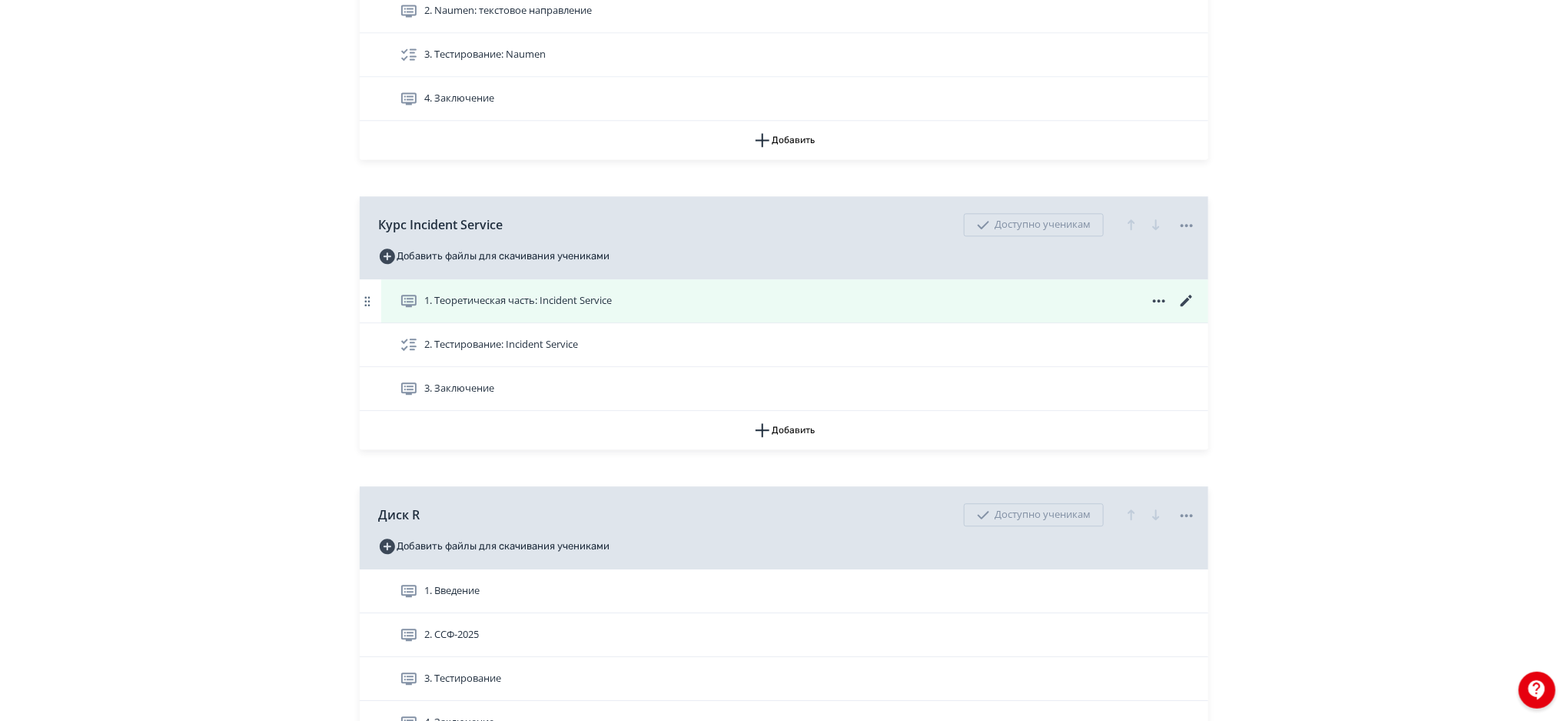
click at [1189, 292] on icon at bounding box center [1188, 301] width 19 height 19
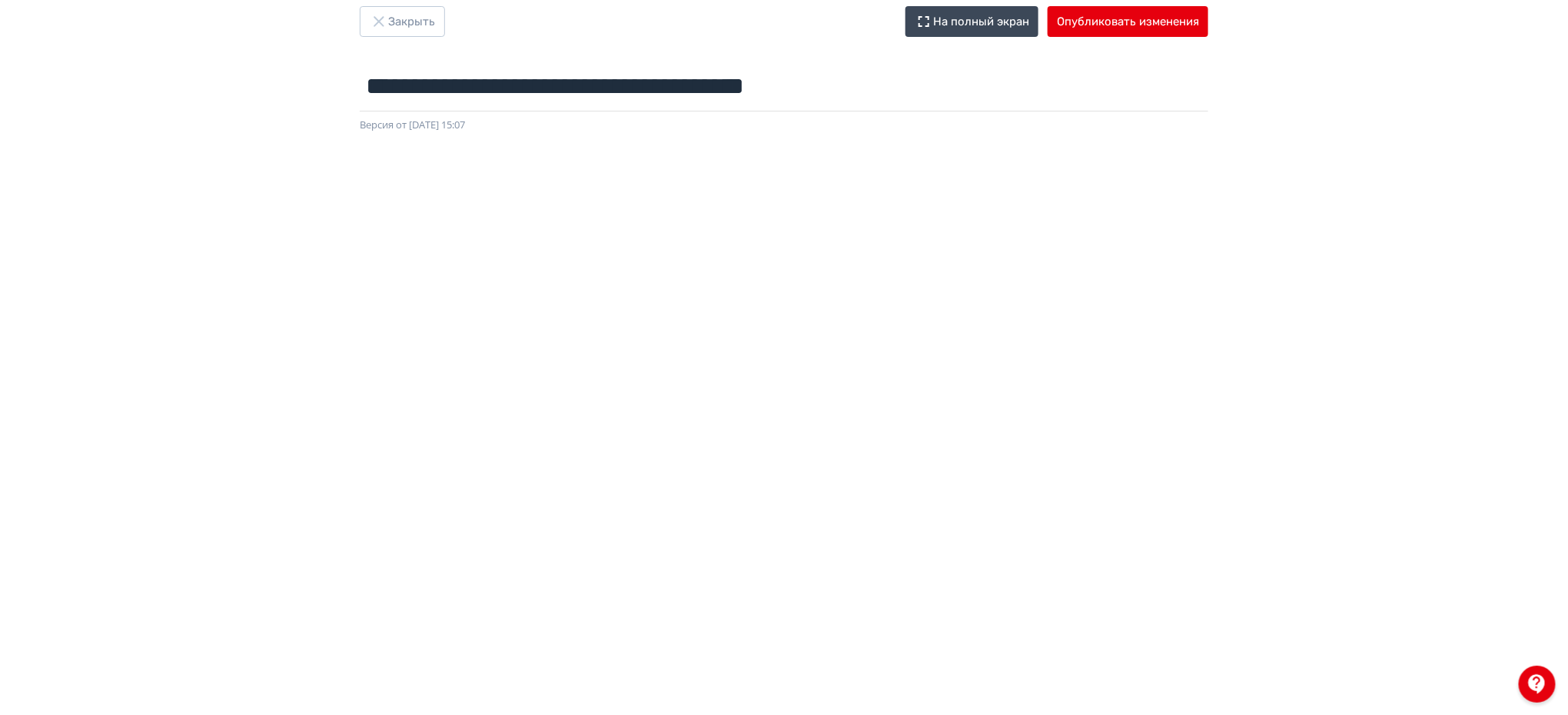
scroll to position [3, 0]
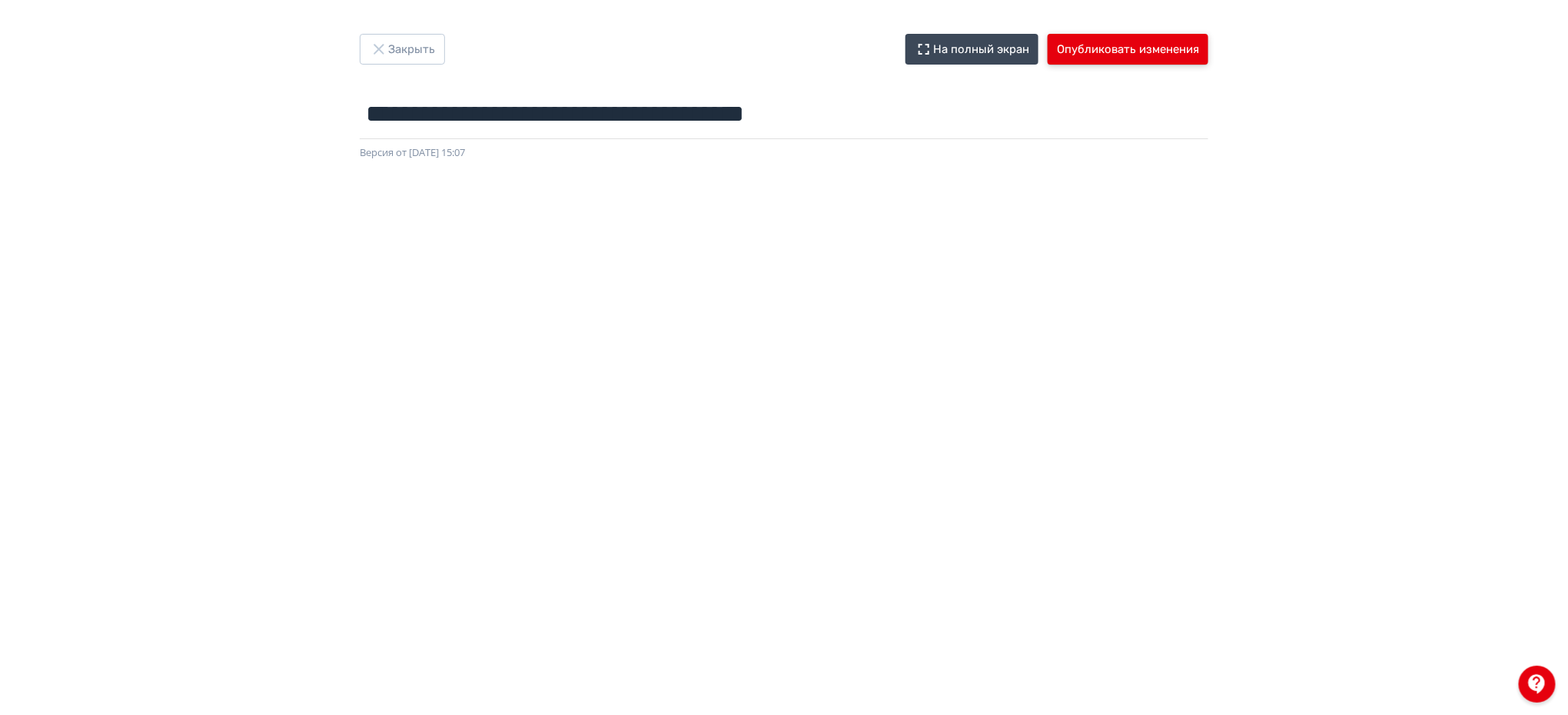
click at [1110, 59] on button "Опубликовать изменения" at bounding box center [1127, 49] width 161 height 31
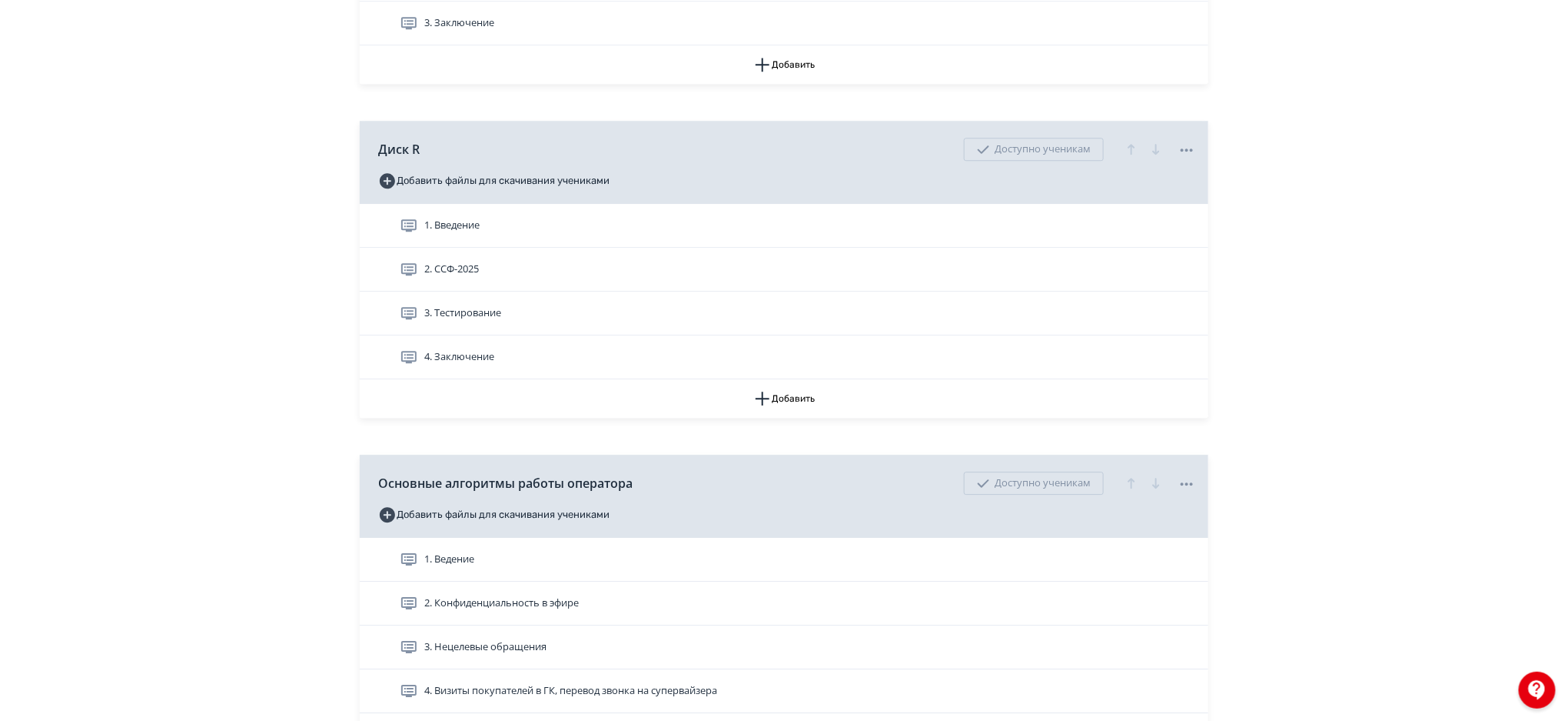
scroll to position [2165, 0]
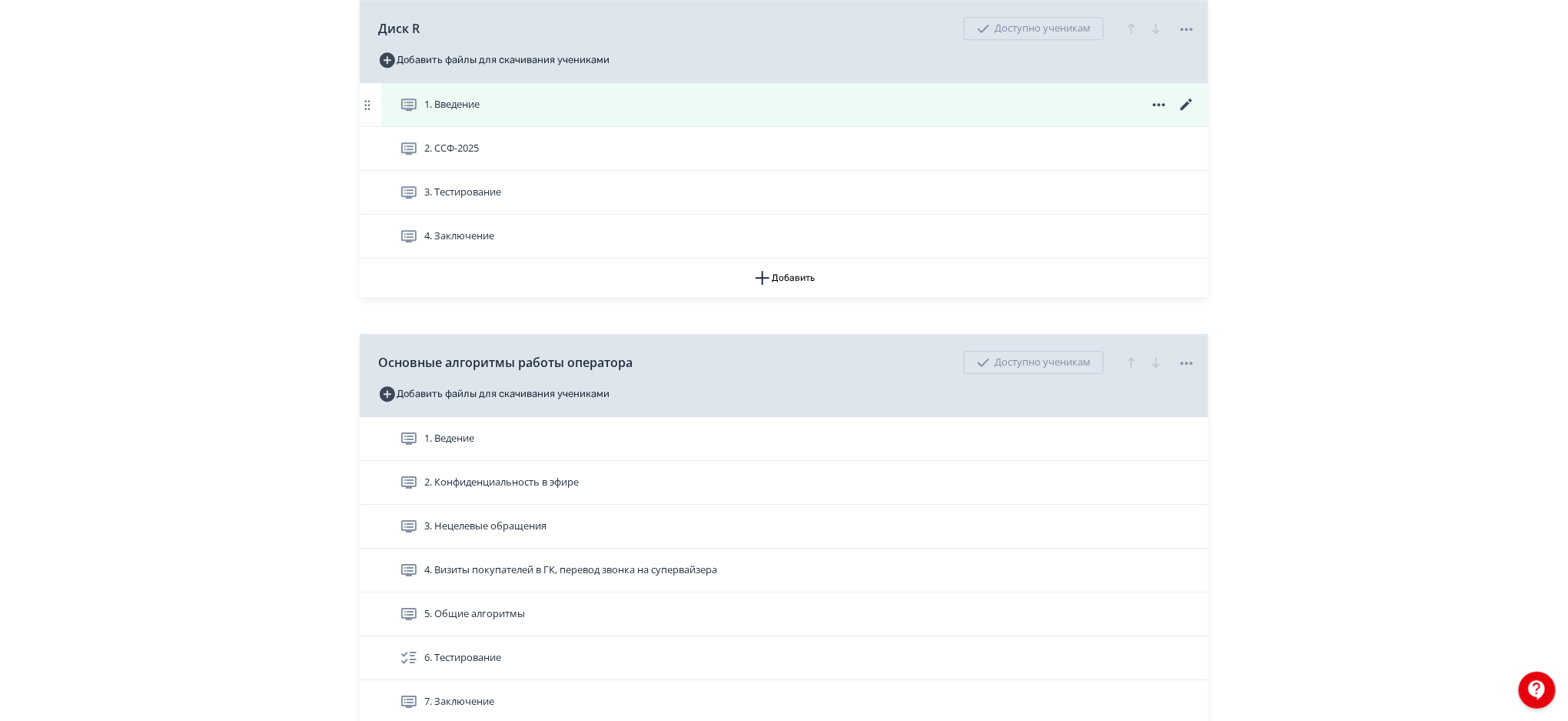
click at [1187, 103] on icon at bounding box center [1187, 104] width 11 height 11
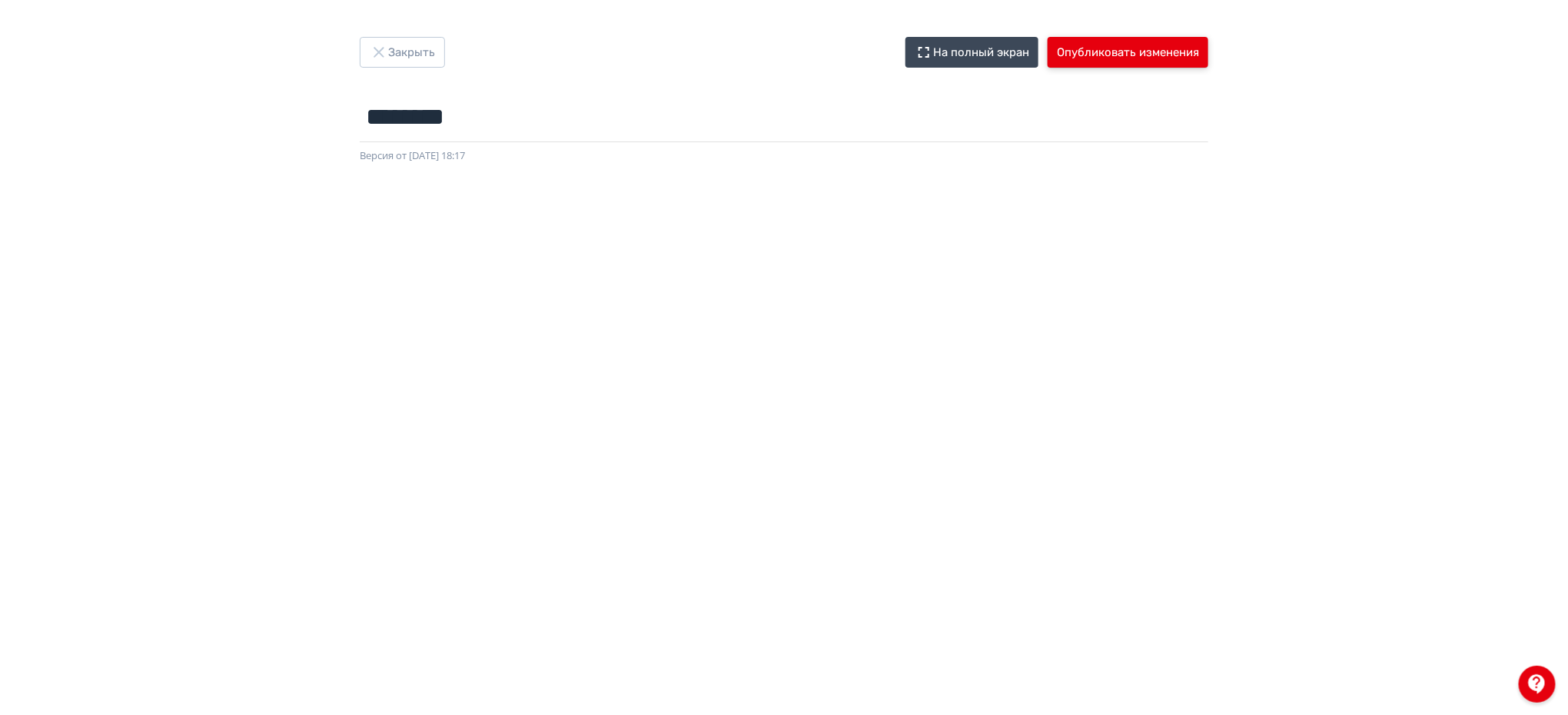
click at [1185, 59] on button "Опубликовать изменения" at bounding box center [1127, 52] width 161 height 31
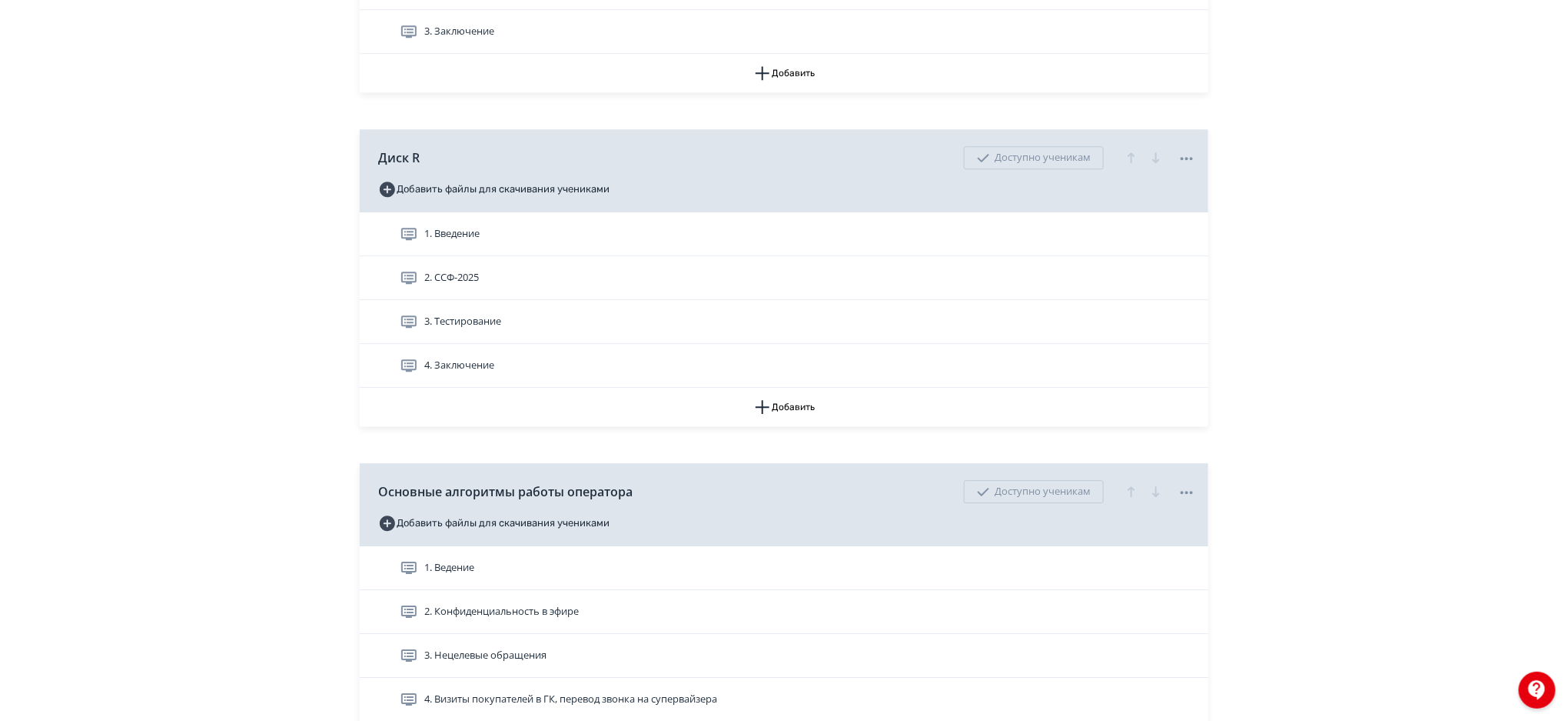
scroll to position [2077, 0]
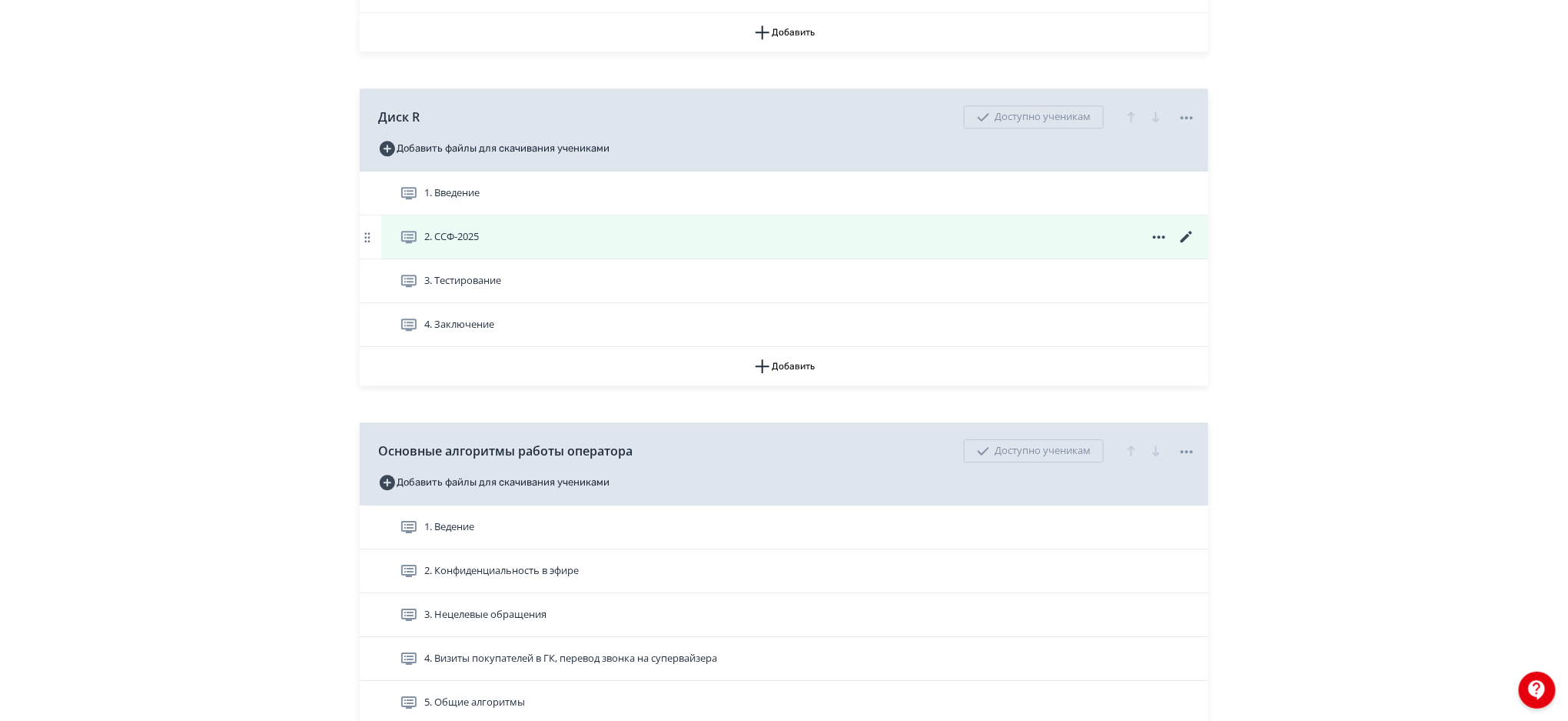
click at [1187, 231] on icon at bounding box center [1188, 237] width 19 height 19
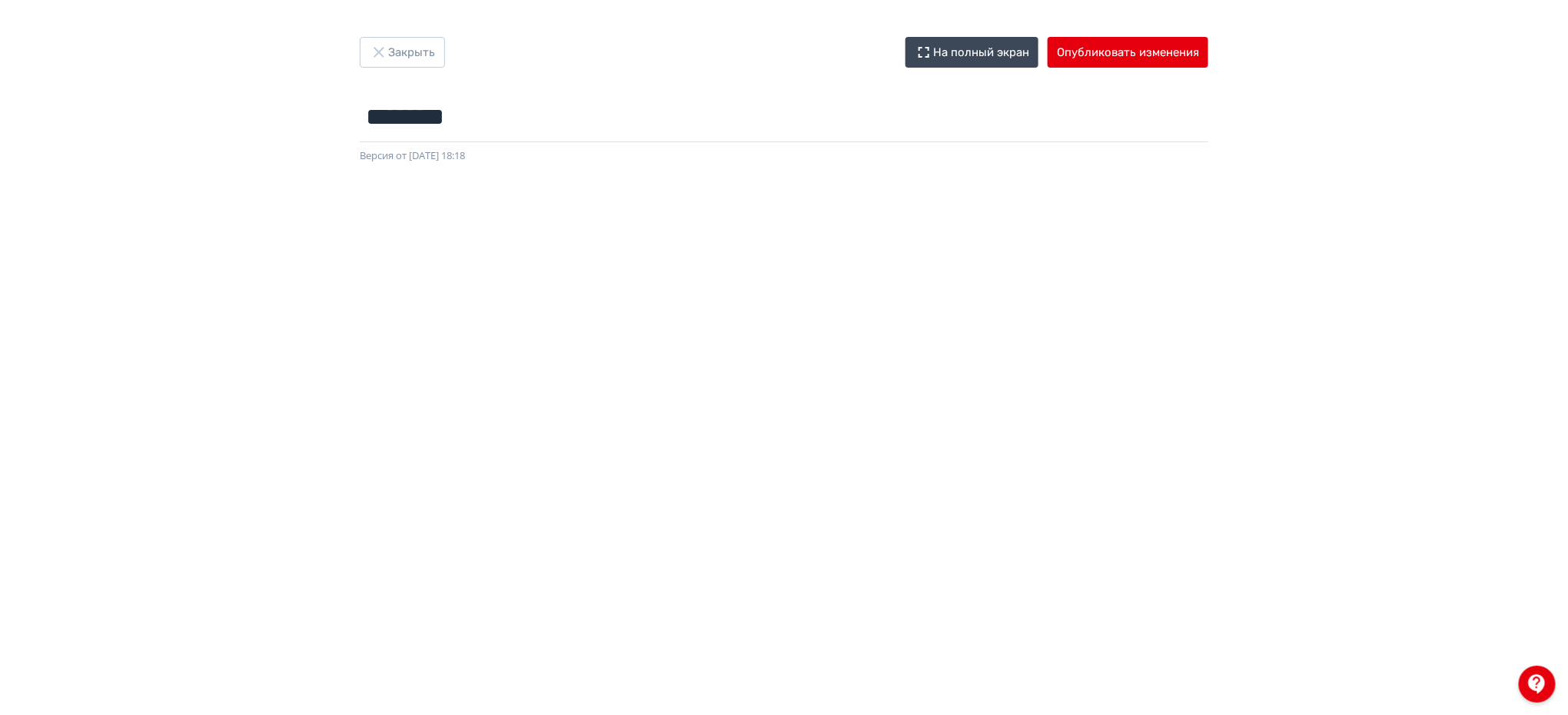
click at [1536, 213] on div at bounding box center [784, 509] width 1568 height 692
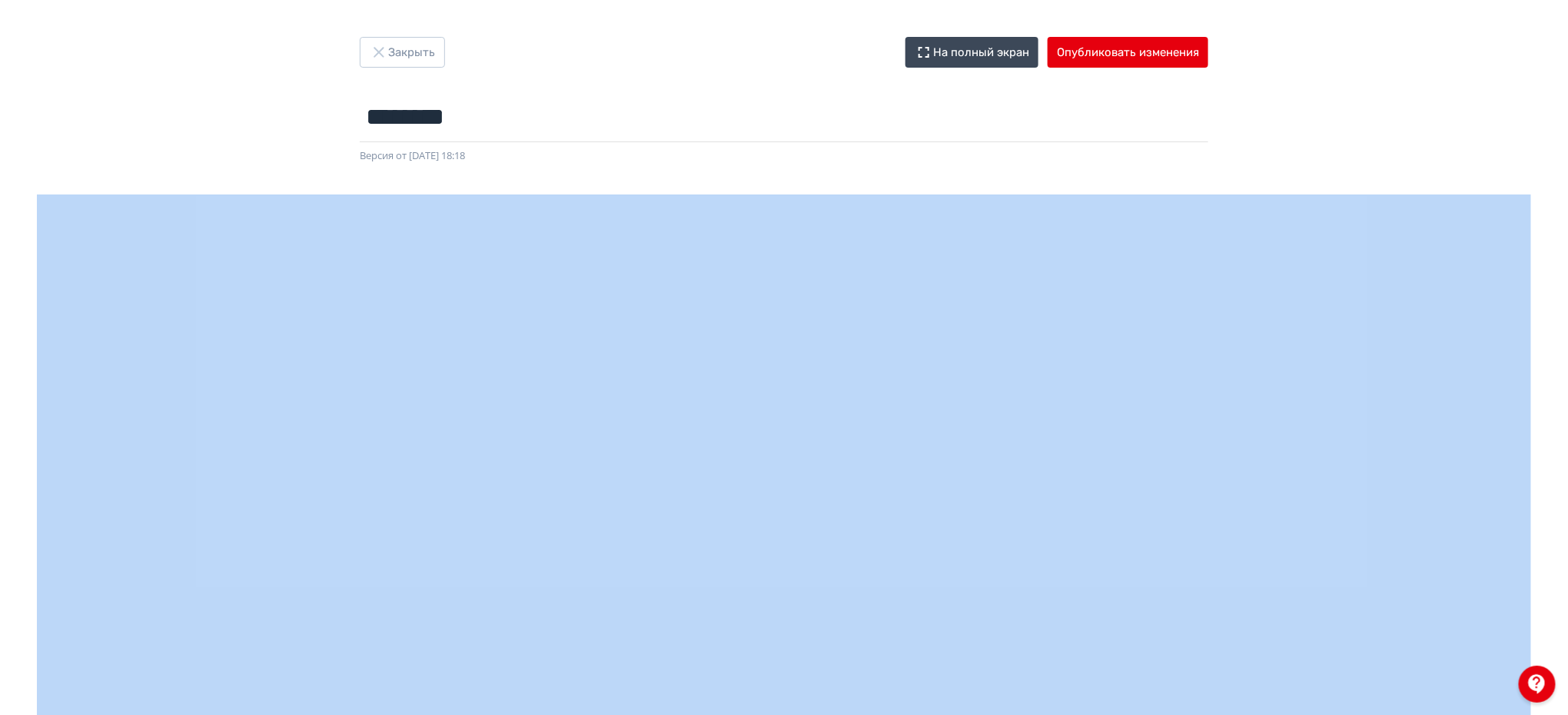
click at [1536, 213] on div at bounding box center [784, 509] width 1568 height 692
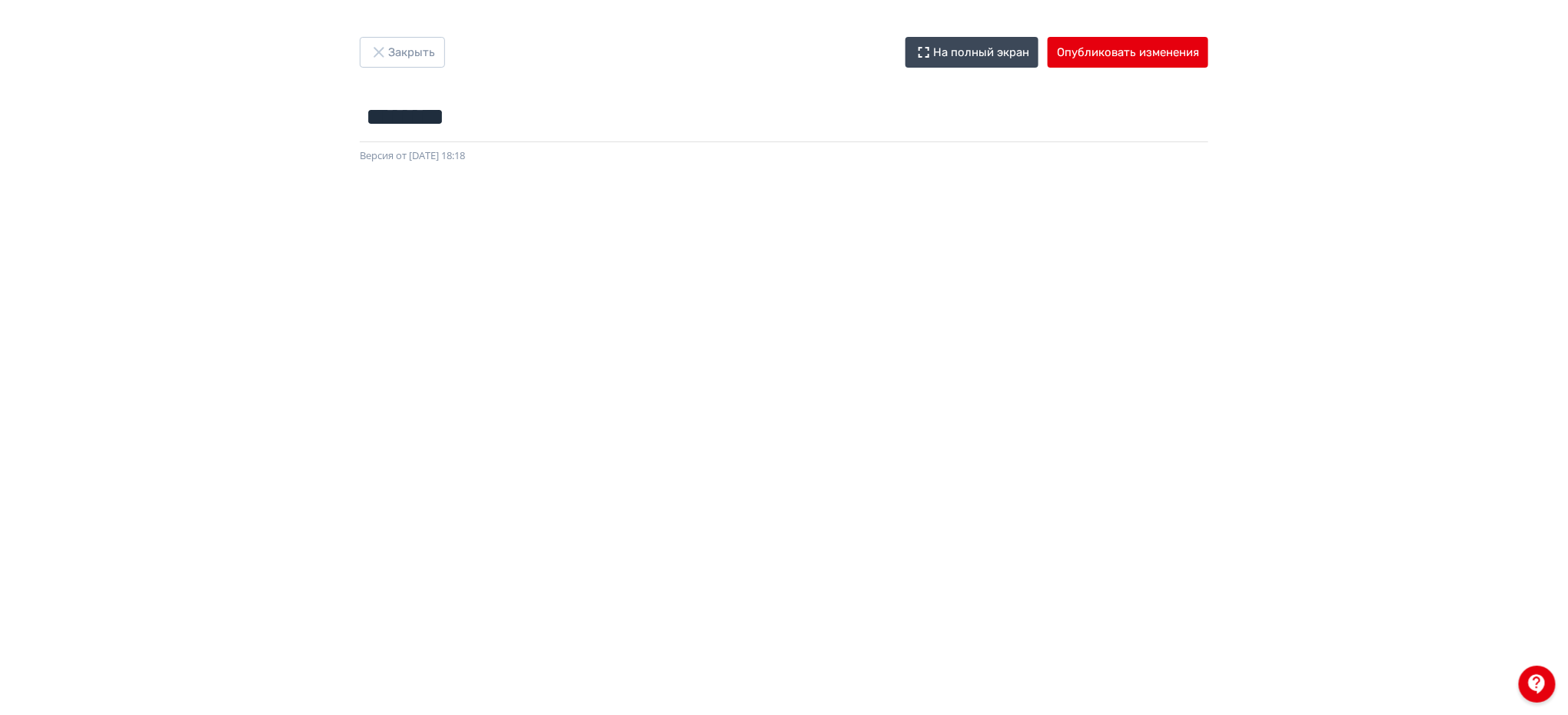
click at [1424, 50] on div "Закрыть На полный экран Опубликовать изменения ******** Название задания... Вер…" at bounding box center [784, 357] width 1568 height 641
click at [1171, 61] on button "Опубликовать изменения" at bounding box center [1127, 52] width 161 height 31
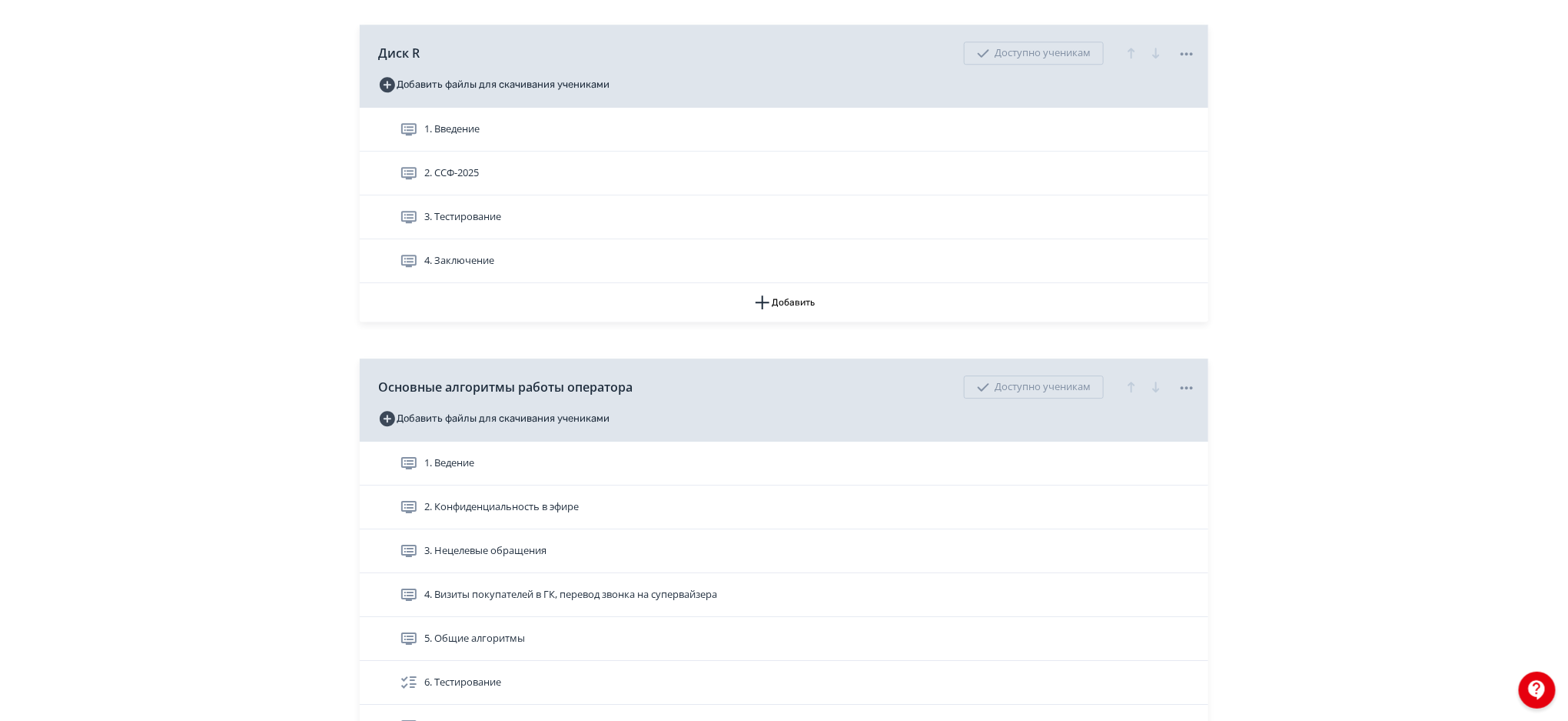
scroll to position [2149, 0]
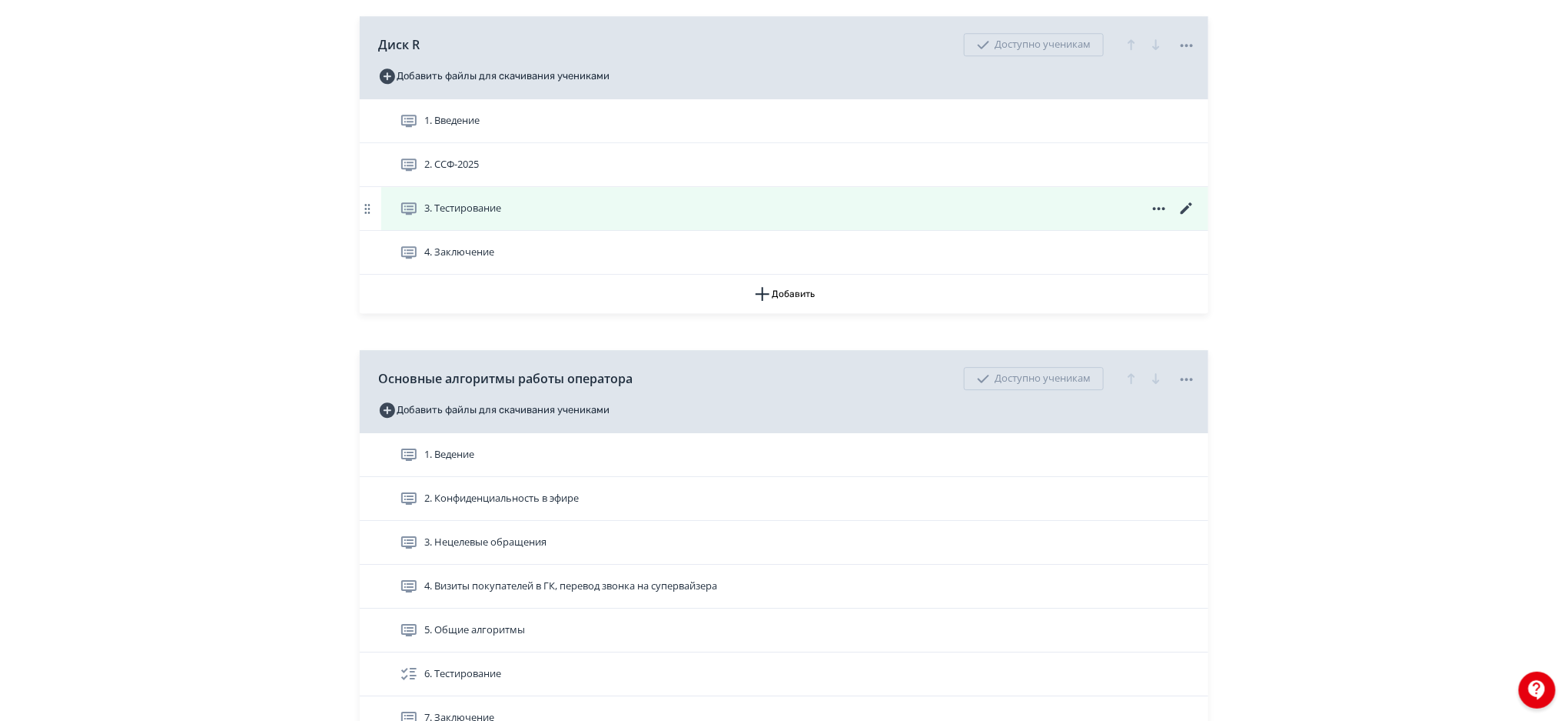
click at [1182, 212] on icon at bounding box center [1187, 208] width 11 height 11
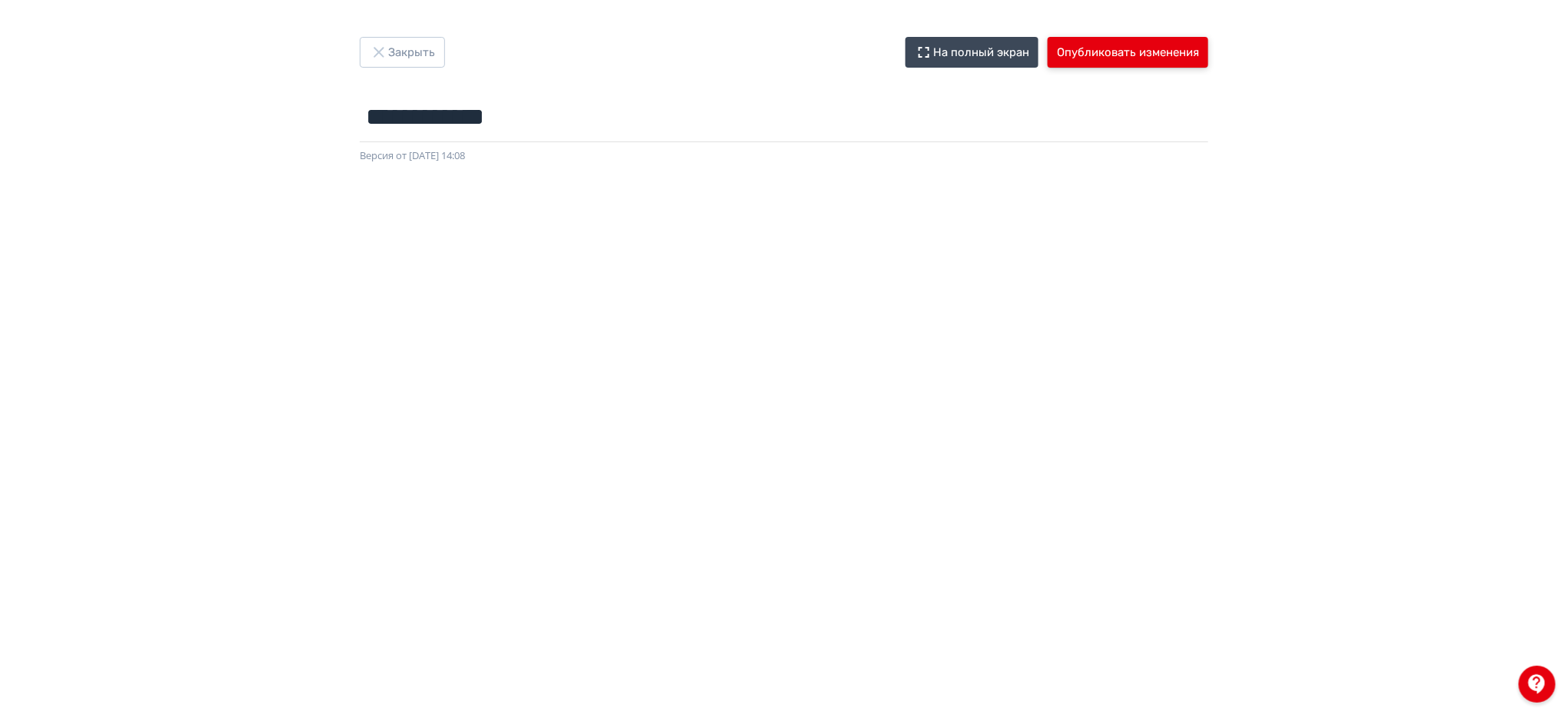
click at [1166, 53] on button "Опубликовать изменения" at bounding box center [1127, 52] width 161 height 31
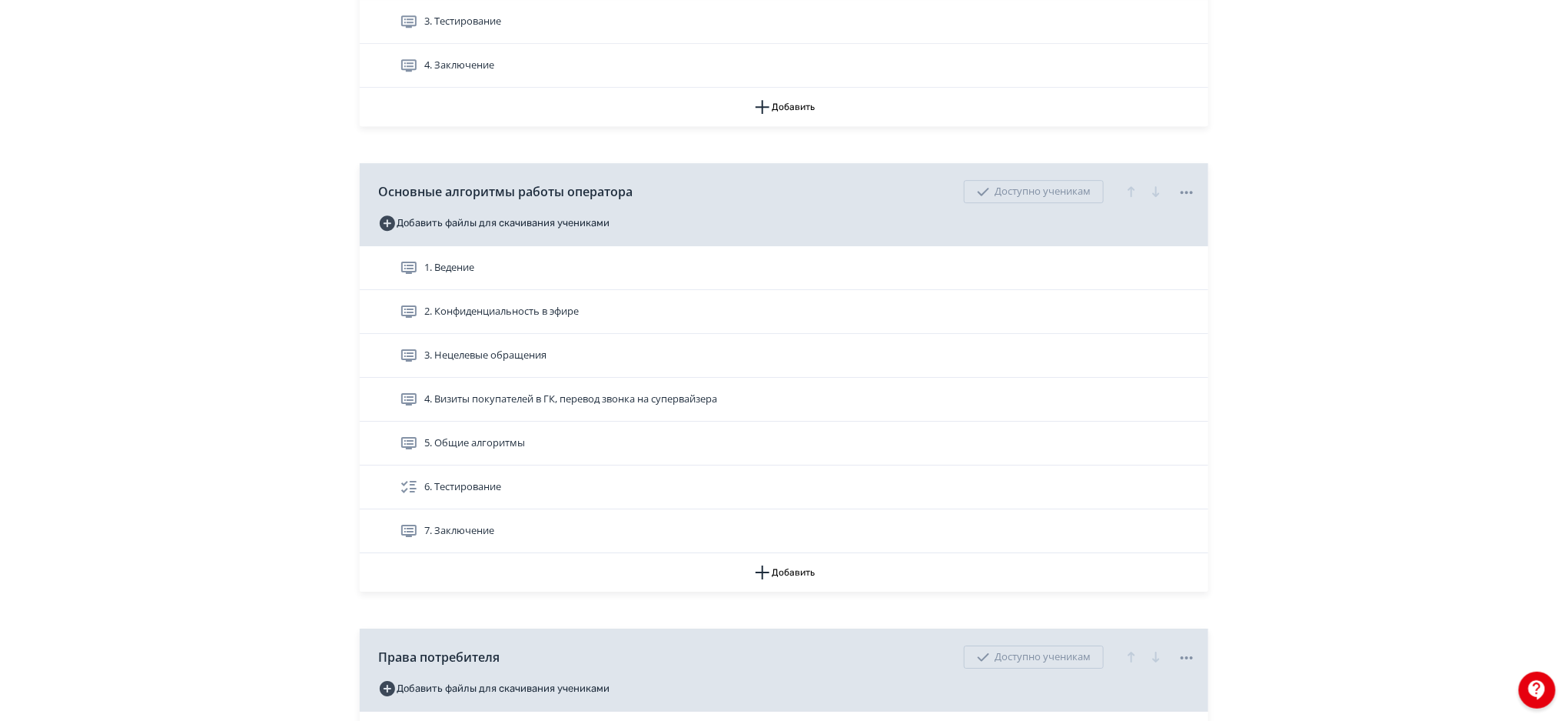
scroll to position [2441, 0]
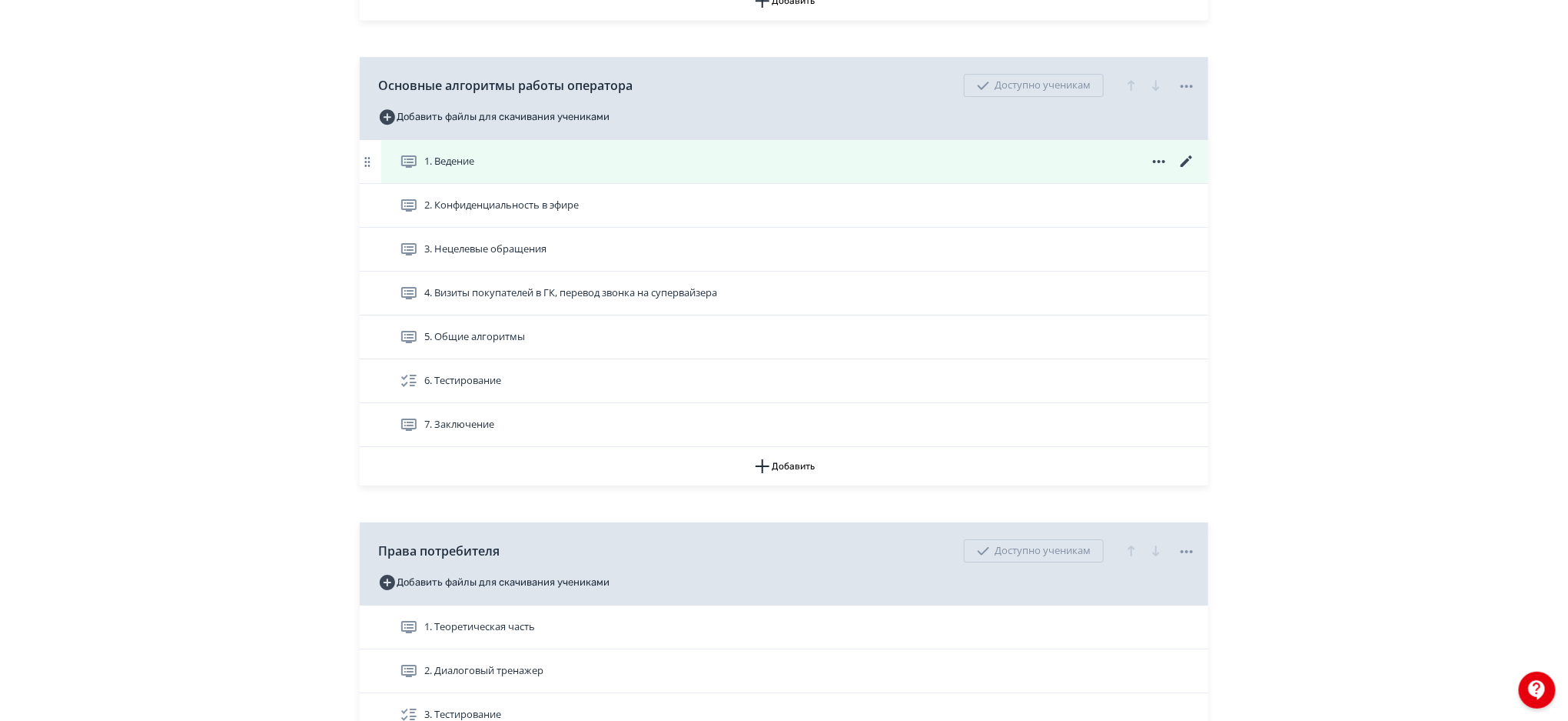
click at [1183, 159] on icon at bounding box center [1188, 162] width 19 height 19
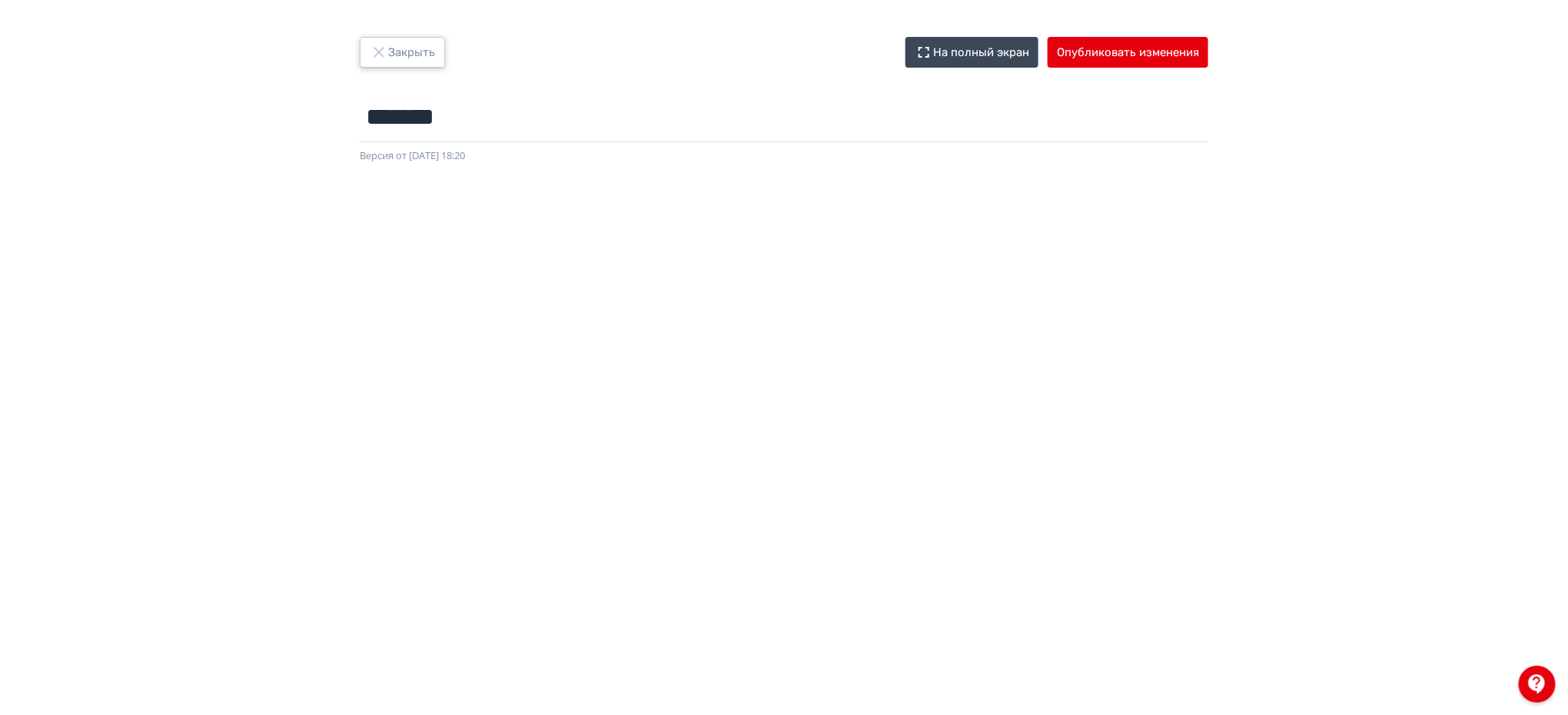
click at [427, 55] on button "Закрыть" at bounding box center [402, 52] width 85 height 31
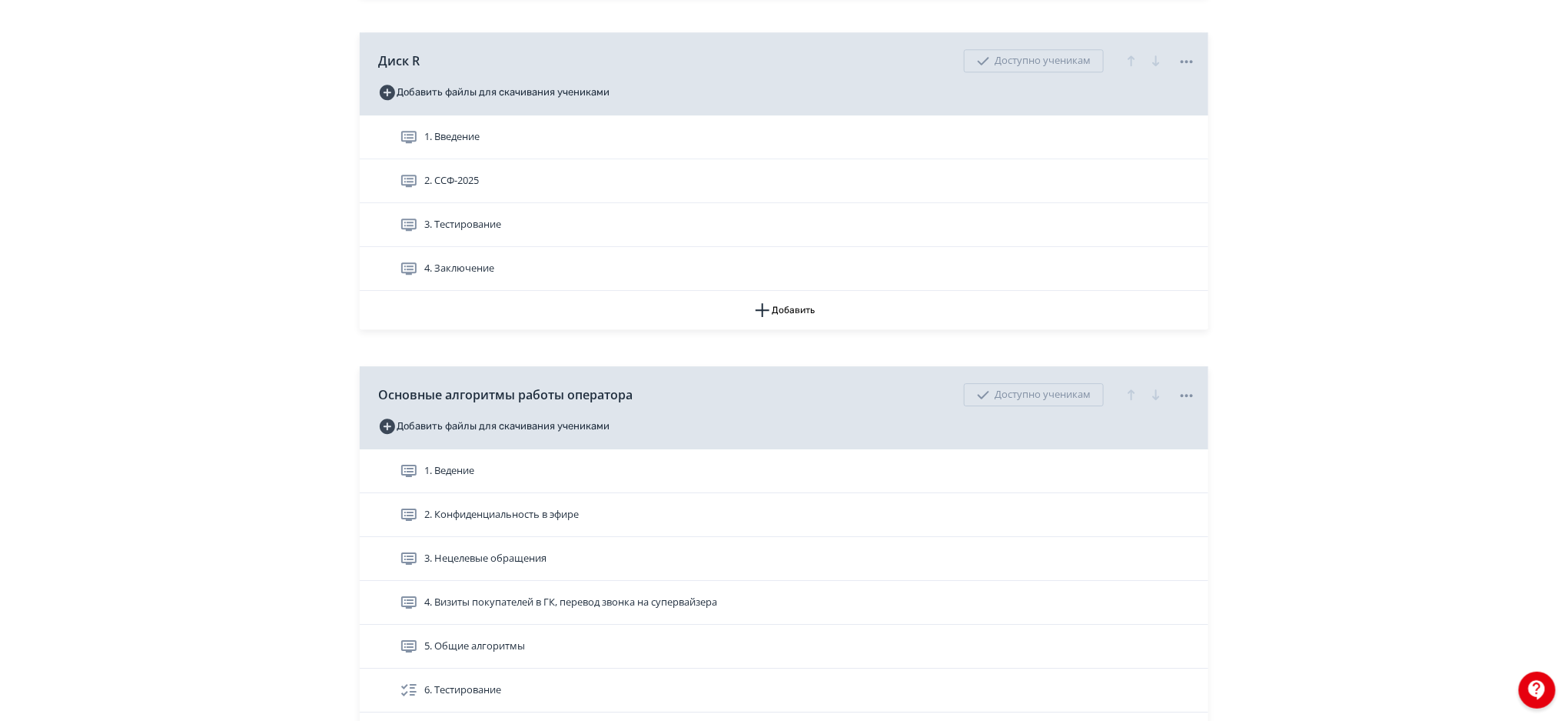
scroll to position [2141, 0]
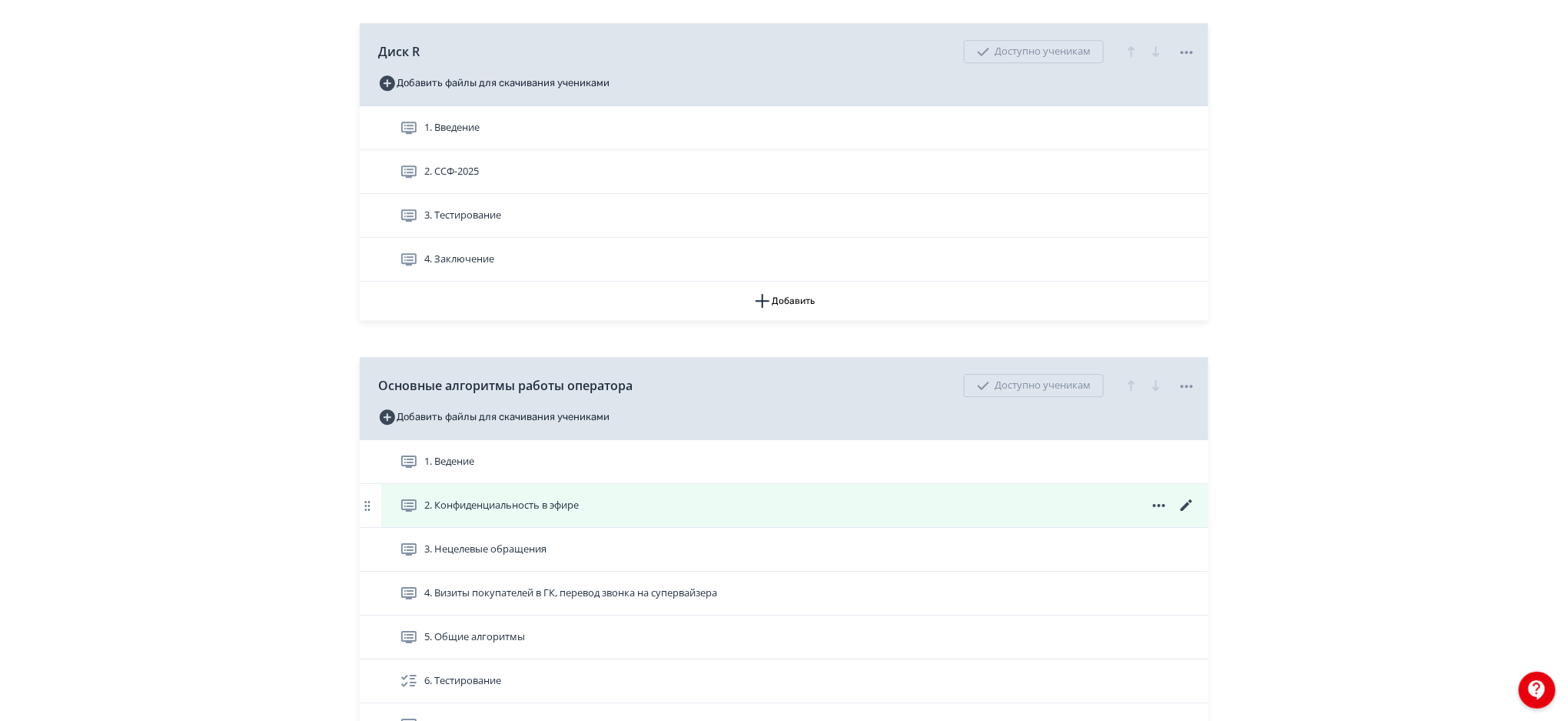
click at [1186, 505] on icon at bounding box center [1187, 505] width 11 height 11
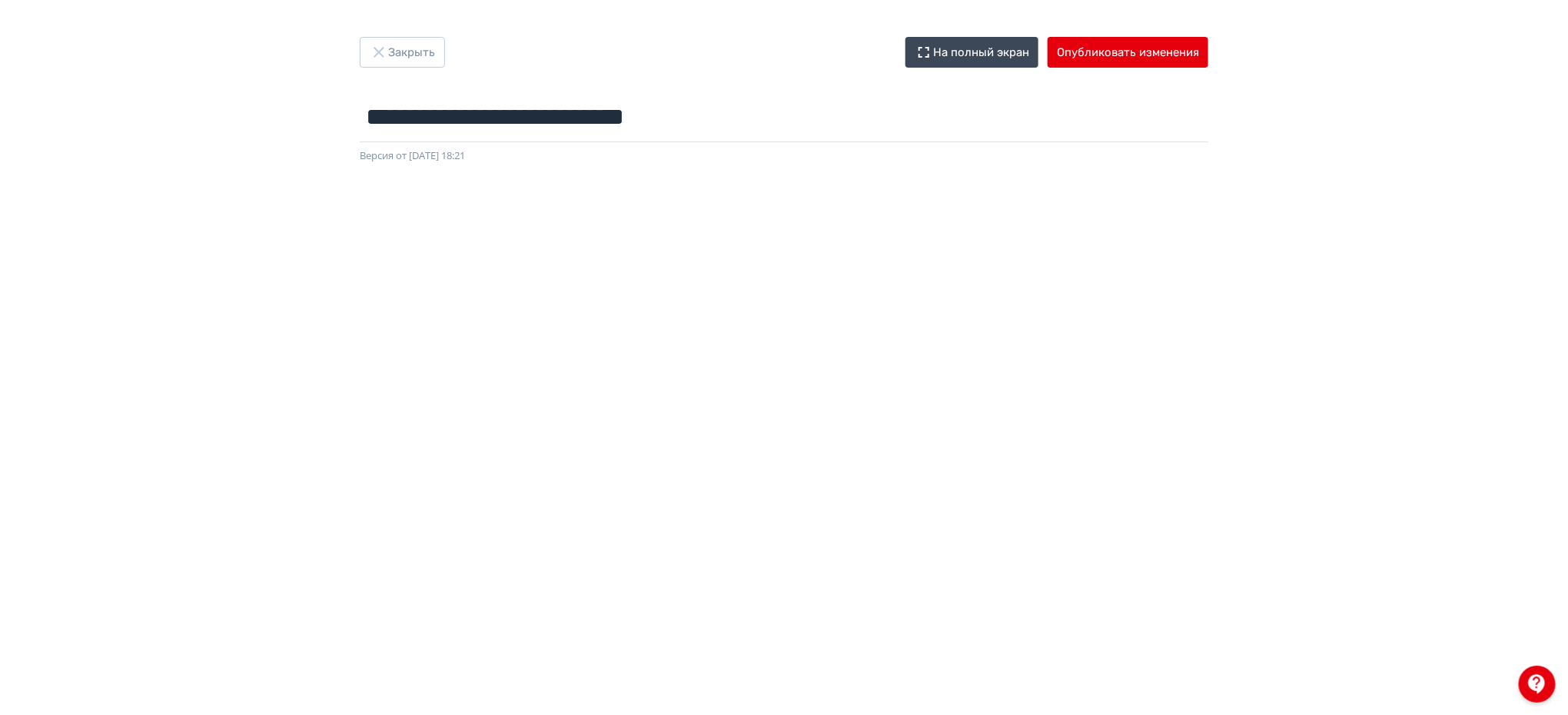
drag, startPoint x: 1567, startPoint y: 453, endPoint x: 1573, endPoint y: 509, distance: 56.3
click at [1568, 509] on html "**********" at bounding box center [784, 357] width 1568 height 715
click at [412, 46] on button "Закрыть" at bounding box center [402, 52] width 85 height 31
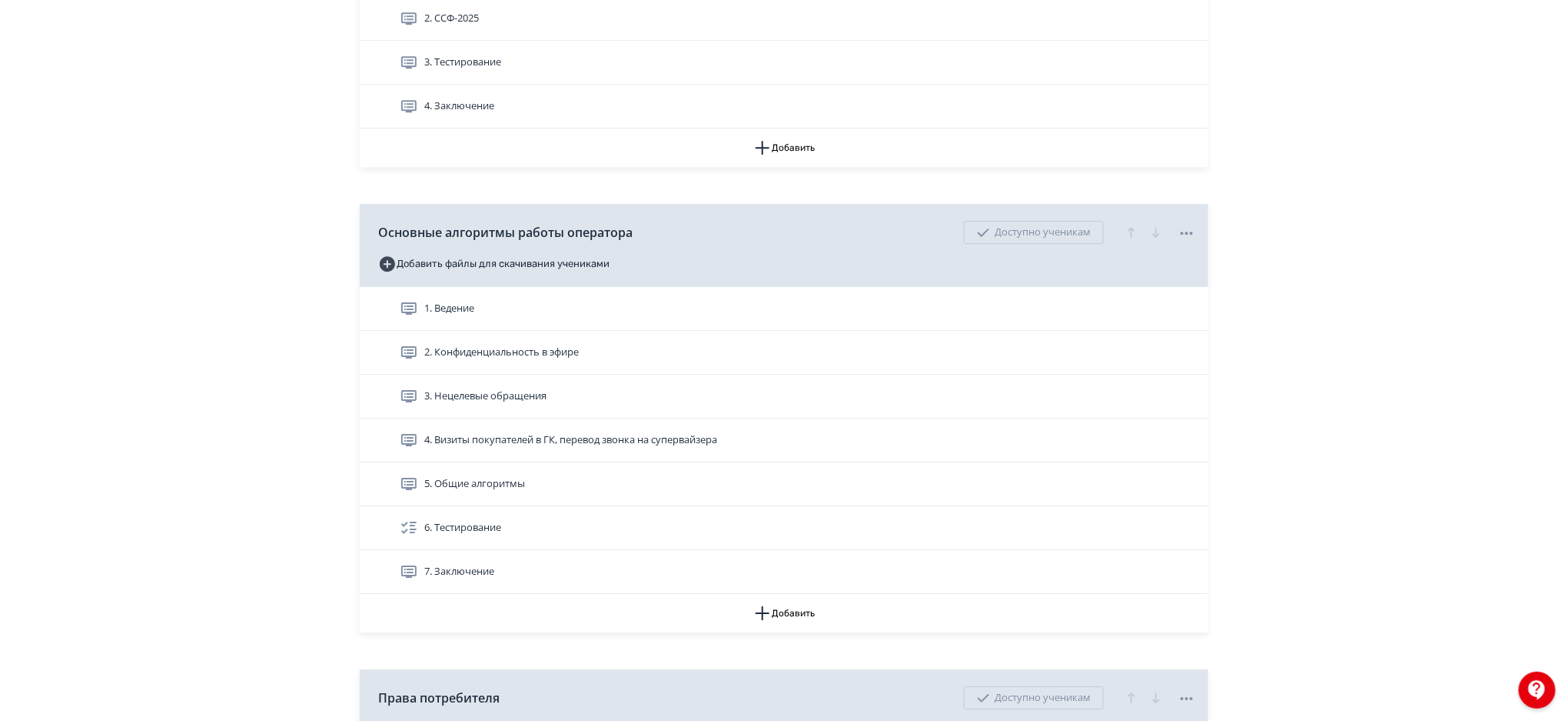
scroll to position [2312, 0]
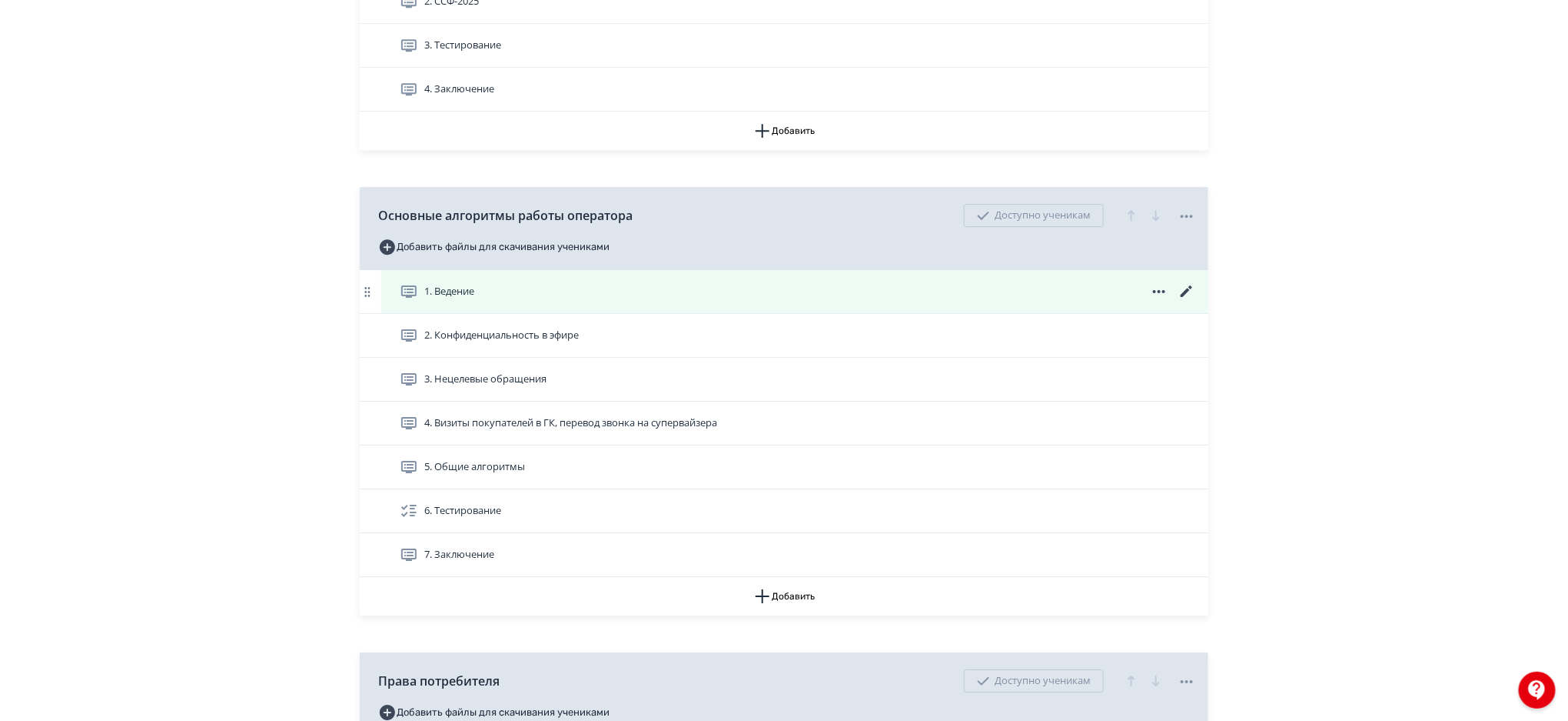
click at [1190, 294] on icon at bounding box center [1188, 291] width 19 height 19
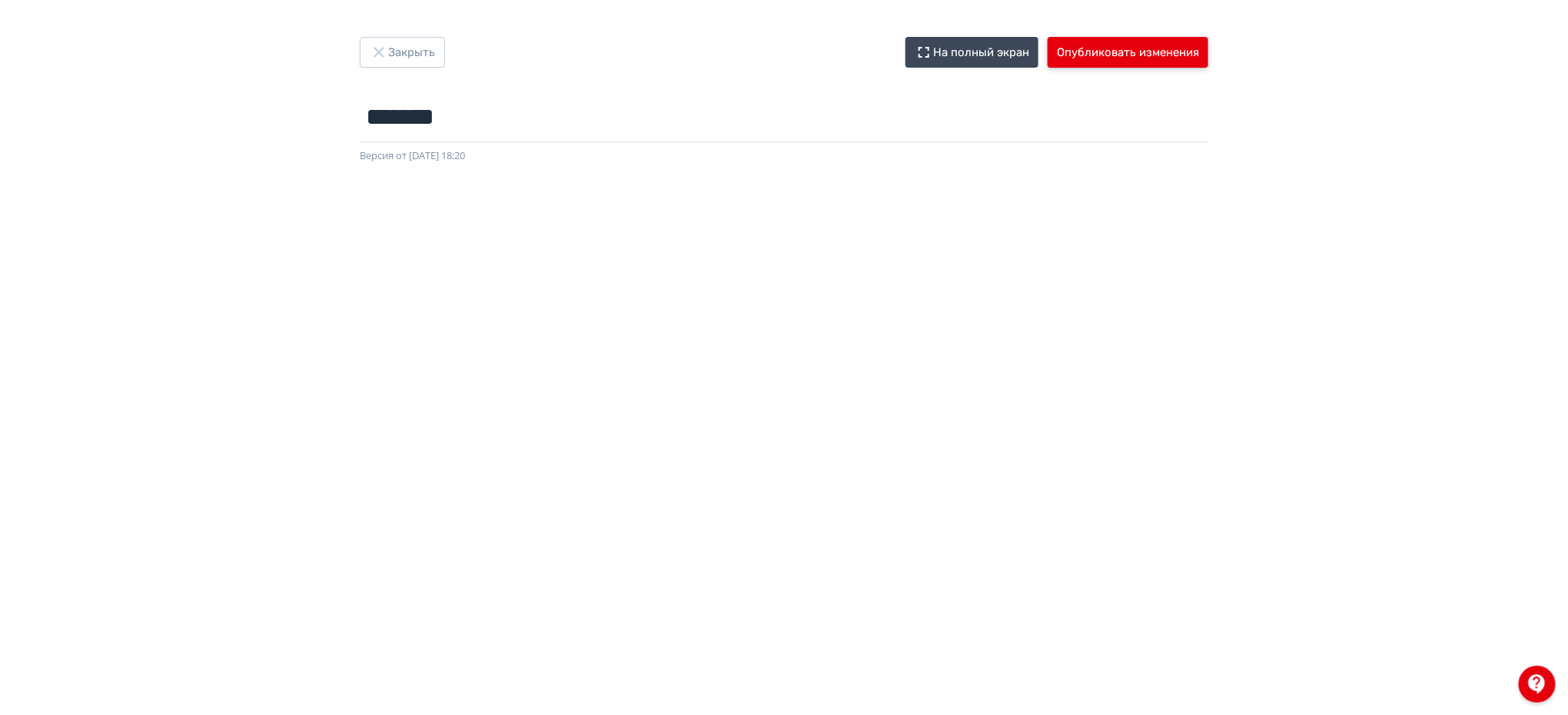
click at [1183, 57] on button "Опубликовать изменения" at bounding box center [1127, 52] width 161 height 31
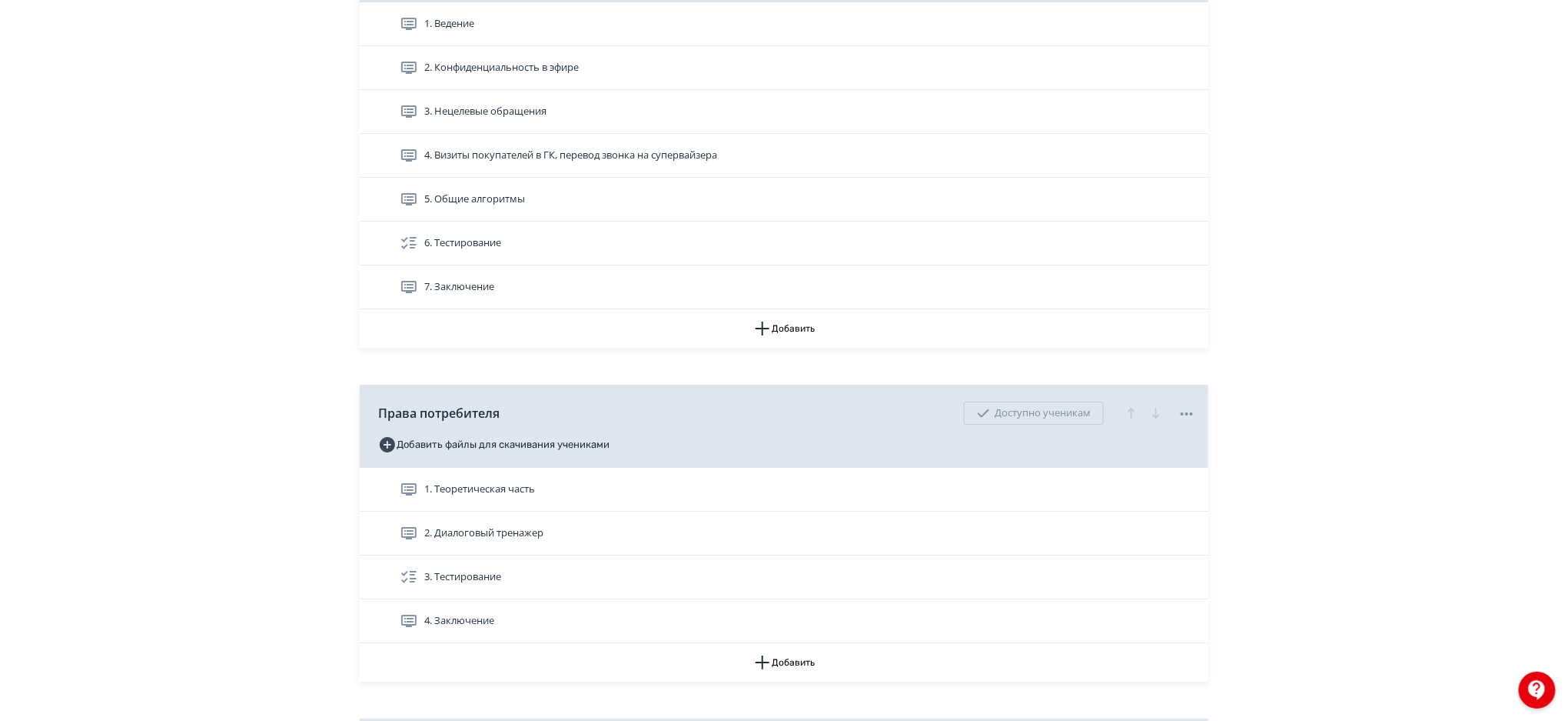
scroll to position [2570, 0]
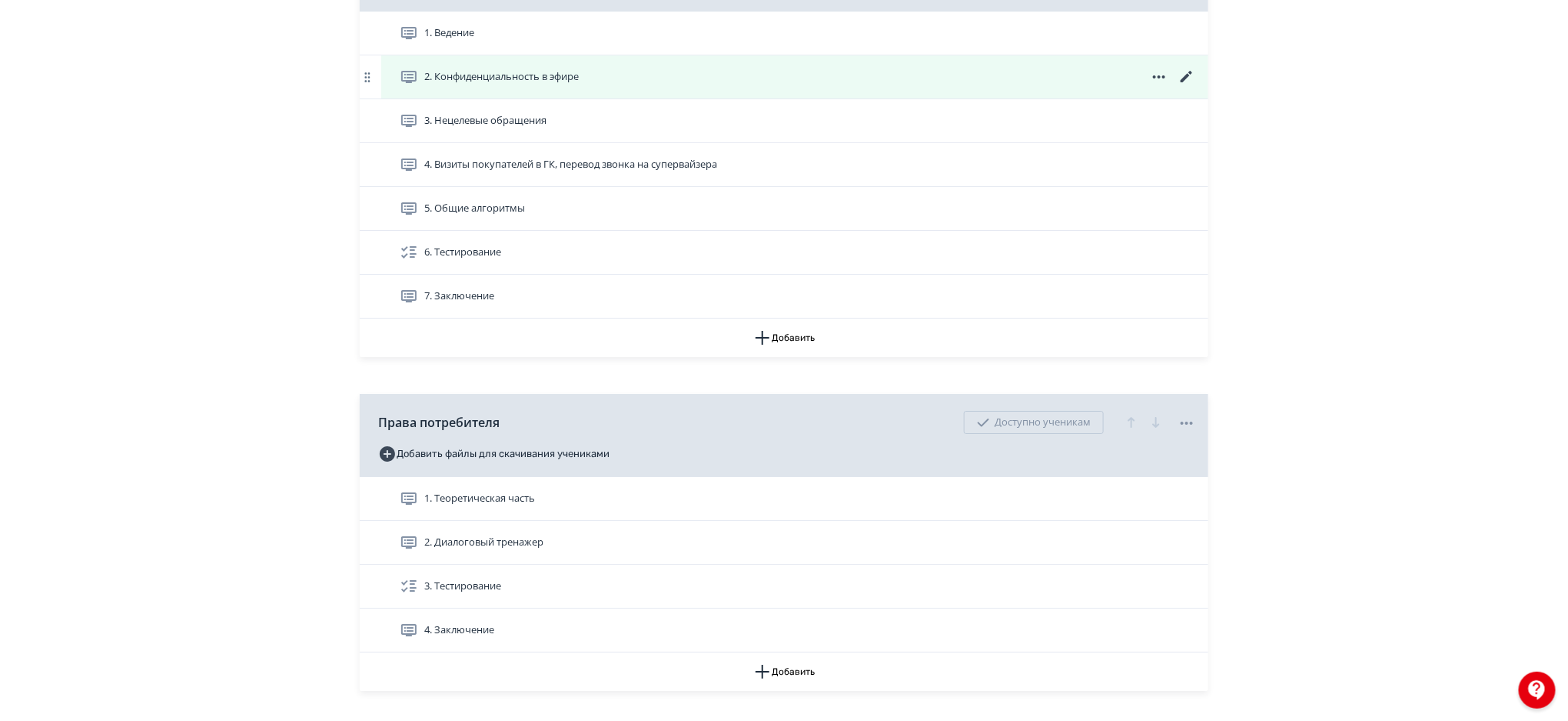
click at [1183, 77] on icon at bounding box center [1188, 77] width 19 height 19
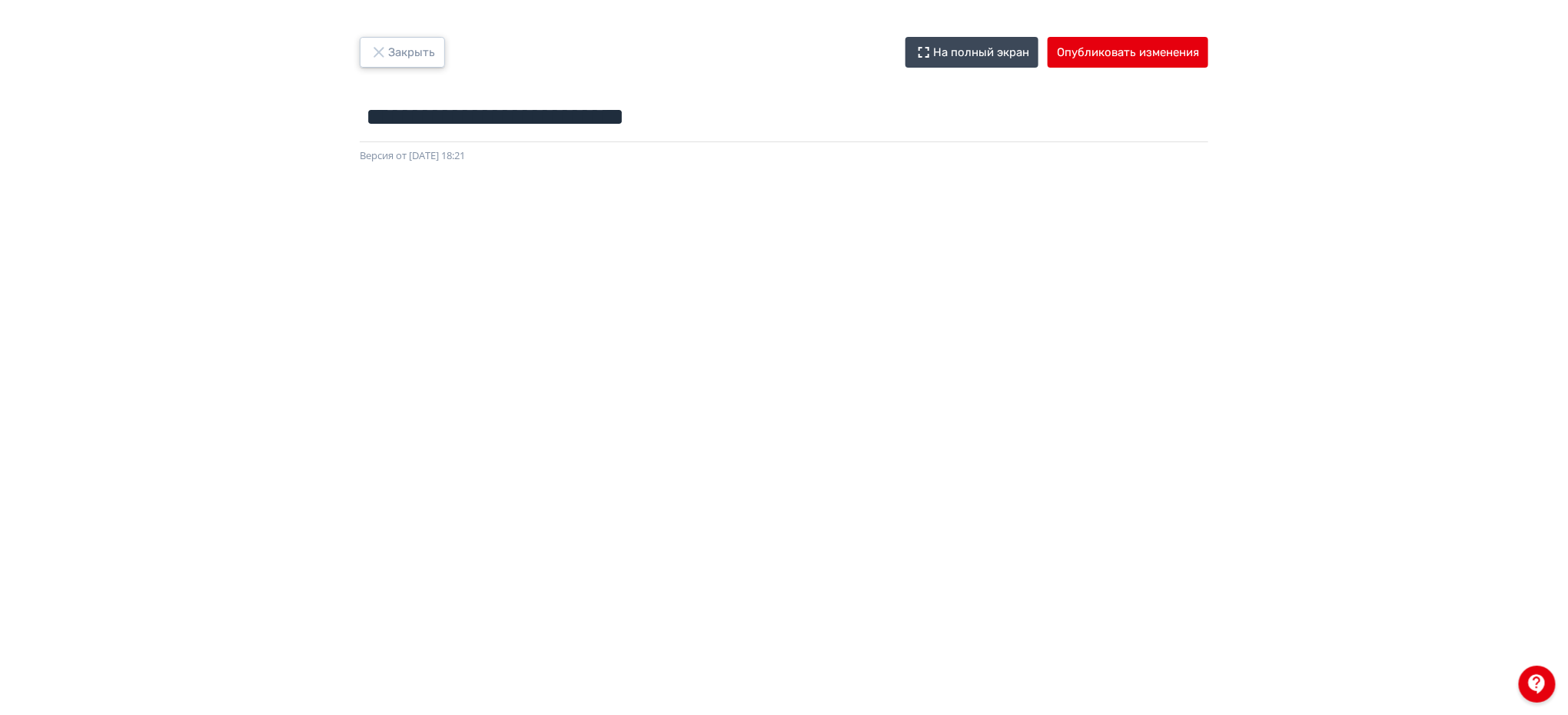
click at [411, 50] on button "Закрыть" at bounding box center [402, 52] width 85 height 31
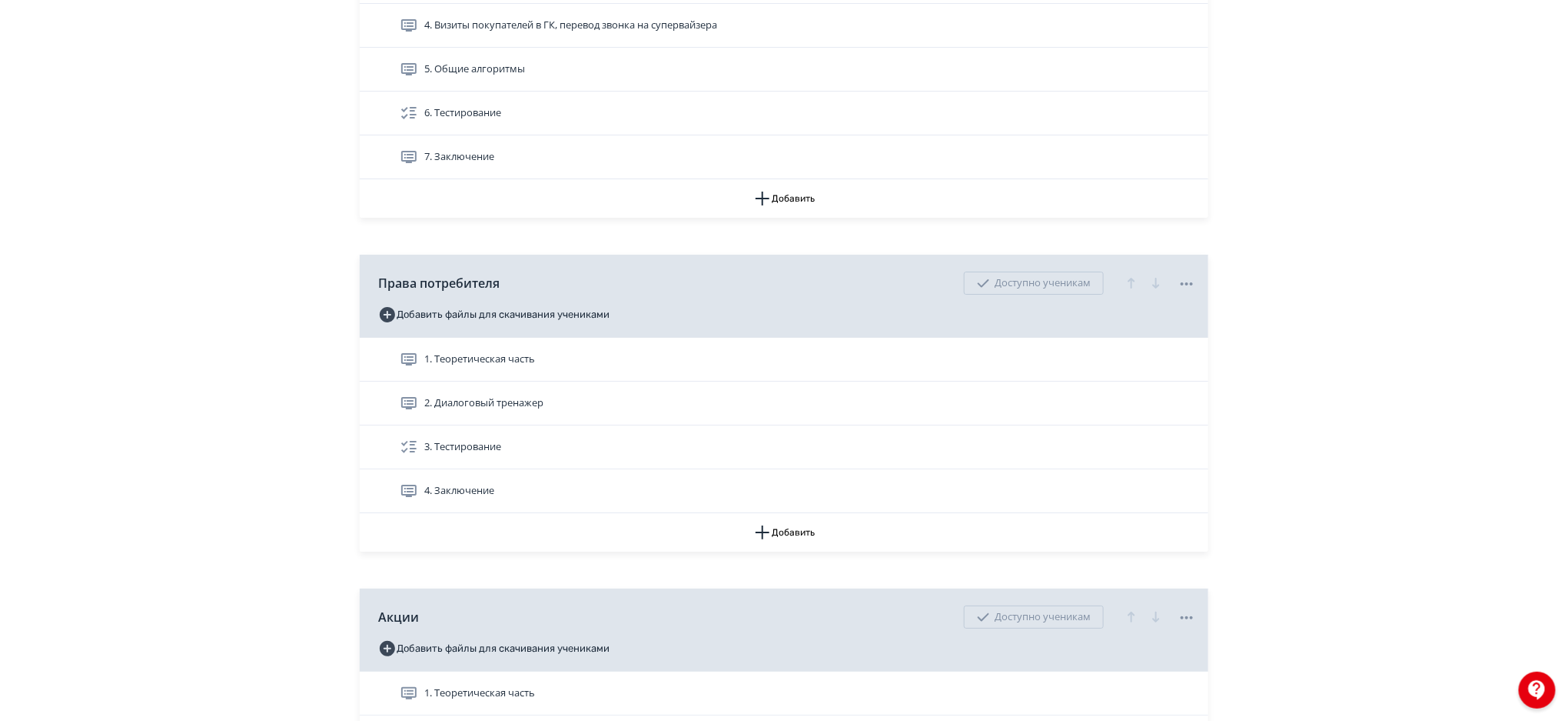
scroll to position [2717, 0]
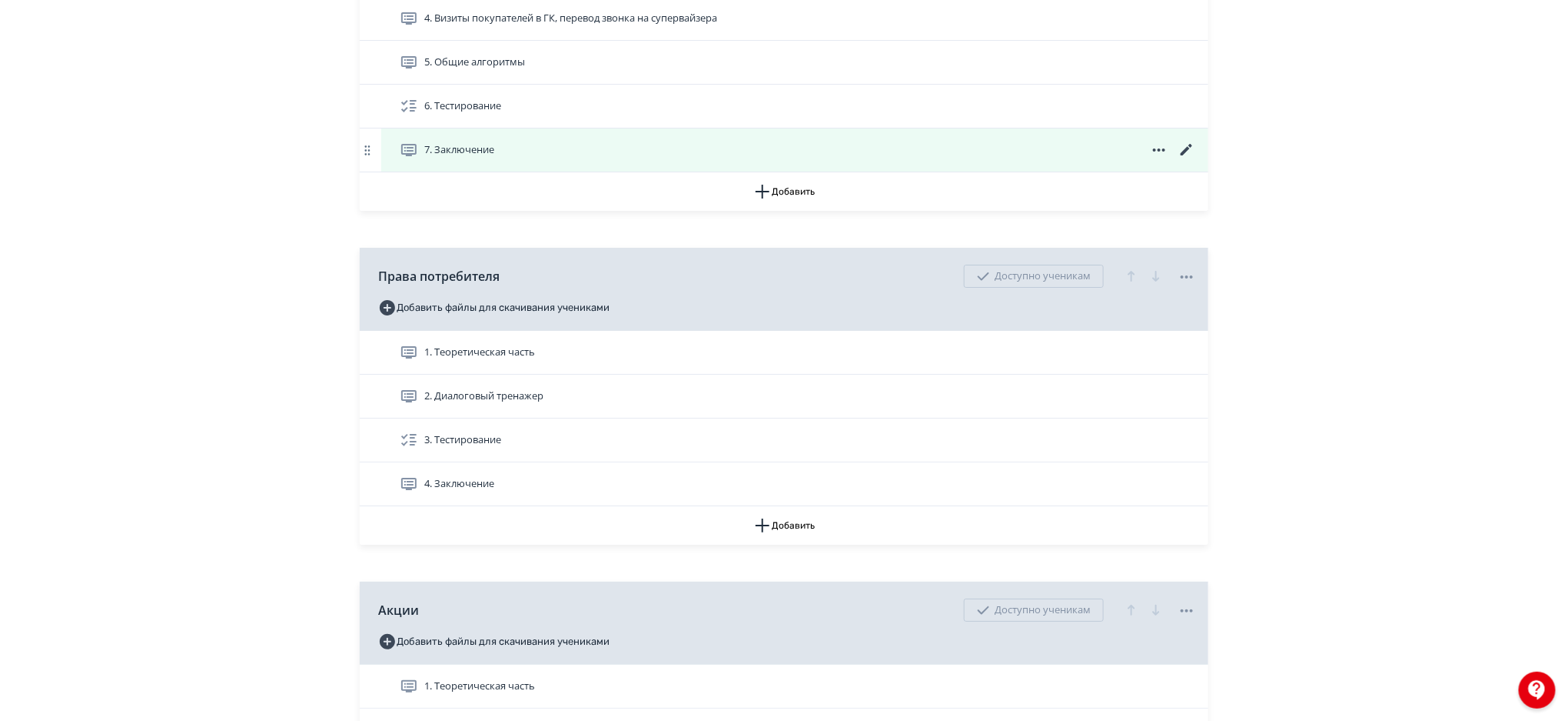
click at [1183, 146] on icon at bounding box center [1188, 150] width 19 height 19
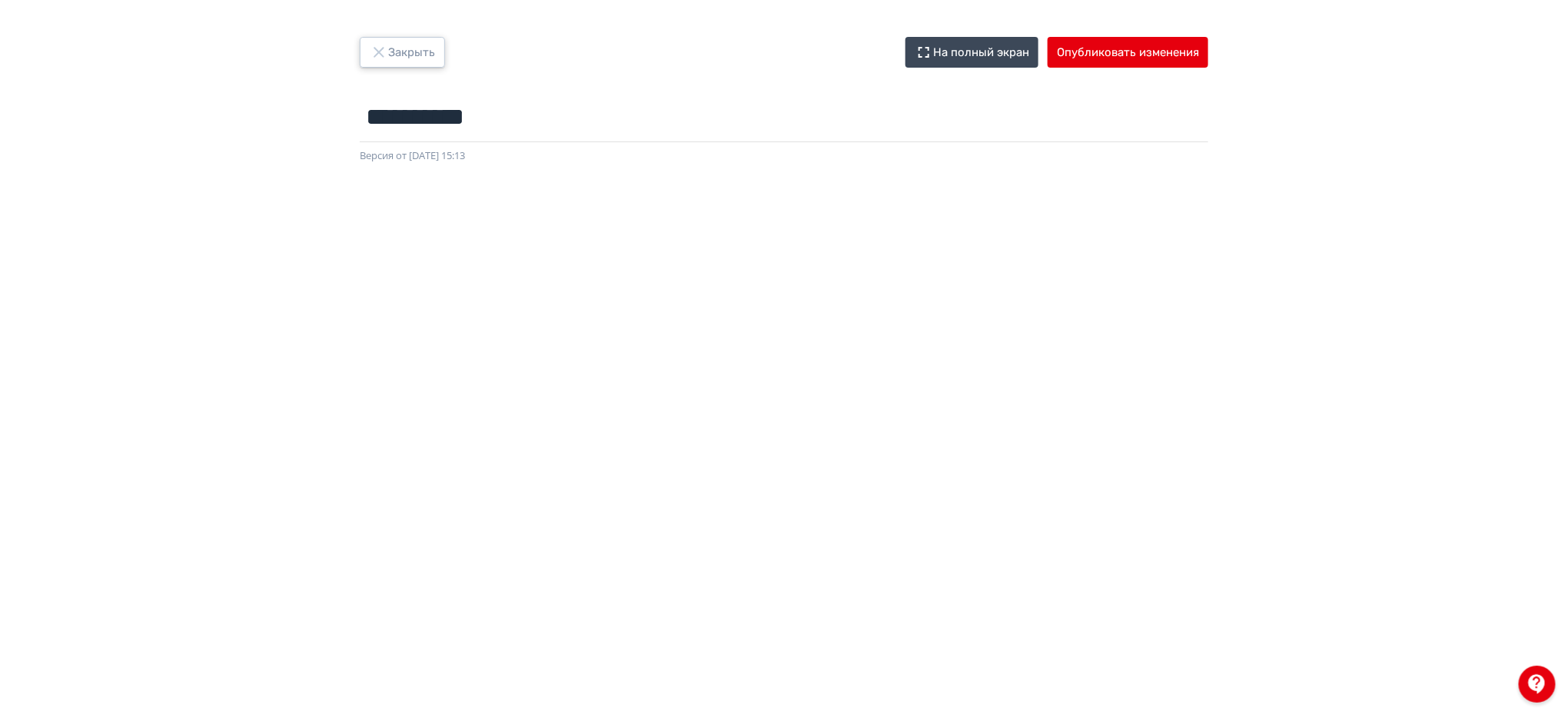
click at [412, 43] on button "Закрыть" at bounding box center [402, 52] width 85 height 31
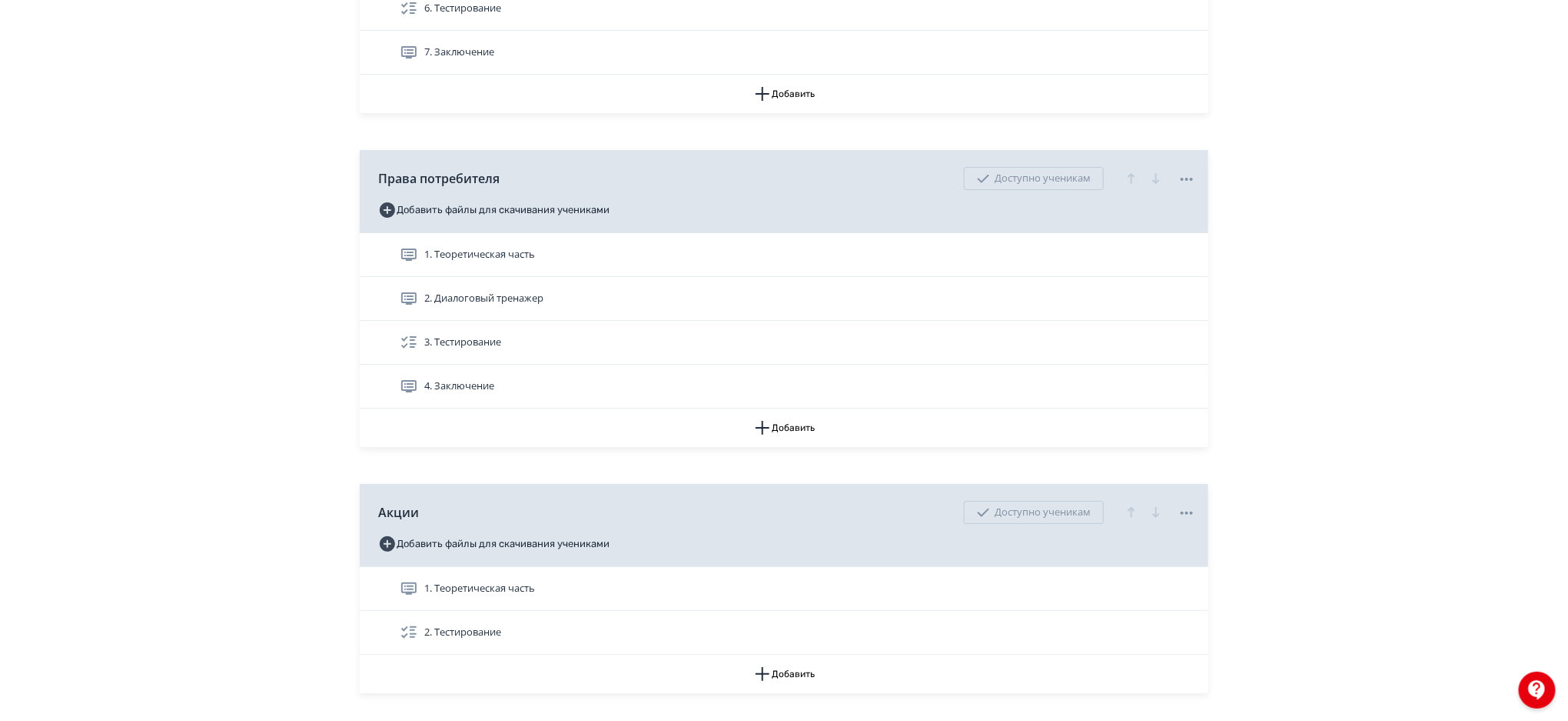
scroll to position [2829, 0]
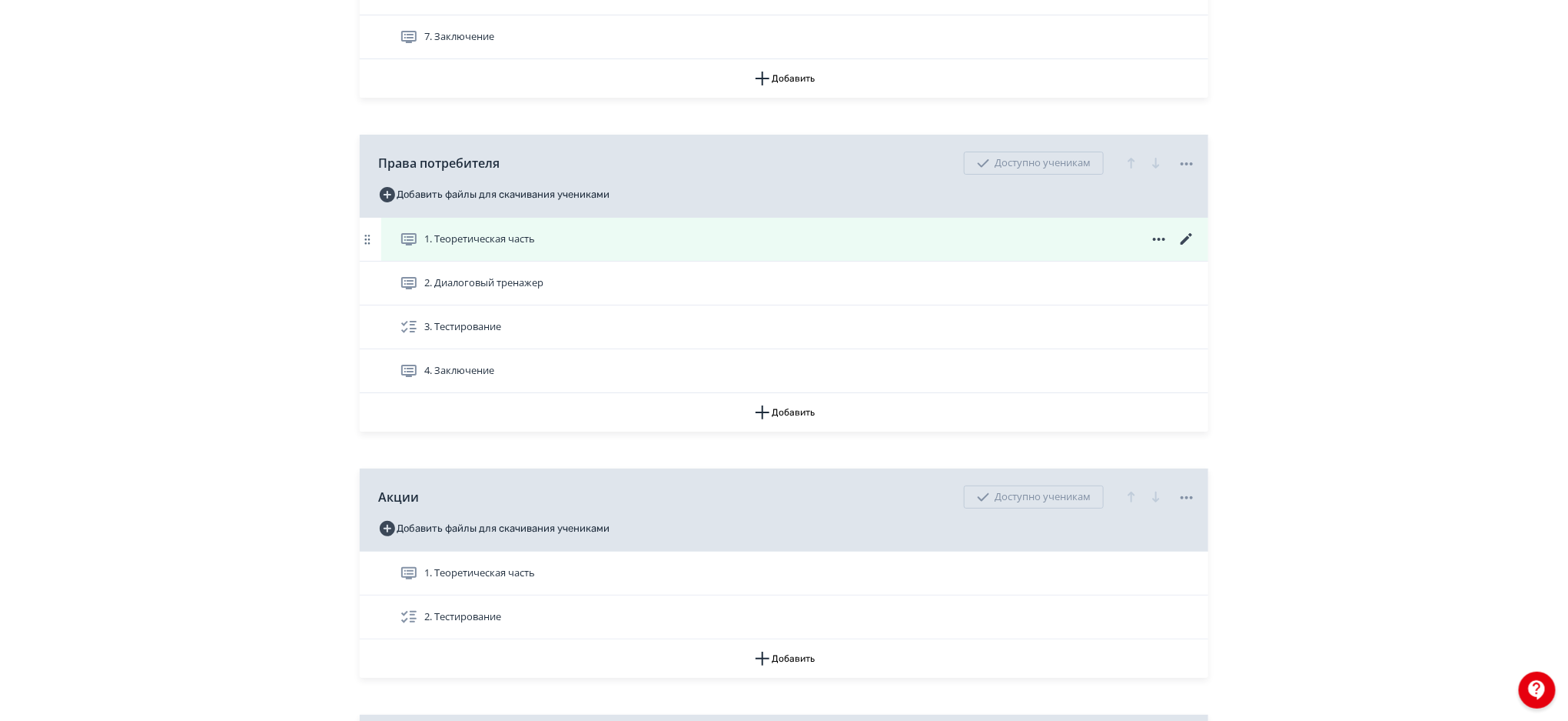
click at [1188, 240] on icon at bounding box center [1187, 239] width 11 height 11
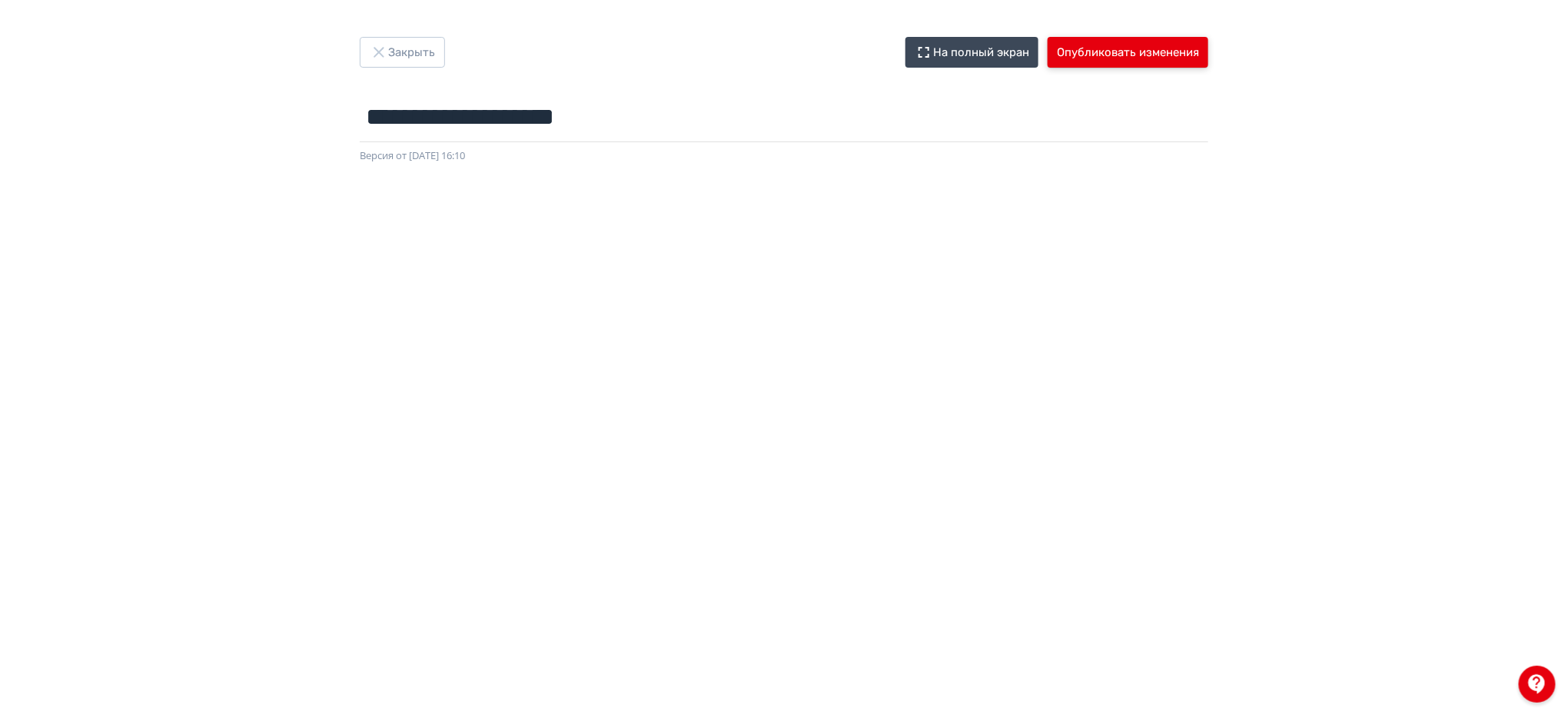
click at [1141, 42] on button "Опубликовать изменения" at bounding box center [1127, 52] width 161 height 31
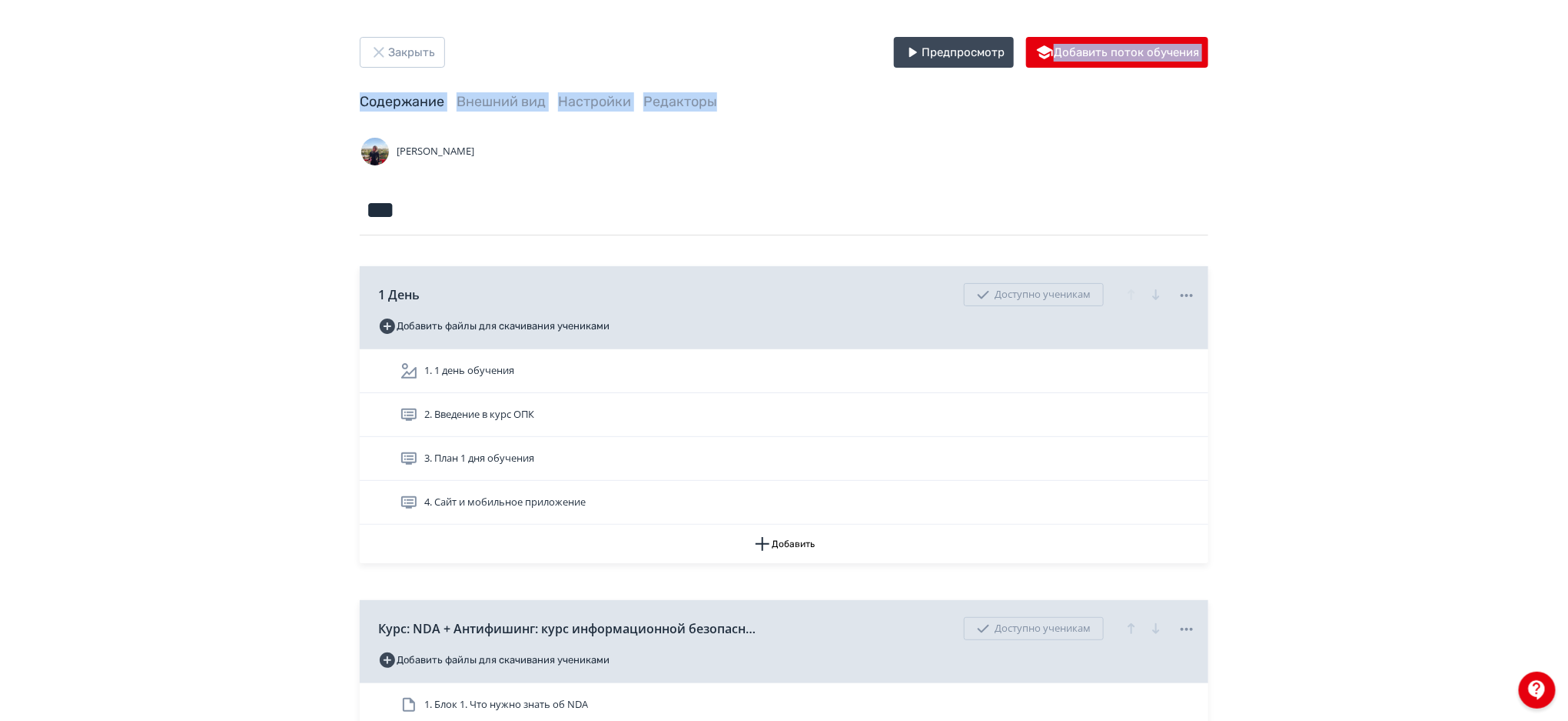
drag, startPoint x: 1567, startPoint y: 60, endPoint x: 1568, endPoint y: 112, distance: 52.0
click at [1568, 112] on html "React App Закрыть Предпросмотр Добавить поток обучения Содержание Внешний вид Н…" at bounding box center [784, 360] width 1568 height 721
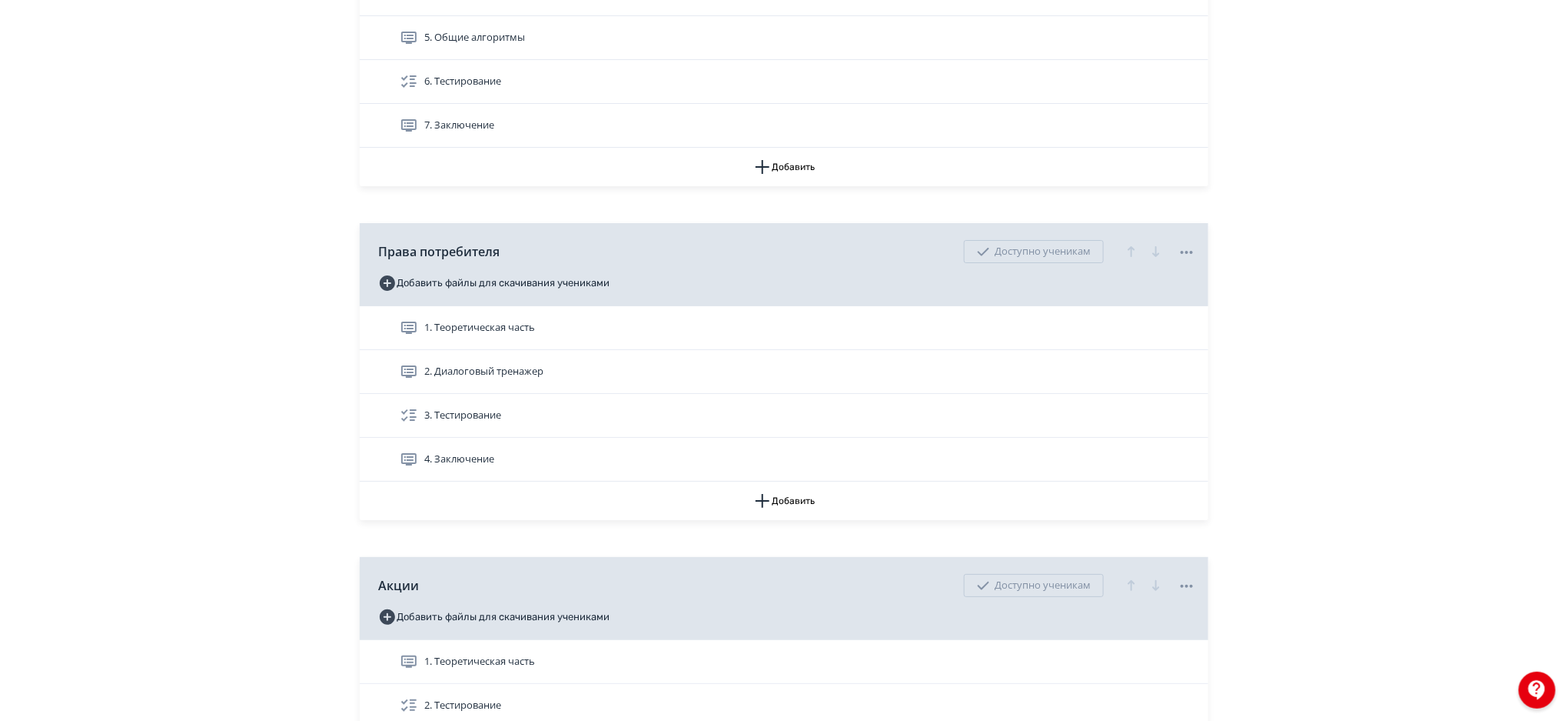
scroll to position [2798, 0]
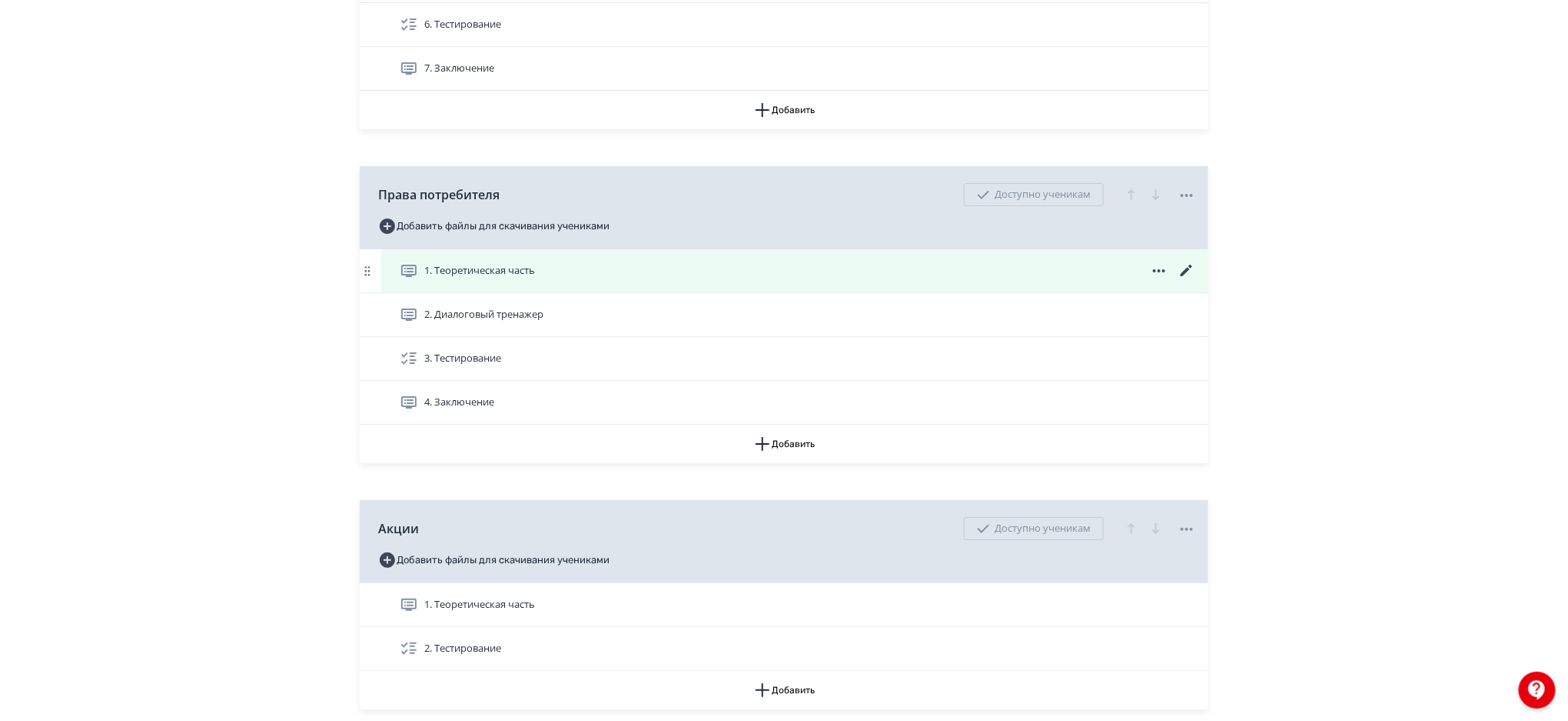
click at [1183, 265] on icon at bounding box center [1188, 271] width 19 height 19
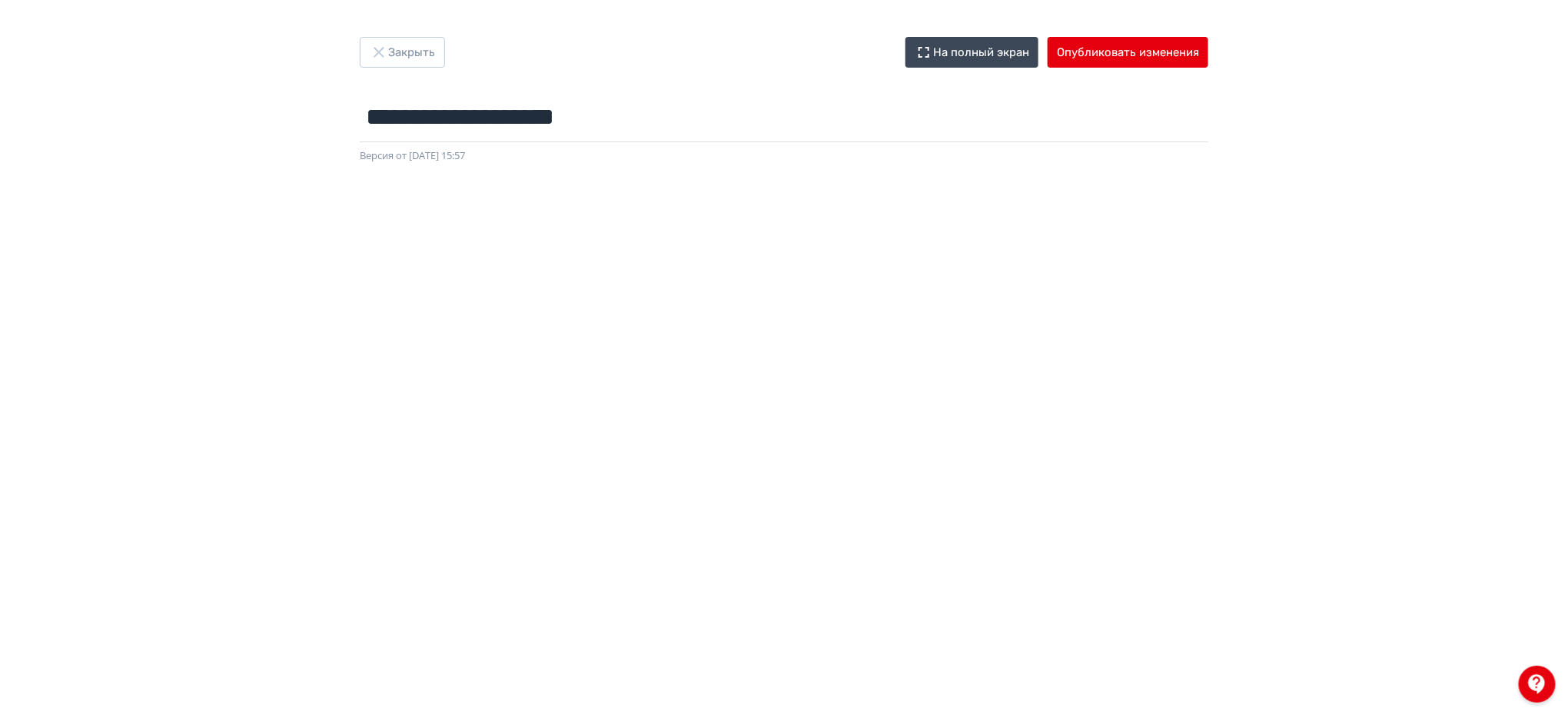
click at [1534, 274] on div at bounding box center [784, 509] width 1568 height 692
click at [1170, 54] on button "Опубликовать изменения" at bounding box center [1127, 52] width 161 height 31
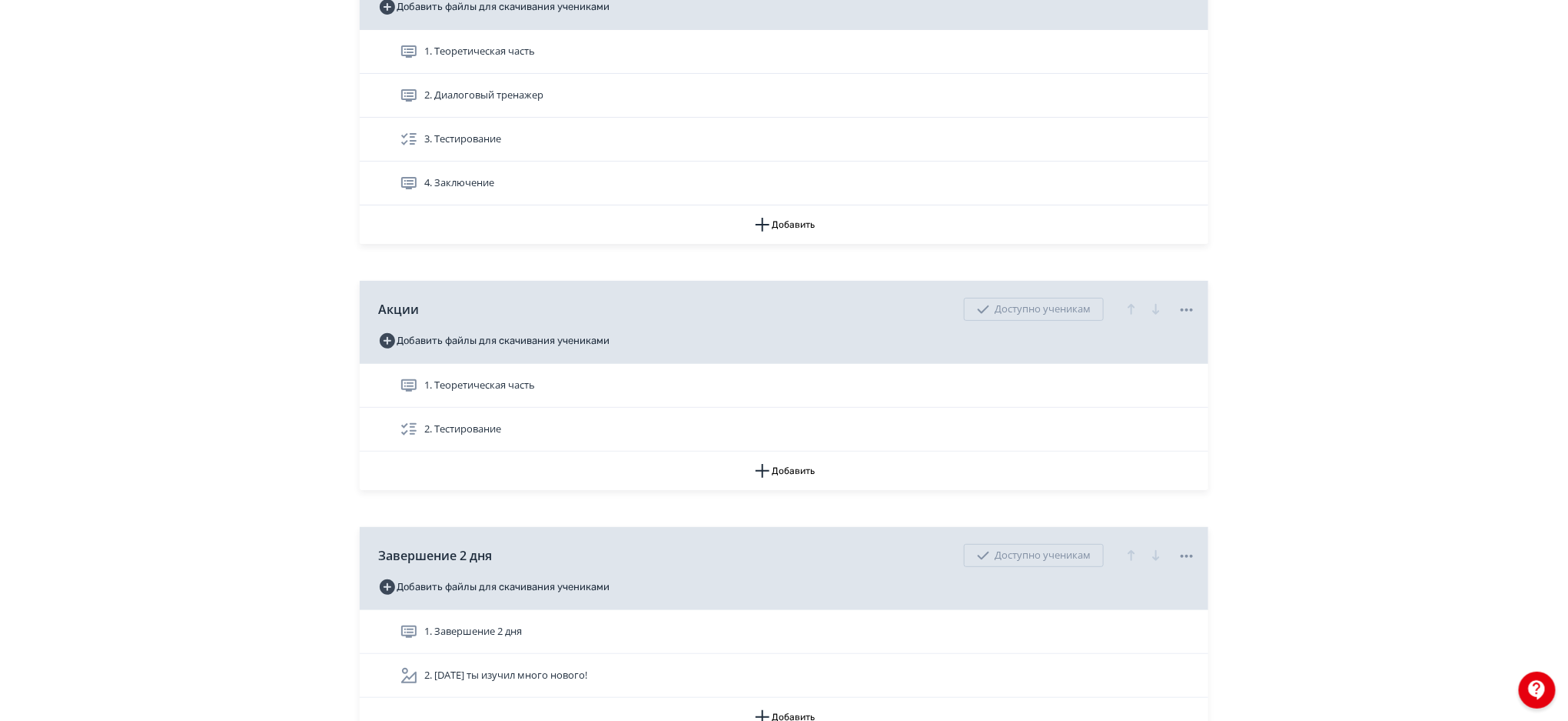
scroll to position [3033, 0]
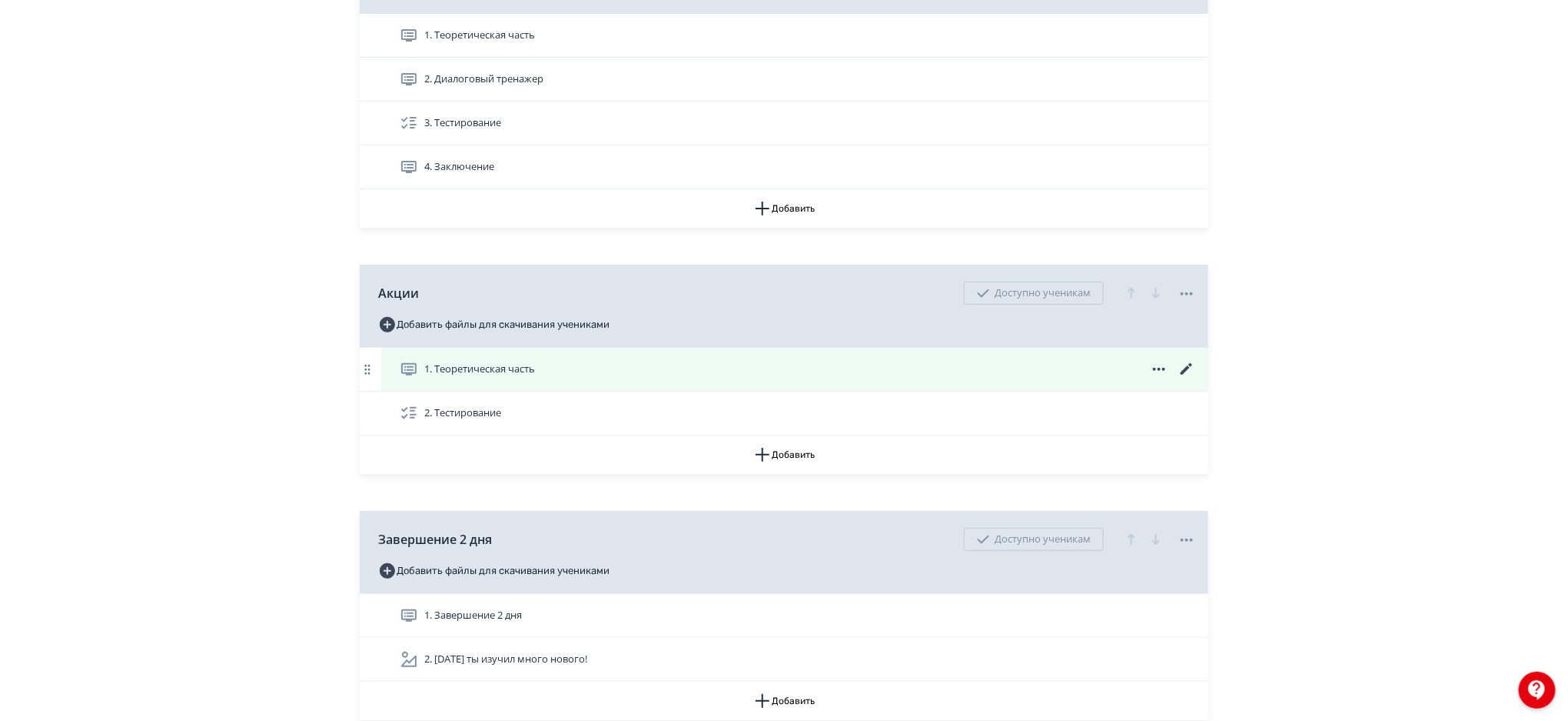
click at [1184, 368] on icon at bounding box center [1188, 369] width 19 height 19
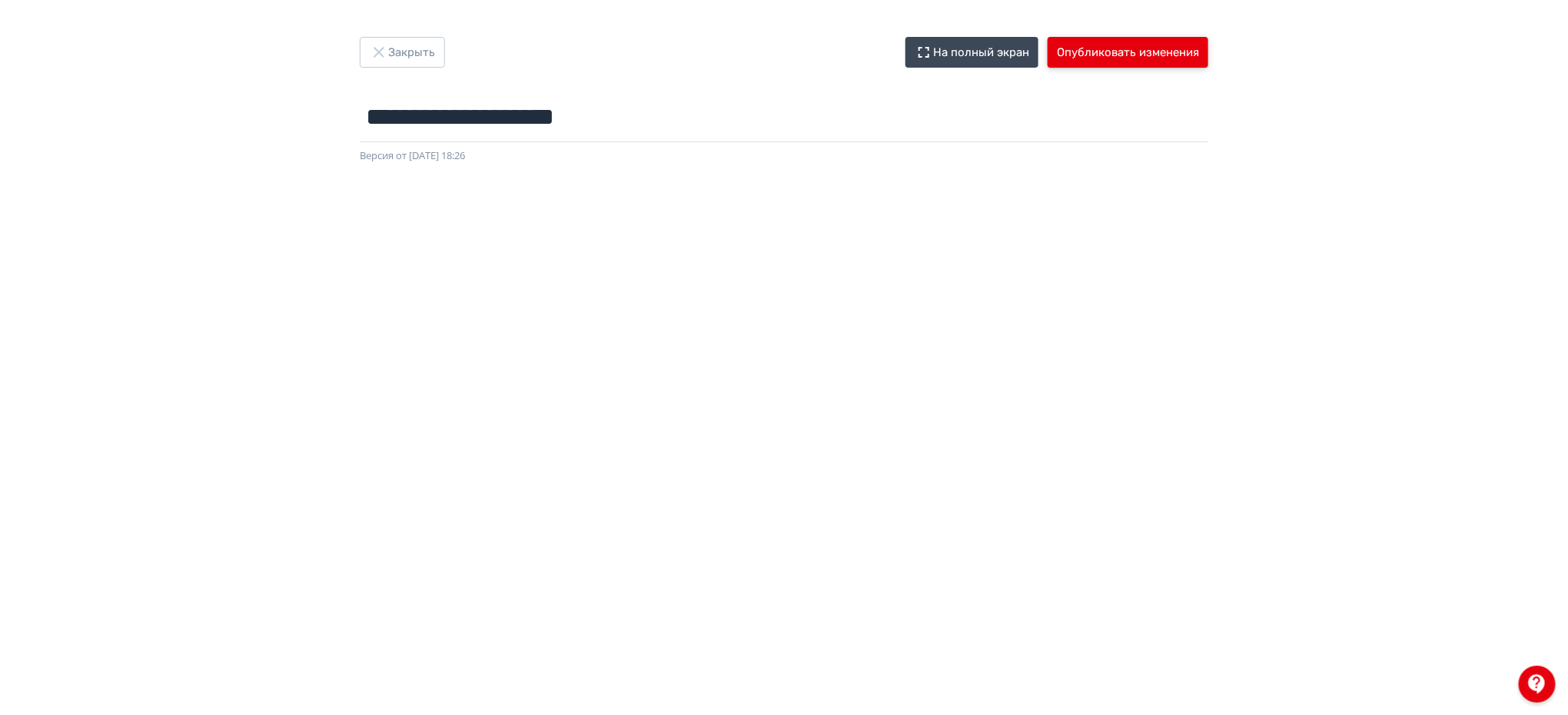
click at [1166, 48] on button "Опубликовать изменения" at bounding box center [1127, 52] width 161 height 31
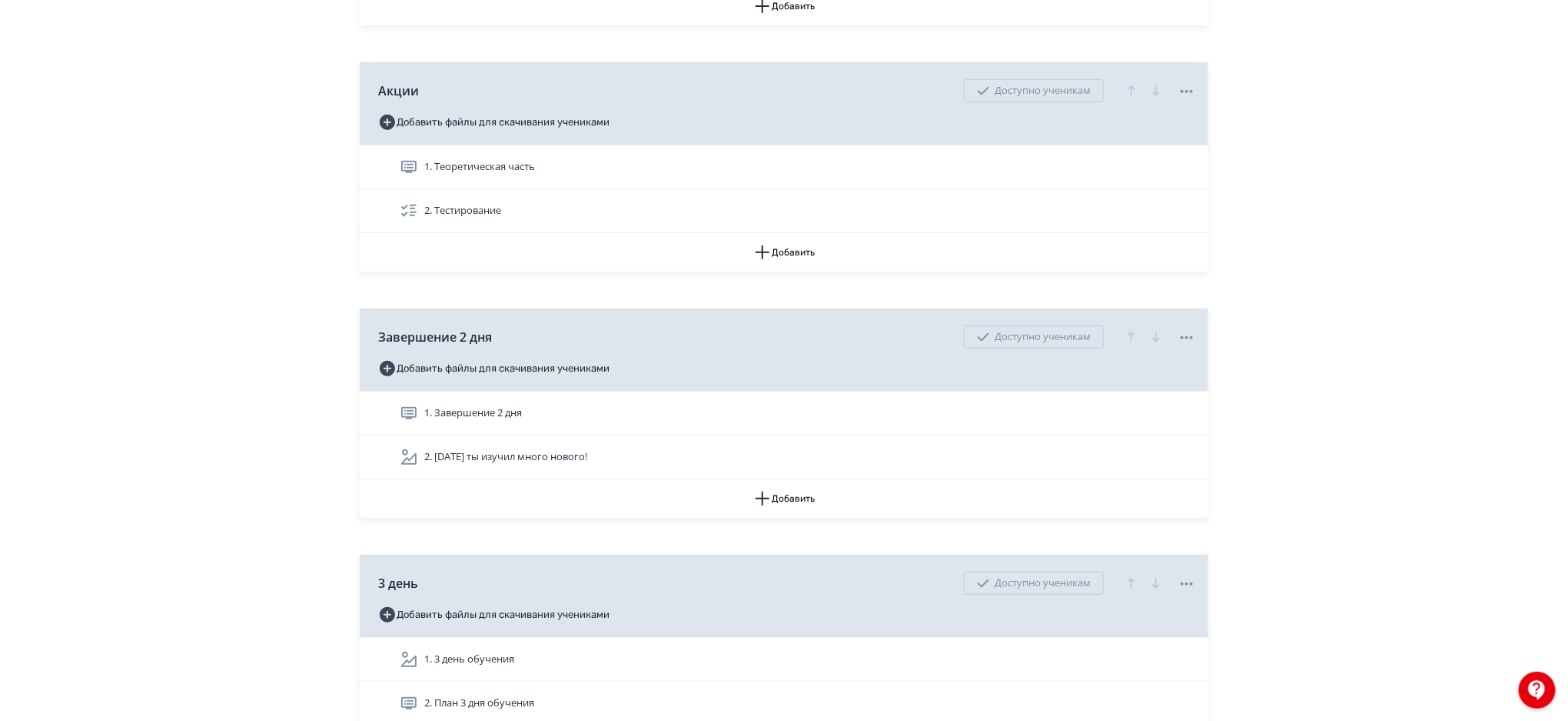
scroll to position [3243, 0]
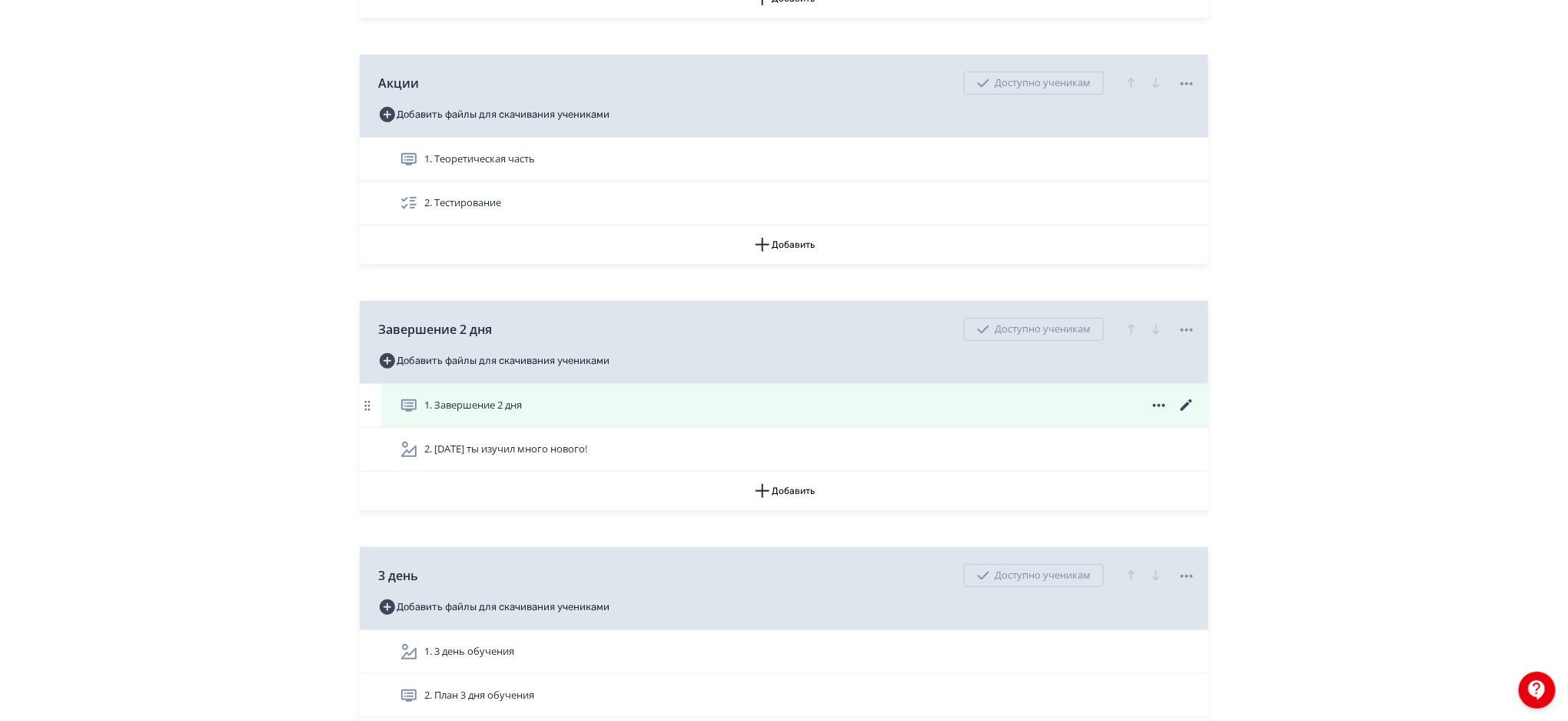
click at [1188, 402] on icon at bounding box center [1187, 405] width 11 height 11
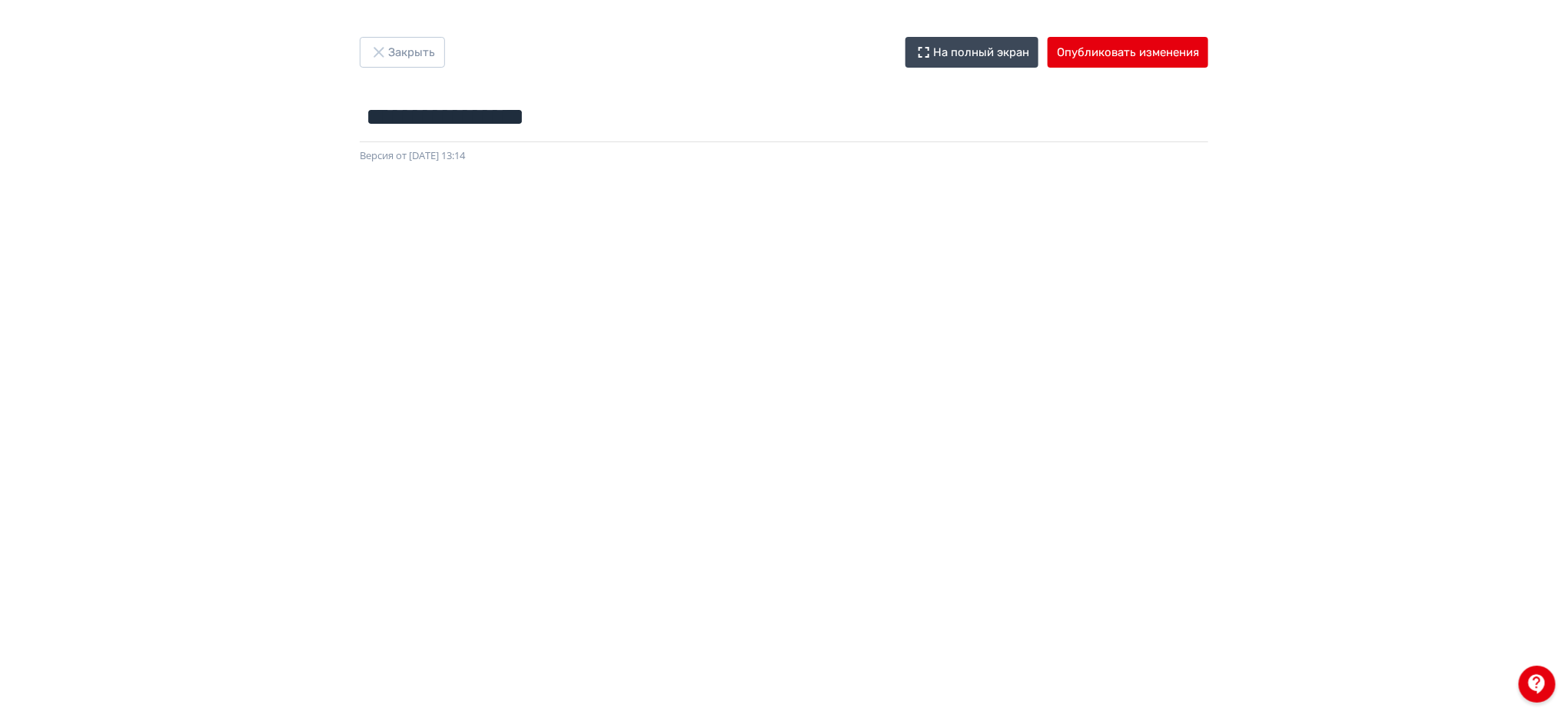
drag, startPoint x: 1567, startPoint y: 434, endPoint x: 1573, endPoint y: 546, distance: 112.2
click at [1568, 546] on html "**********" at bounding box center [784, 357] width 1568 height 715
click at [1161, 57] on button "Опубликовать изменения" at bounding box center [1127, 52] width 161 height 31
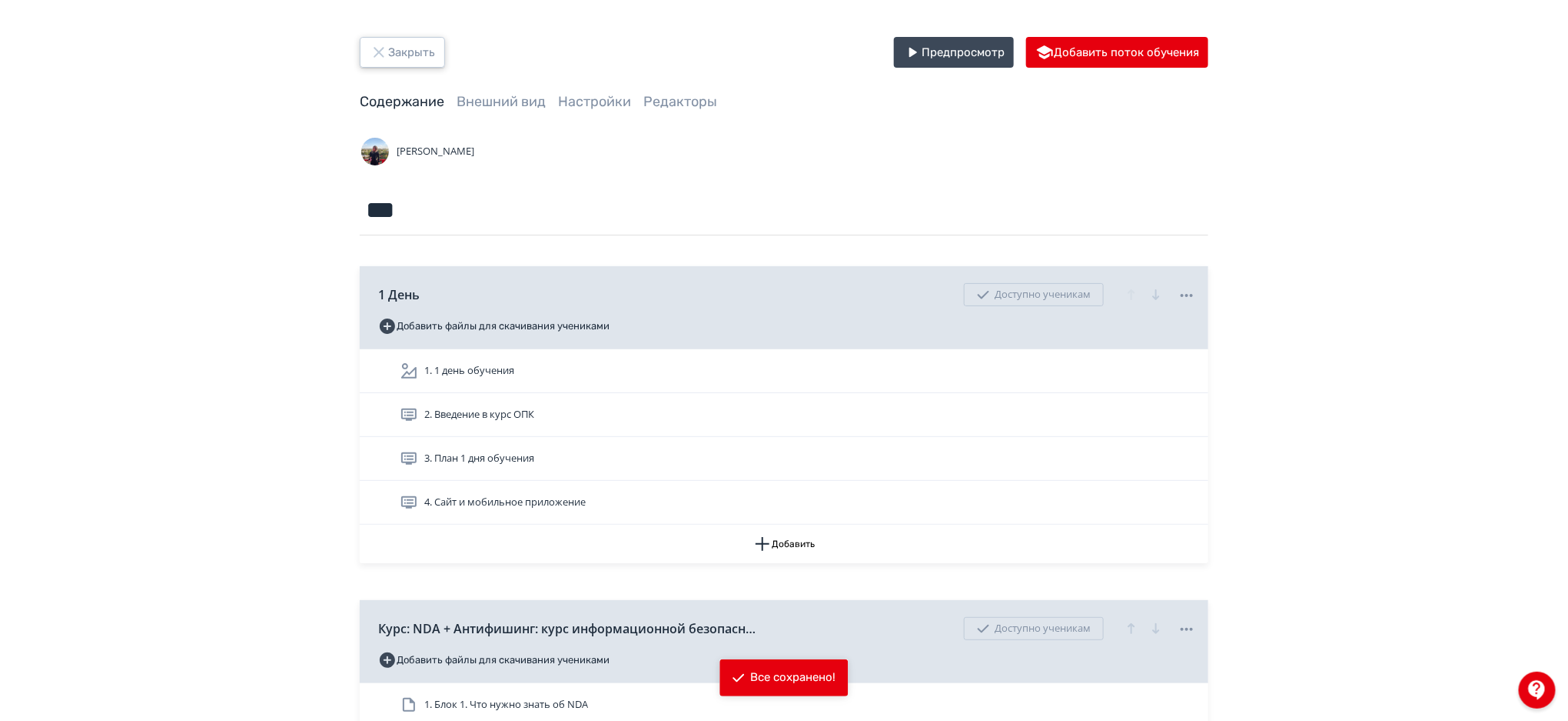
click at [415, 37] on button "Закрыть" at bounding box center [402, 52] width 85 height 31
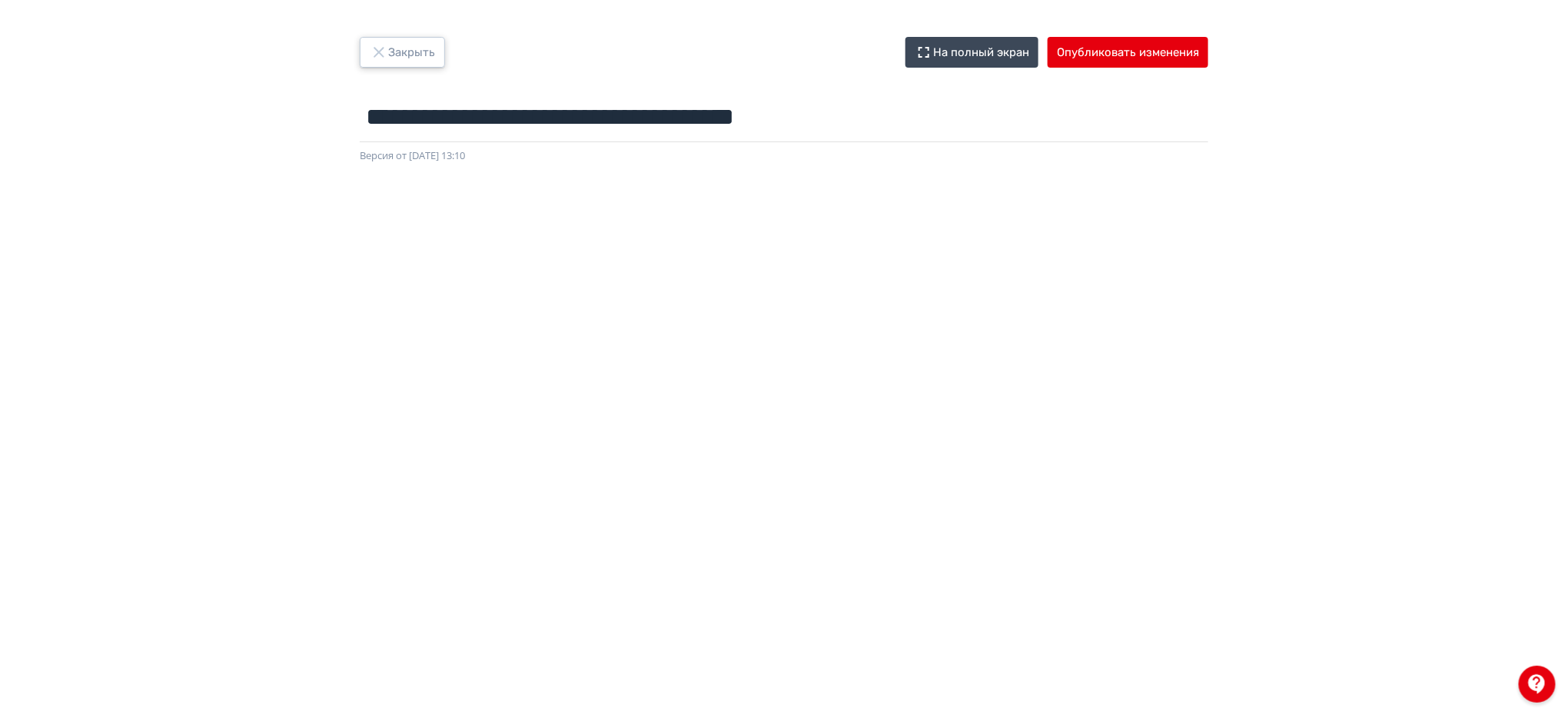
click at [412, 53] on button "Закрыть" at bounding box center [402, 52] width 85 height 31
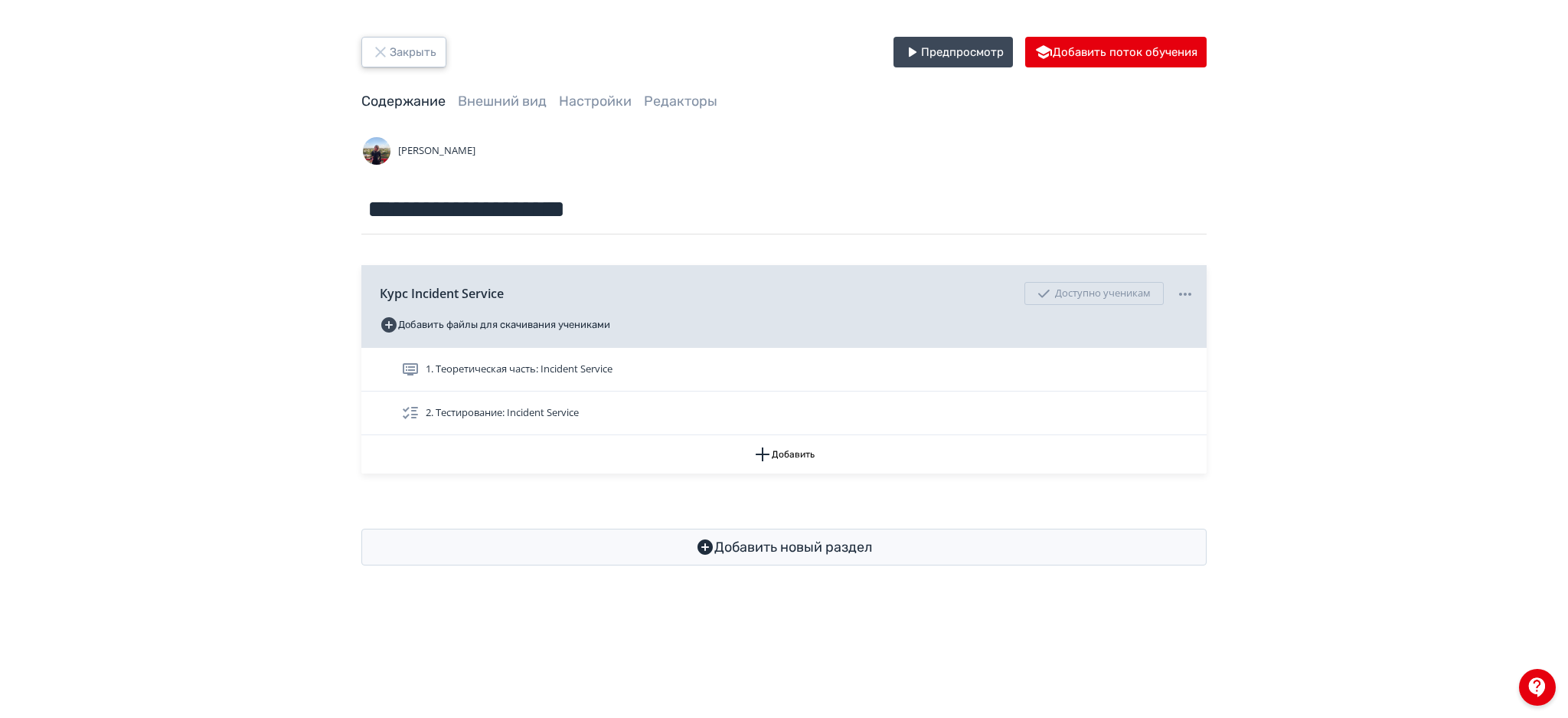
click at [407, 51] on button "Закрыть" at bounding box center [403, 51] width 85 height 31
